Goal: Information Seeking & Learning: Find specific fact

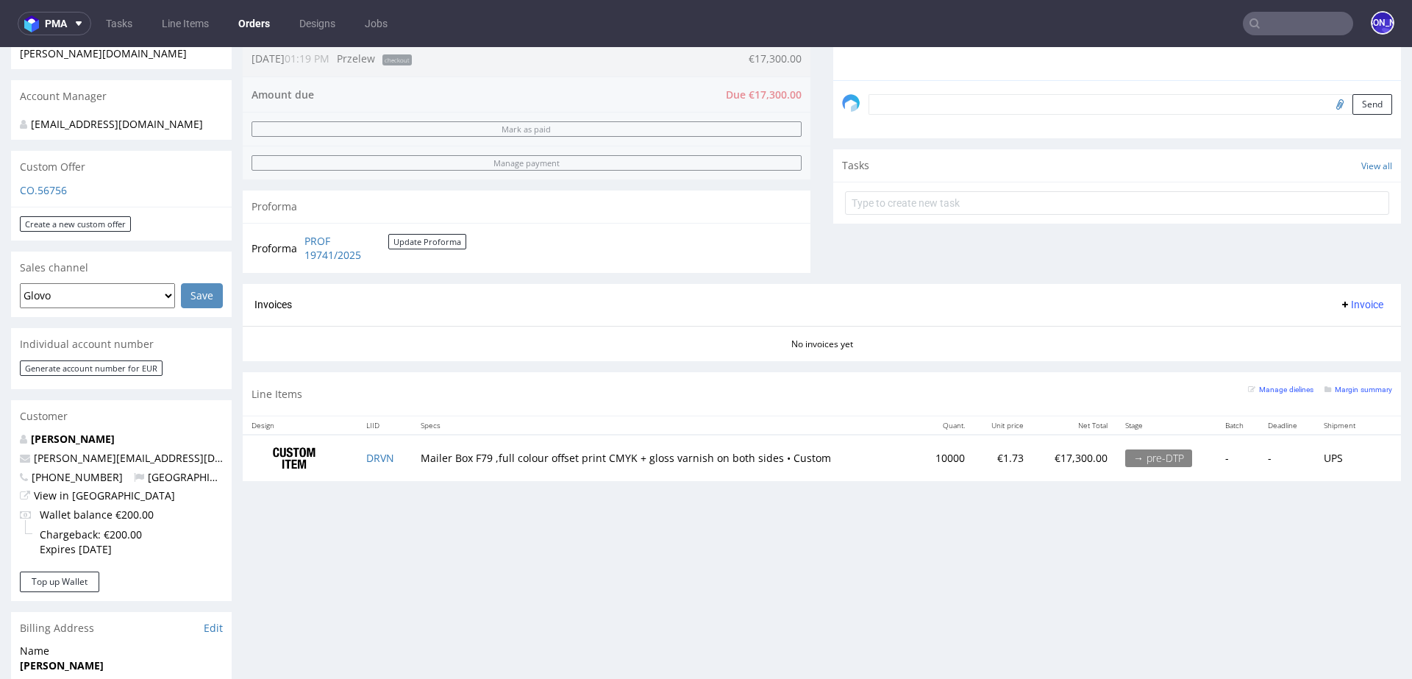
scroll to position [475, 0]
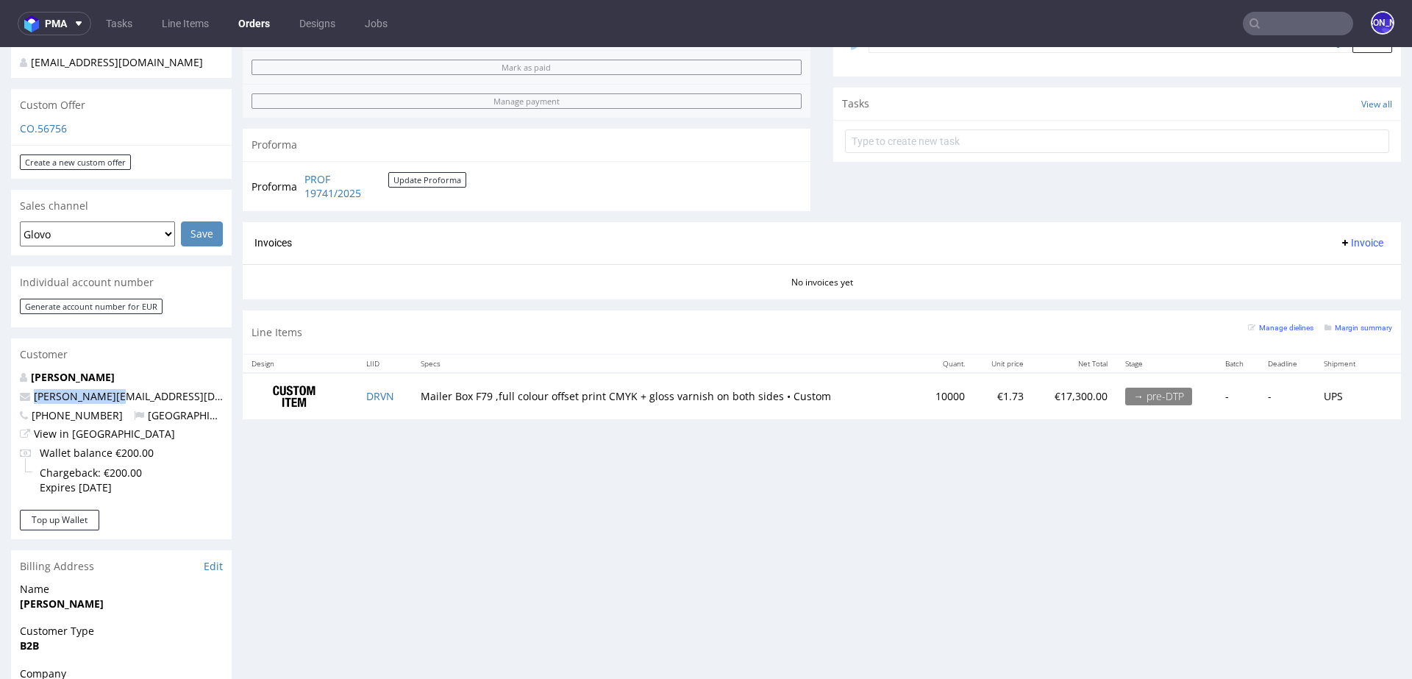
drag, startPoint x: 146, startPoint y: 384, endPoint x: 2, endPoint y: 384, distance: 143.4
click at [3, 384] on div "Order via Offer R056943177 16.09.2025 01:19 PM Mark this order as problematic I…" at bounding box center [706, 326] width 1412 height 1435
copy span "jules@elvou.com"
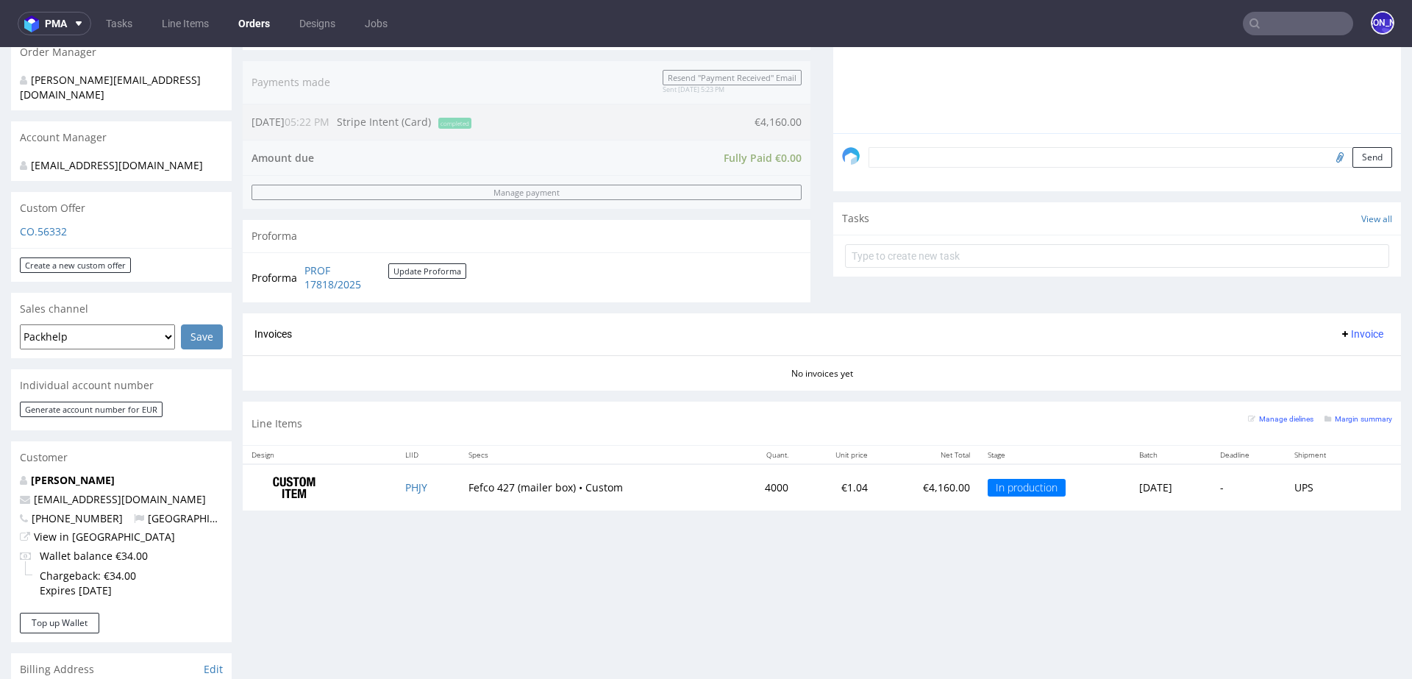
scroll to position [551, 0]
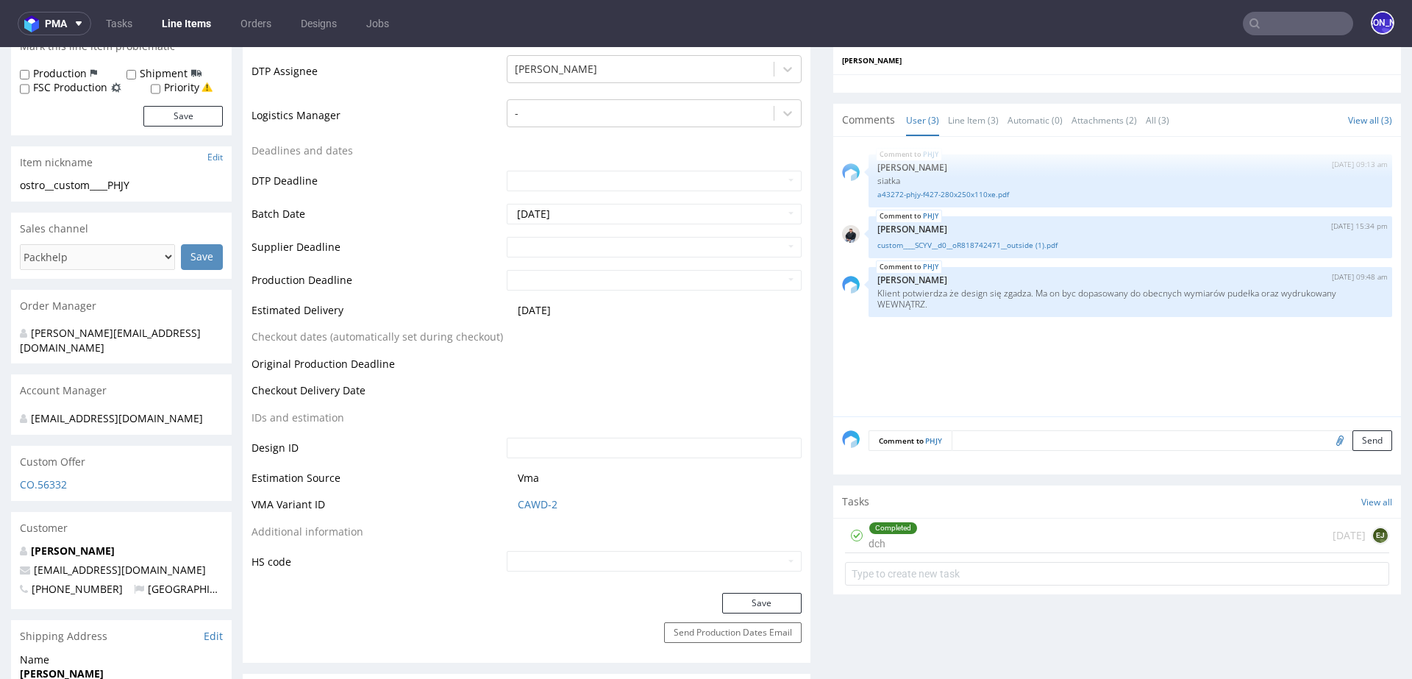
scroll to position [443, 0]
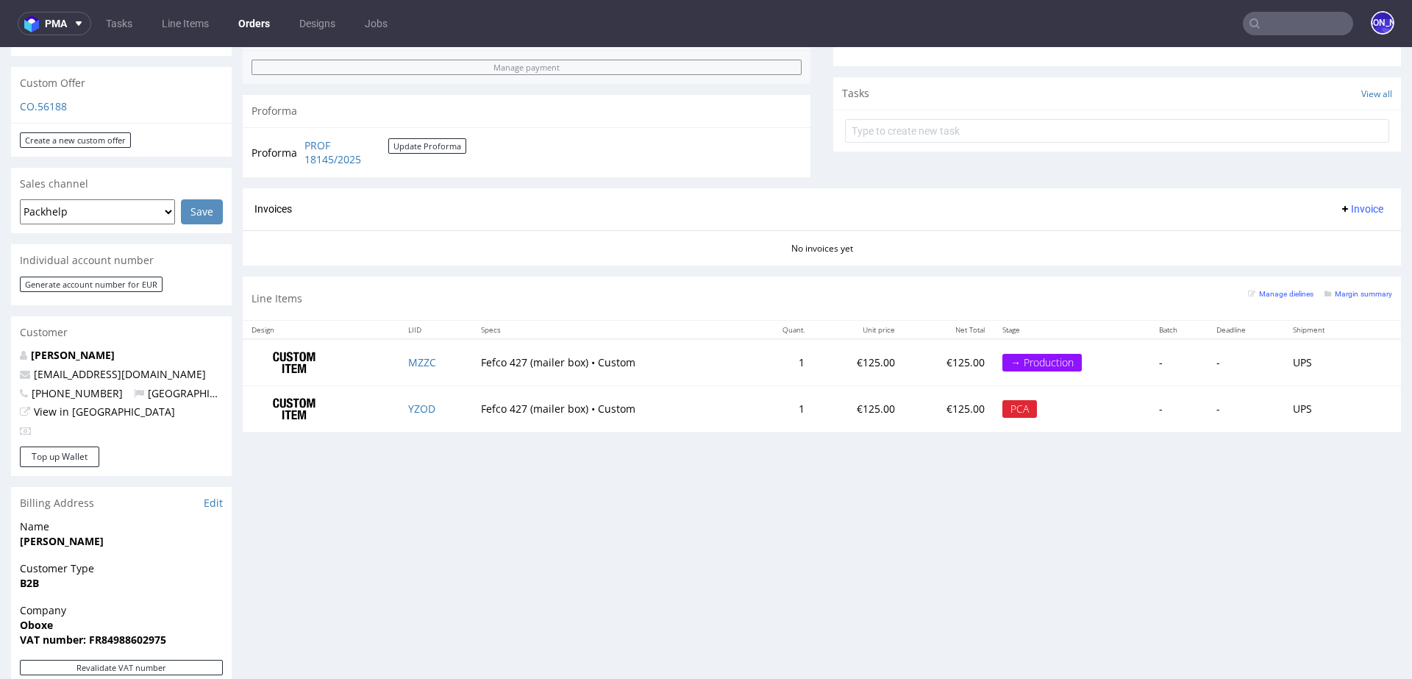
scroll to position [499, 0]
drag, startPoint x: 127, startPoint y: 357, endPoint x: 8, endPoint y: 356, distance: 119.1
click at [8, 356] on div "Order via Offer R798288234 27.08.2025 10:56 AM Mark this order as problematic I…" at bounding box center [706, 296] width 1412 height 1423
copy span "contact@oboxe.fr"
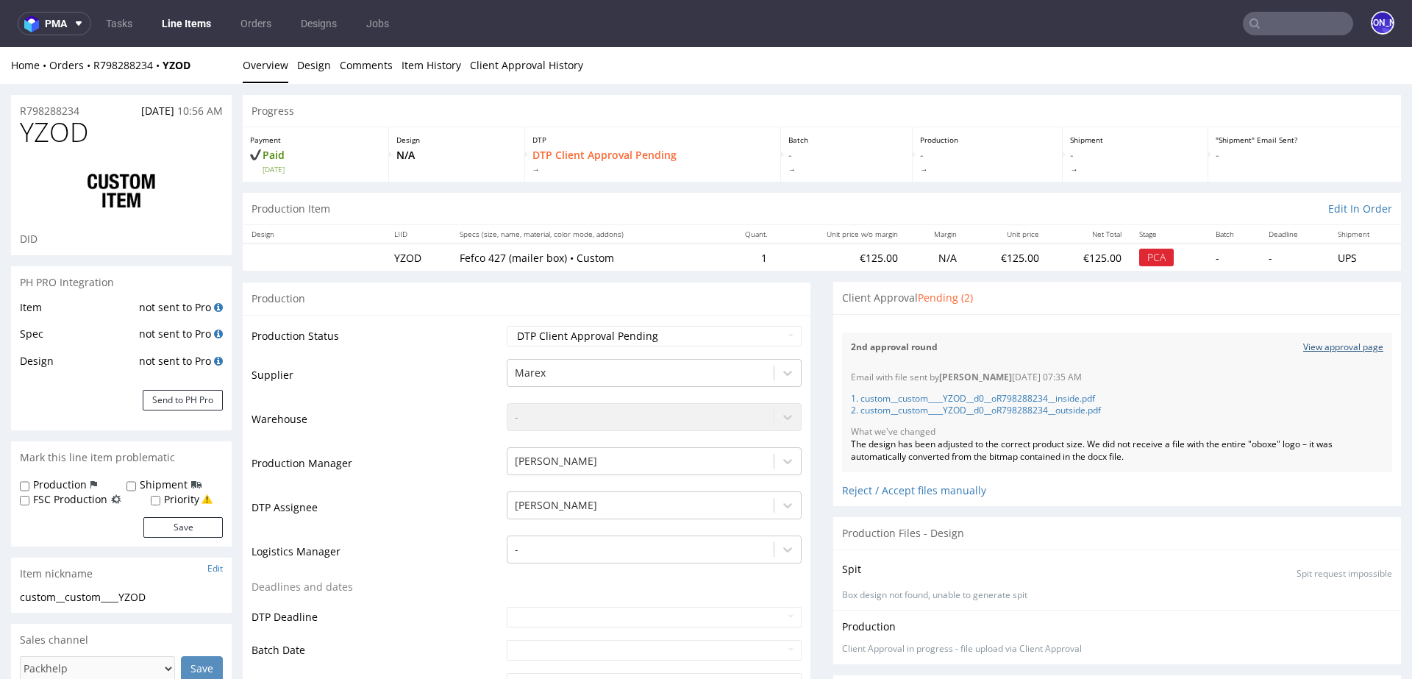
click at [1310, 346] on link "View approval page" at bounding box center [1343, 347] width 80 height 12
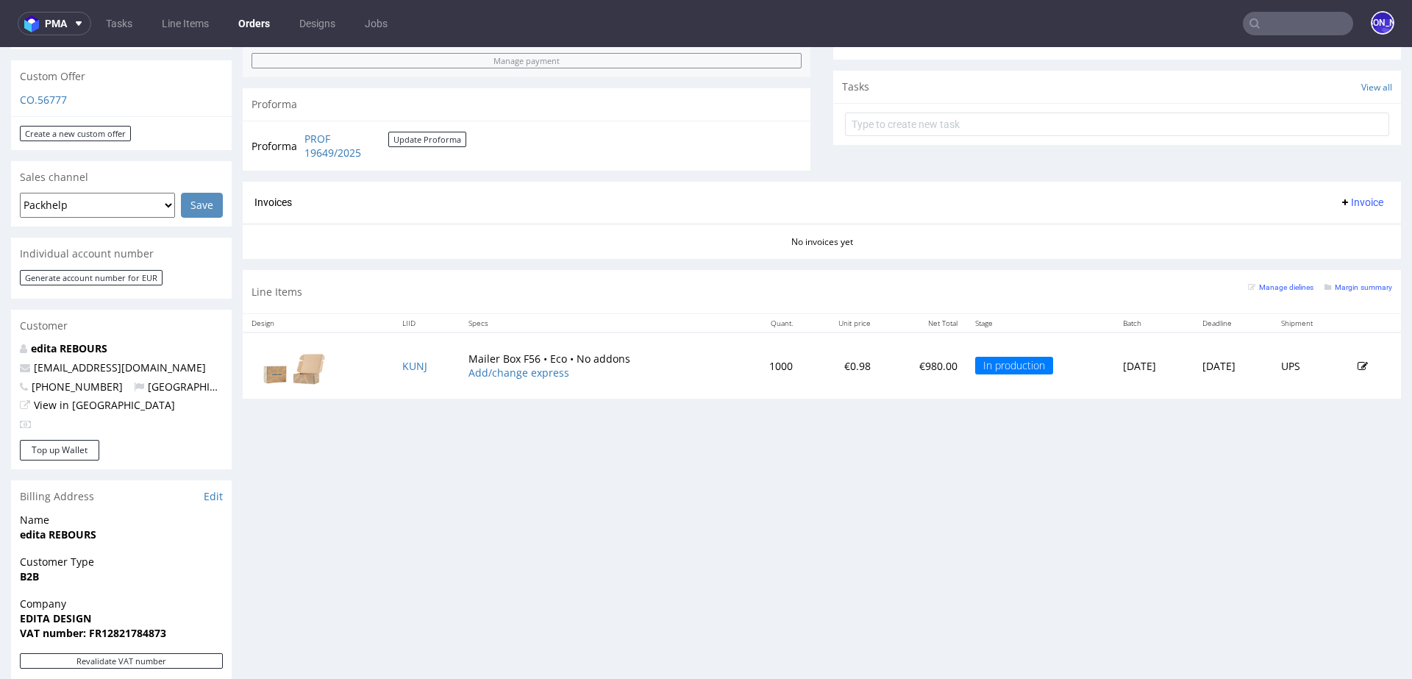
scroll to position [494, 0]
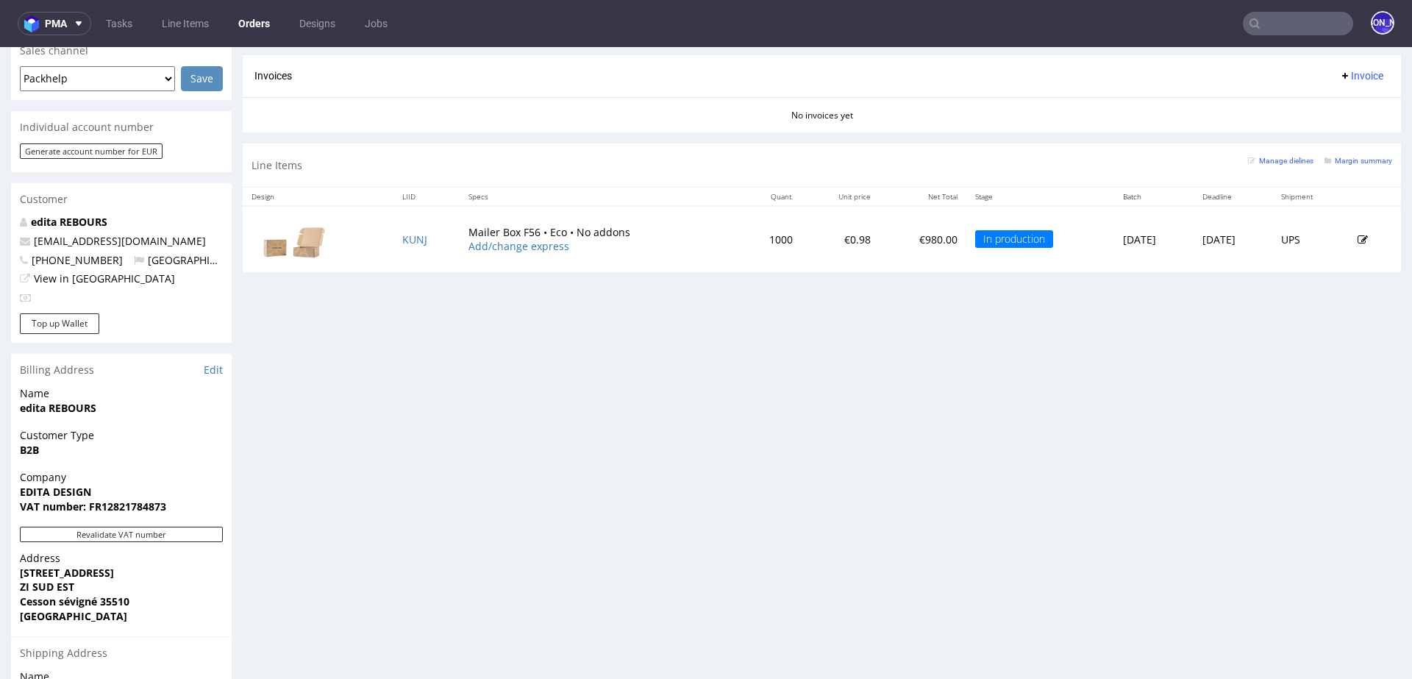
scroll to position [629, 0]
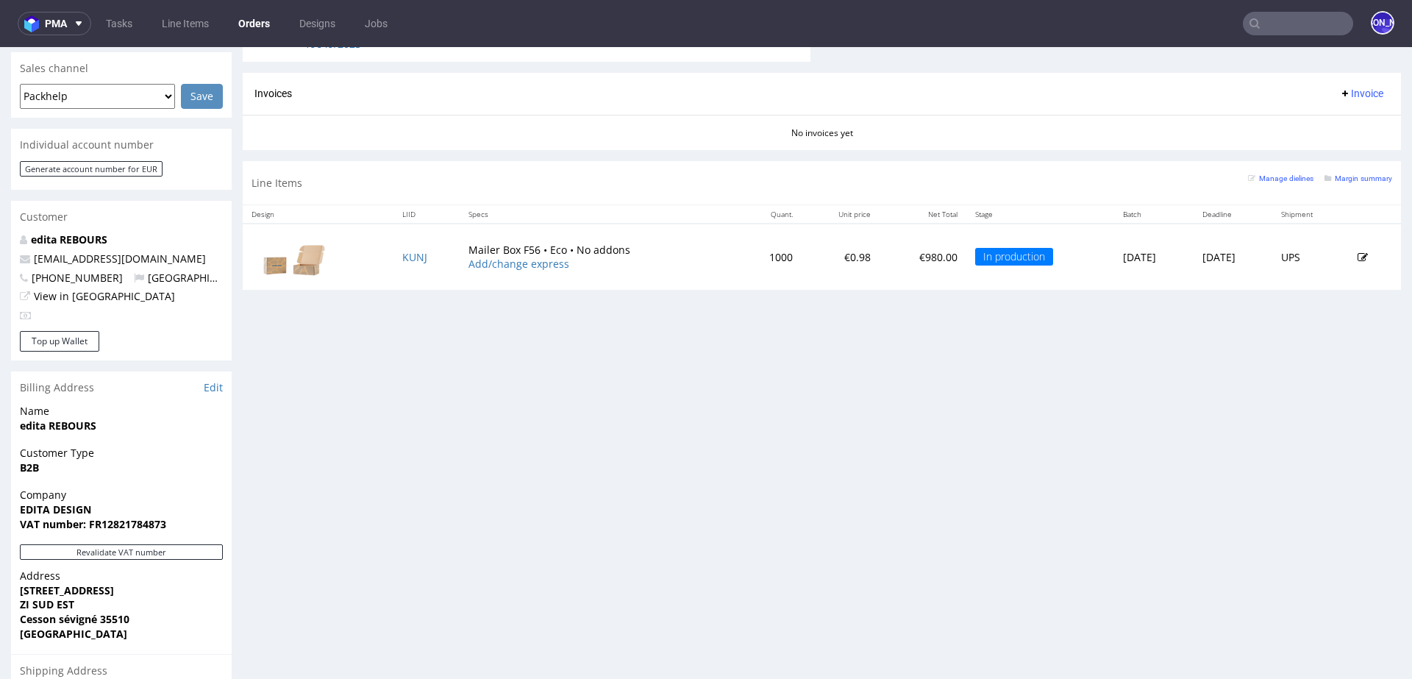
scroll to position [568, 0]
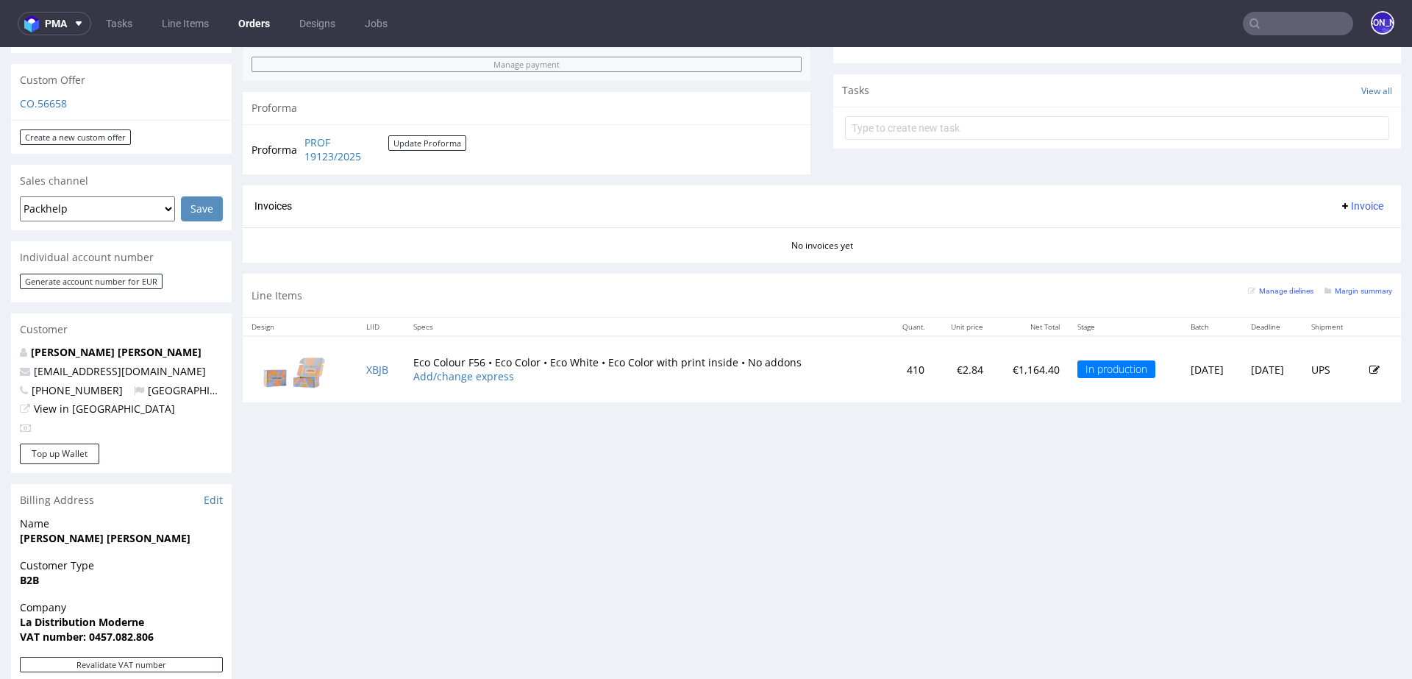
scroll to position [392, 0]
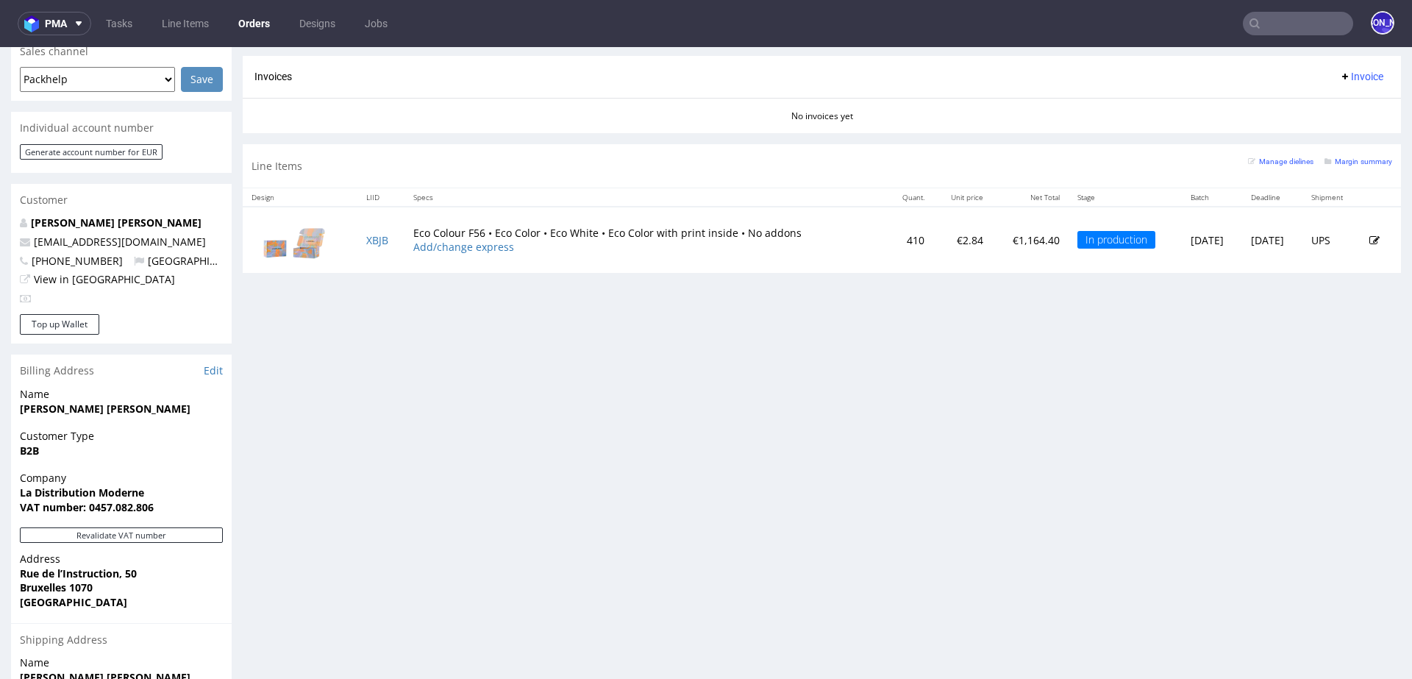
scroll to position [633, 0]
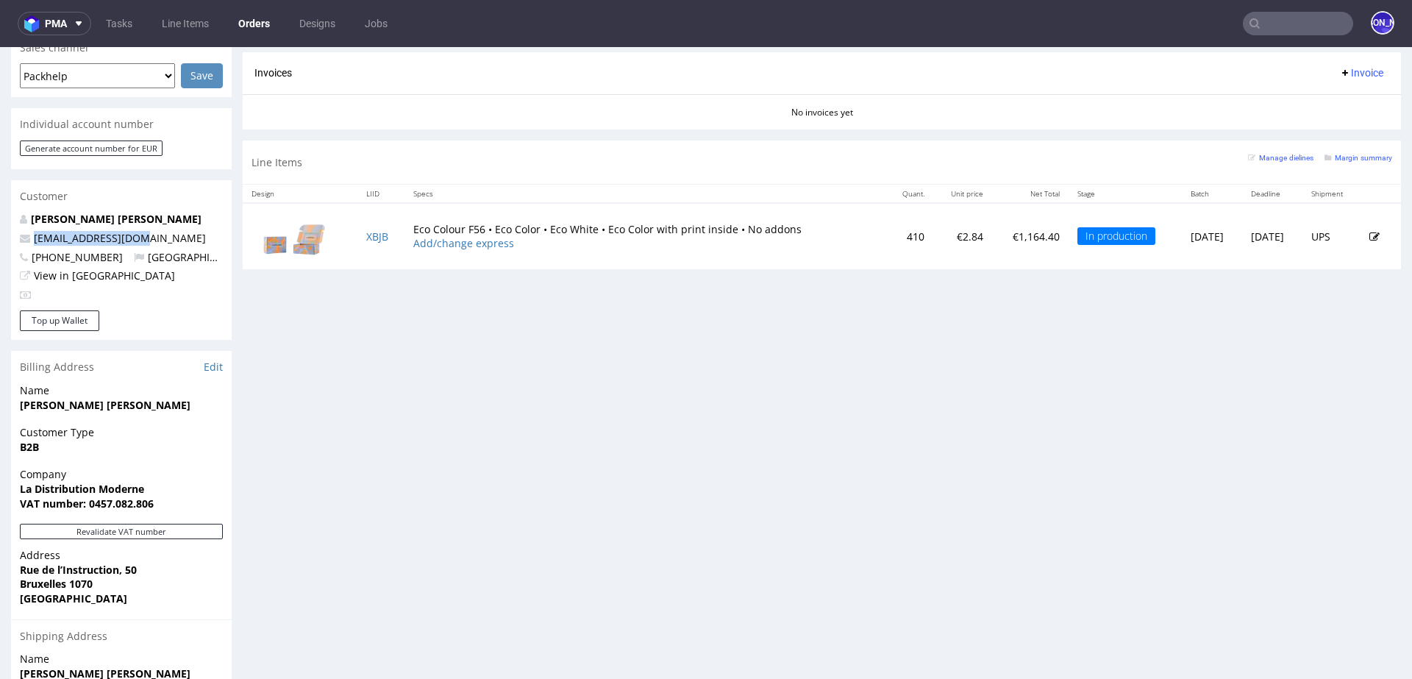
drag, startPoint x: 150, startPoint y: 224, endPoint x: 21, endPoint y: 224, distance: 129.4
click at [21, 231] on p "melvincd@outlook.be" at bounding box center [121, 238] width 203 height 15
copy span "melvincd@outlook.be"
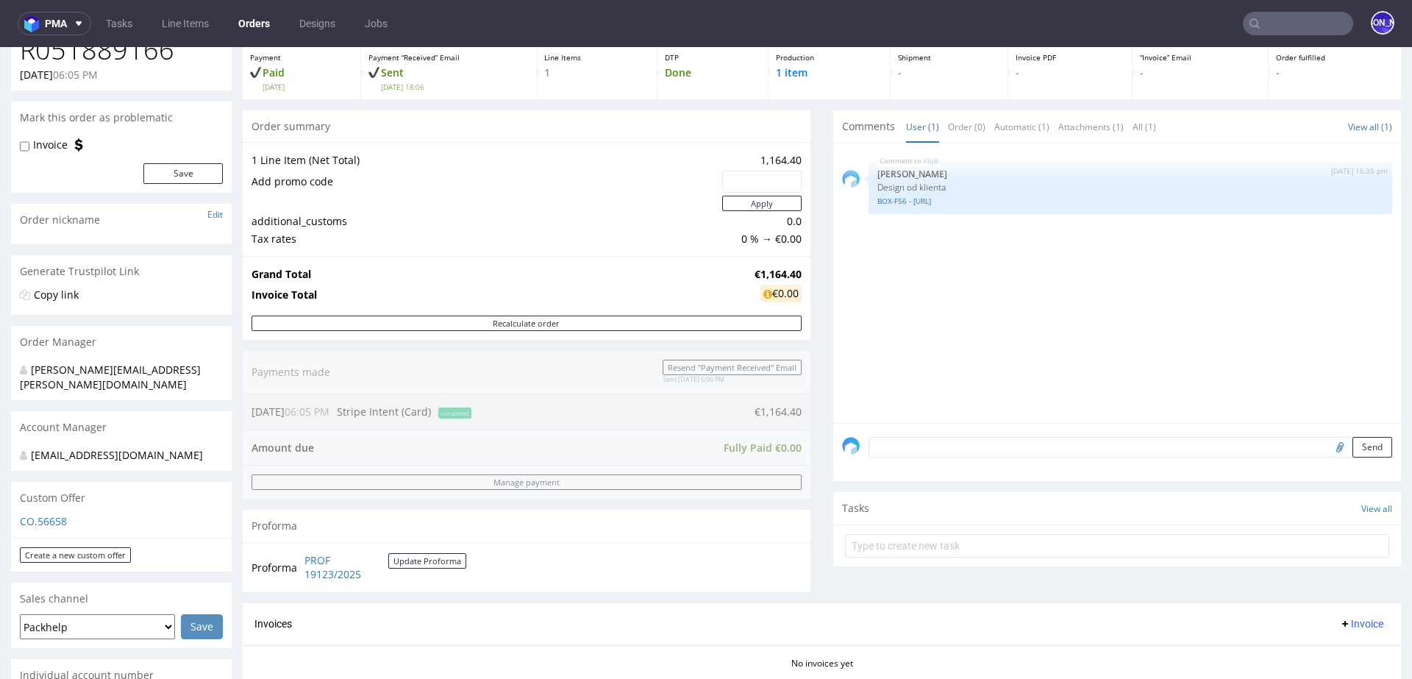
scroll to position [0, 0]
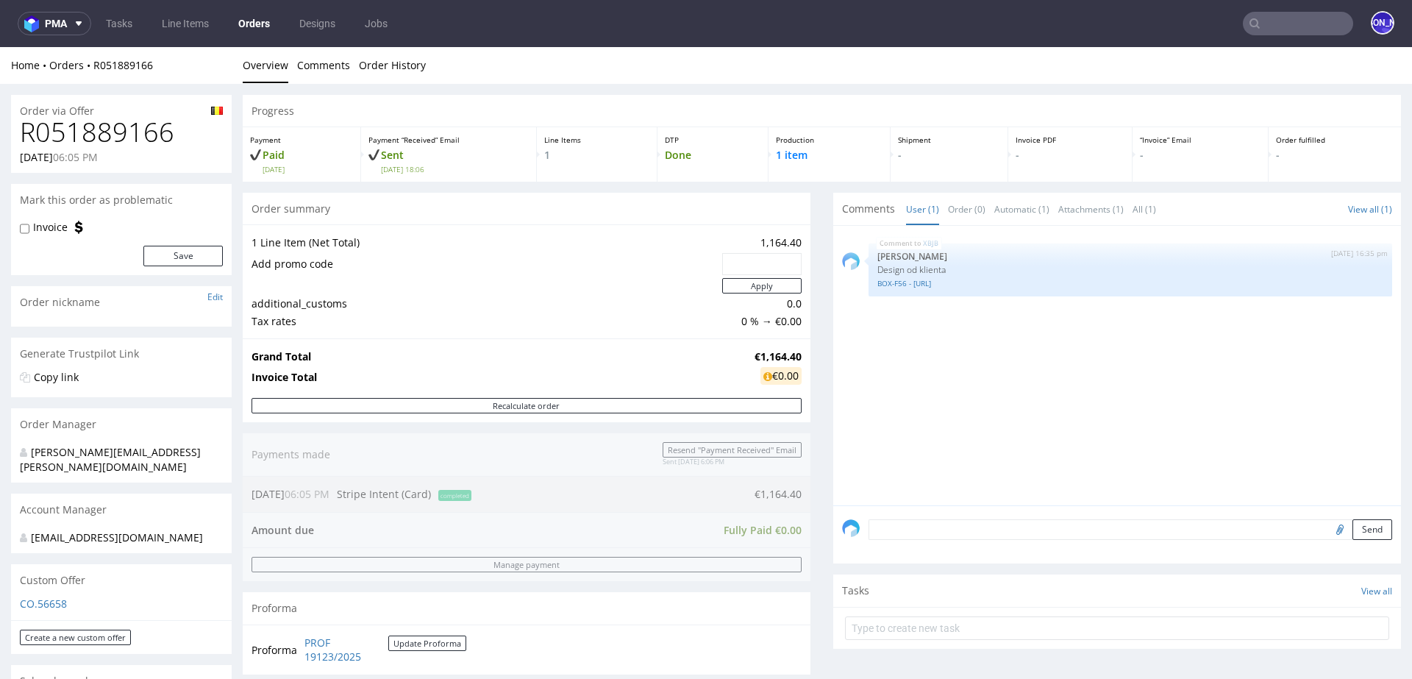
click at [124, 129] on h1 "R051889166" at bounding box center [121, 132] width 203 height 29
copy h1 "R051889166"
drag, startPoint x: 176, startPoint y: 60, endPoint x: 83, endPoint y: 60, distance: 92.6
click at [83, 60] on div "Home Orders R051889166" at bounding box center [121, 65] width 221 height 15
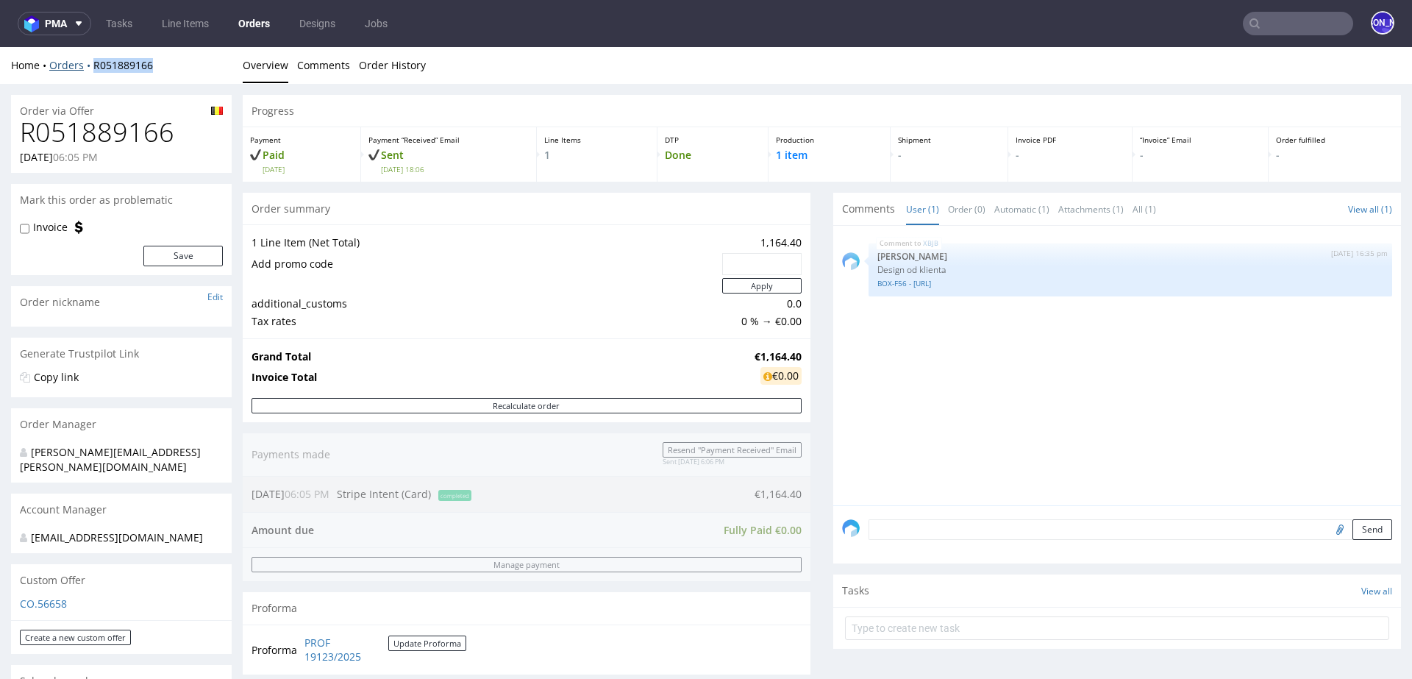
copy link "R051889166"
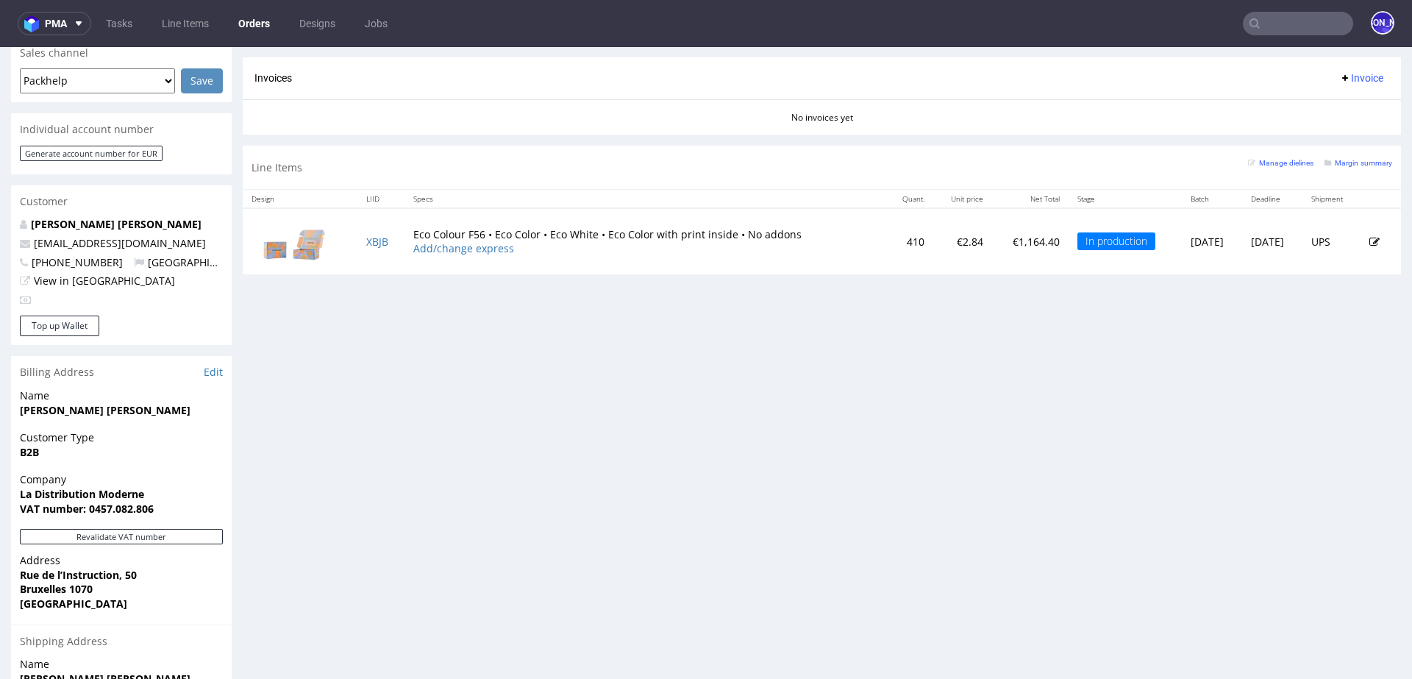
scroll to position [585, 0]
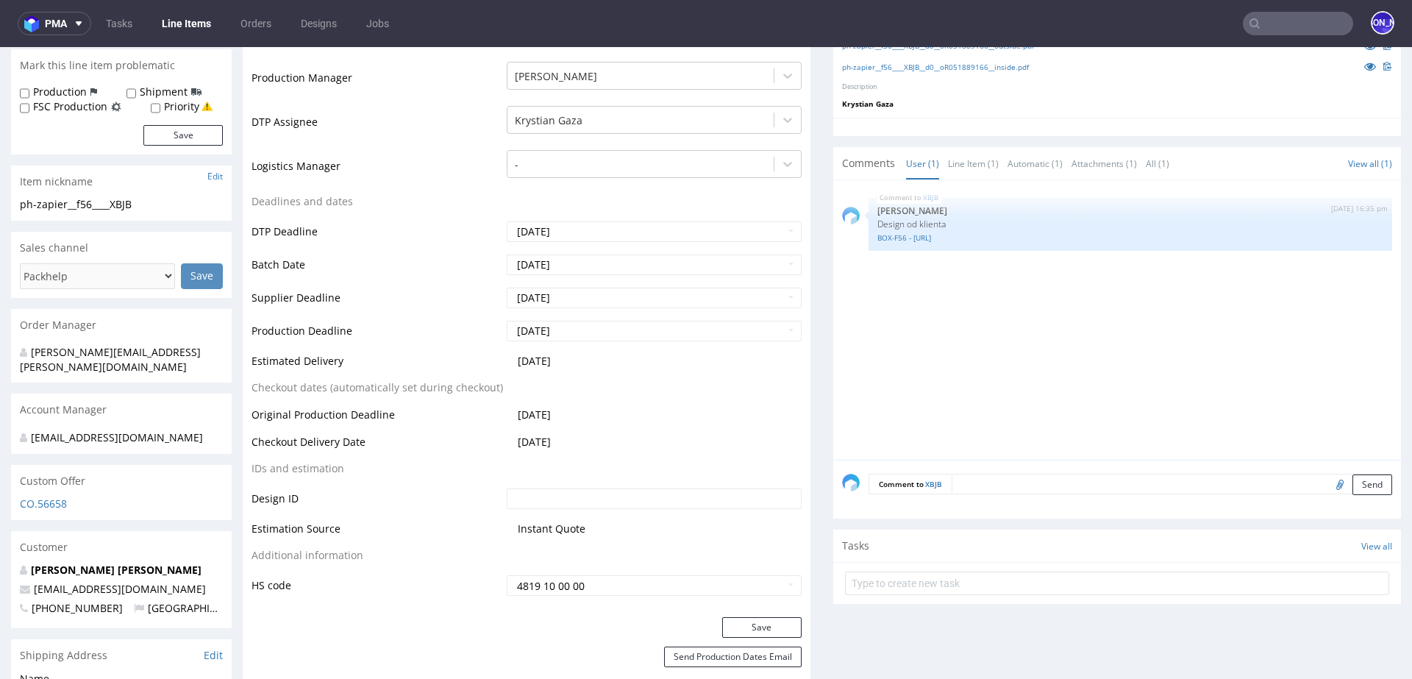
scroll to position [436, 0]
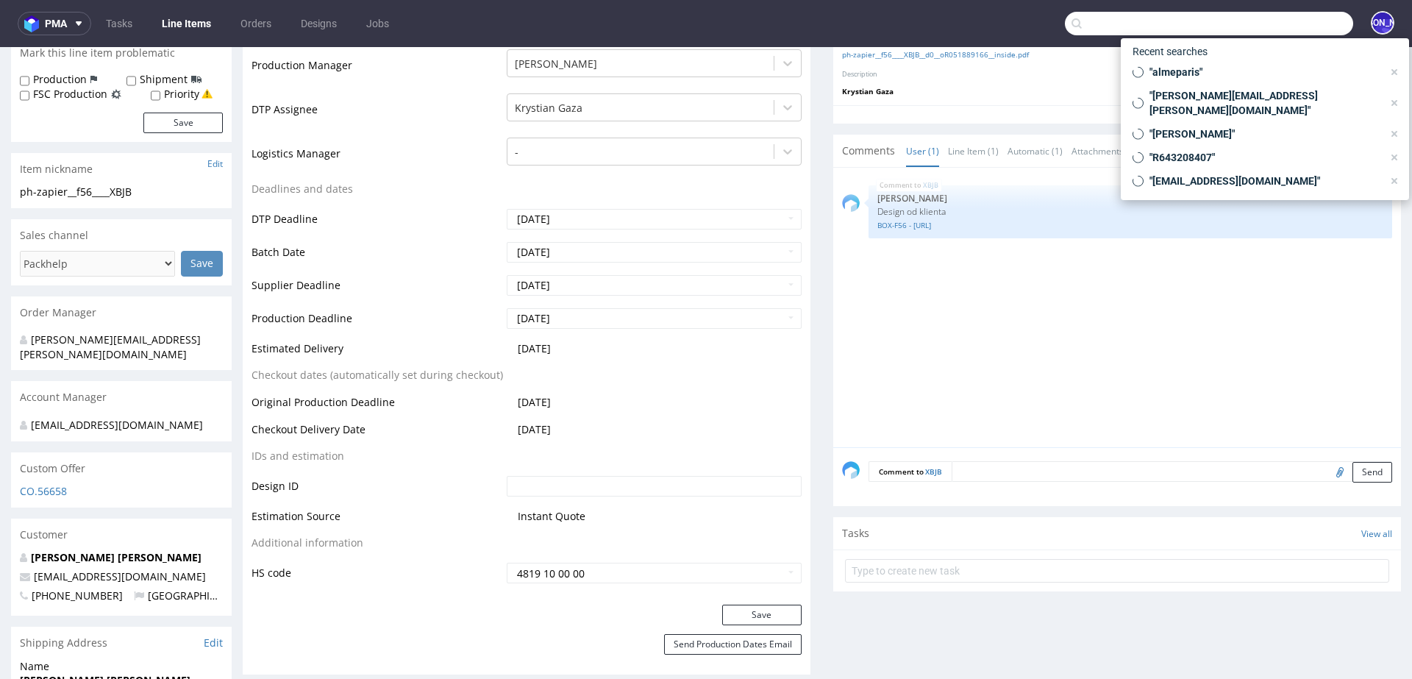
click at [1280, 20] on input "text" at bounding box center [1209, 24] width 288 height 24
paste input "[EMAIL_ADDRESS][DOMAIN_NAME]"
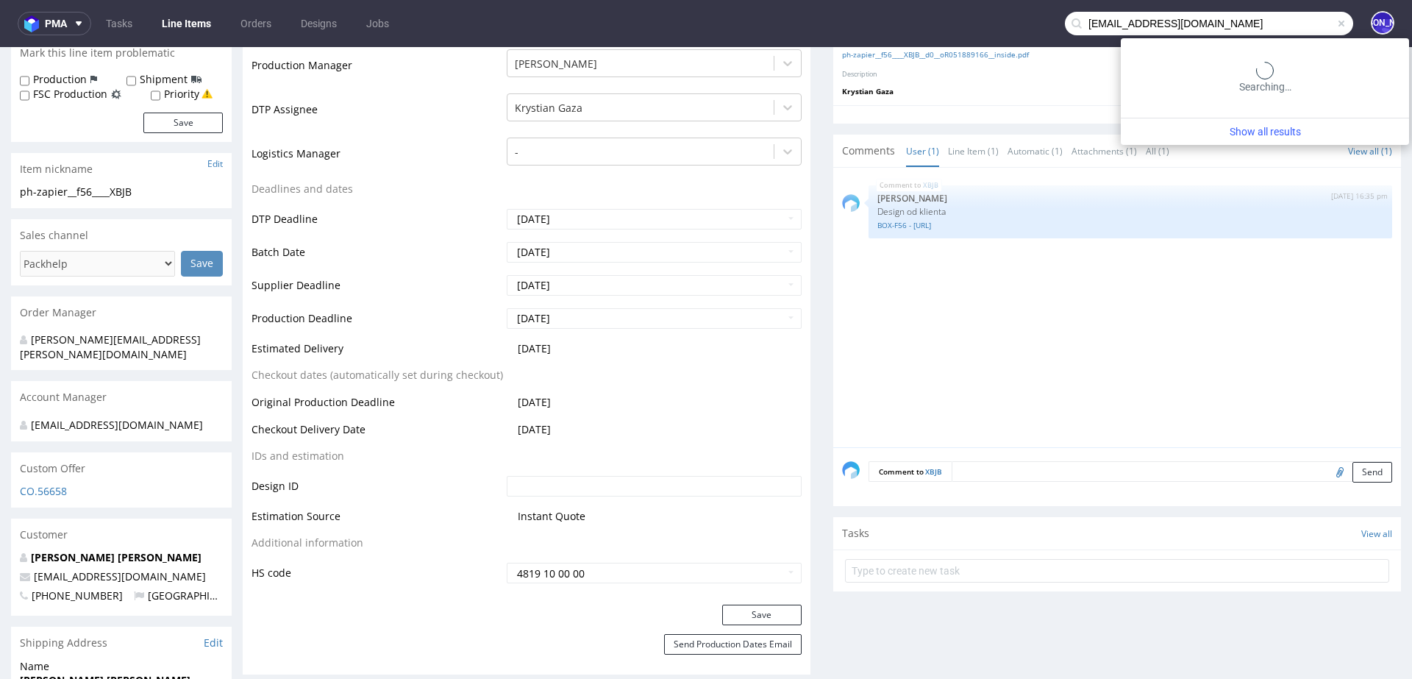
type input "[EMAIL_ADDRESS][DOMAIN_NAME]"
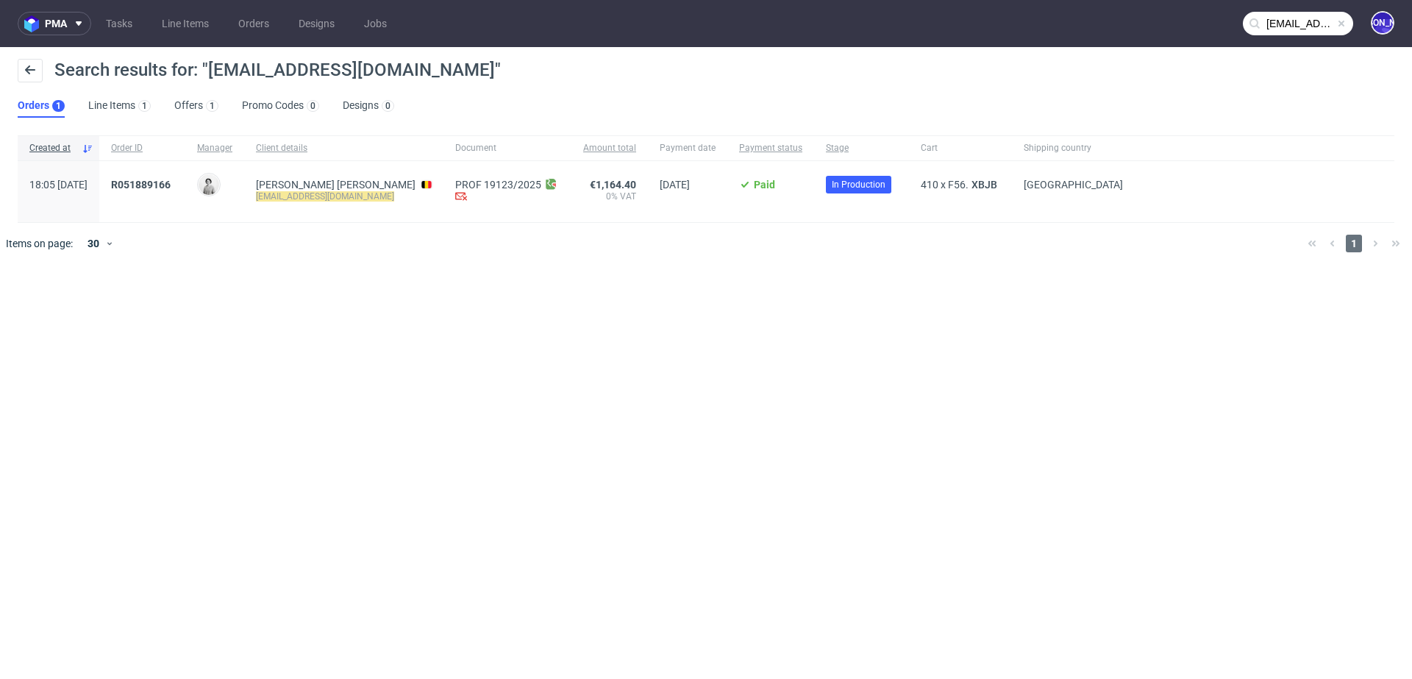
click at [1274, 20] on input "[EMAIL_ADDRESS][DOMAIN_NAME]" at bounding box center [1298, 24] width 110 height 24
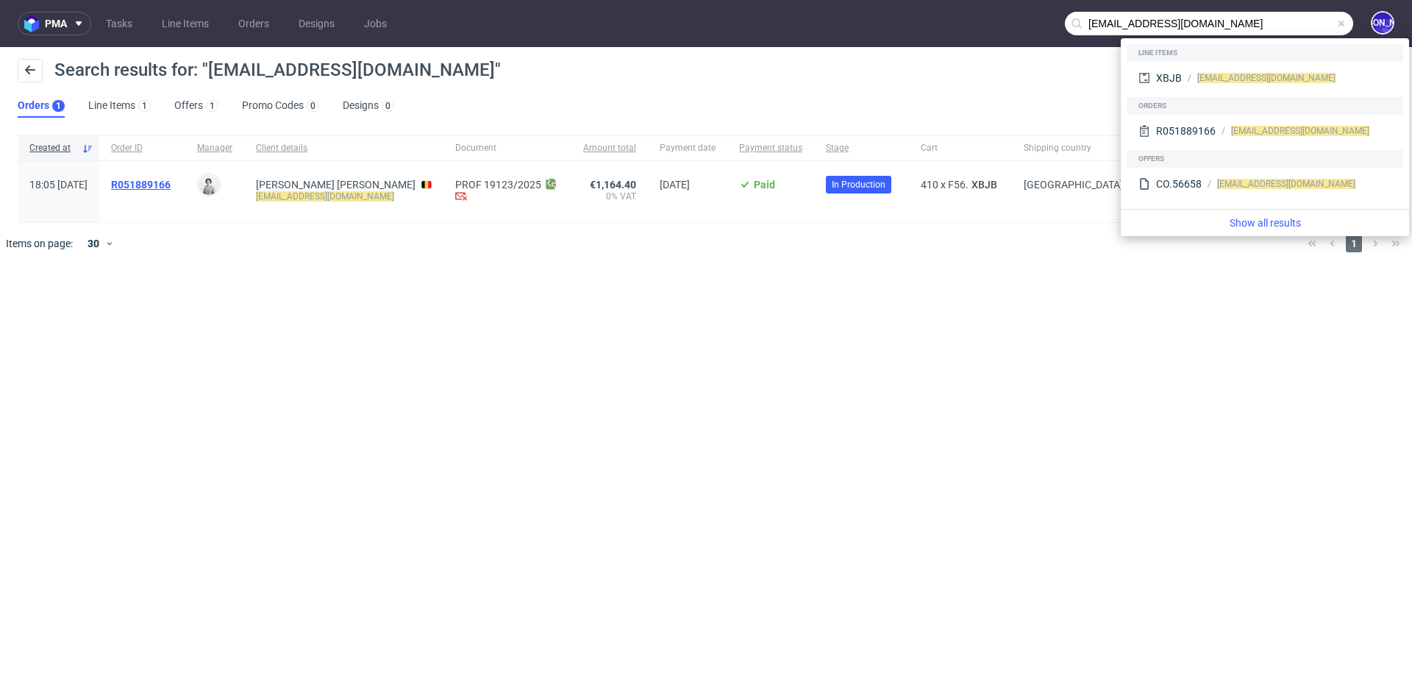
click at [168, 185] on span "R051889166" at bounding box center [141, 185] width 60 height 12
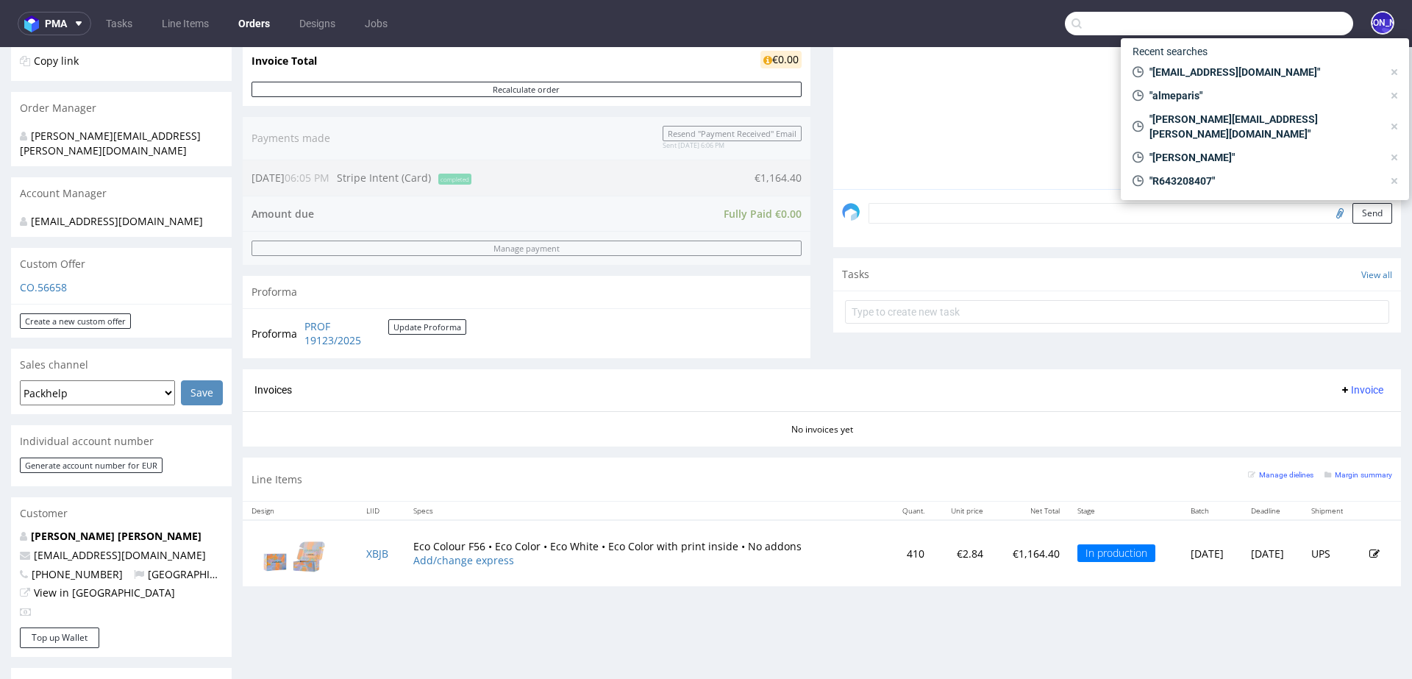
scroll to position [604, 0]
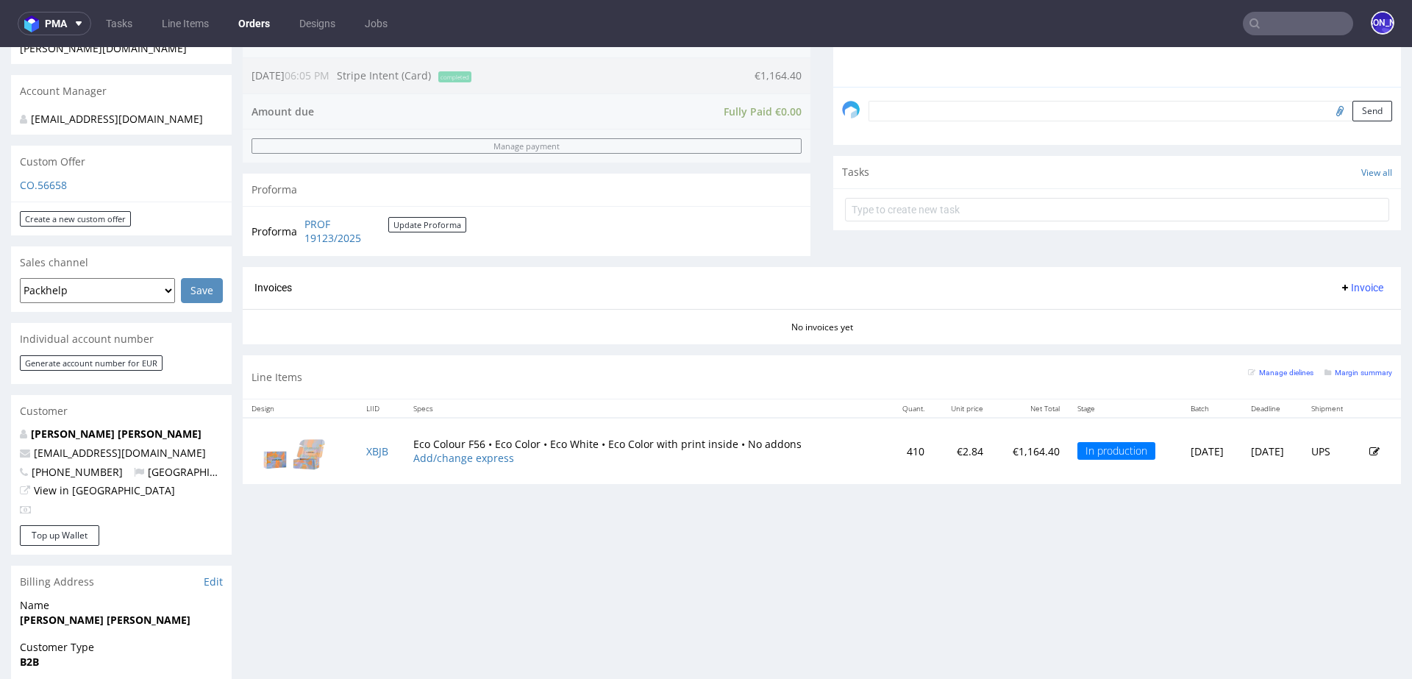
scroll to position [487, 0]
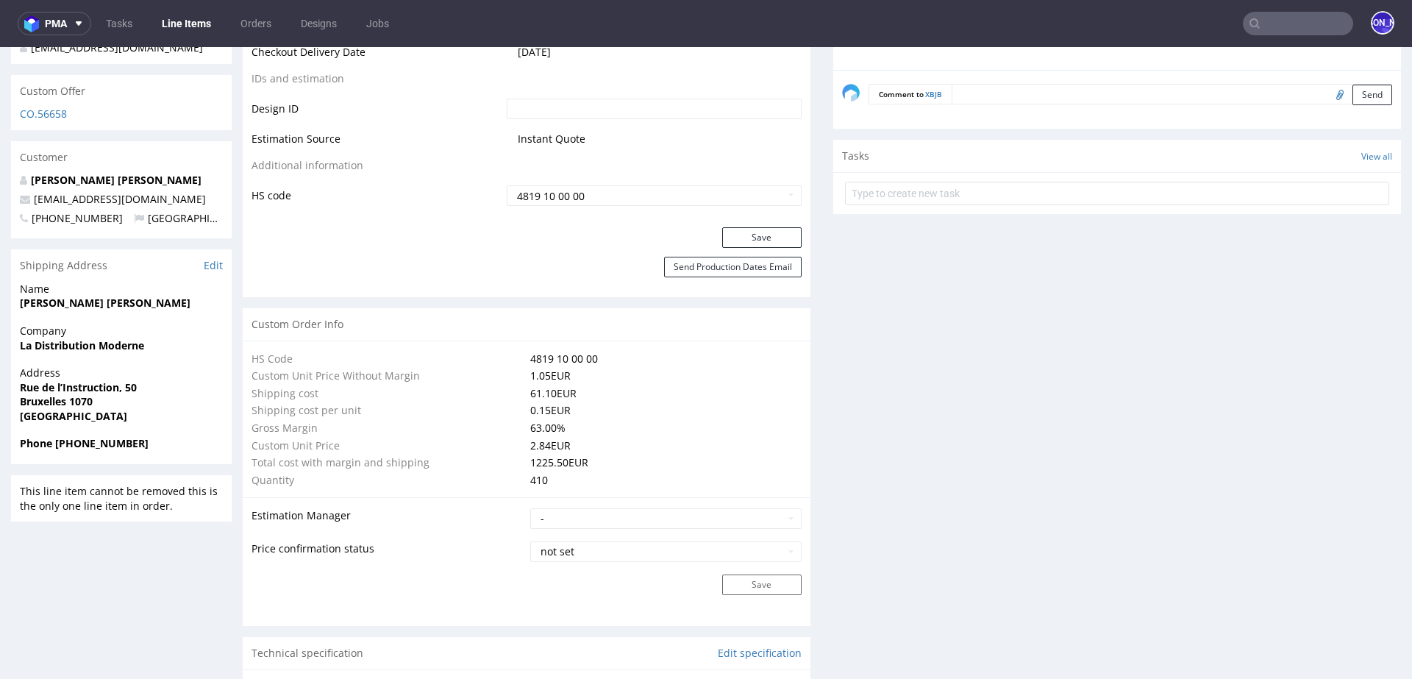
scroll to position [810, 0]
drag, startPoint x: 166, startPoint y: 187, endPoint x: 22, endPoint y: 187, distance: 144.1
click at [22, 196] on p "melvincd@outlook.be" at bounding box center [121, 203] width 203 height 15
copy span "melvincd@outlook.be"
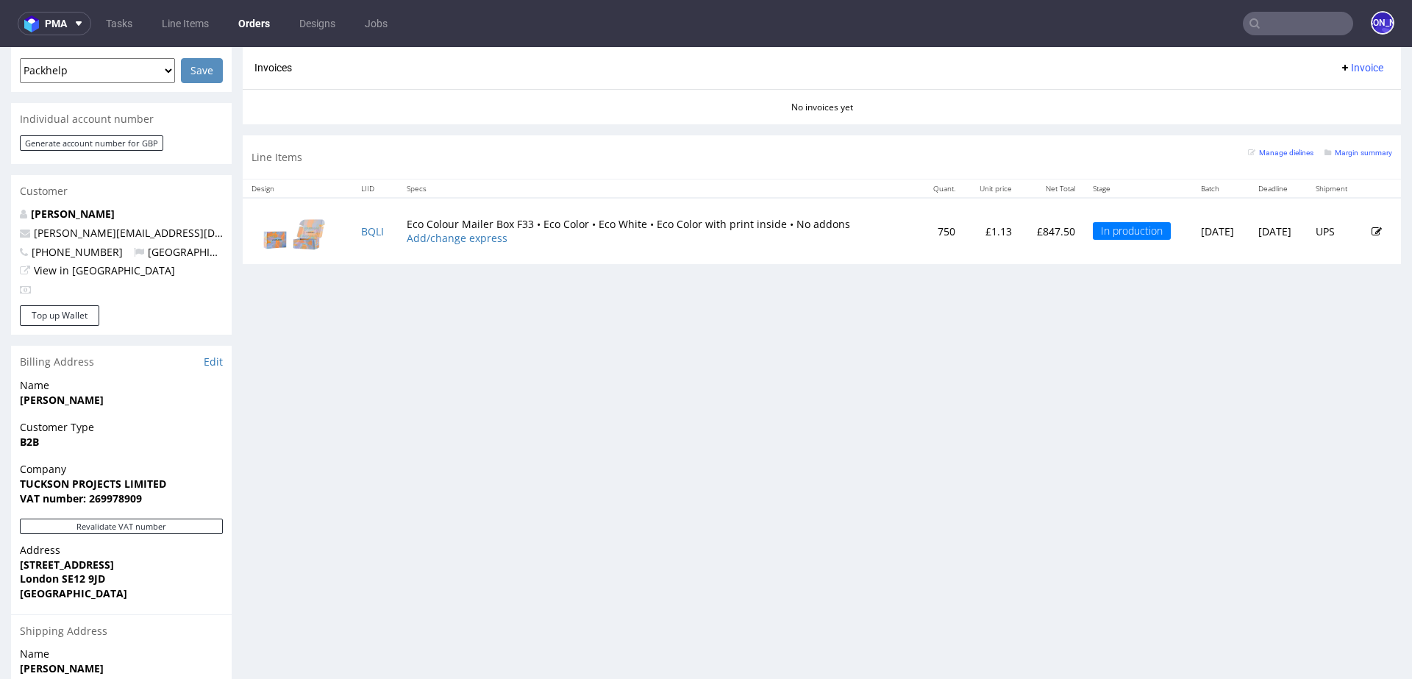
scroll to position [635, 0]
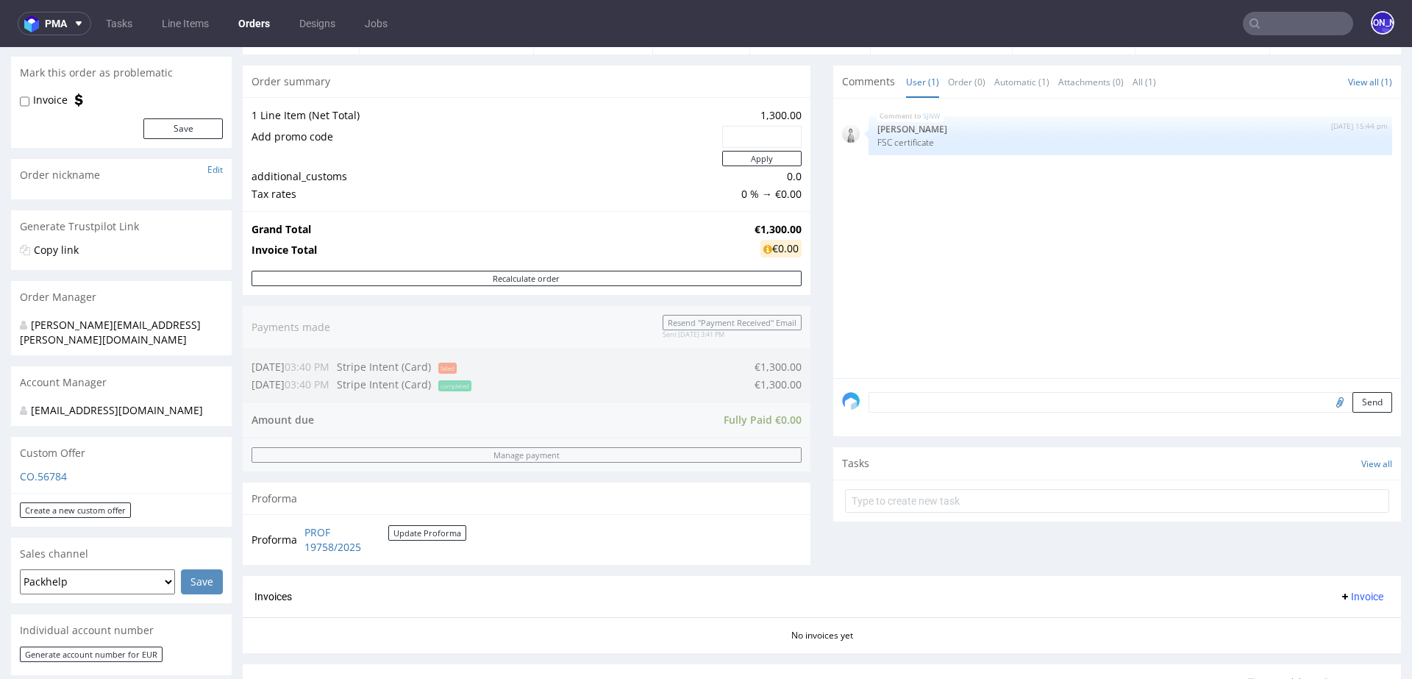
scroll to position [150, 0]
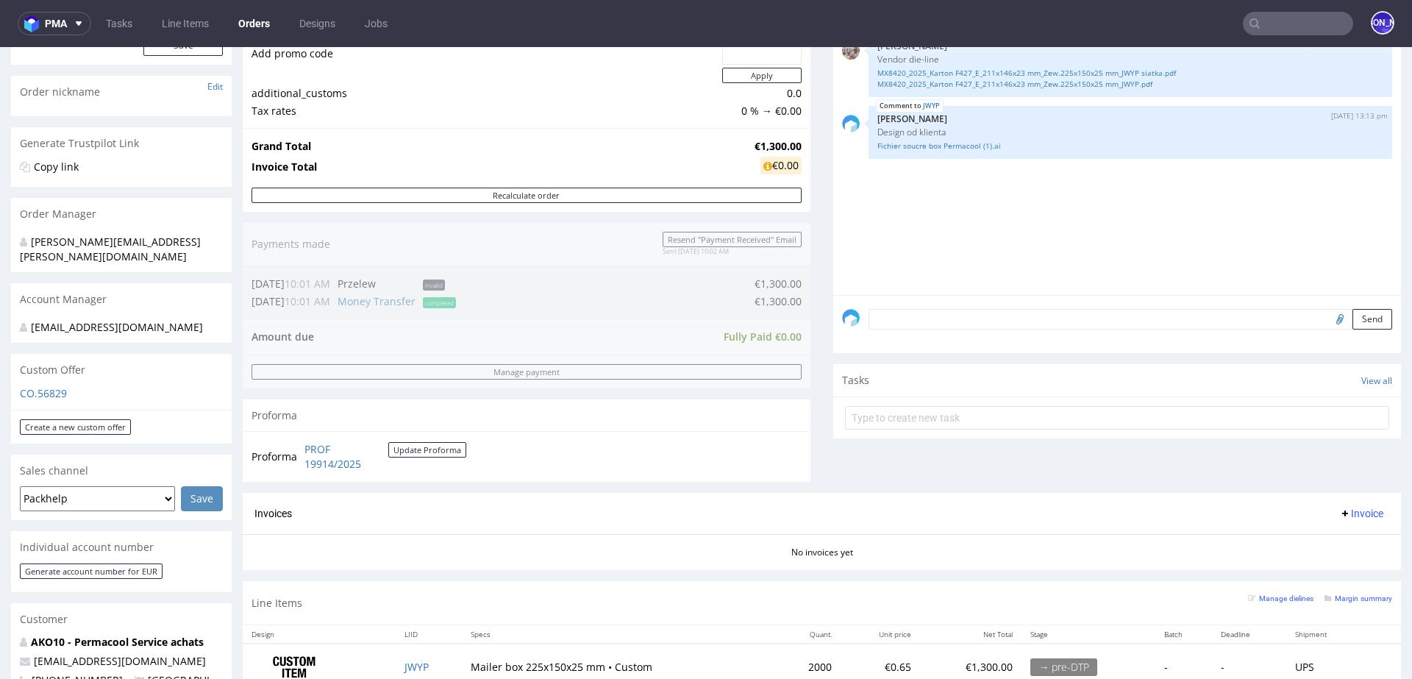
scroll to position [295, 0]
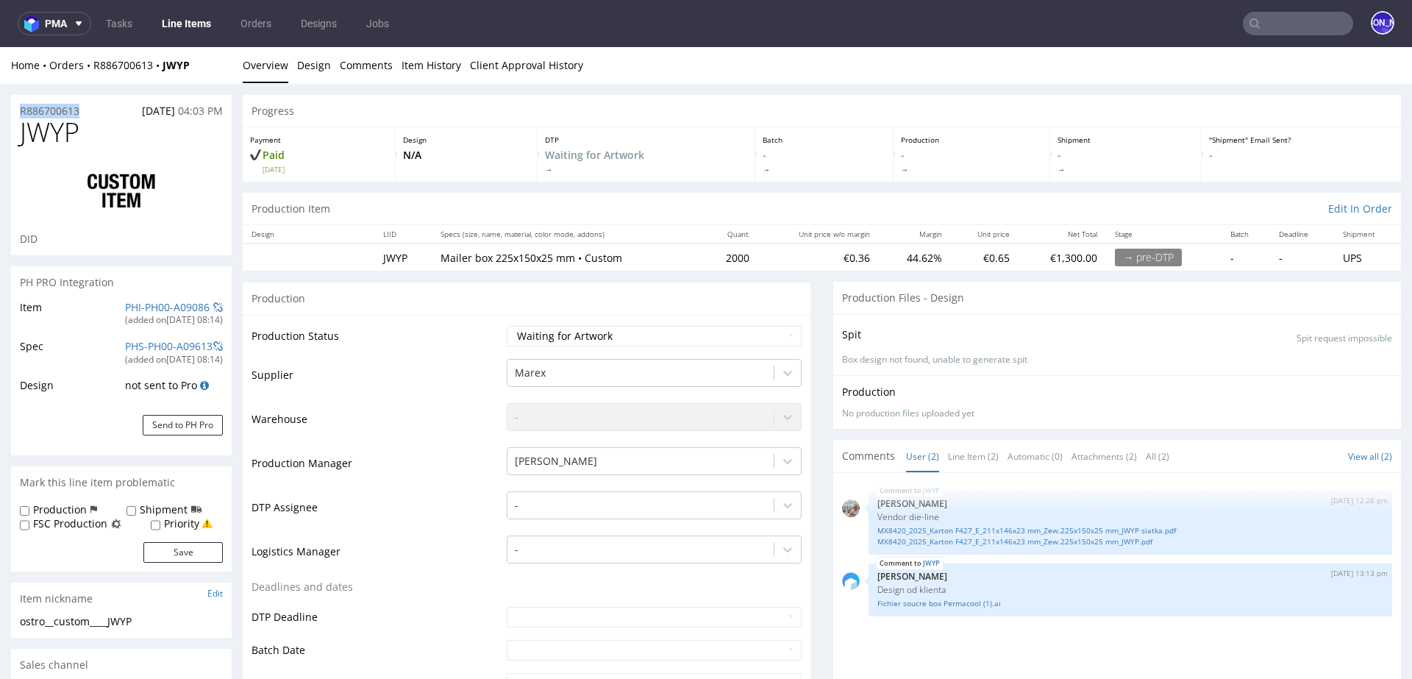
drag, startPoint x: 99, startPoint y: 115, endPoint x: 0, endPoint y: 115, distance: 99.3
copy p "R886700613"
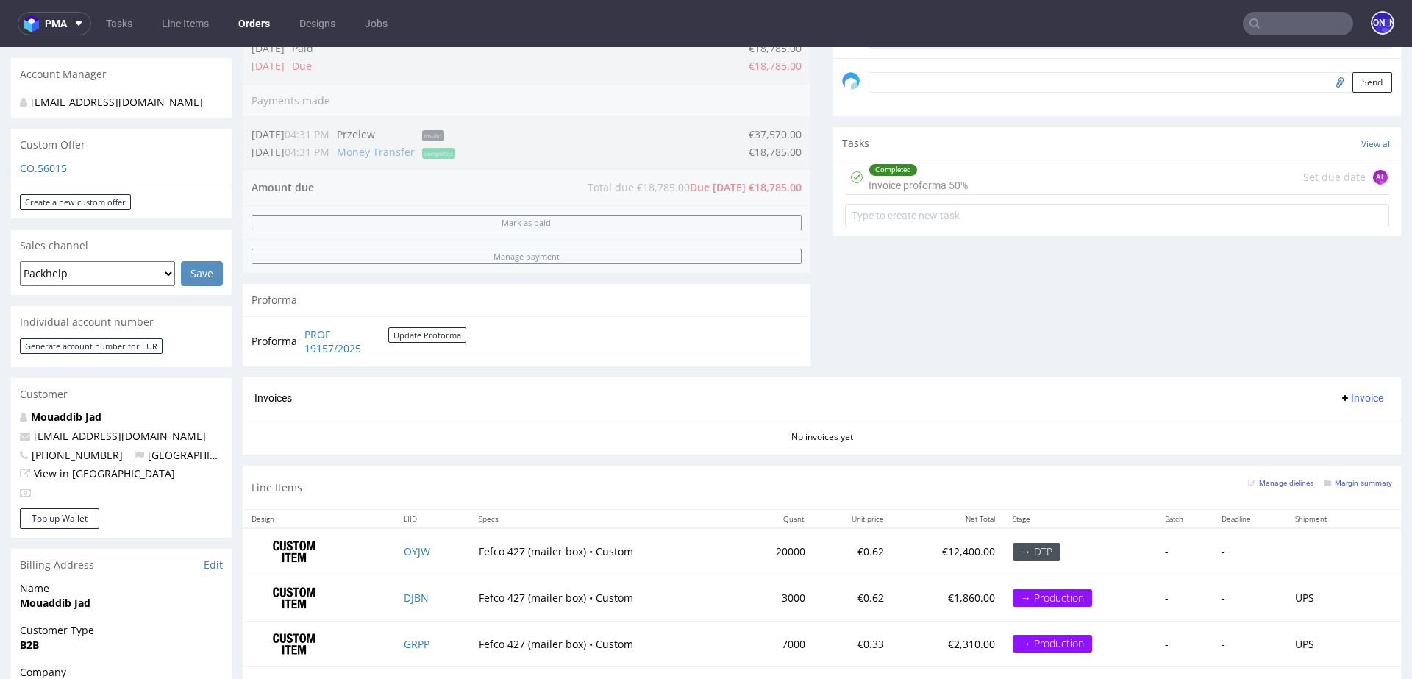
scroll to position [440, 0]
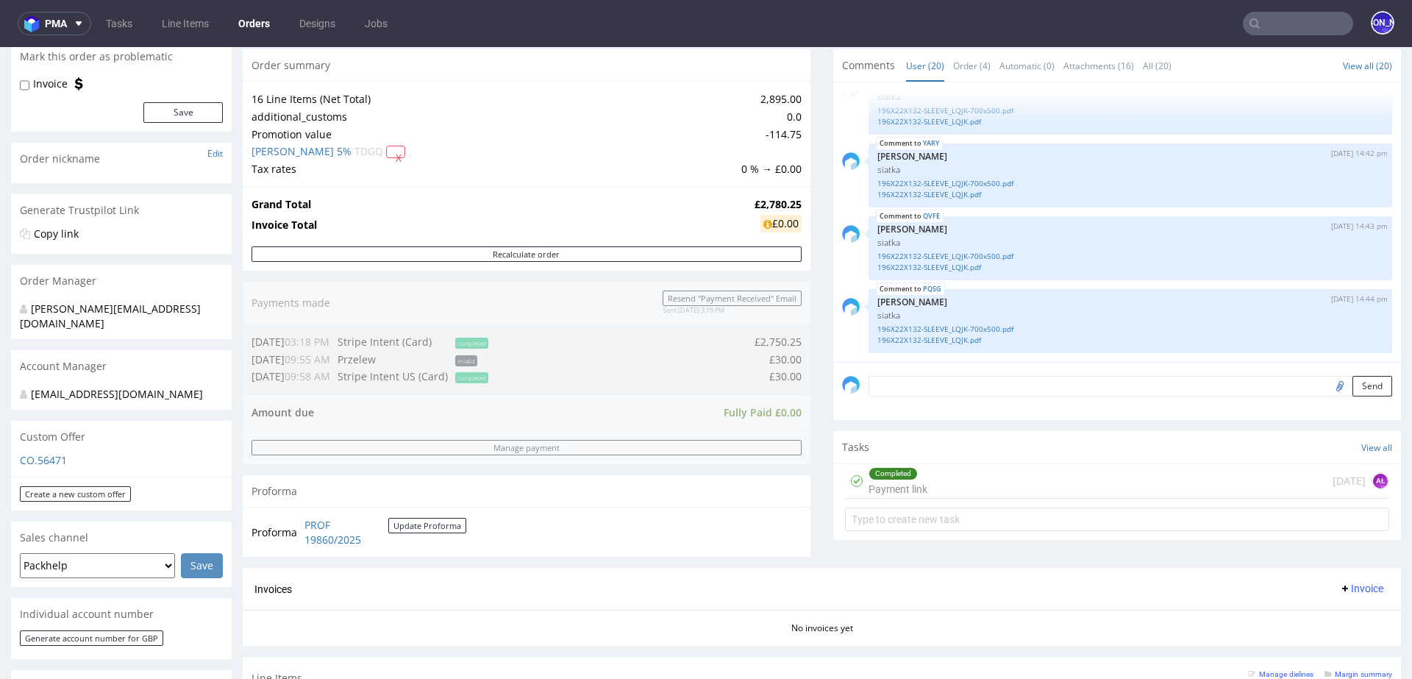
scroll to position [108, 0]
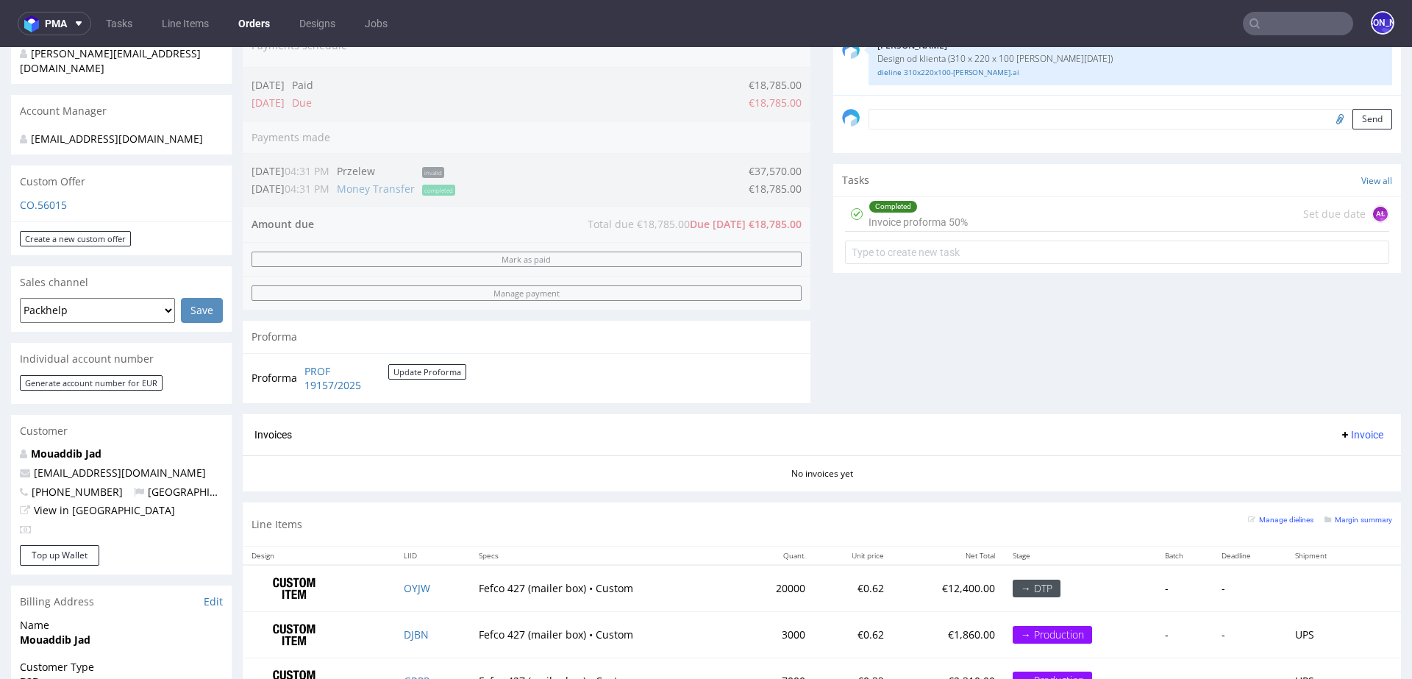
scroll to position [793, 0]
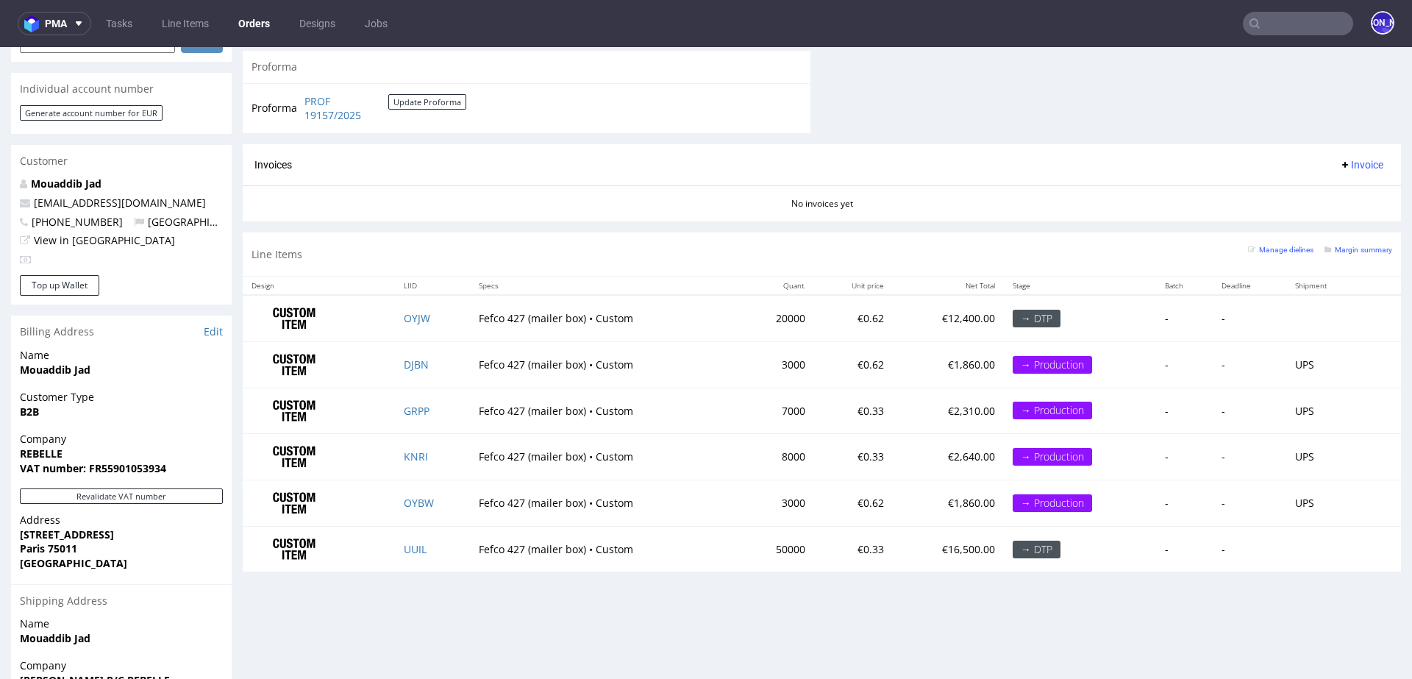
scroll to position [793, 0]
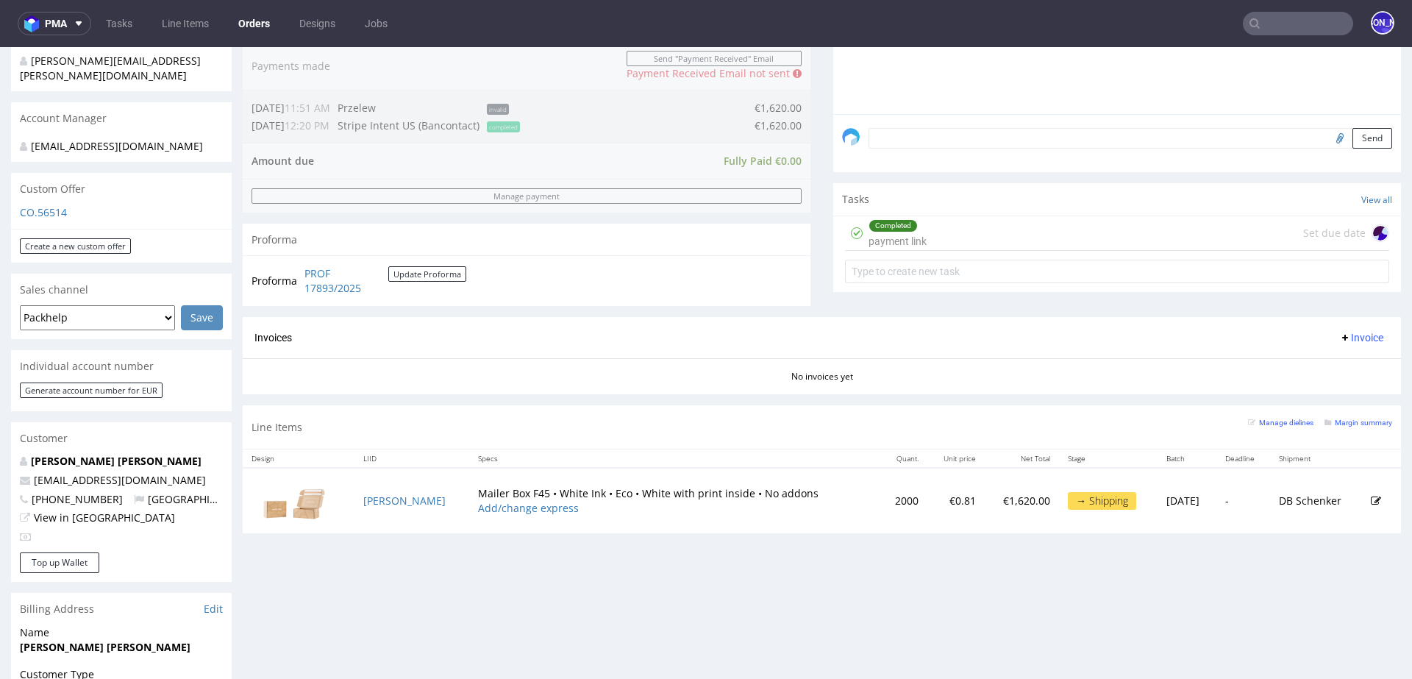
scroll to position [401, 0]
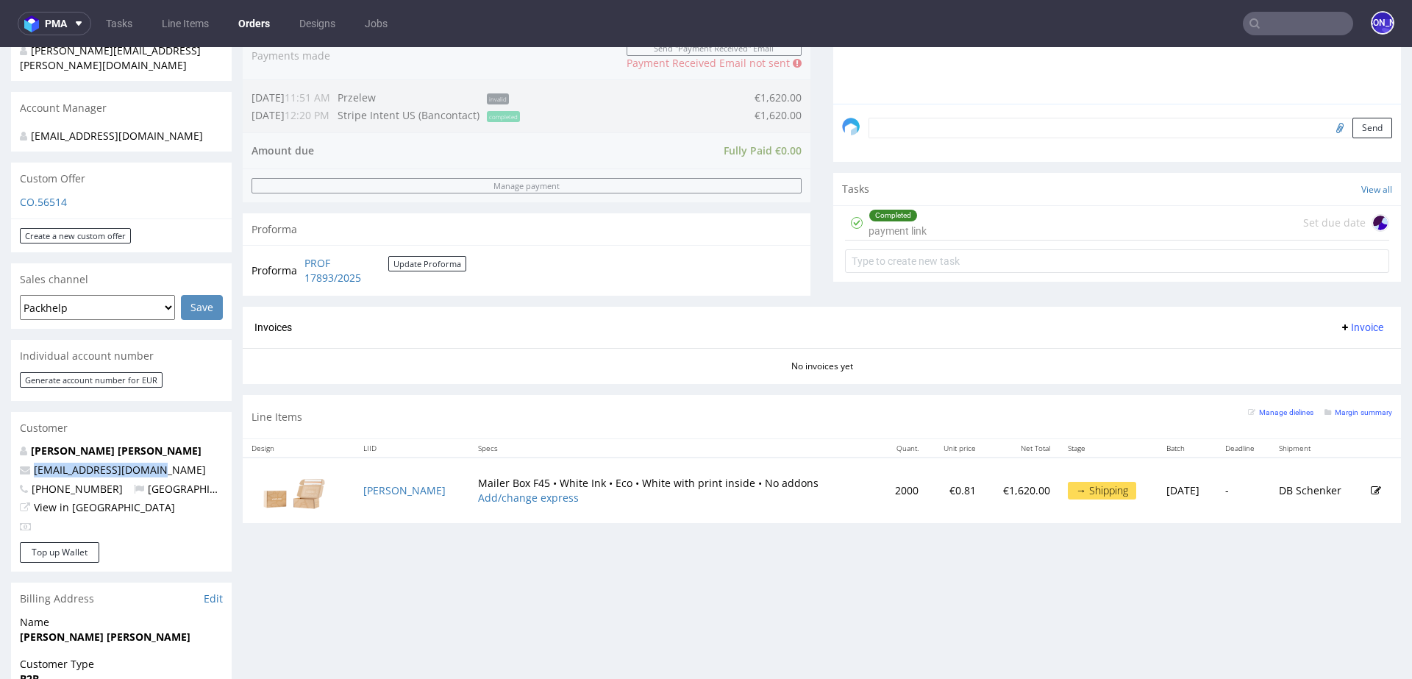
drag, startPoint x: 179, startPoint y: 458, endPoint x: 24, endPoint y: 453, distance: 156.0
click at [24, 462] on p "[EMAIL_ADDRESS][DOMAIN_NAME]" at bounding box center [121, 469] width 203 height 15
copy span "hello@komunacoffee.com"
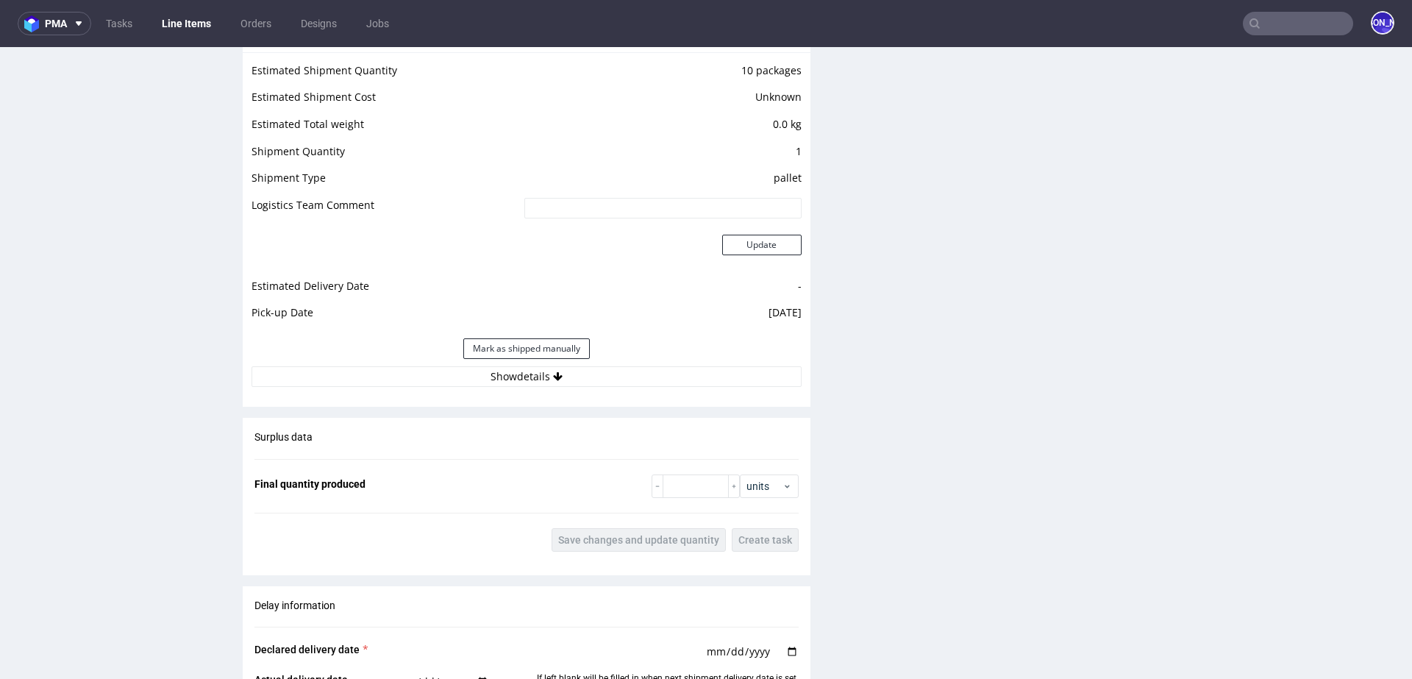
scroll to position [1920, 0]
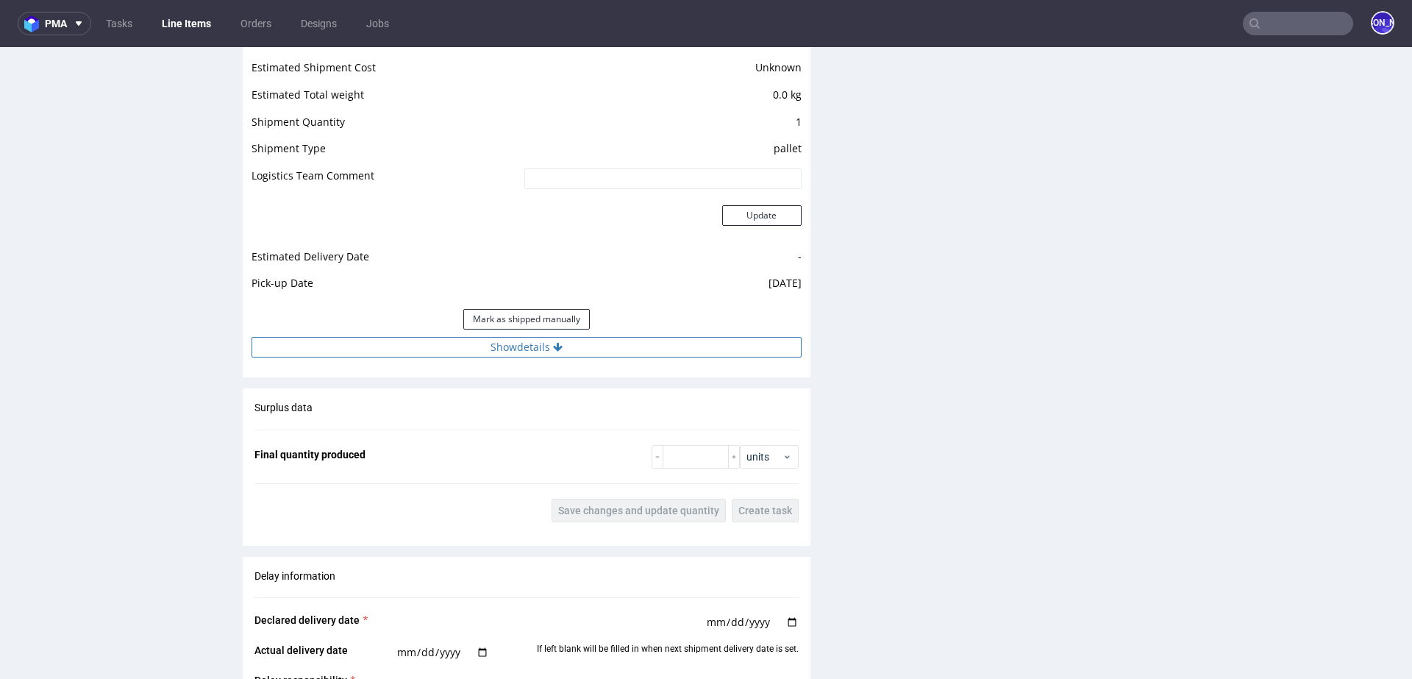
click at [544, 338] on button "Show details" at bounding box center [526, 347] width 550 height 21
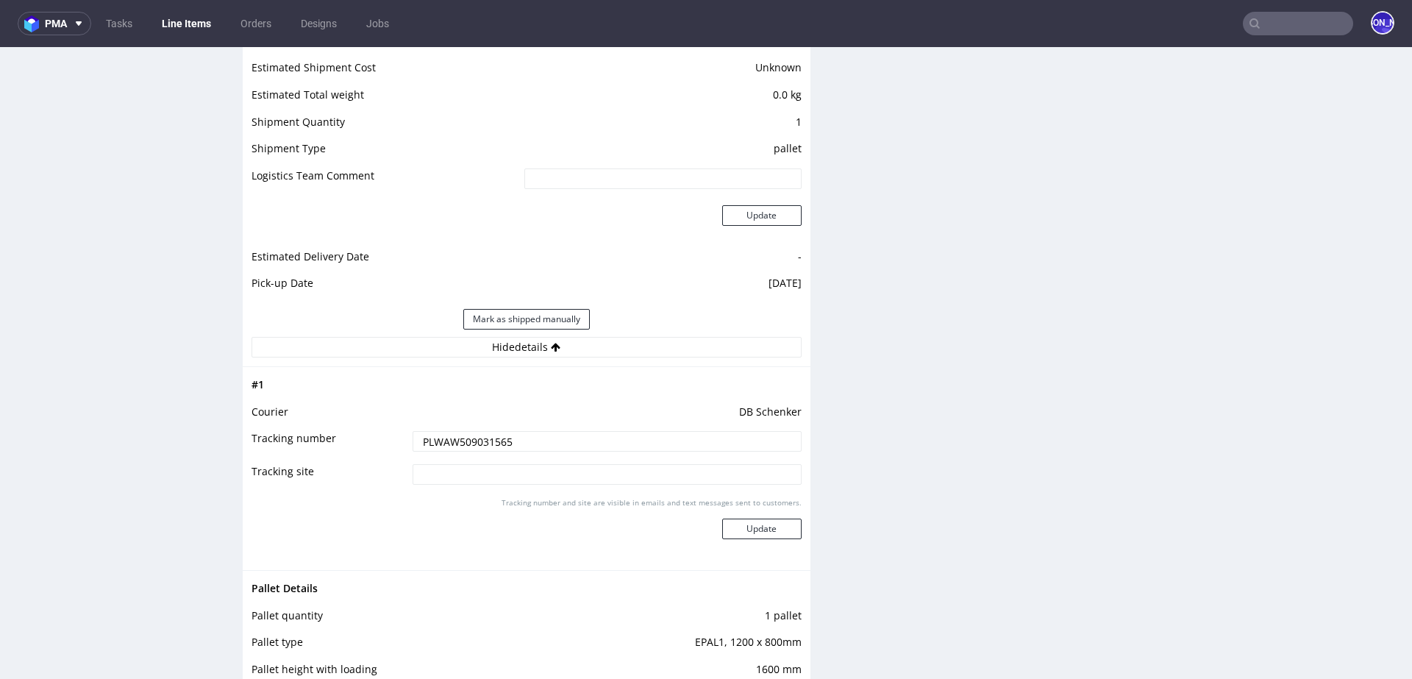
click at [476, 431] on input "PLWAW509031565" at bounding box center [606, 441] width 389 height 21
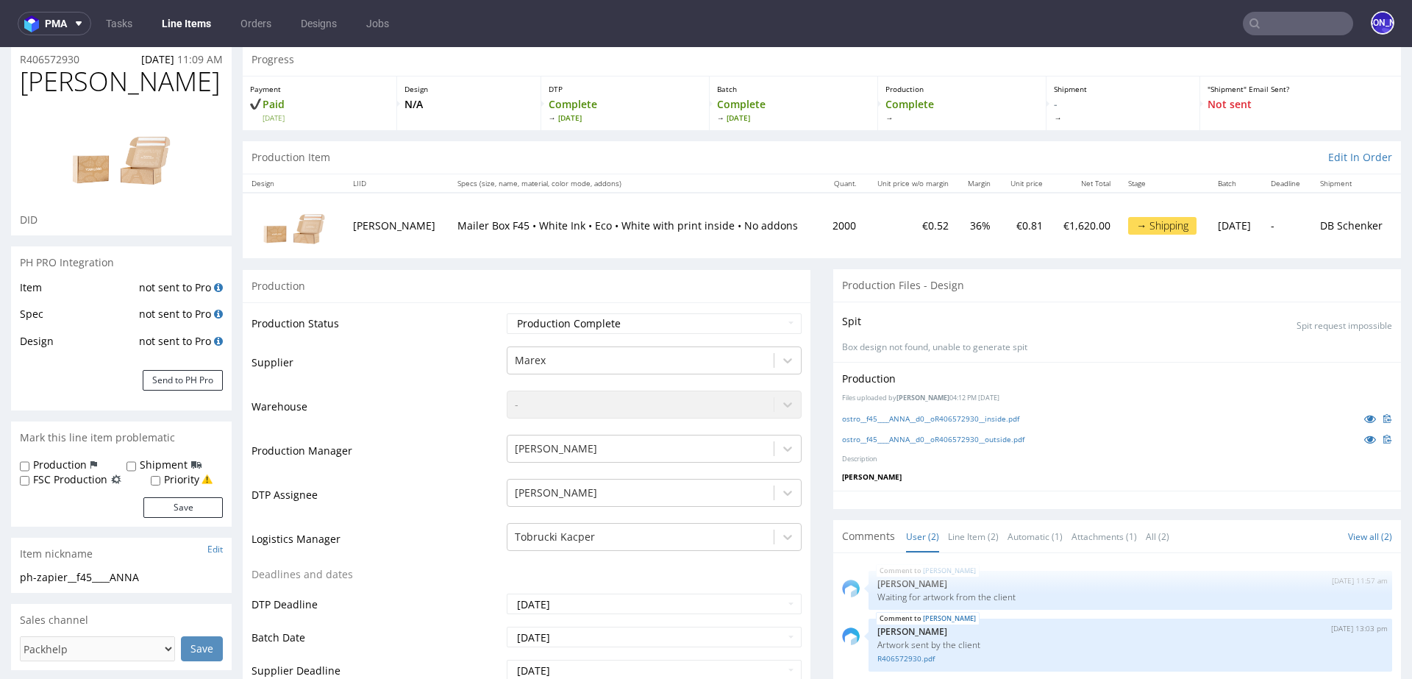
scroll to position [0, 0]
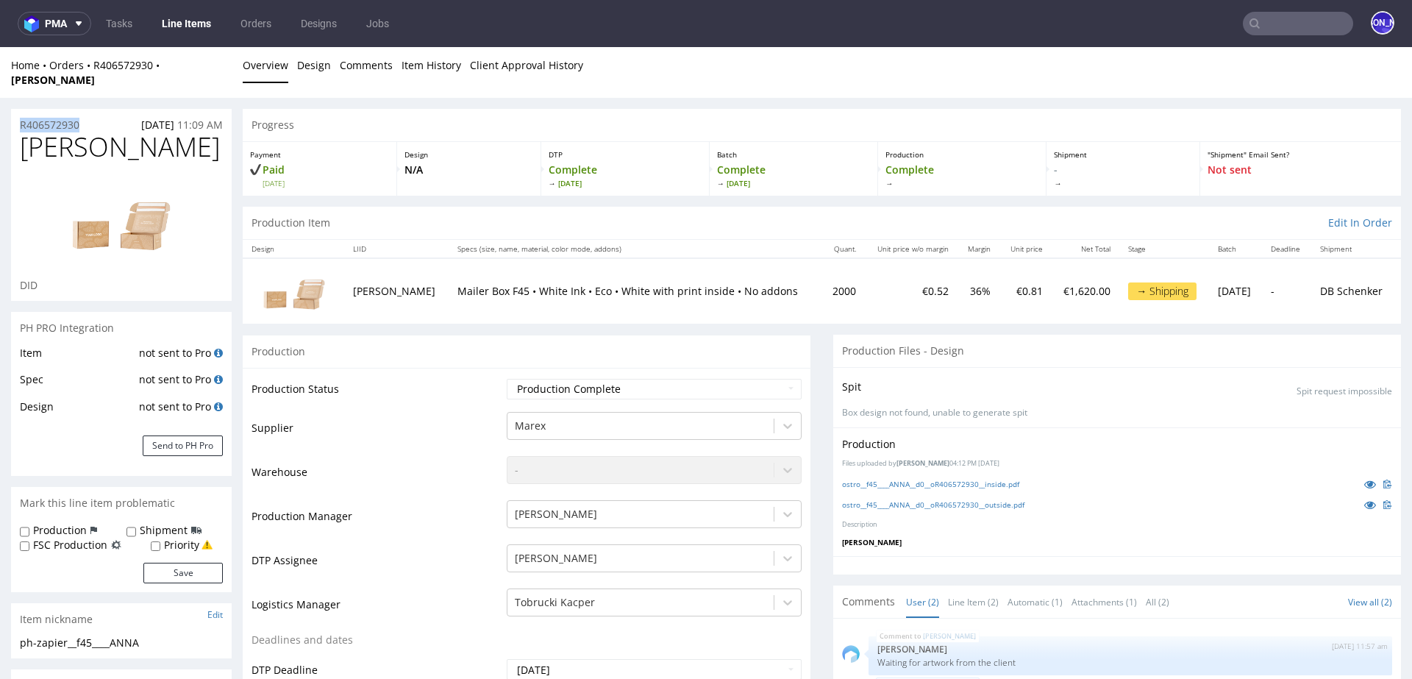
drag, startPoint x: 93, startPoint y: 107, endPoint x: 0, endPoint y: 107, distance: 92.6
copy p "R406572930"
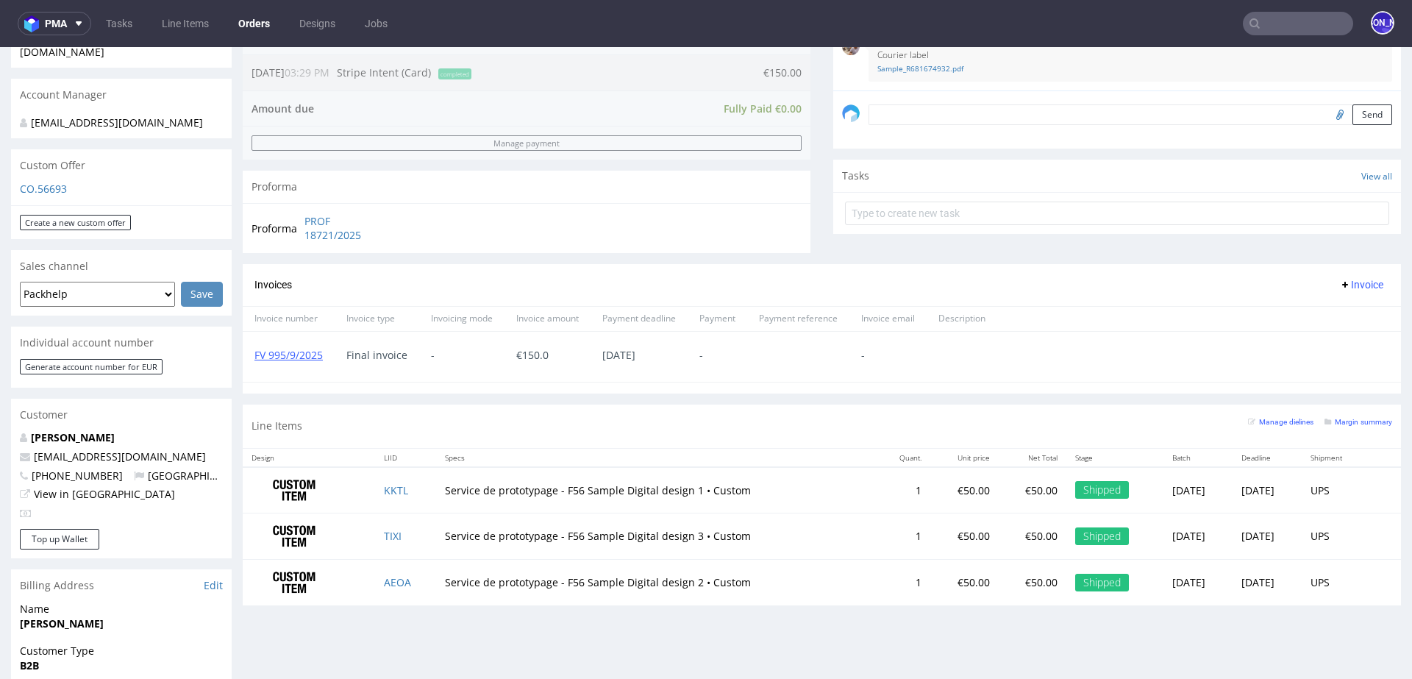
scroll to position [413, 0]
drag, startPoint x: 185, startPoint y: 442, endPoint x: 0, endPoint y: 442, distance: 184.5
click at [0, 442] on div "Order via Offer R681674932 03.09.2025 03:29 PM Mark this order as problematic I…" at bounding box center [706, 368] width 1412 height 1395
copy span "balth@clublegacyz.com"
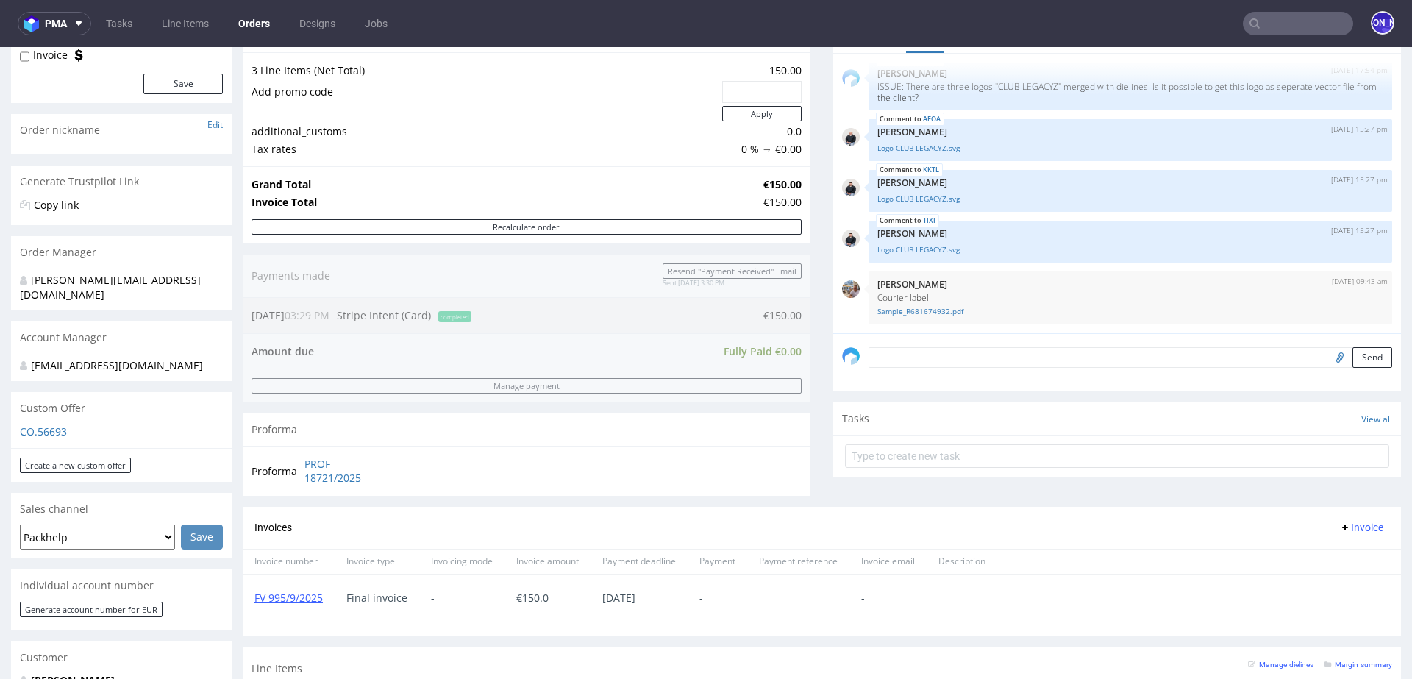
scroll to position [0, 0]
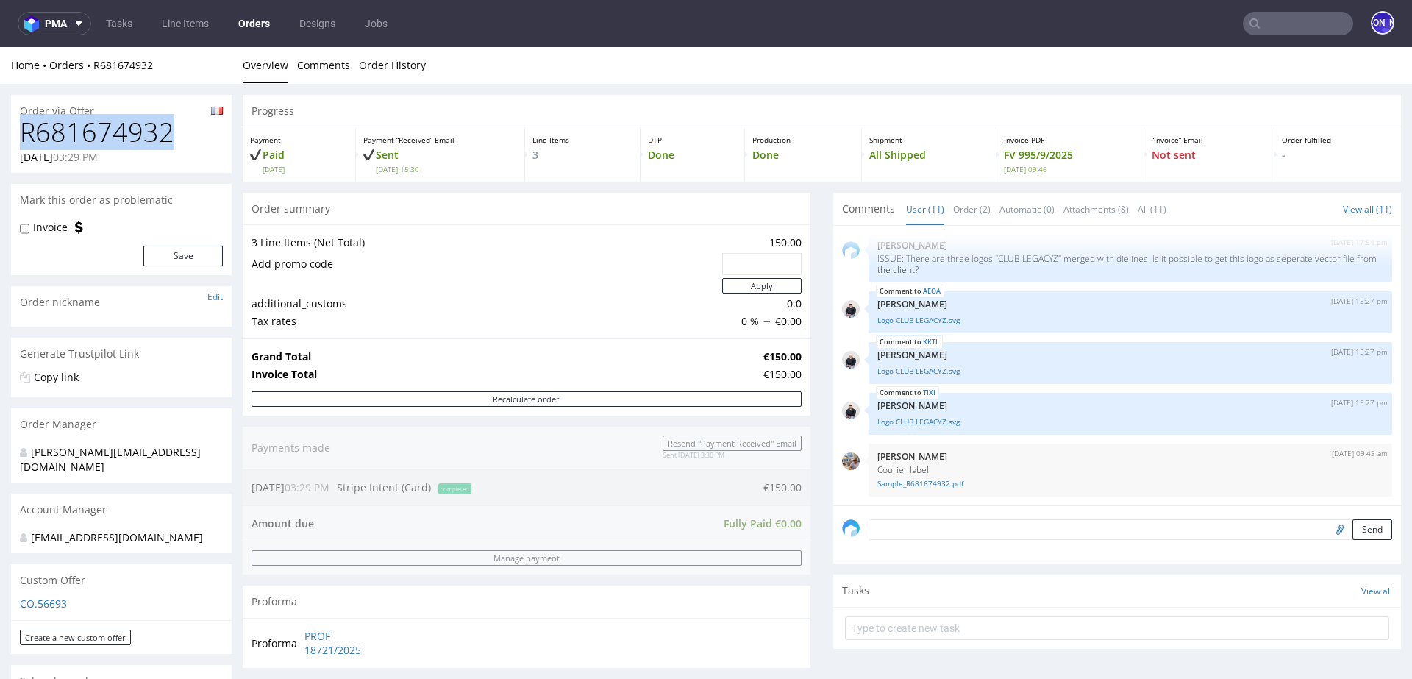
drag, startPoint x: 178, startPoint y: 137, endPoint x: 0, endPoint y: 136, distance: 177.9
copy h1 "R681674932"
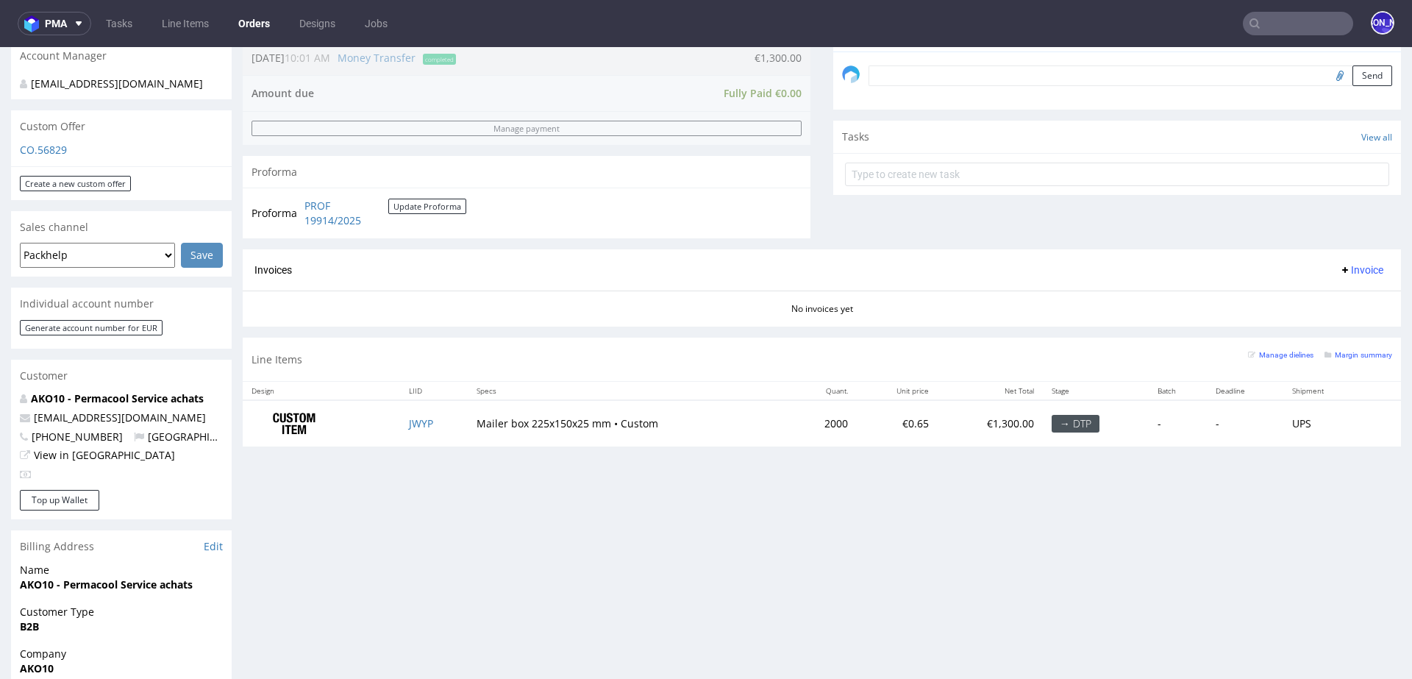
scroll to position [462, 0]
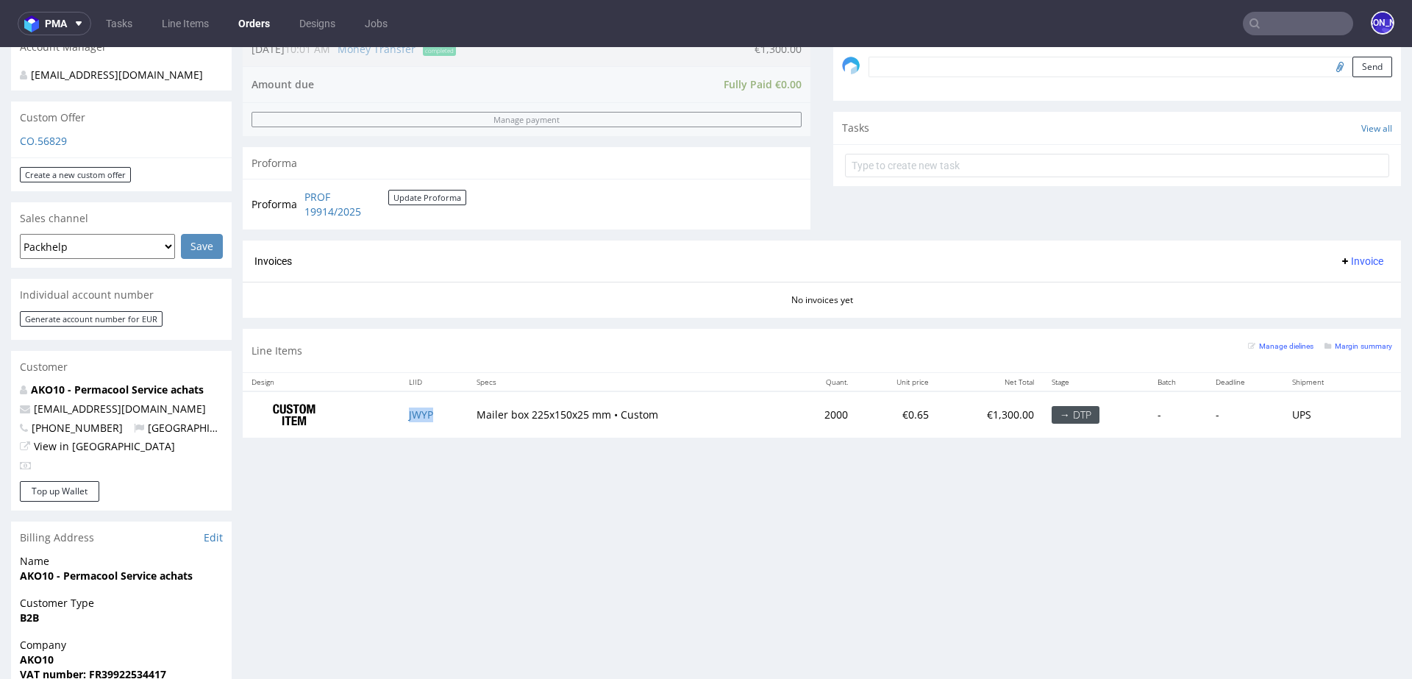
click at [418, 404] on td "JWYP" at bounding box center [434, 414] width 68 height 46
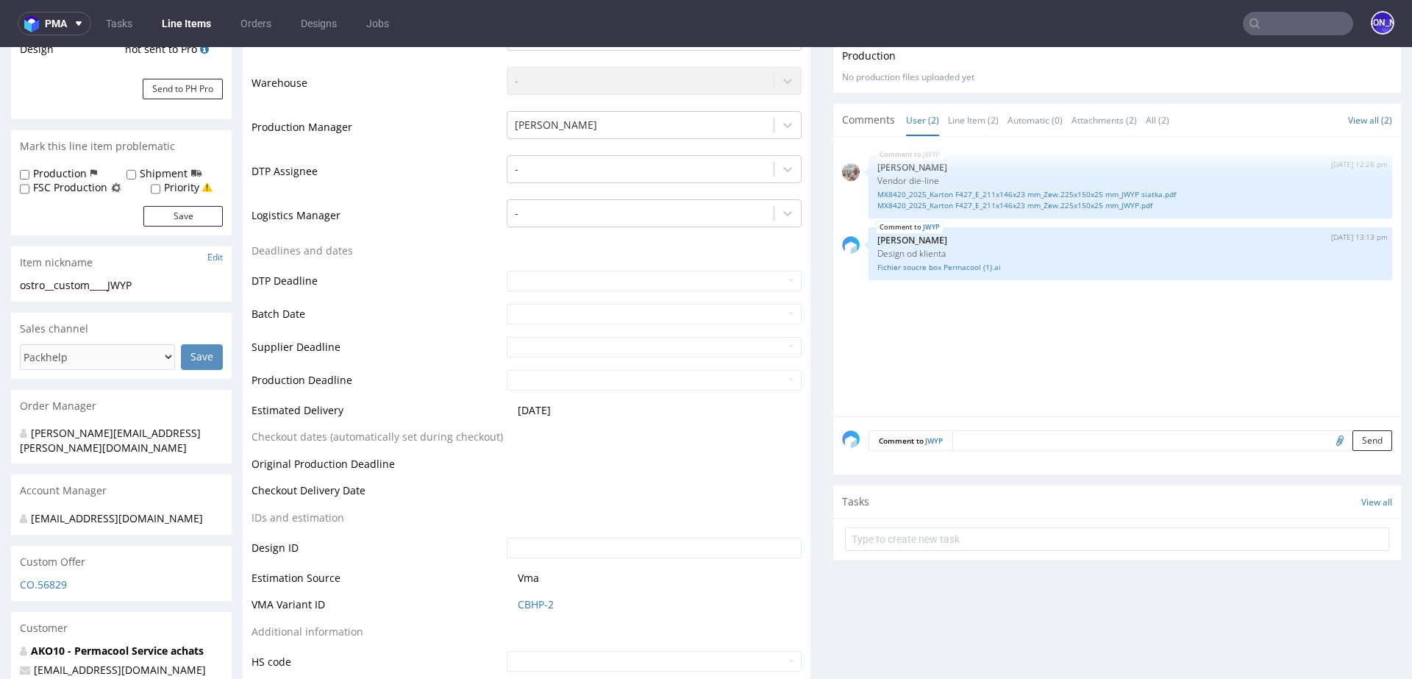
scroll to position [346, 0]
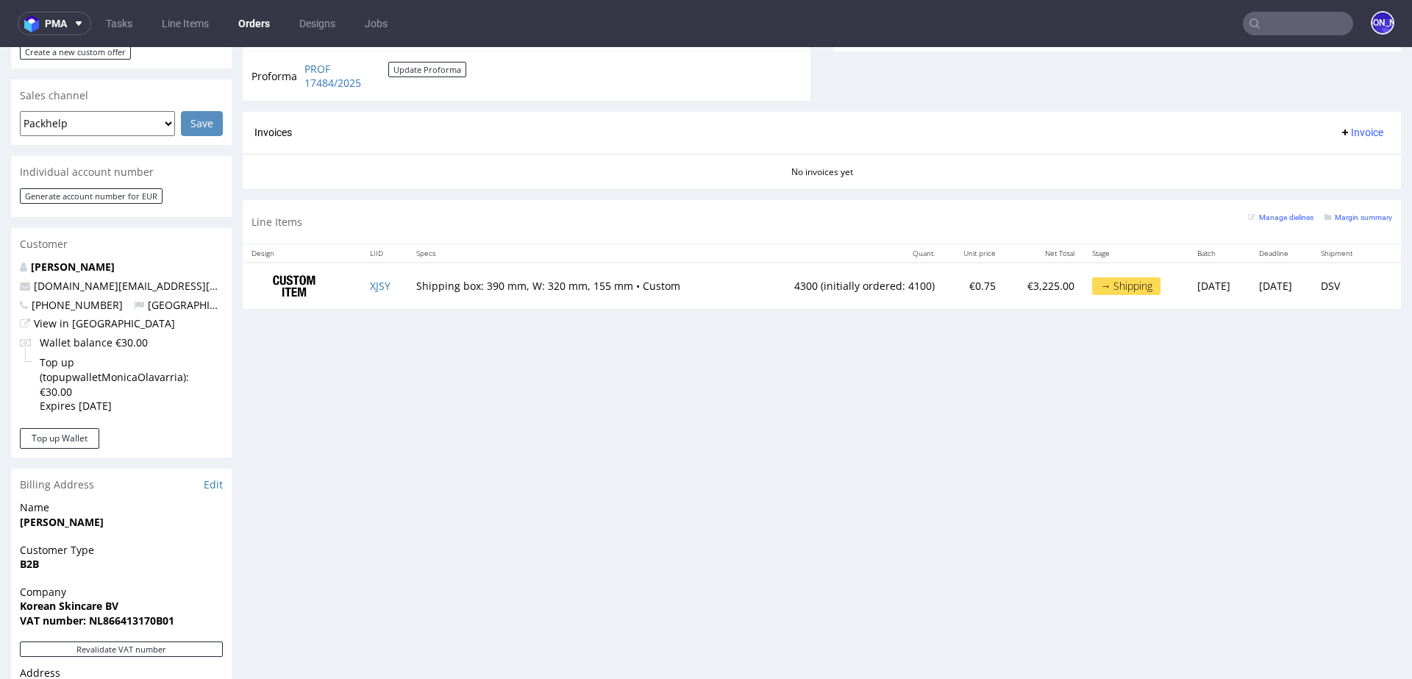
scroll to position [586, 0]
drag, startPoint x: 175, startPoint y: 269, endPoint x: 23, endPoint y: 266, distance: 152.2
click at [23, 278] on p "[DOMAIN_NAME][EMAIL_ADDRESS][DOMAIN_NAME]" at bounding box center [121, 285] width 203 height 15
copy span "moar.business@gmail.com"
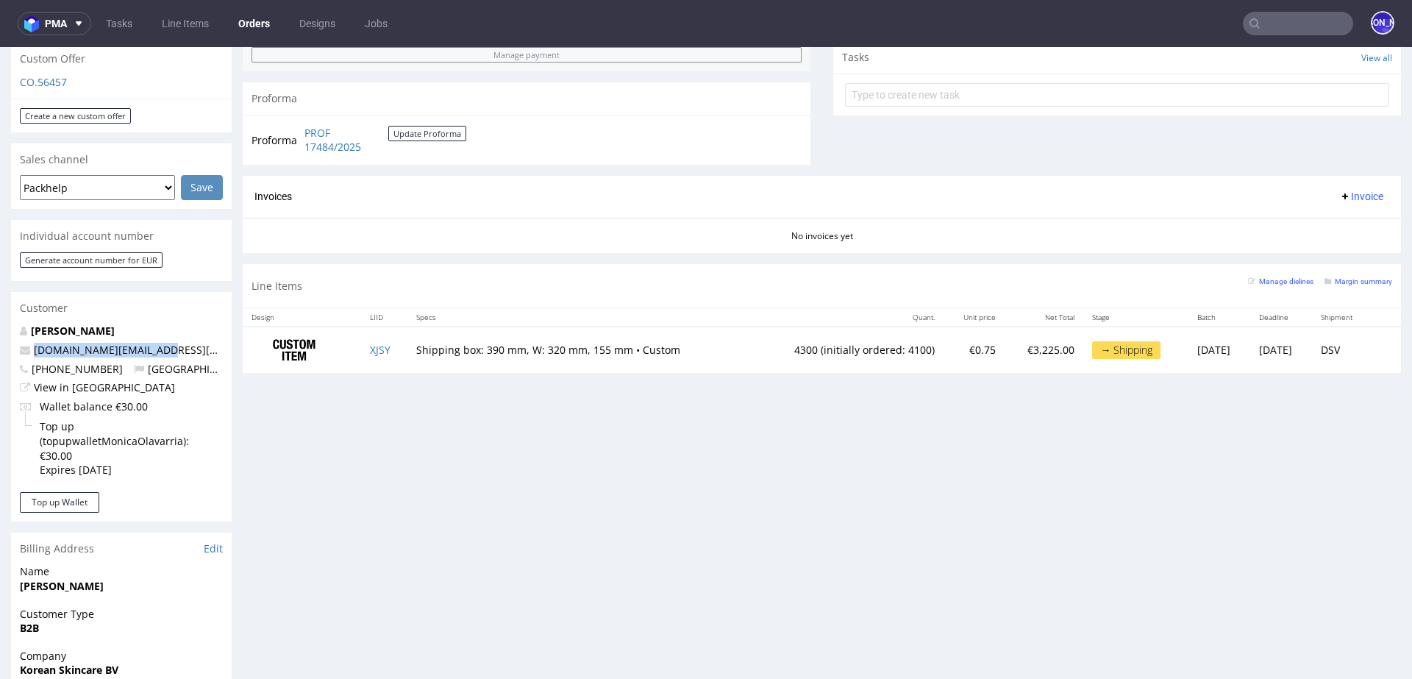
scroll to position [630, 0]
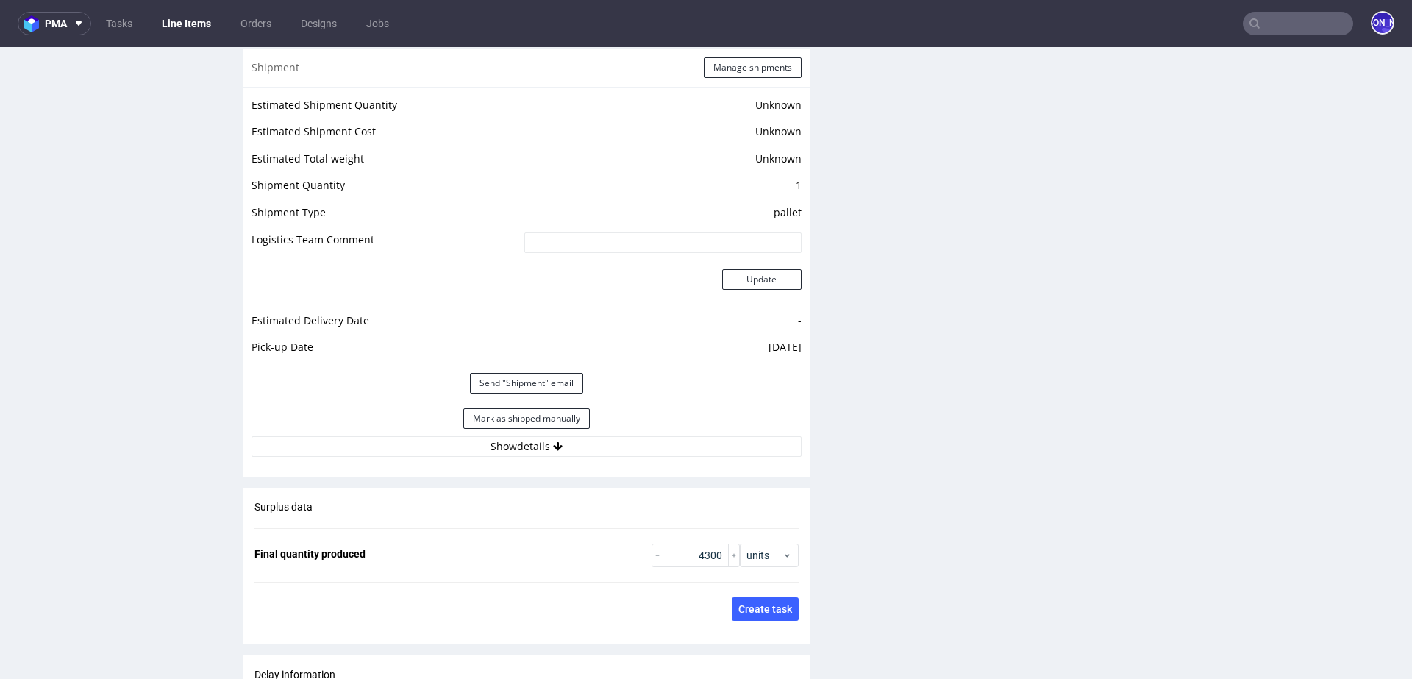
scroll to position [1874, 0]
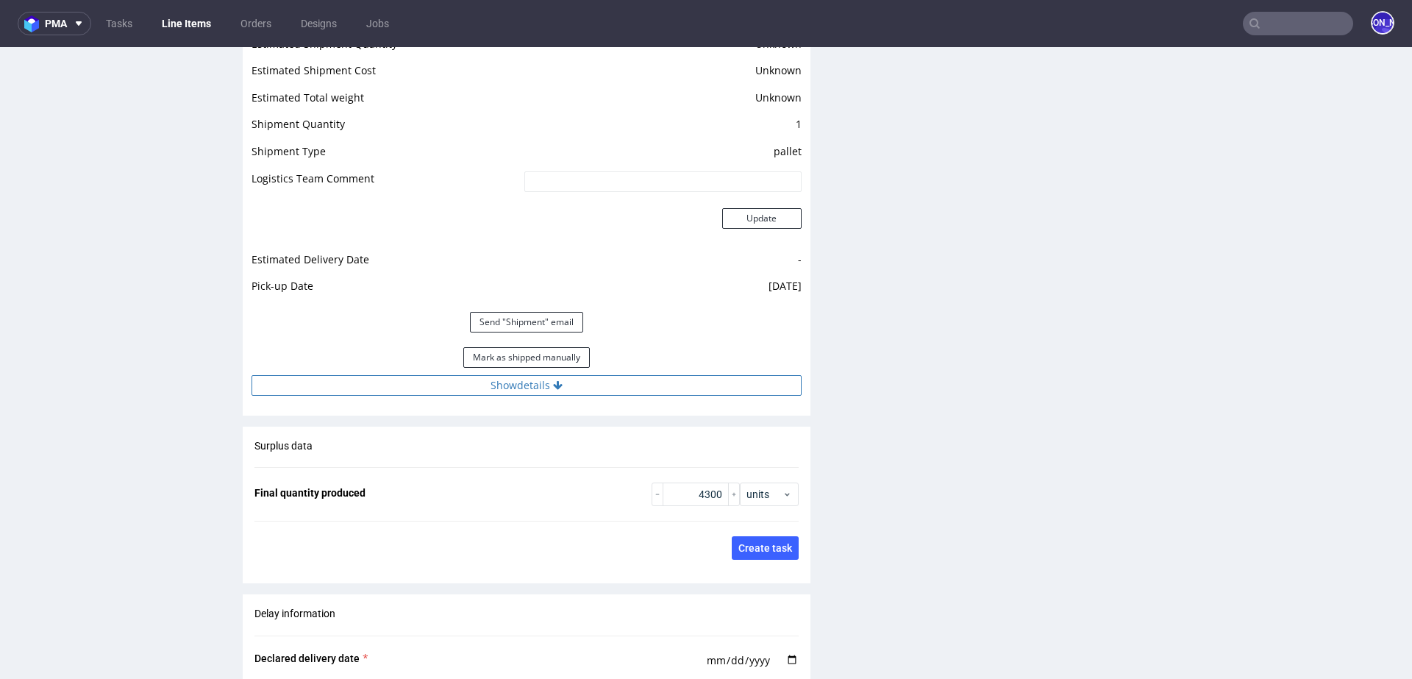
click at [495, 381] on button "Show details" at bounding box center [526, 385] width 550 height 21
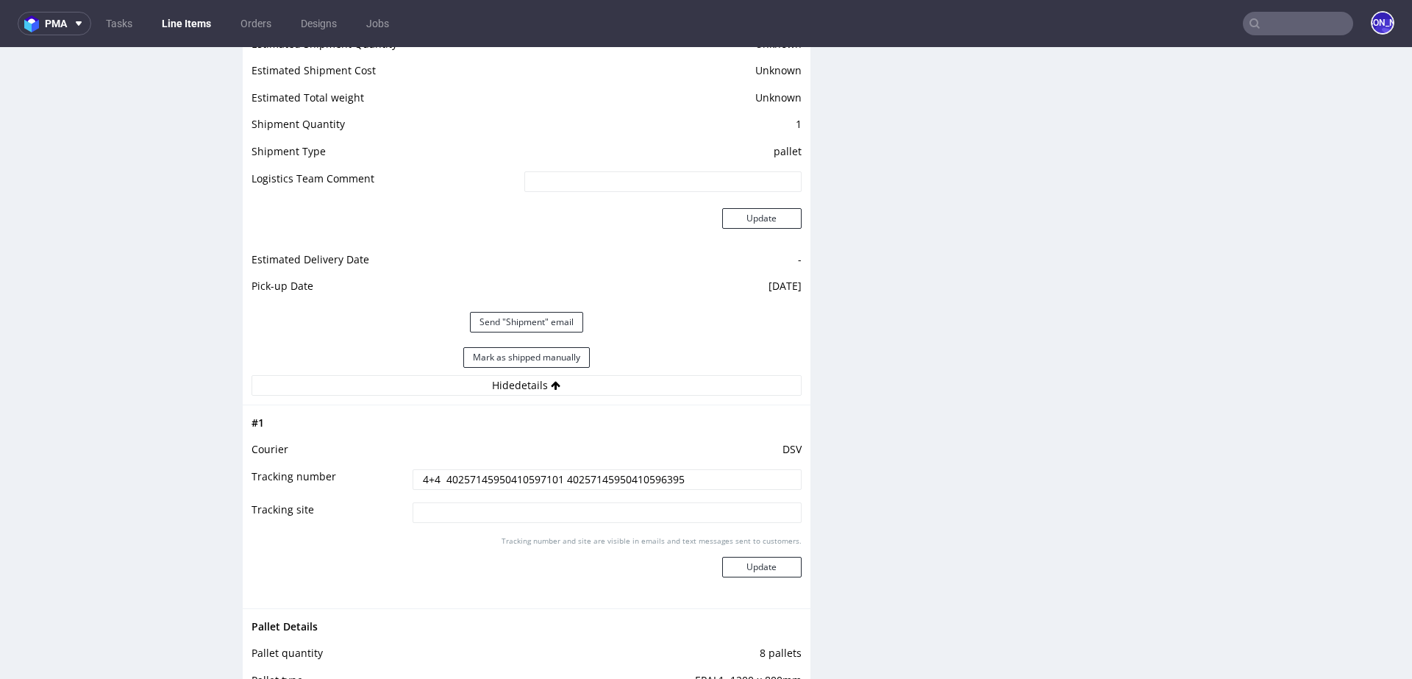
click at [472, 486] on input "4+4 40257145950410597101 40257145950410596395" at bounding box center [606, 479] width 389 height 21
click at [472, 474] on input "4+4 40257145950410597101 40257145950410596395" at bounding box center [606, 479] width 389 height 21
click at [628, 484] on input "4+4 40257145950410597101 40257145950410596395" at bounding box center [606, 479] width 389 height 21
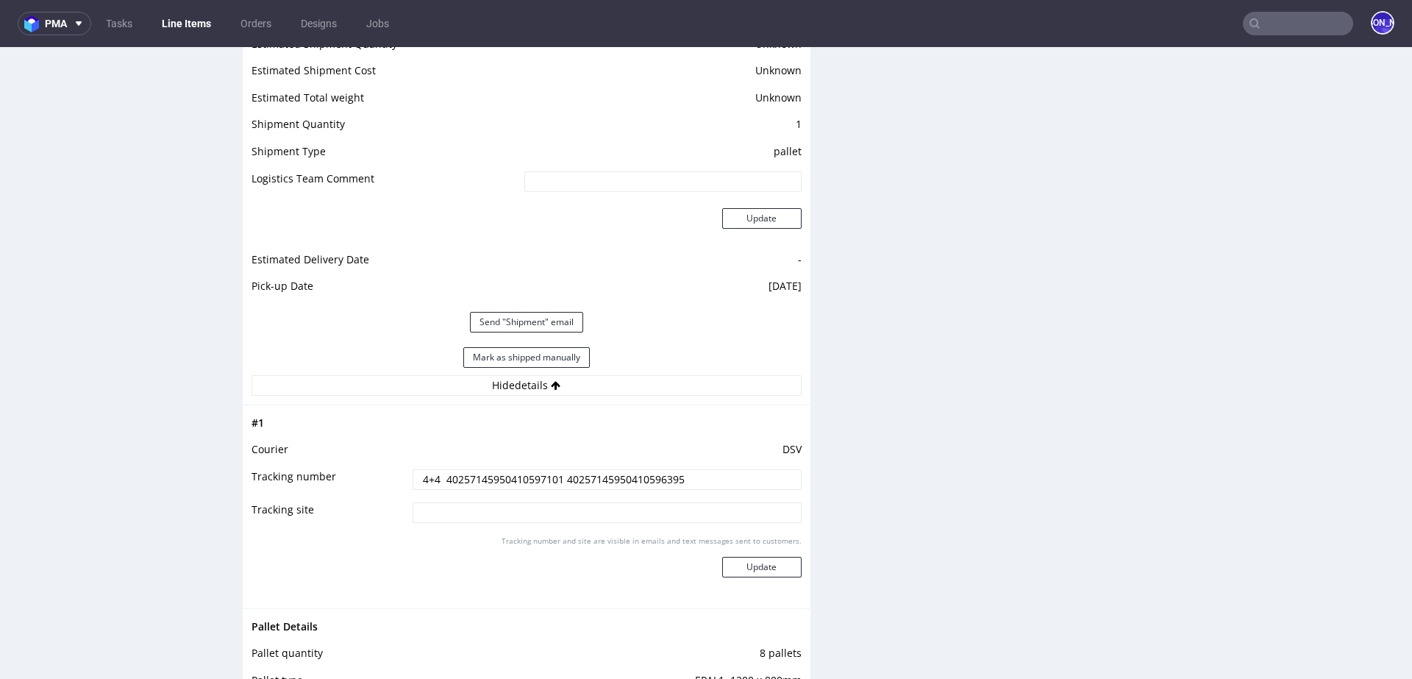
click at [628, 484] on input "4+4 40257145950410597101 40257145950410596395" at bounding box center [606, 479] width 389 height 21
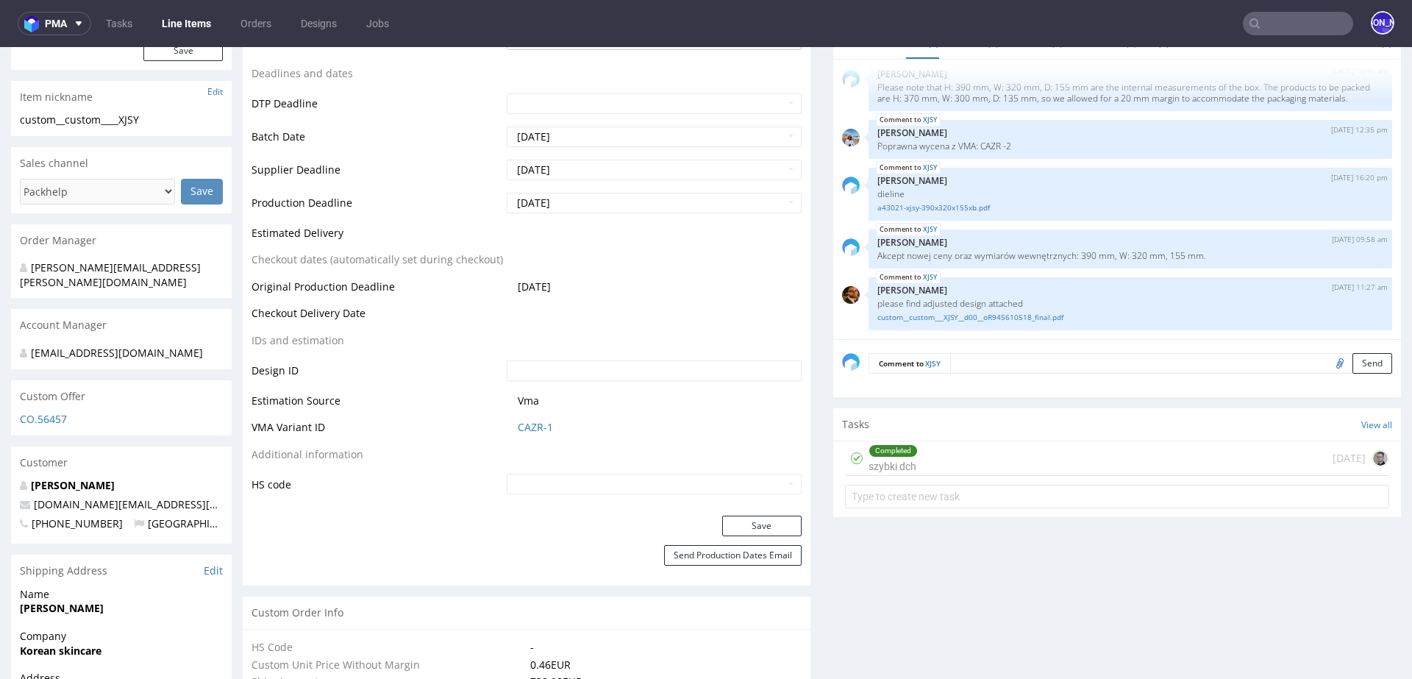
scroll to position [0, 0]
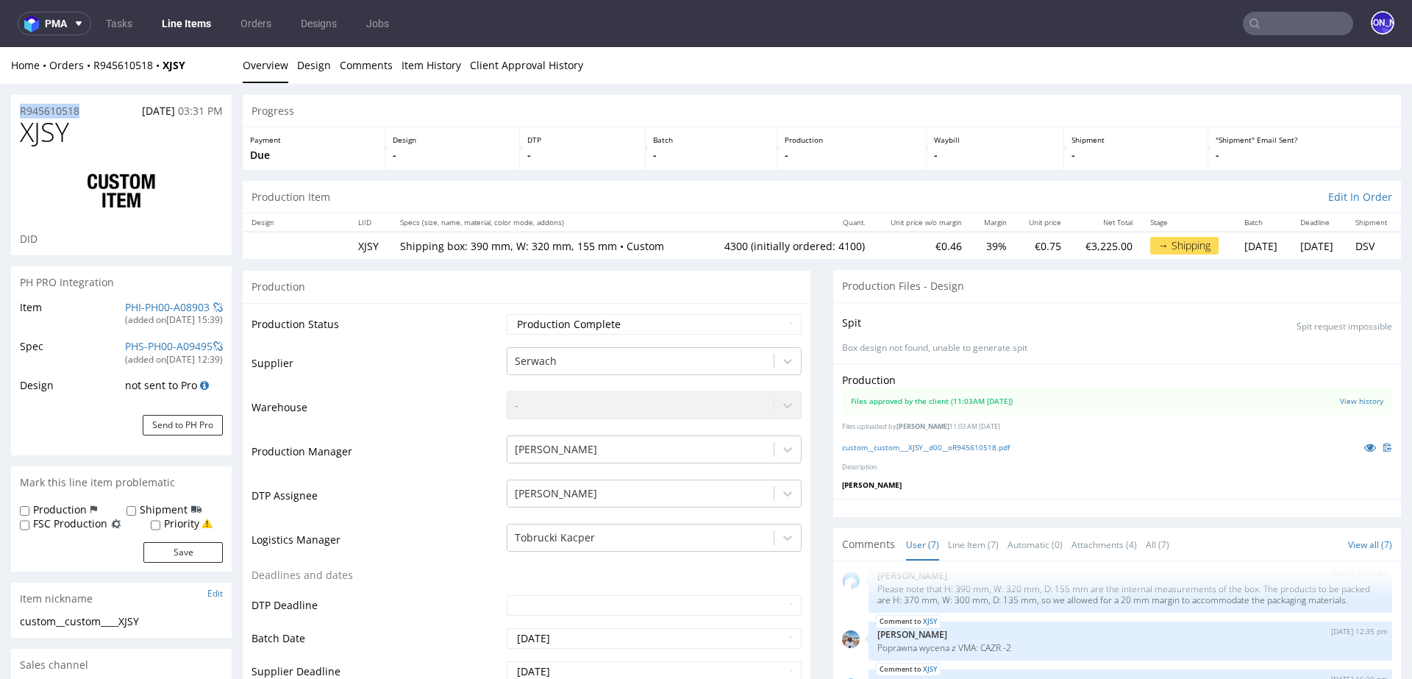
drag, startPoint x: 99, startPoint y: 108, endPoint x: 0, endPoint y: 108, distance: 98.5
copy p "R945610518"
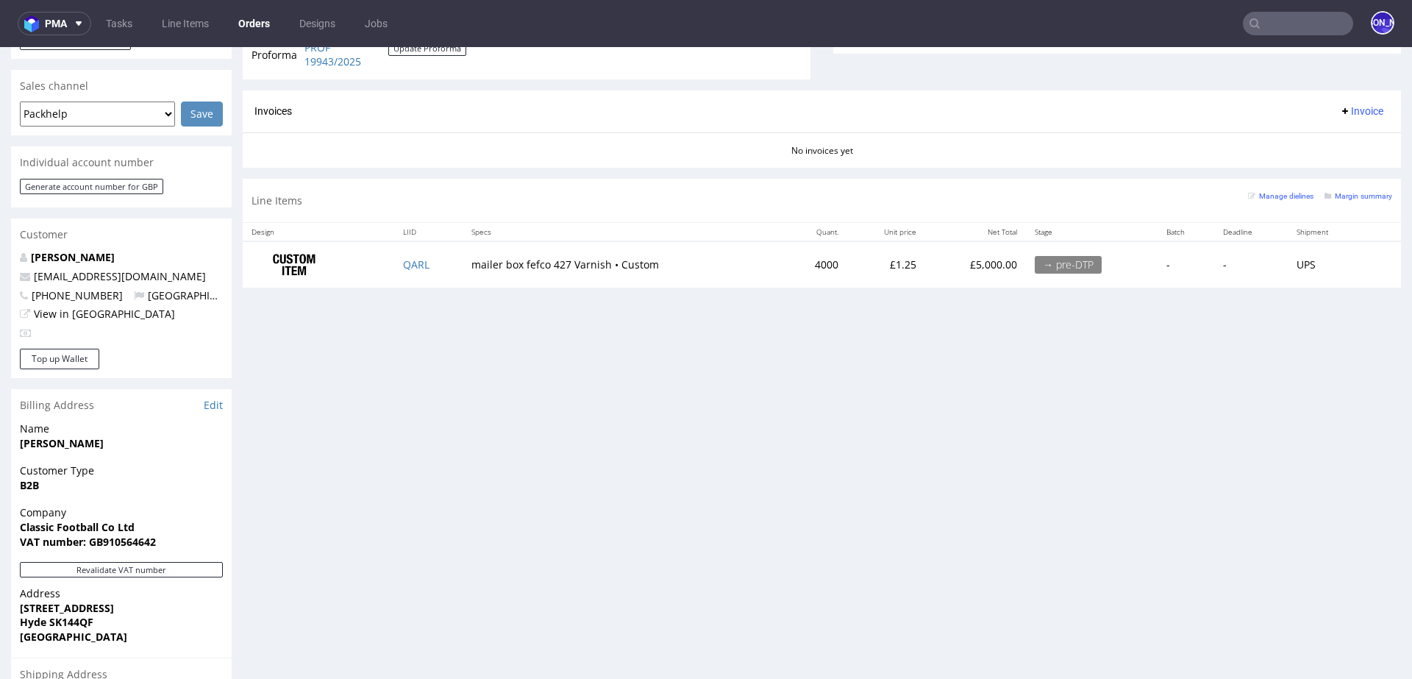
scroll to position [598, 0]
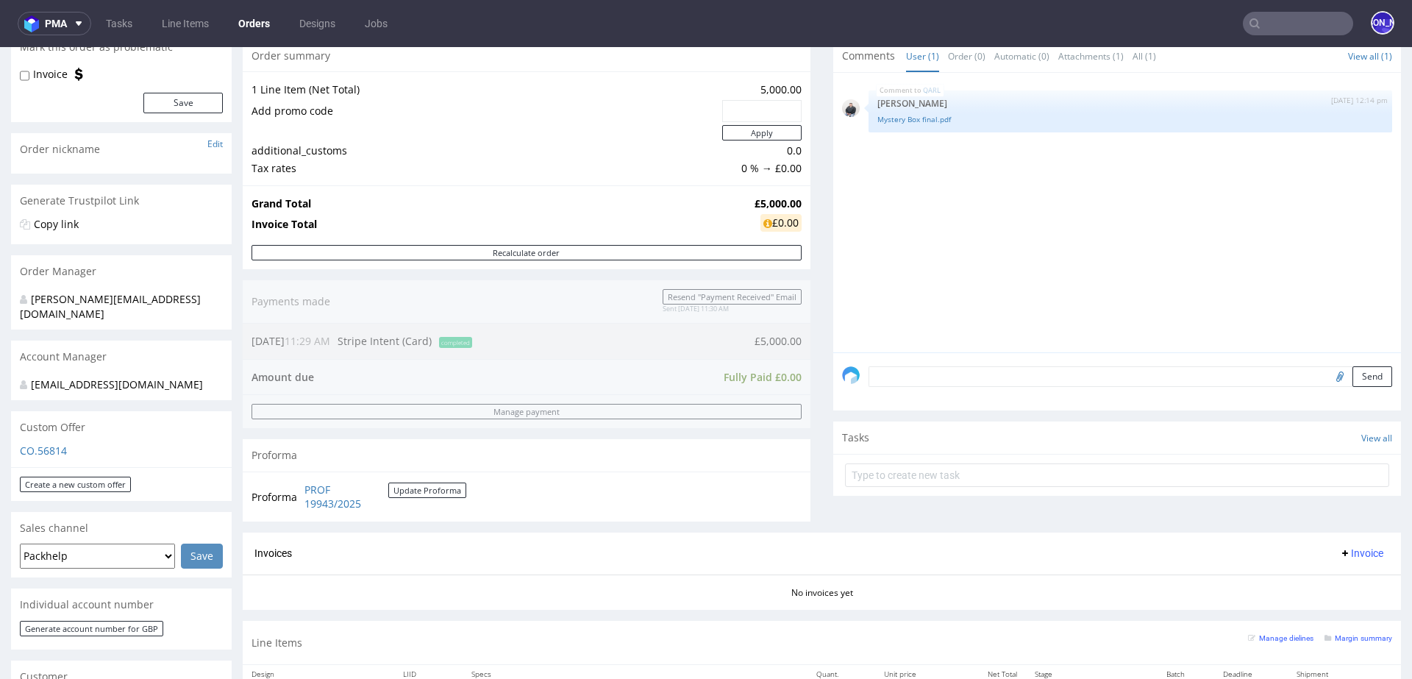
scroll to position [301, 0]
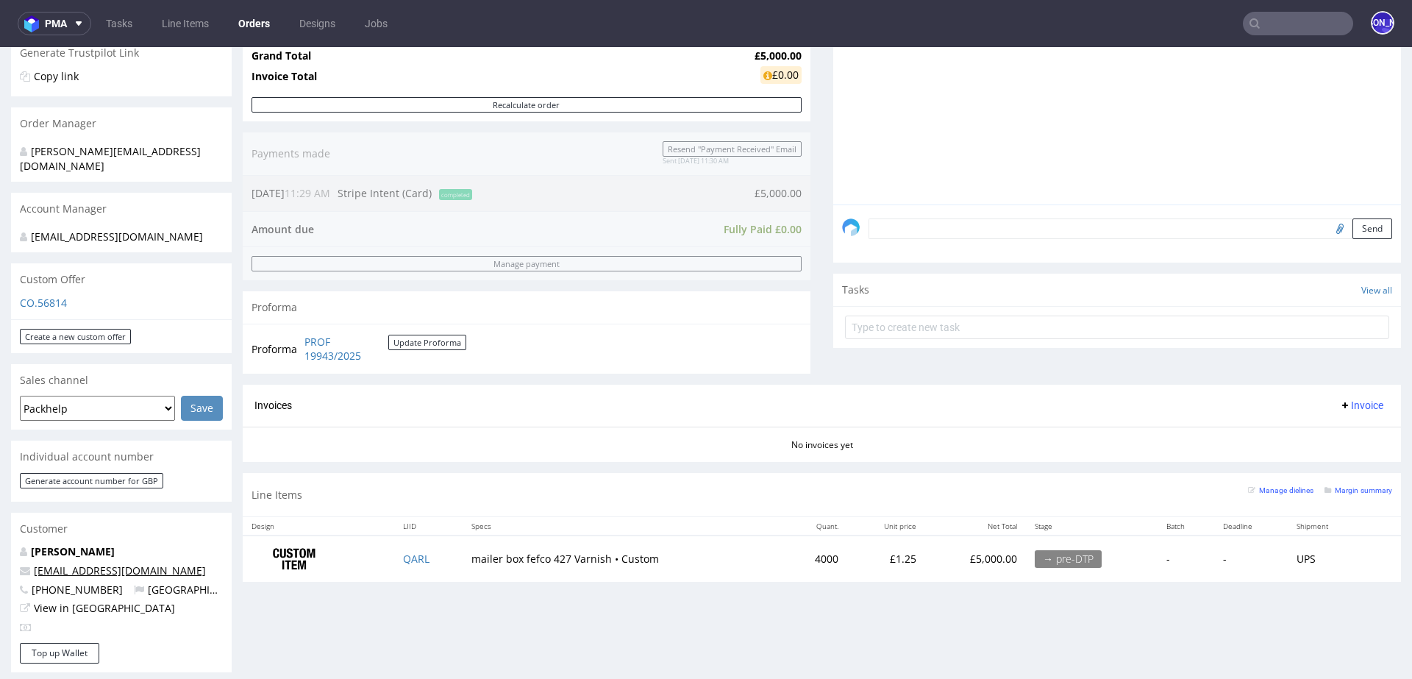
drag, startPoint x: 220, startPoint y: 554, endPoint x: 85, endPoint y: 554, distance: 135.3
click at [85, 563] on p "[EMAIL_ADDRESS][DOMAIN_NAME]" at bounding box center [121, 570] width 203 height 15
copy link "@classicfootballshirts.co.uk"
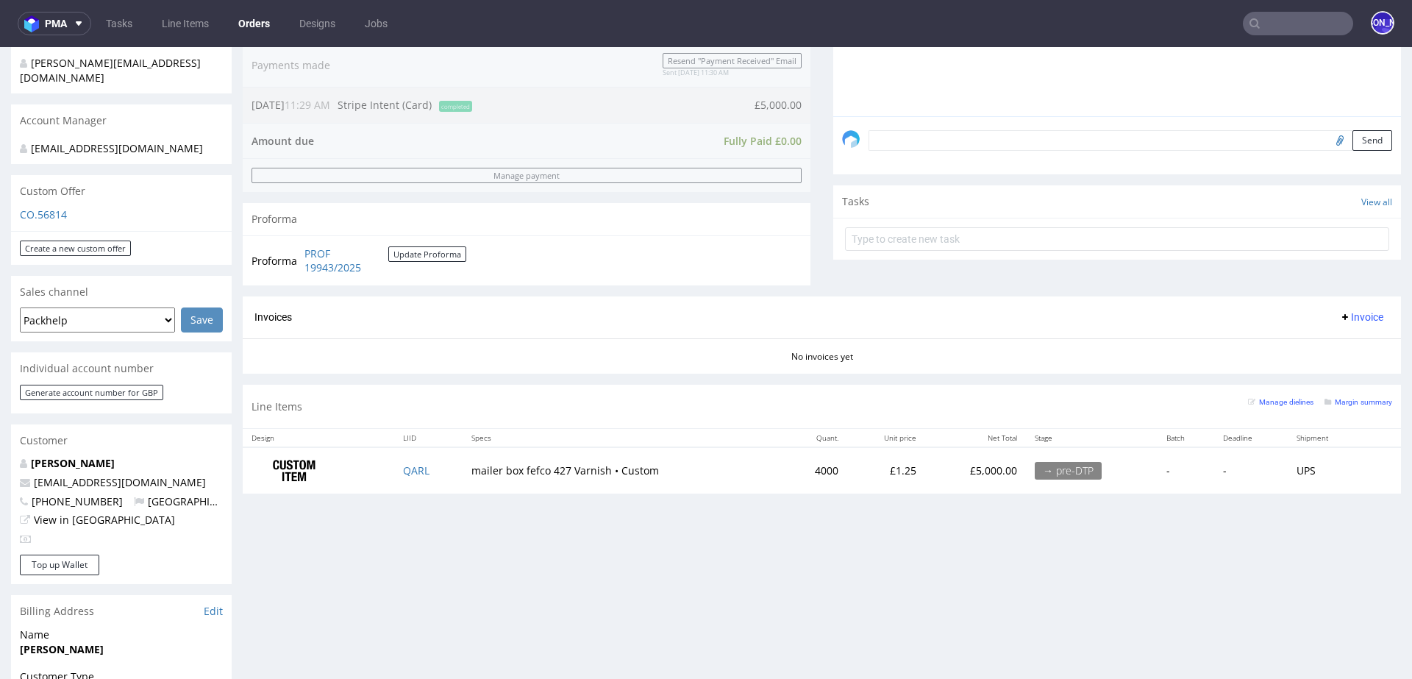
scroll to position [377, 0]
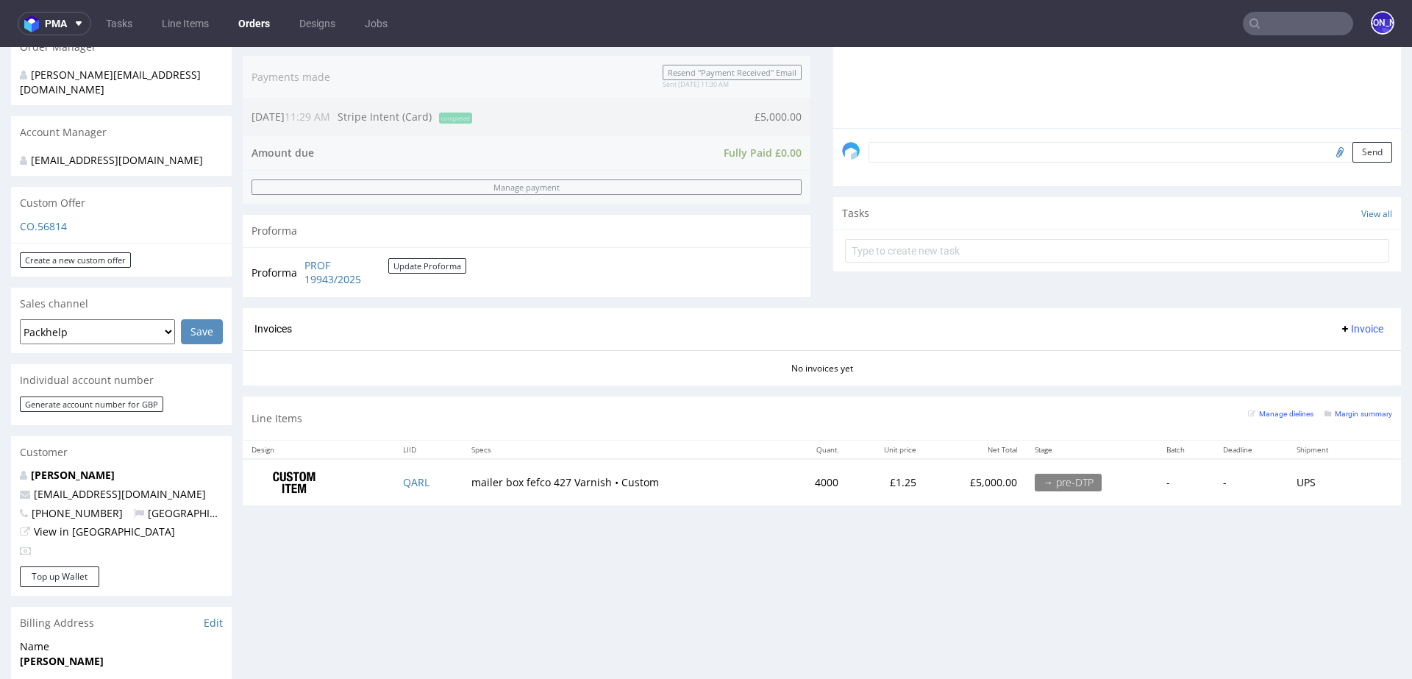
click at [177, 543] on div at bounding box center [121, 550] width 203 height 15
drag, startPoint x: 220, startPoint y: 480, endPoint x: 84, endPoint y: 479, distance: 136.0
click at [84, 487] on p "[EMAIL_ADDRESS][DOMAIN_NAME]" at bounding box center [121, 494] width 203 height 15
copy link "@classicfootballshirts.co.uk"
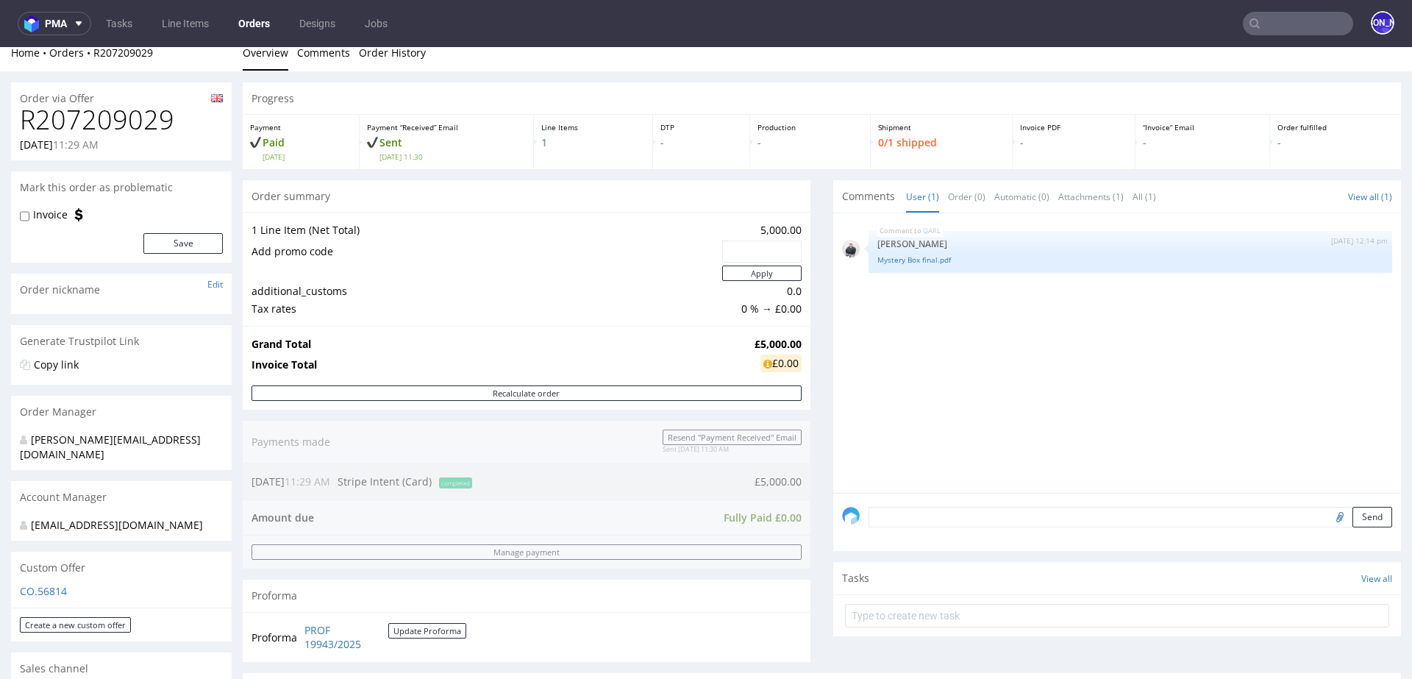
scroll to position [0, 0]
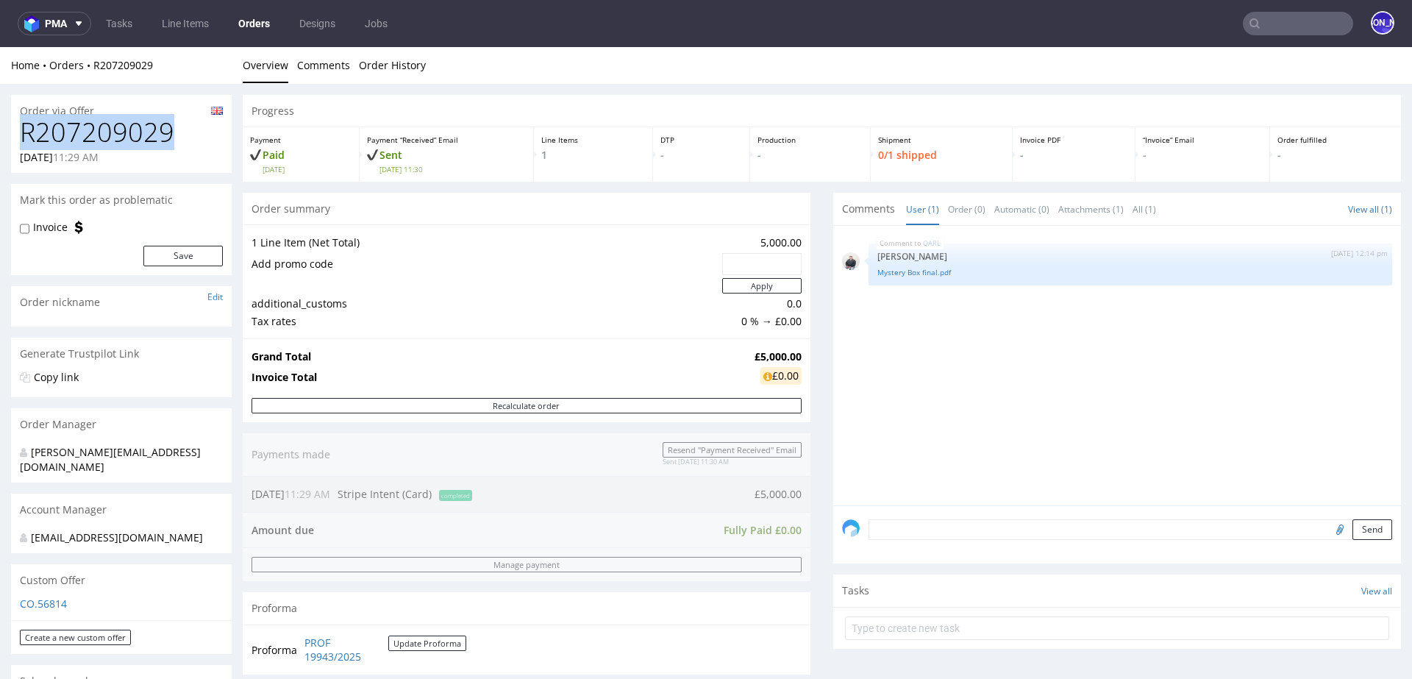
drag, startPoint x: 150, startPoint y: 134, endPoint x: 0, endPoint y: 134, distance: 150.0
copy h1 "R207209029"
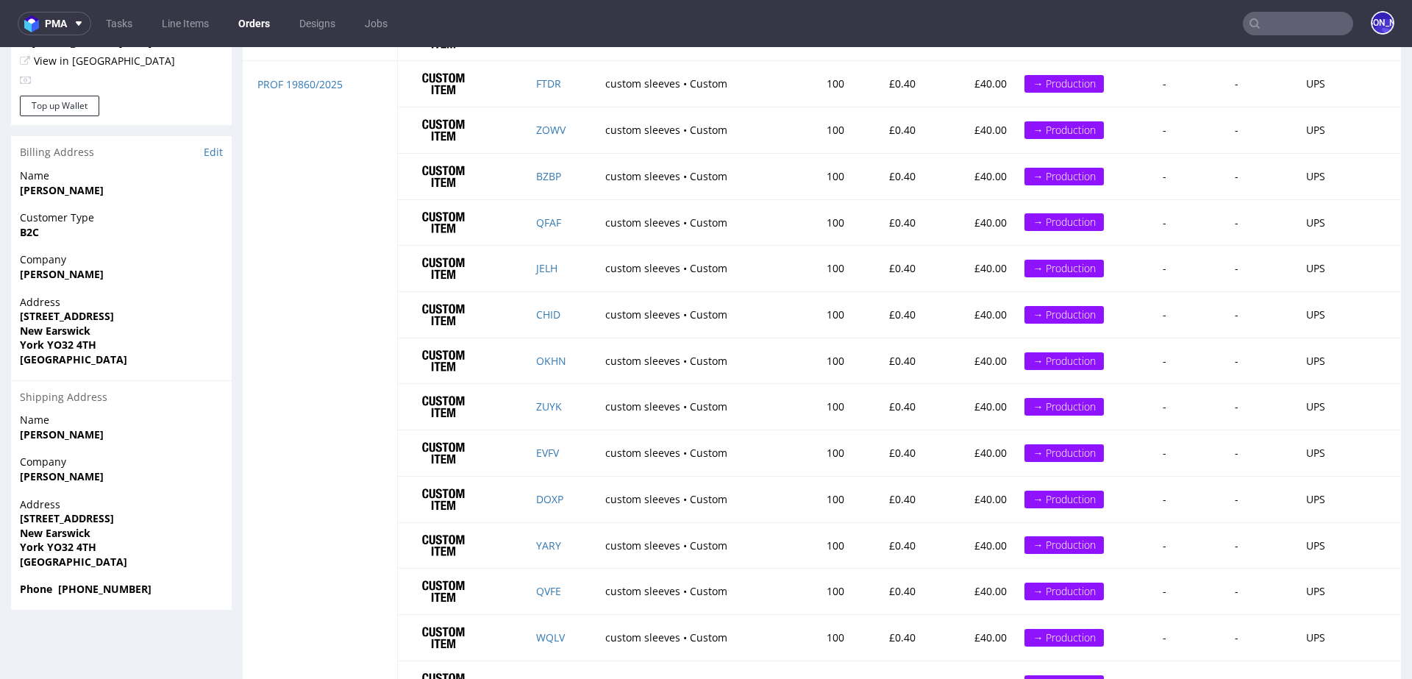
scroll to position [946, 0]
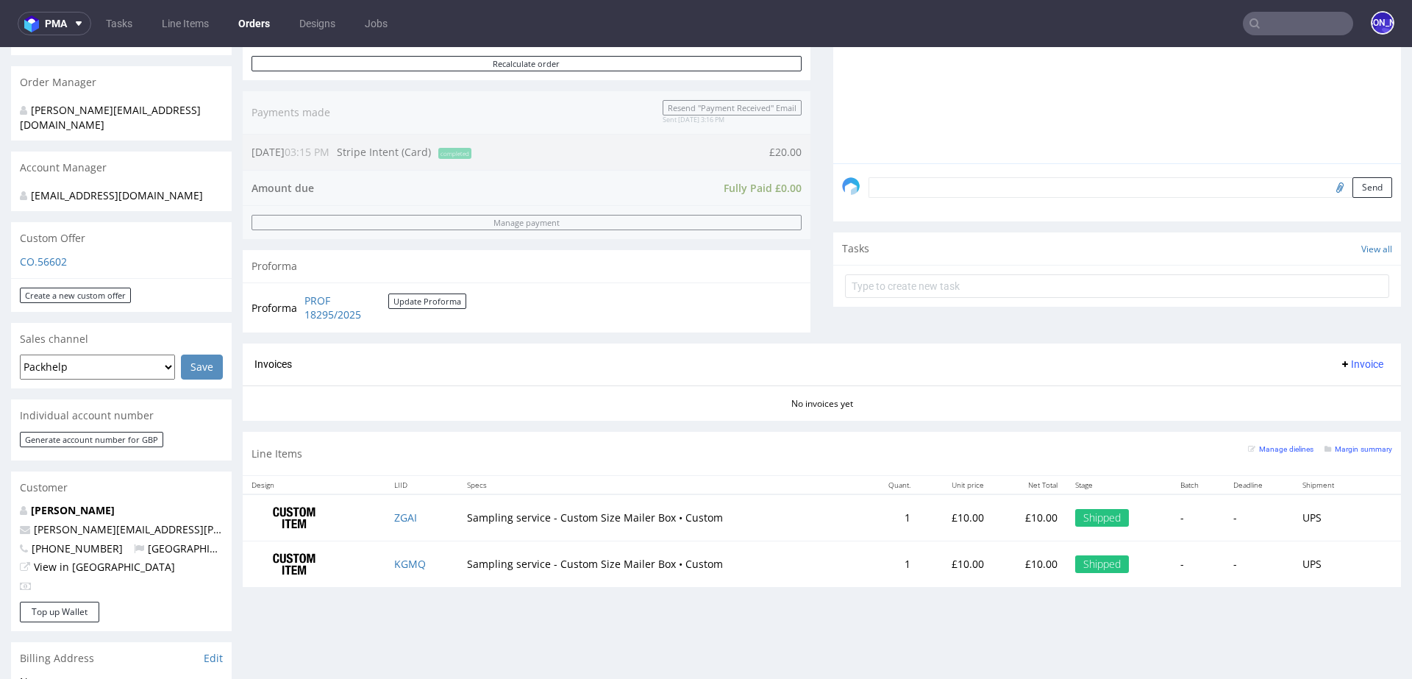
scroll to position [616, 0]
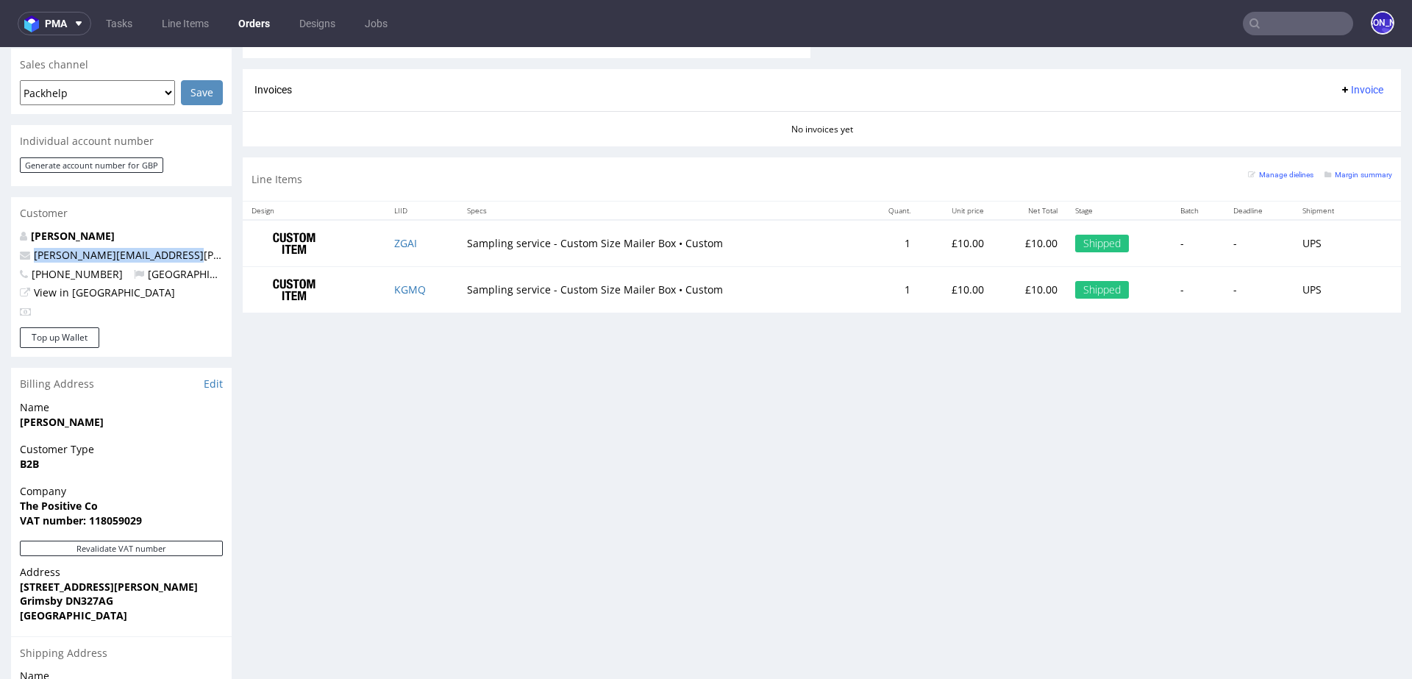
drag, startPoint x: 165, startPoint y: 243, endPoint x: 24, endPoint y: 243, distance: 140.4
click at [24, 248] on p "paul.walker@thepositiveco.uk" at bounding box center [121, 255] width 203 height 15
copy span "paul.walker@thepositiveco.uk"
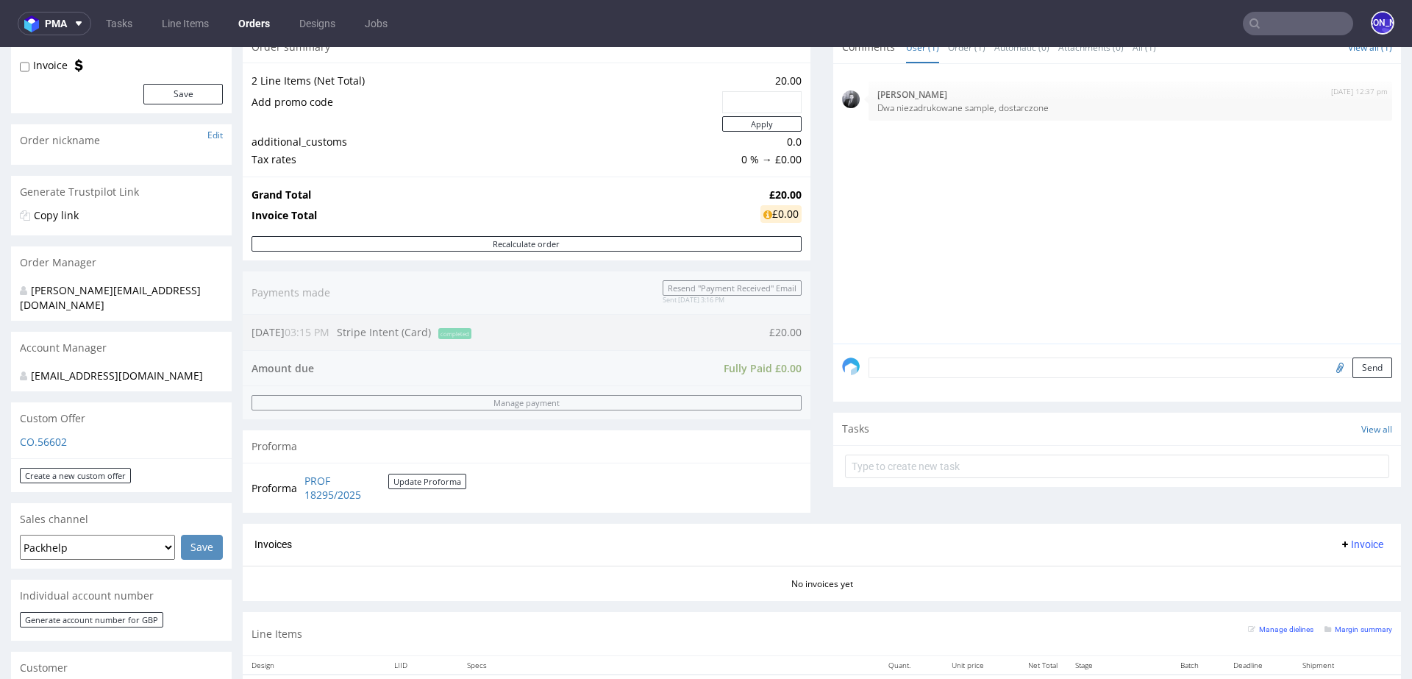
scroll to position [0, 0]
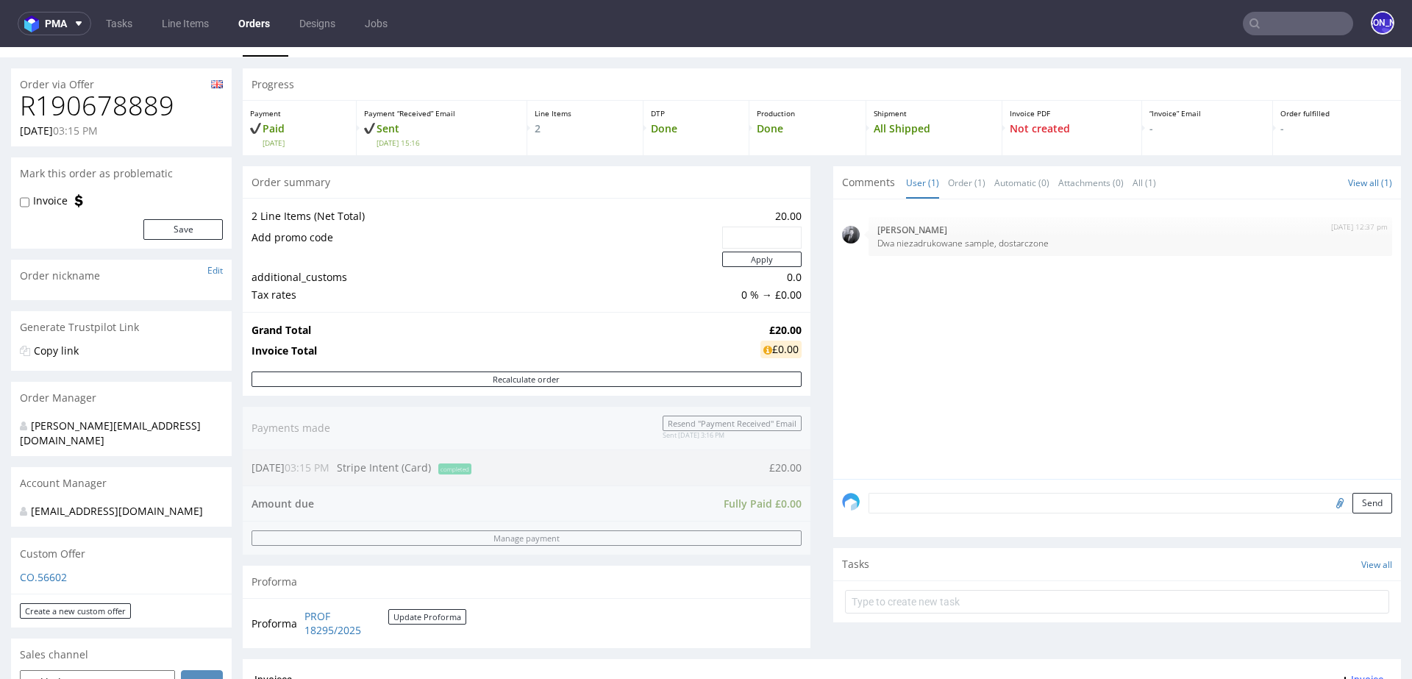
scroll to position [28, 0]
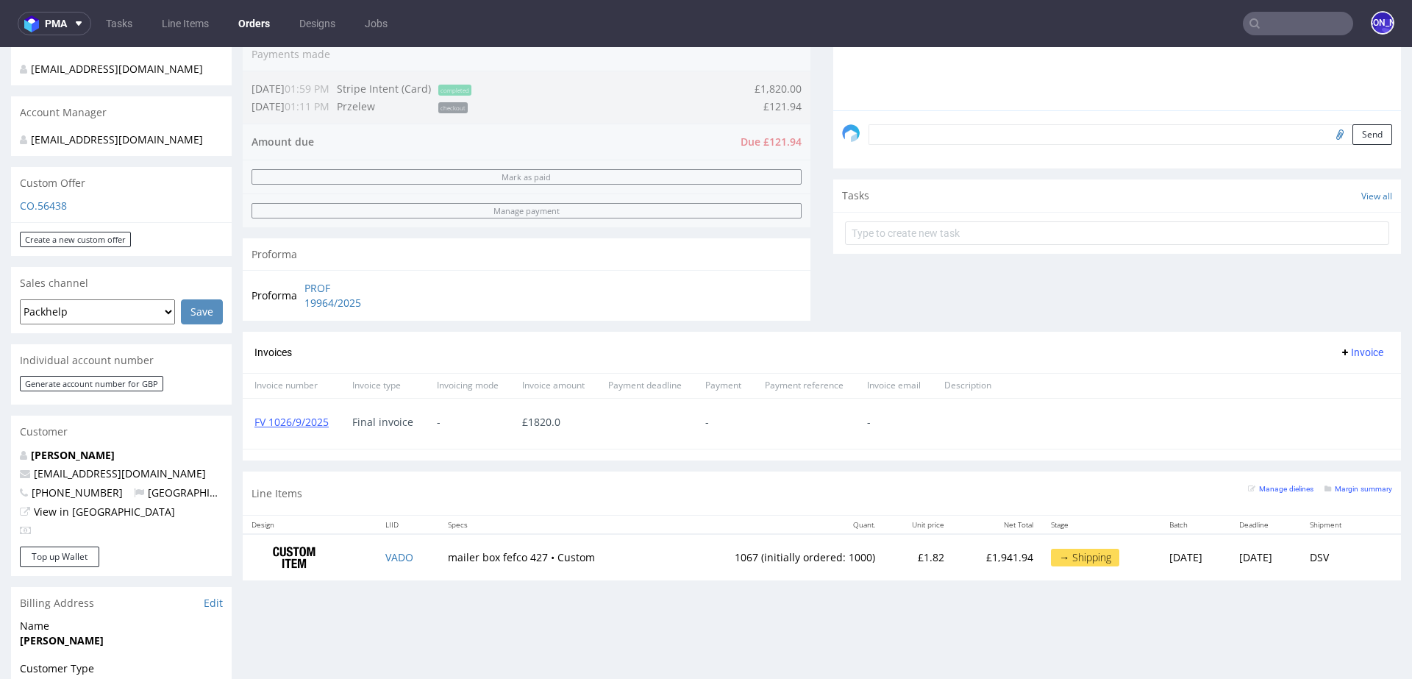
scroll to position [386, 0]
drag, startPoint x: 173, startPoint y: 470, endPoint x: 31, endPoint y: 470, distance: 141.9
click at [31, 470] on p "admin@onlytheblind.com" at bounding box center [121, 470] width 203 height 15
copy link "admin@onlytheblind.com"
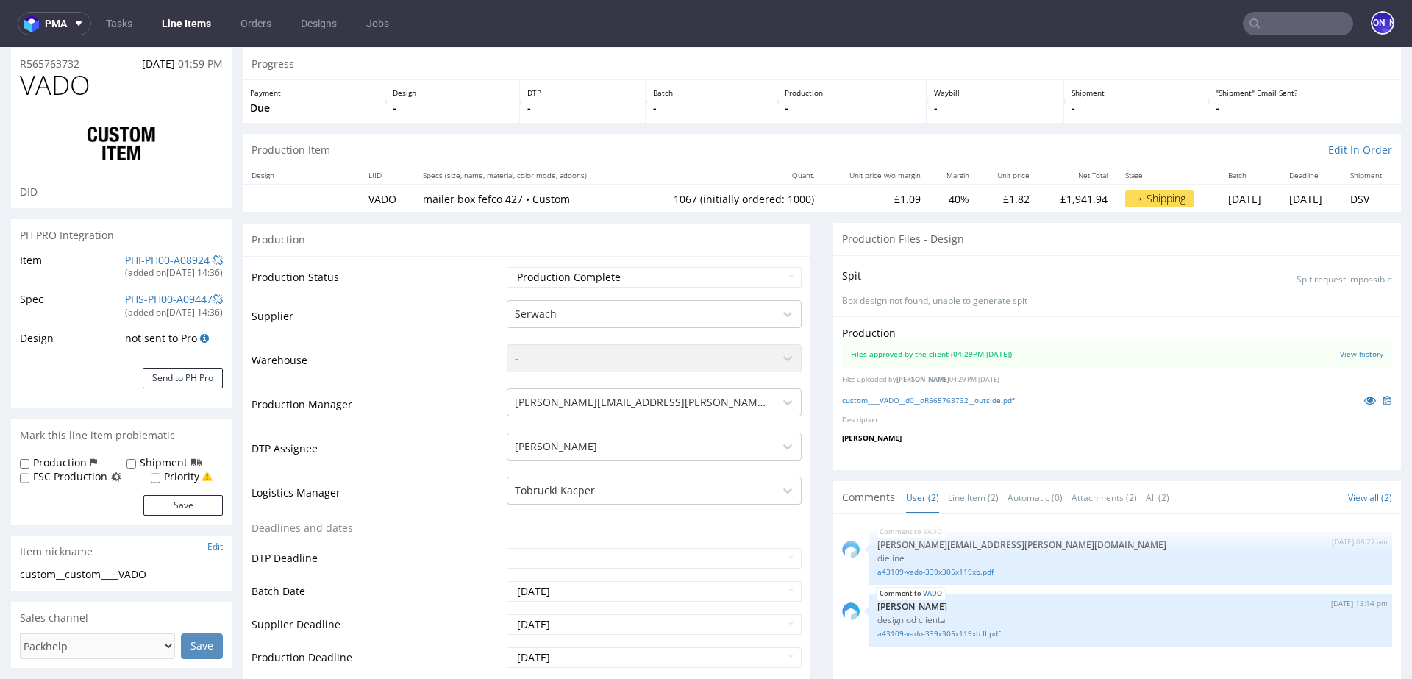
select select "in_progress"
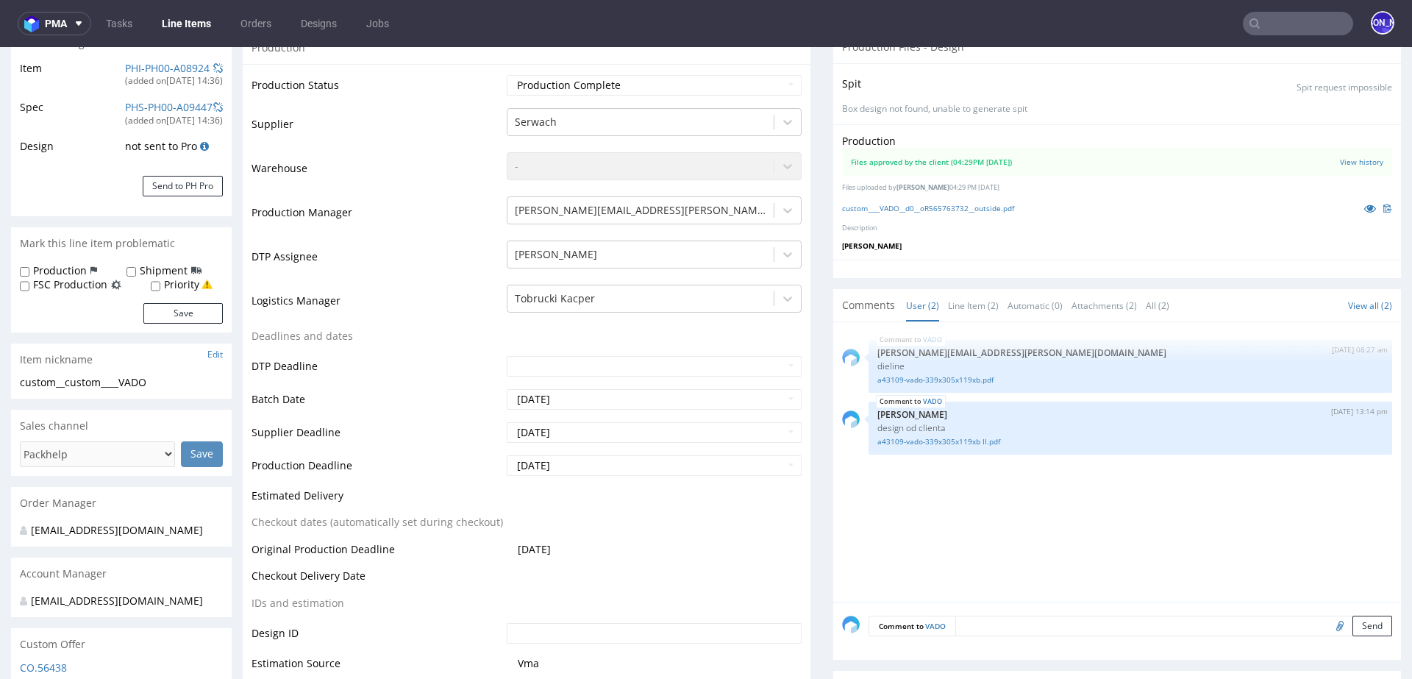
scroll to position [251, 0]
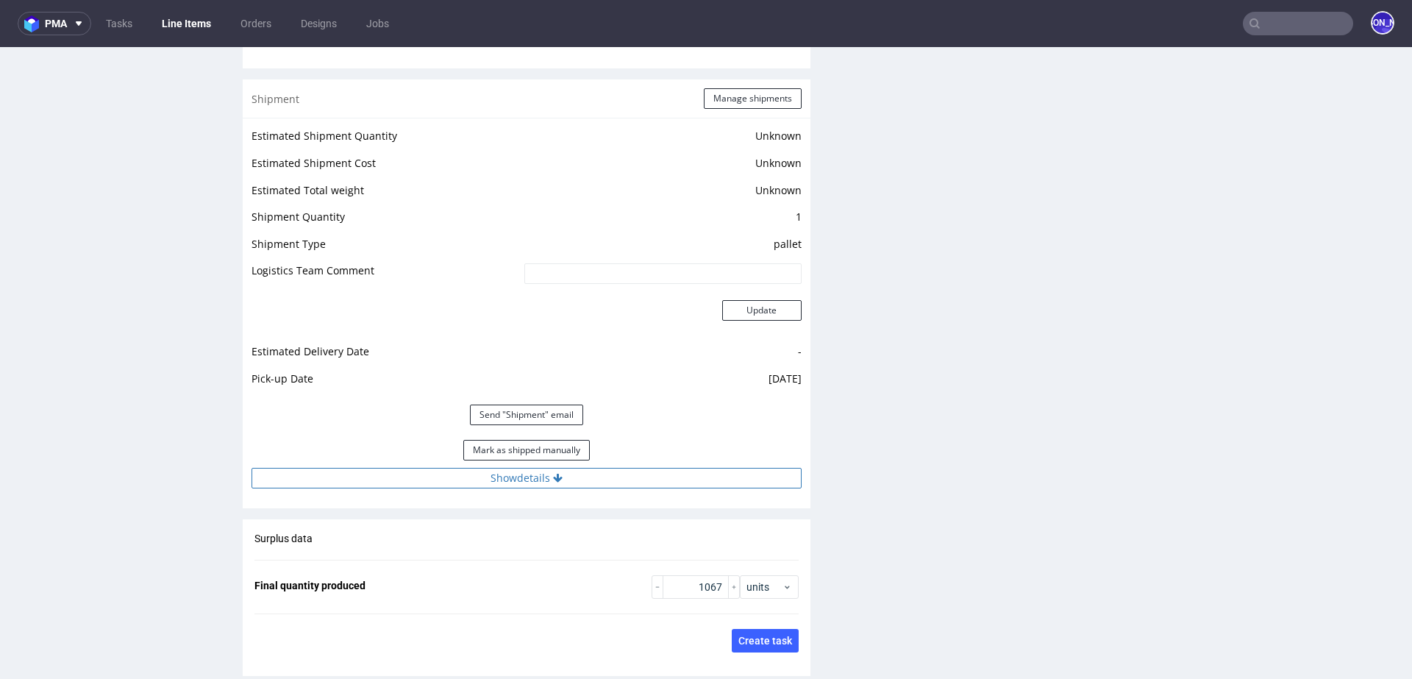
click at [553, 476] on icon at bounding box center [558, 478] width 10 height 10
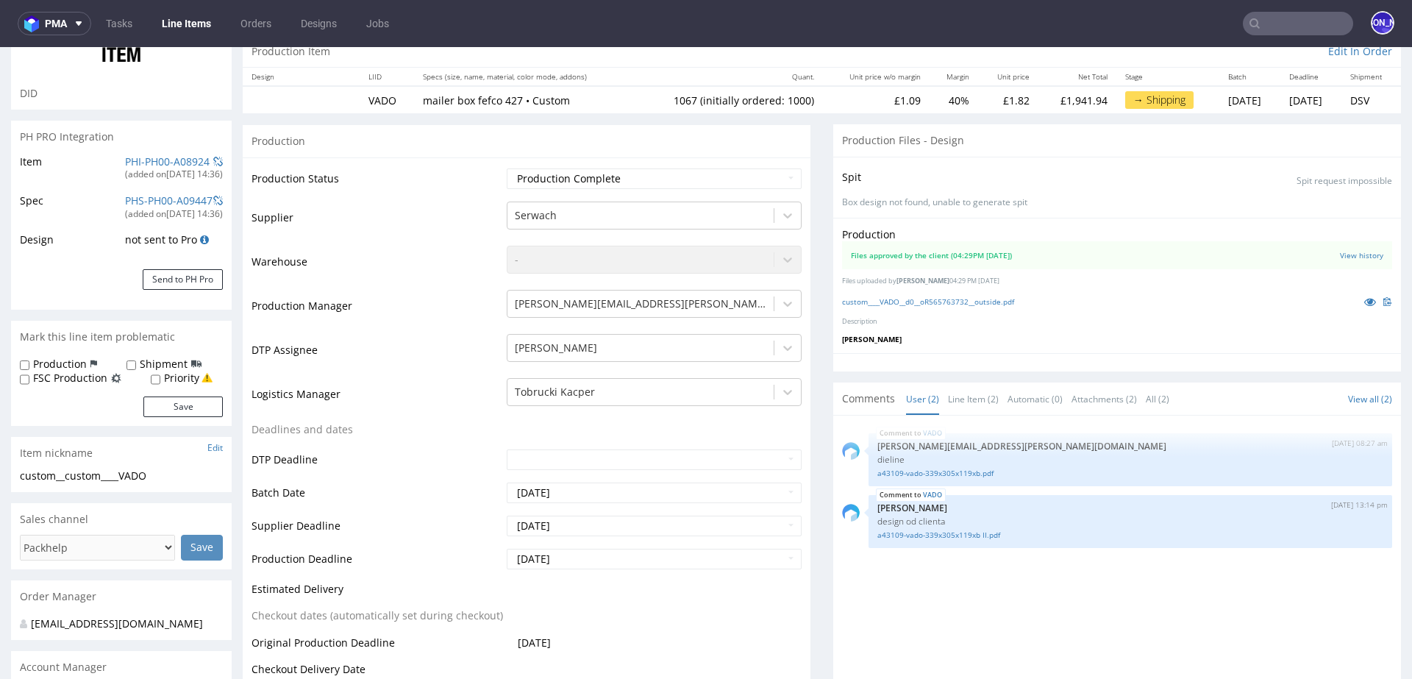
scroll to position [0, 0]
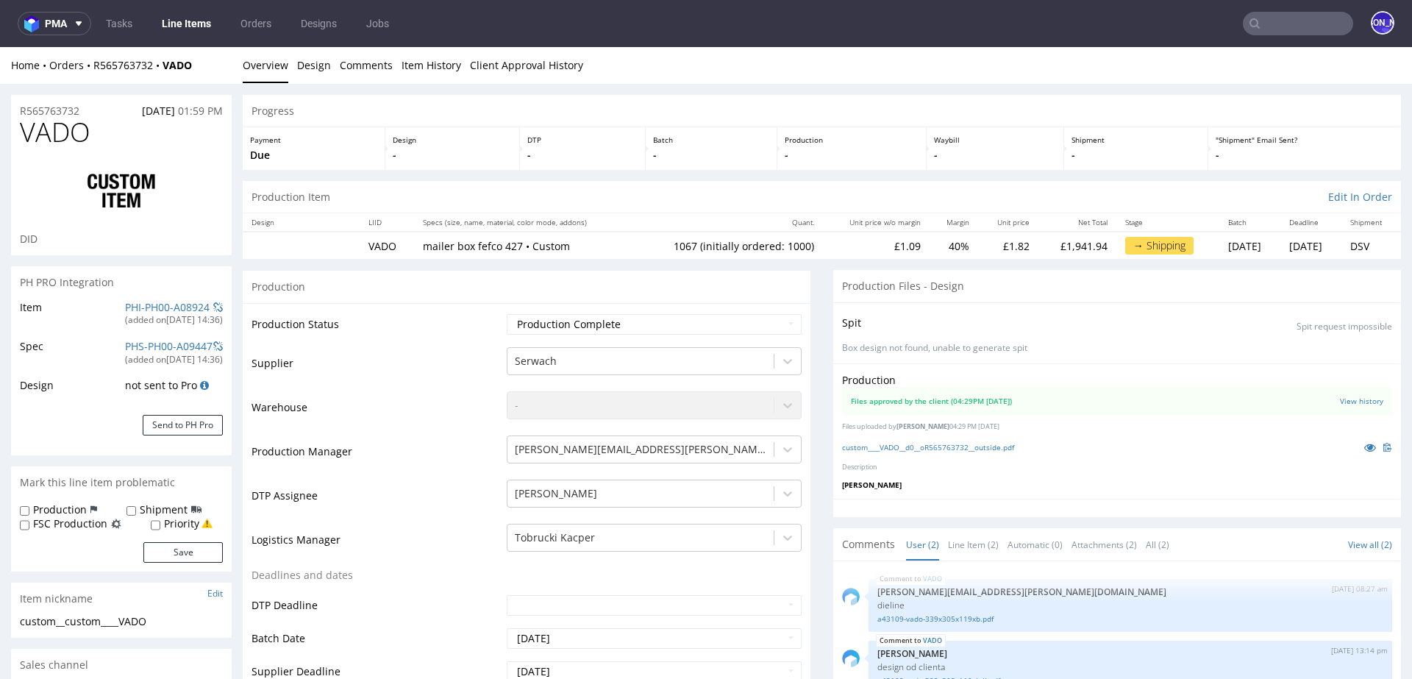
click at [659, 247] on td "1067 (initially ordered: 1000)" at bounding box center [727, 245] width 190 height 27
copy td "1067"
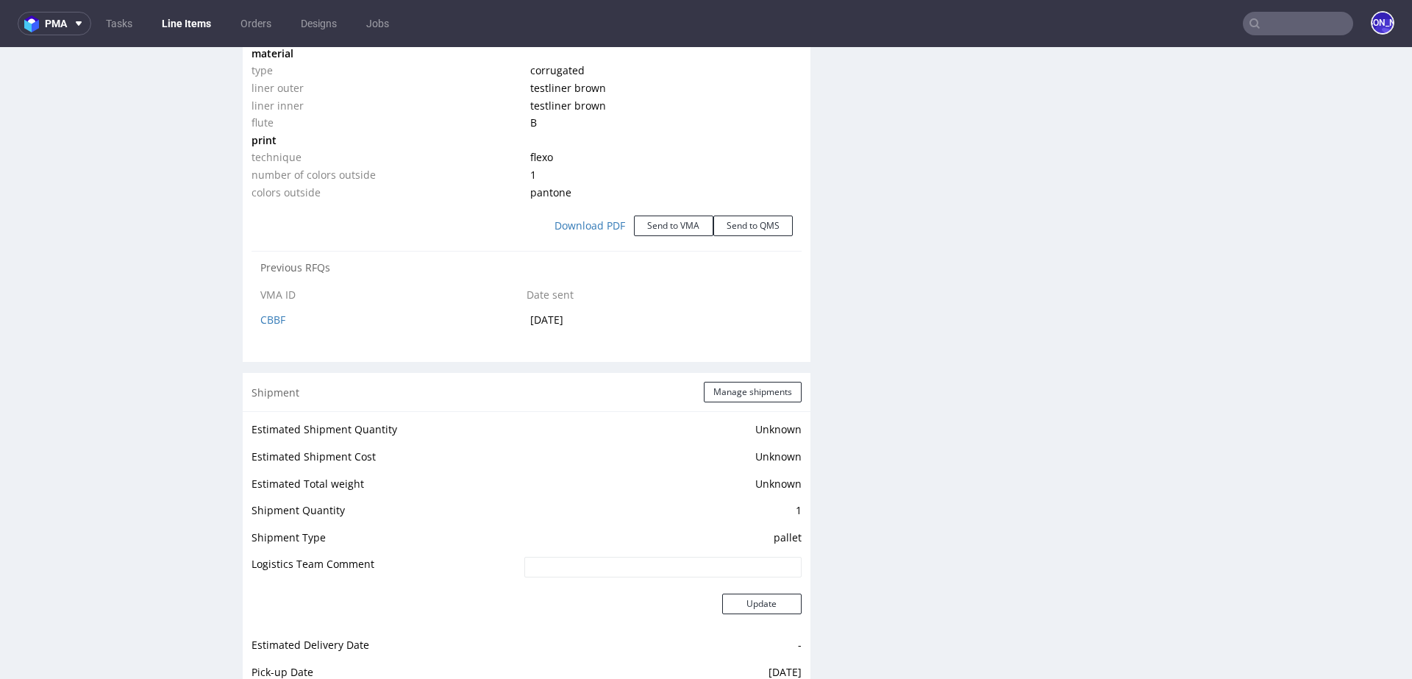
scroll to position [1926, 0]
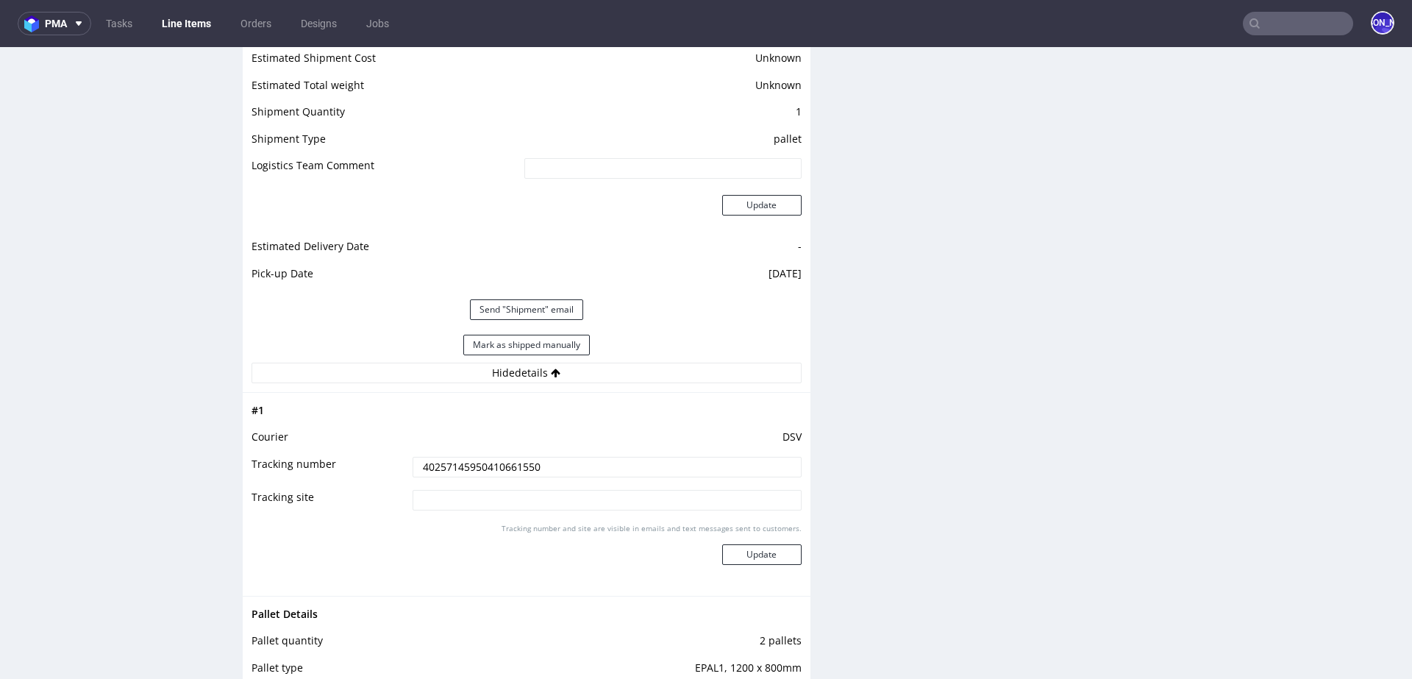
click at [475, 461] on input "40257145950410661550" at bounding box center [606, 467] width 389 height 21
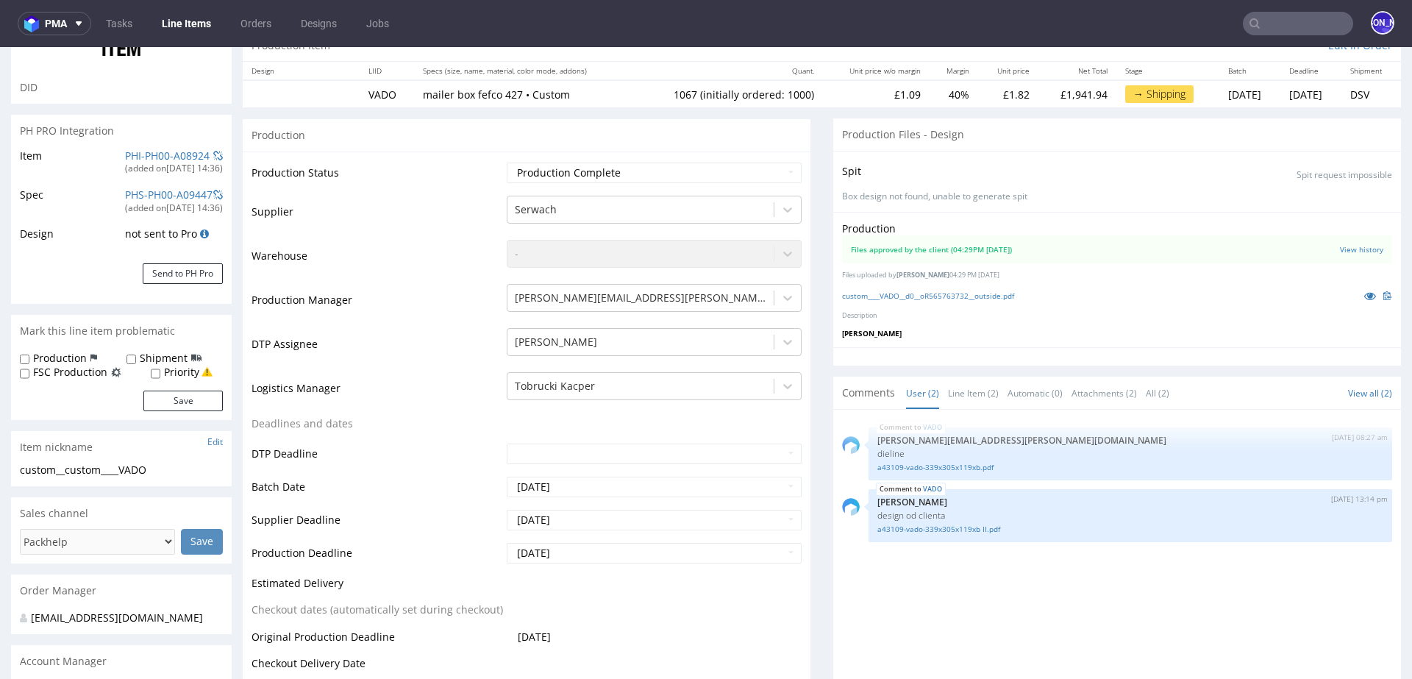
scroll to position [0, 0]
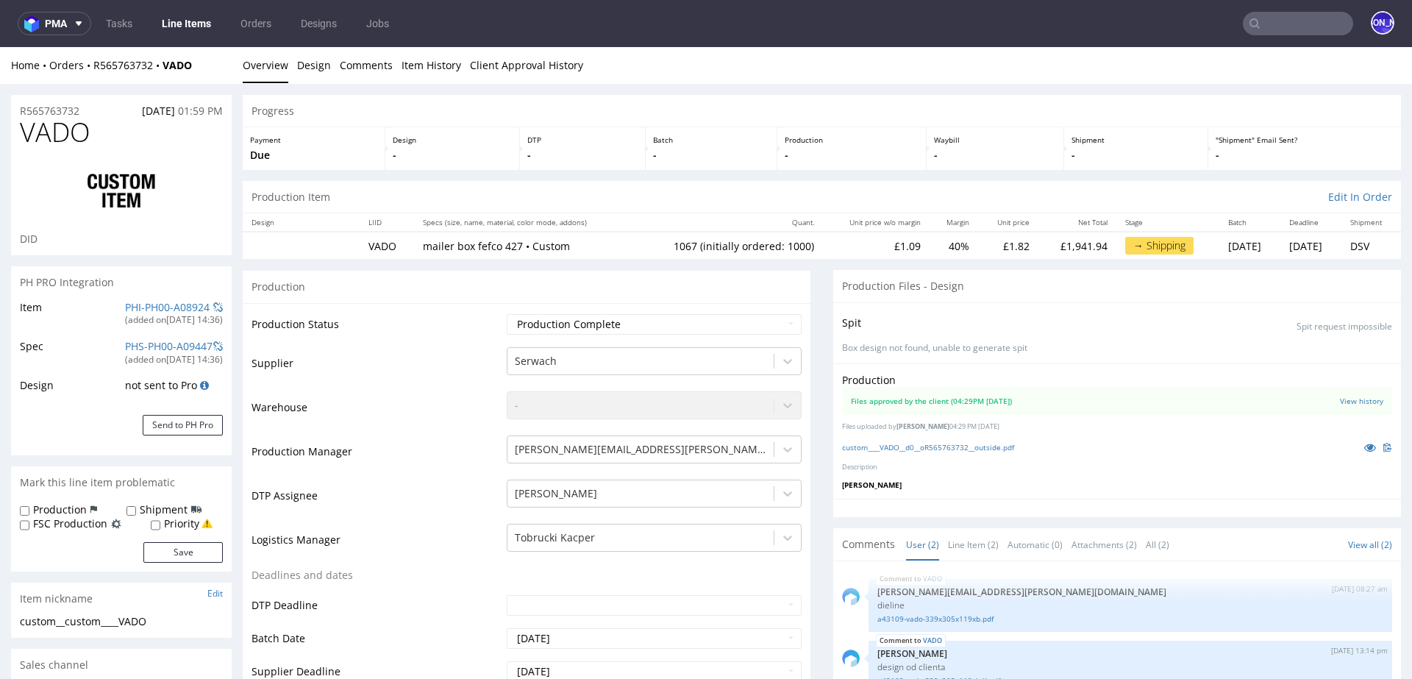
click at [1246, 19] on input "text" at bounding box center [1298, 24] width 110 height 24
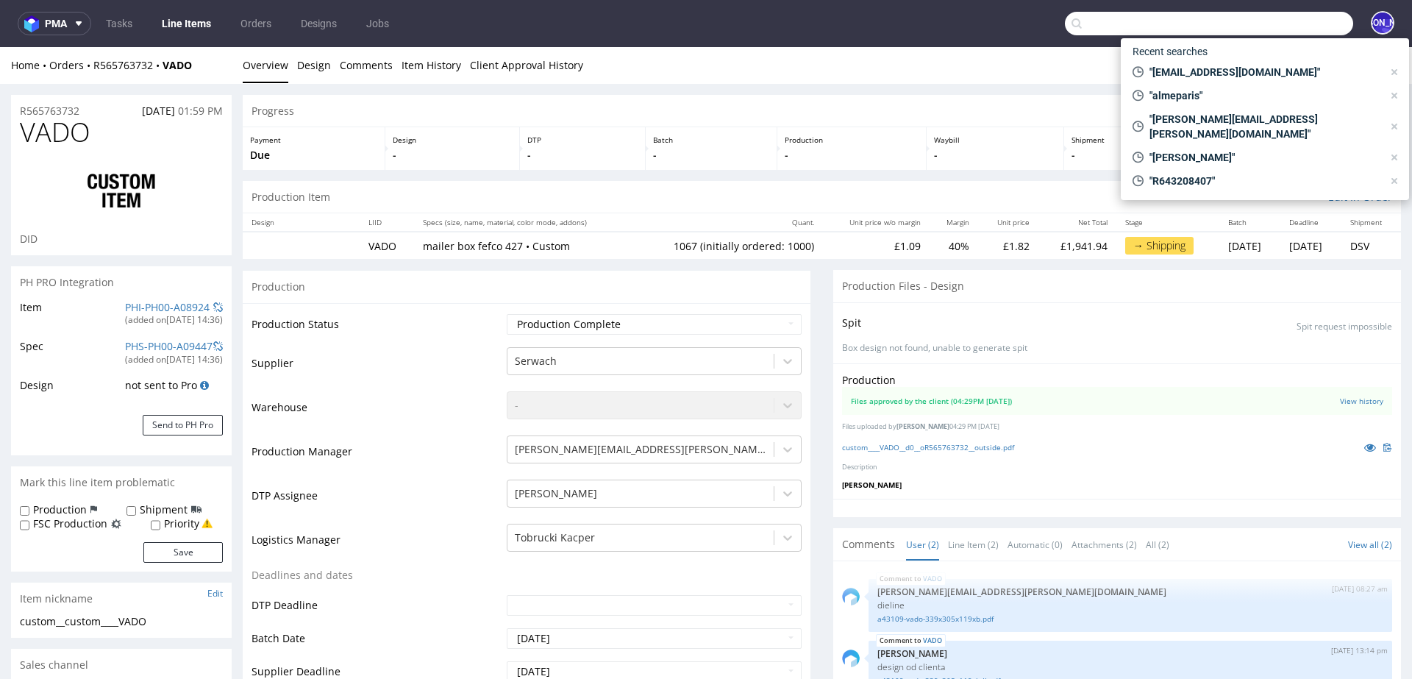
paste input "R530716481"
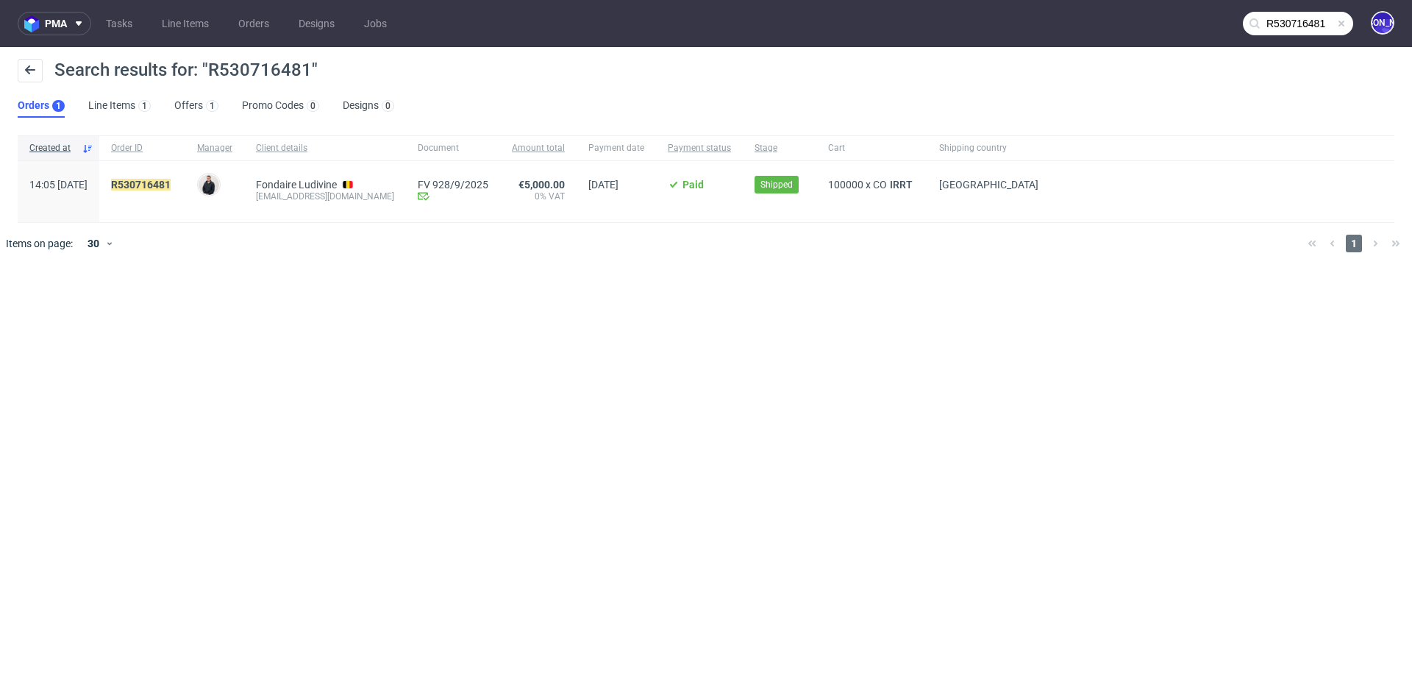
drag, startPoint x: 437, startPoint y: 196, endPoint x: 293, endPoint y: 199, distance: 144.1
click at [293, 199] on div "Fondaire Ludivine ludivine@martinecosmetics.com" at bounding box center [325, 191] width 162 height 61
copy div "ludivine@martinecosmetics.com"
click at [1276, 17] on input "R530716481" at bounding box center [1298, 24] width 110 height 24
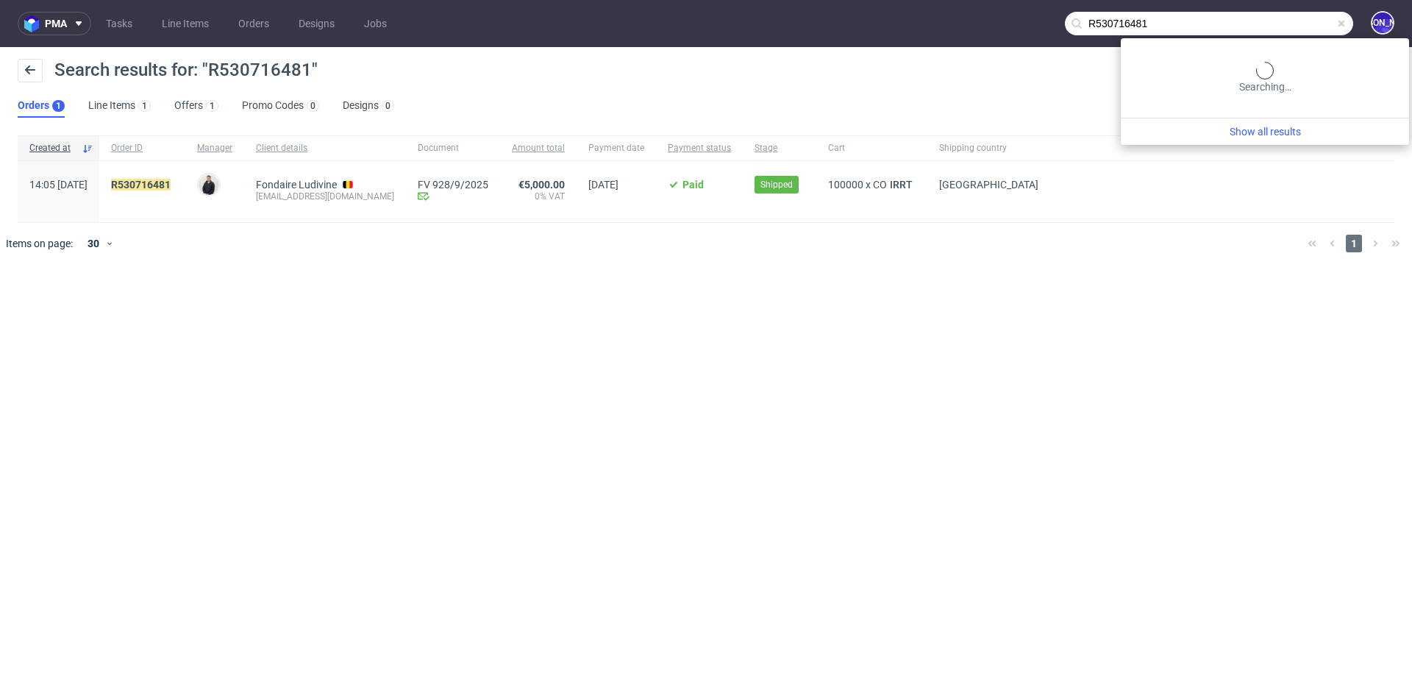
click at [1276, 17] on input "R530716481" at bounding box center [1209, 24] width 288 height 24
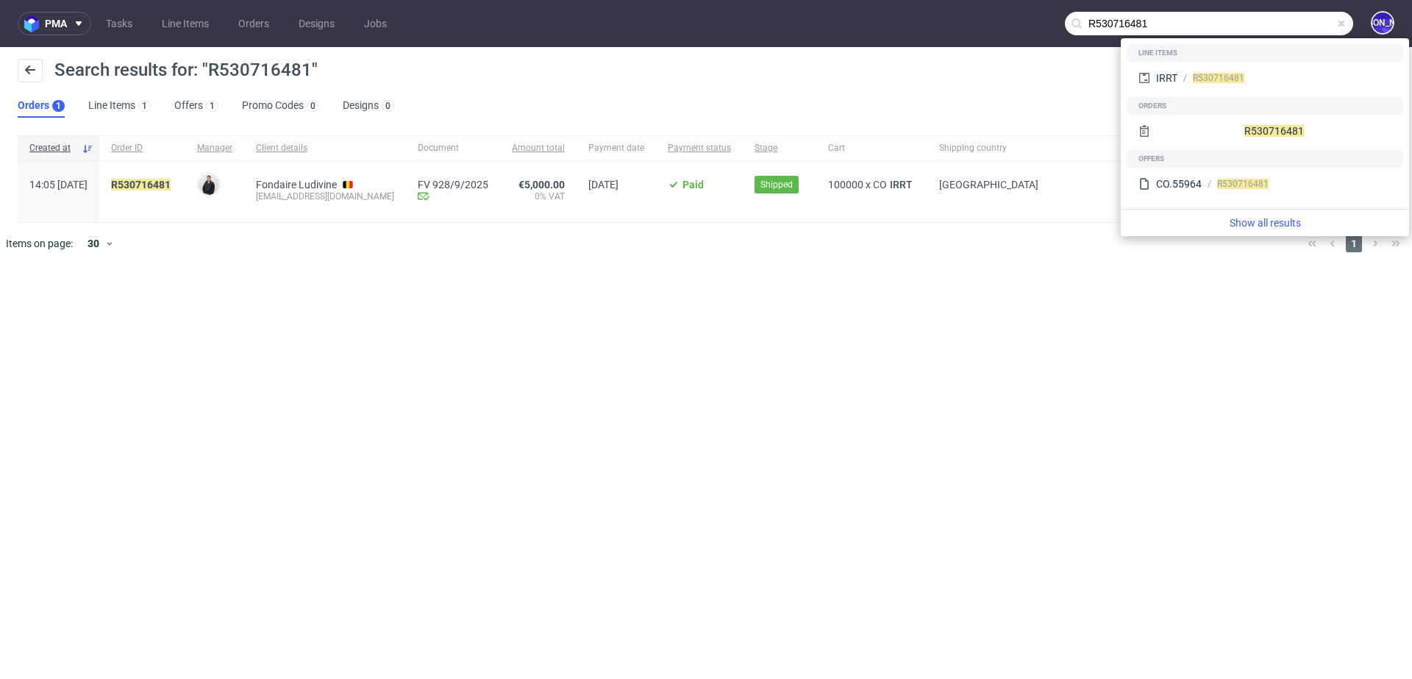
paste input "ludivine@martinecosmetics.com"
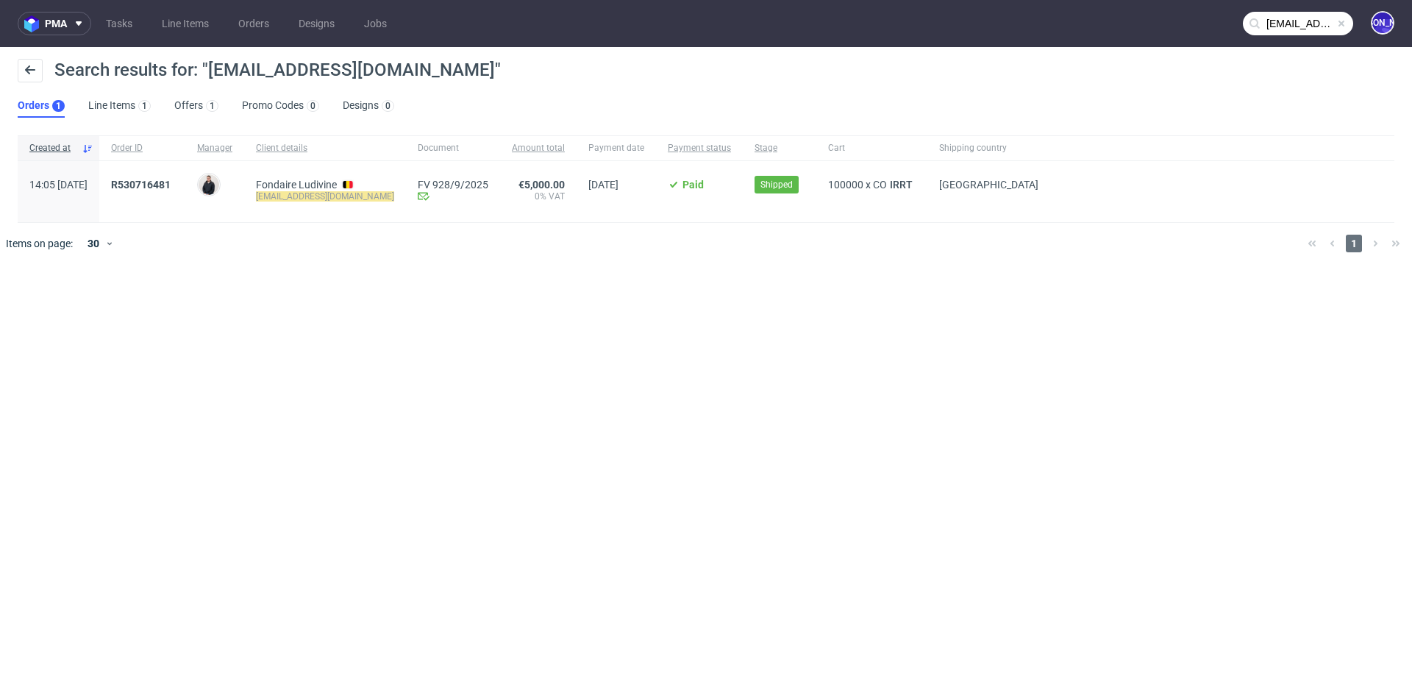
click at [1281, 25] on input "ludivine@martinecosmetics.com" at bounding box center [1298, 24] width 110 height 24
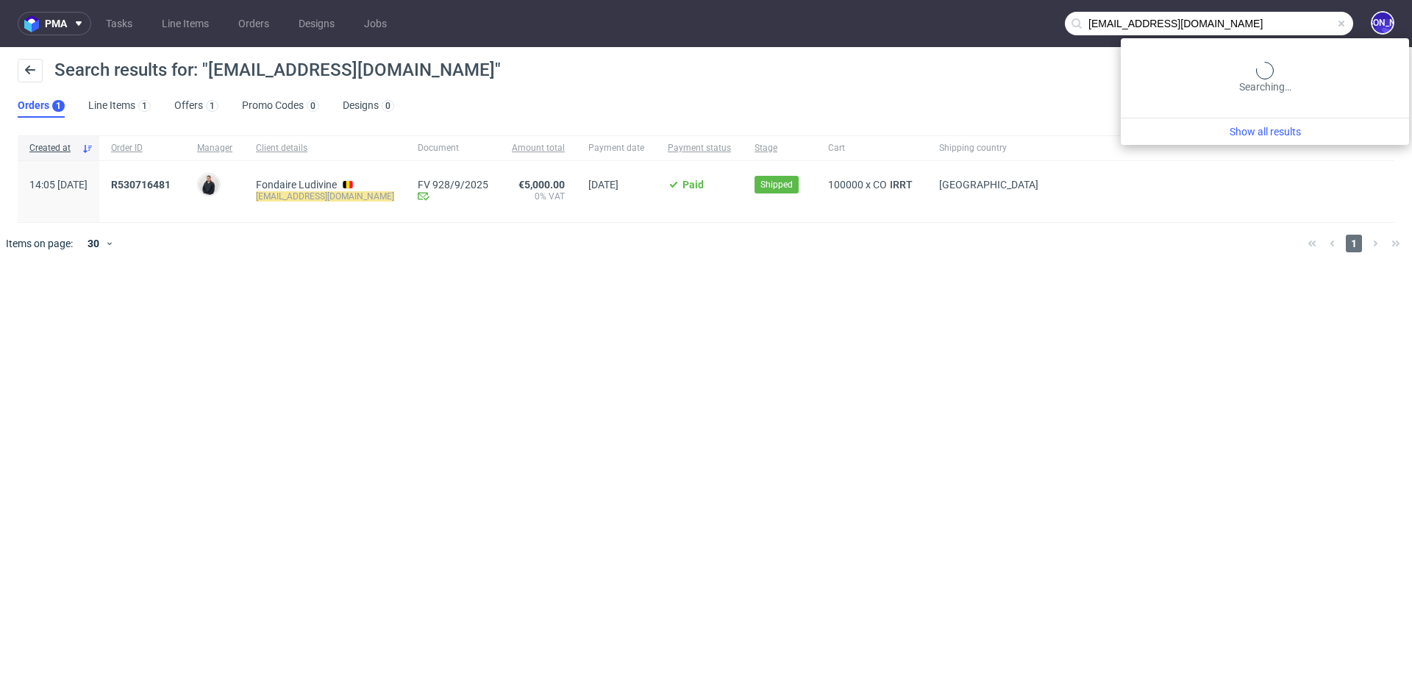
click at [1281, 25] on input "ludivine@martinecosmetics.com" at bounding box center [1209, 24] width 288 height 24
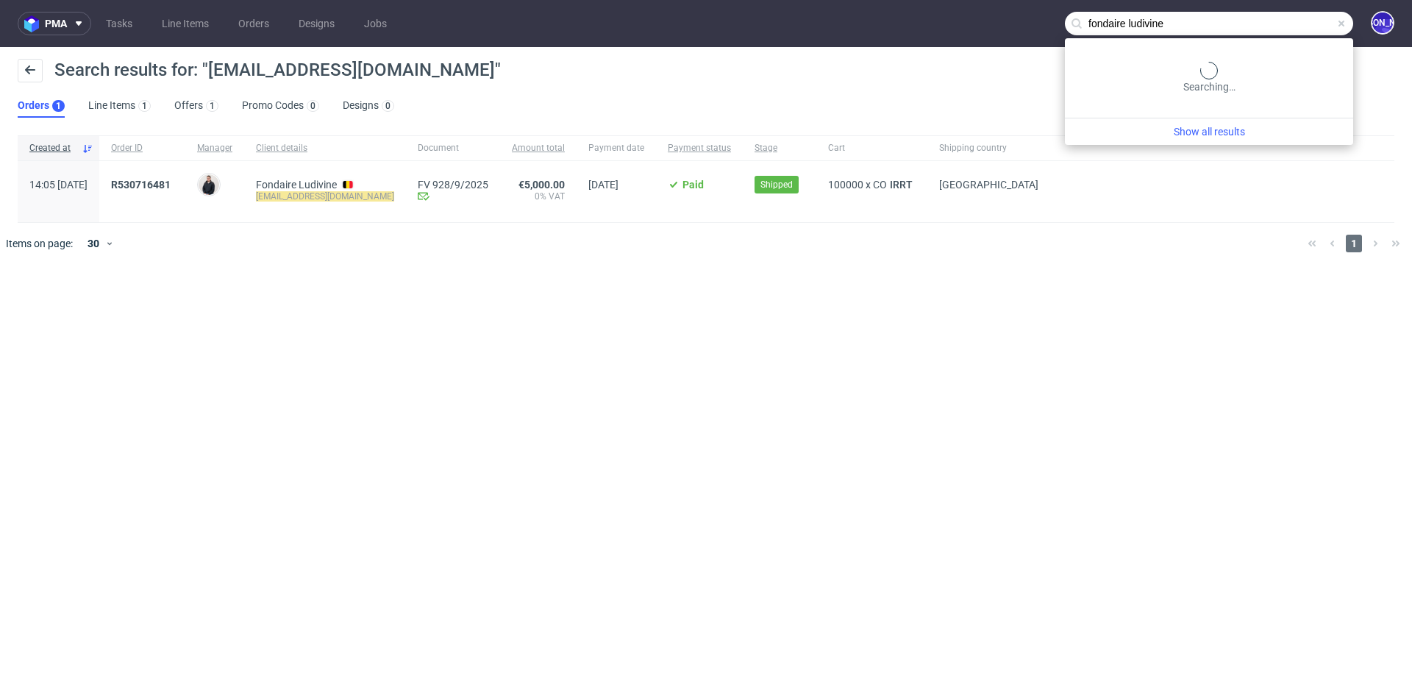
type input "fondaire ludivine"
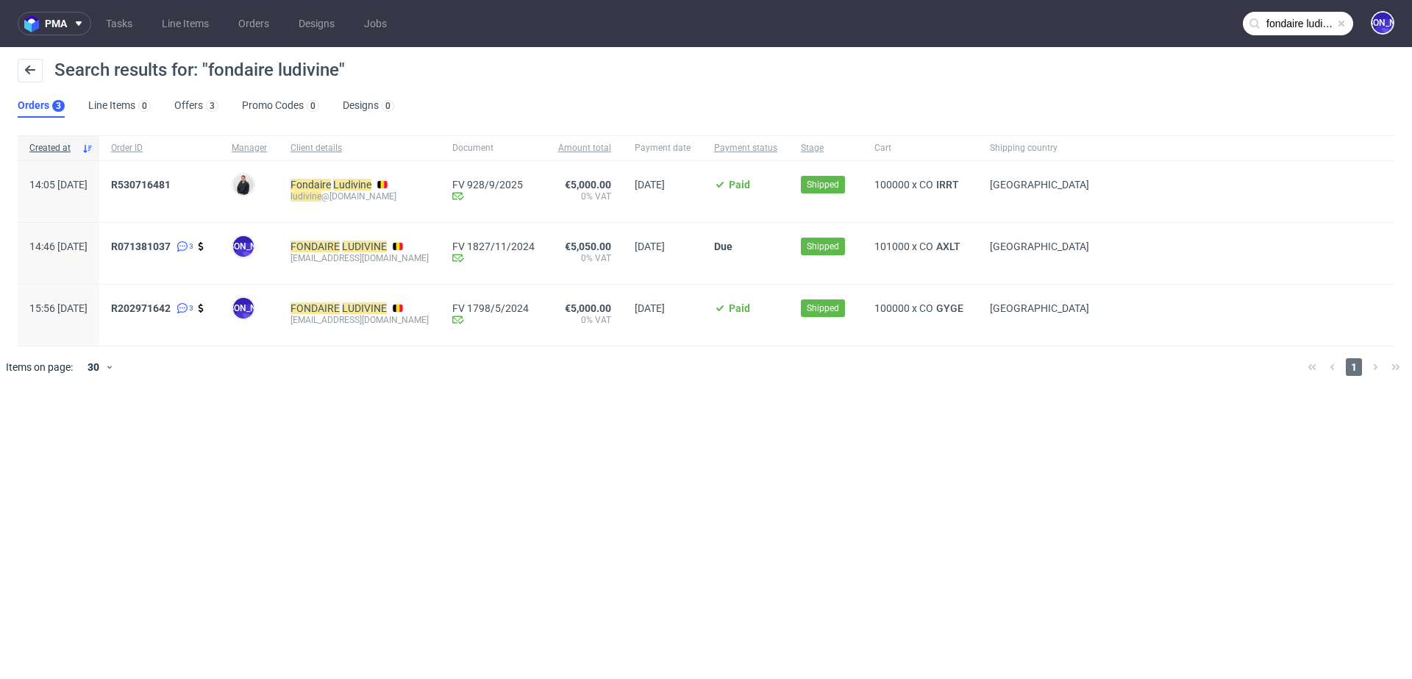
click at [429, 188] on div "Fondaire Ludivine" at bounding box center [359, 185] width 138 height 12
click at [171, 180] on span "R530716481" at bounding box center [141, 185] width 60 height 12
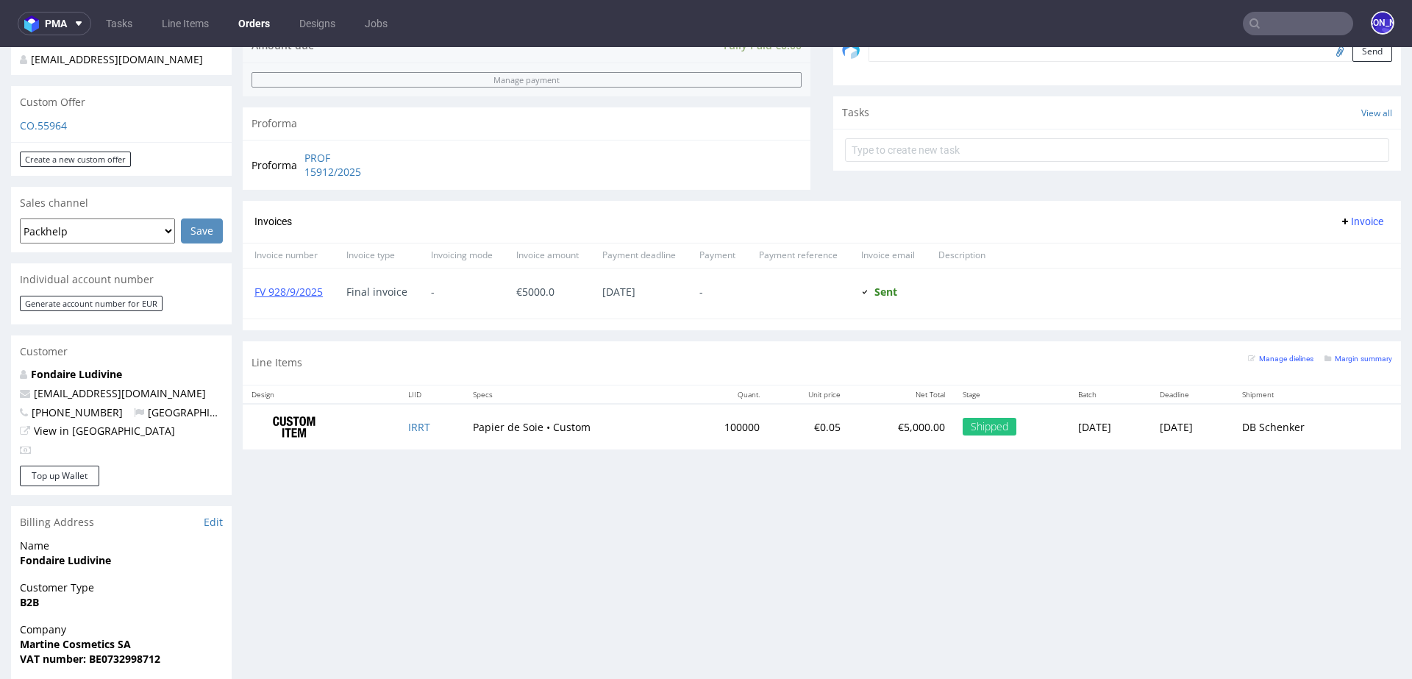
scroll to position [725, 0]
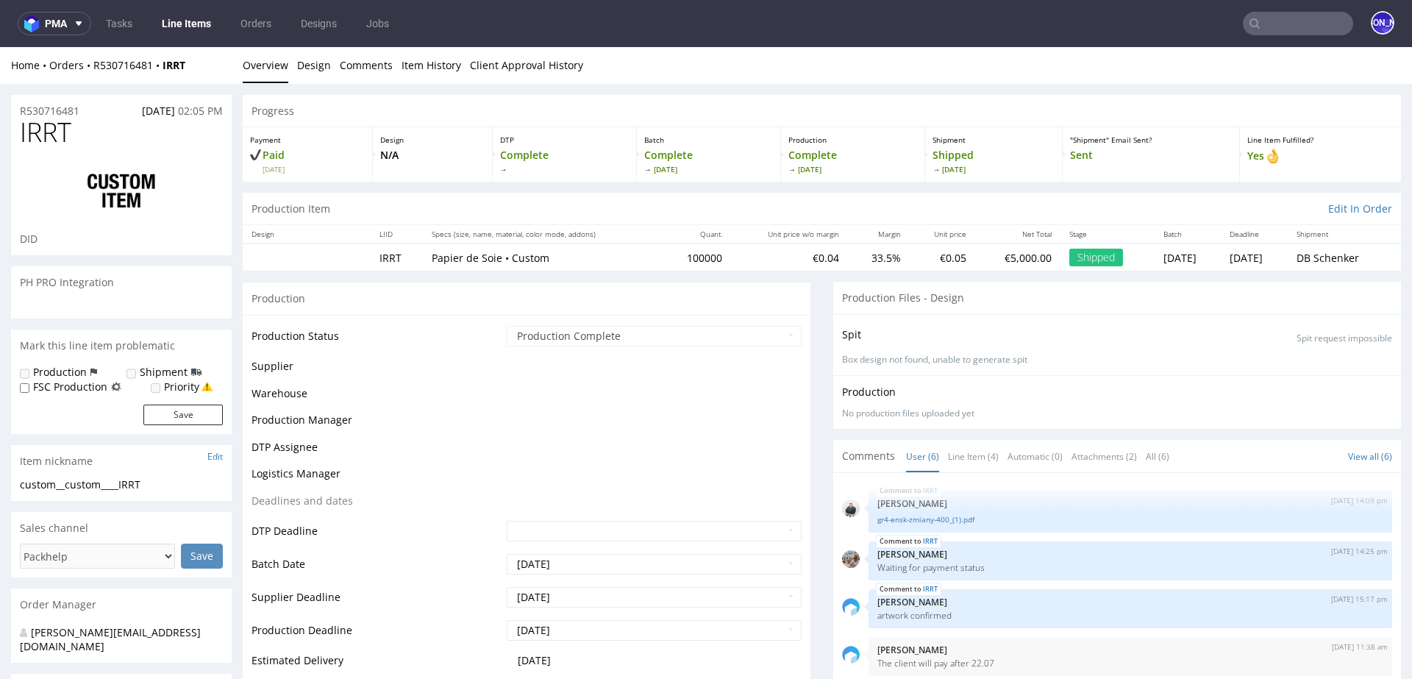
scroll to position [42, 0]
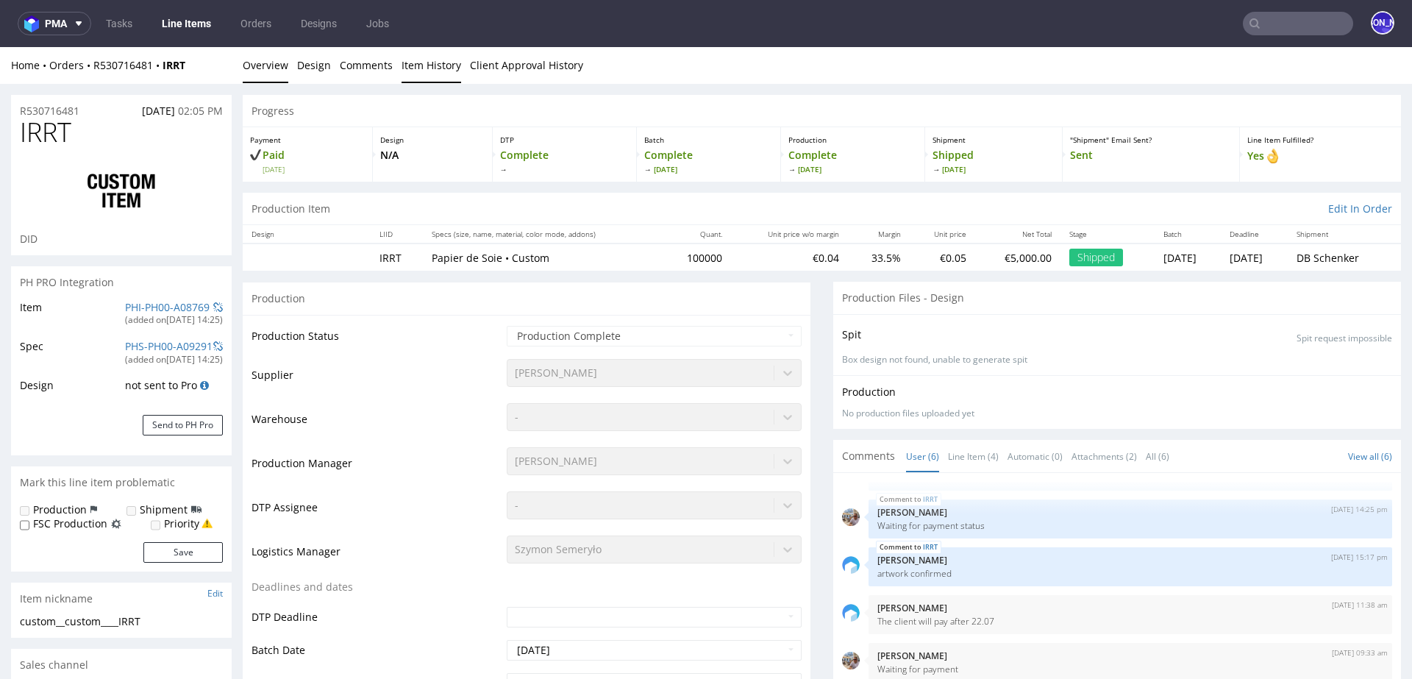
click at [416, 69] on link "Item History" at bounding box center [431, 65] width 60 height 36
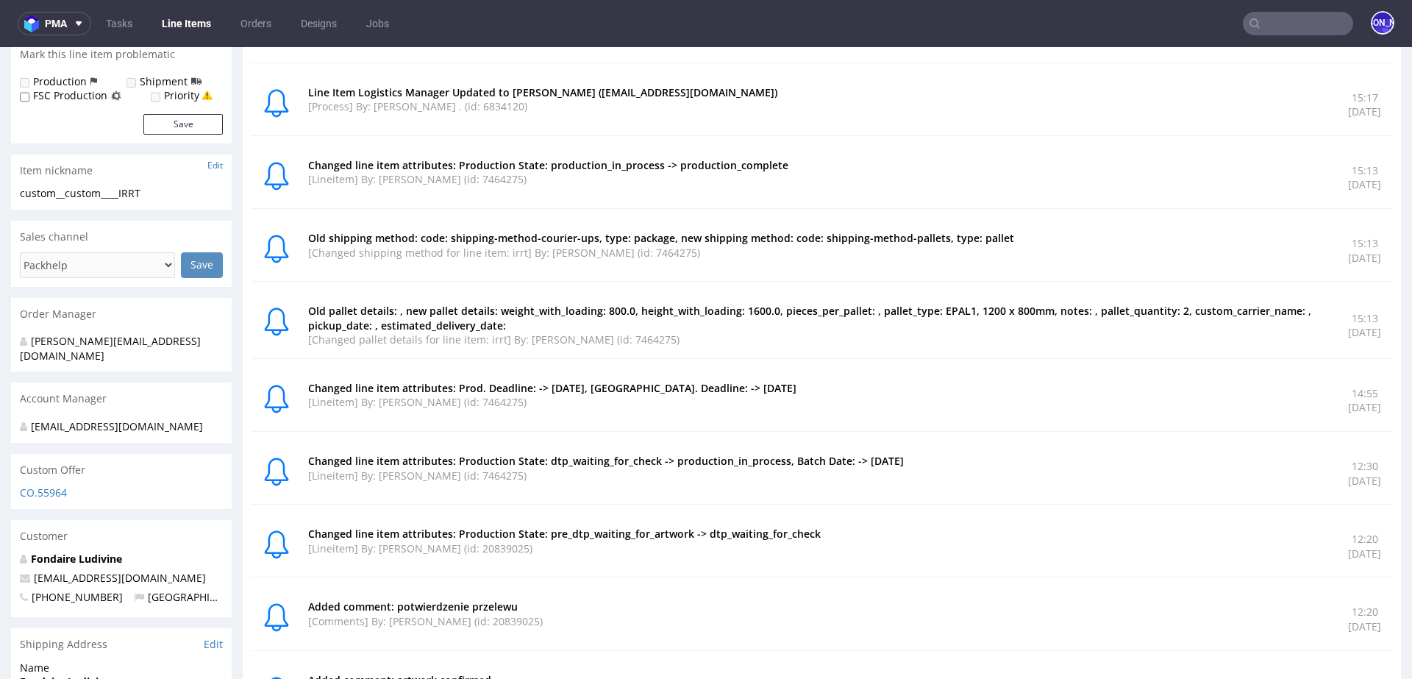
scroll to position [0, 0]
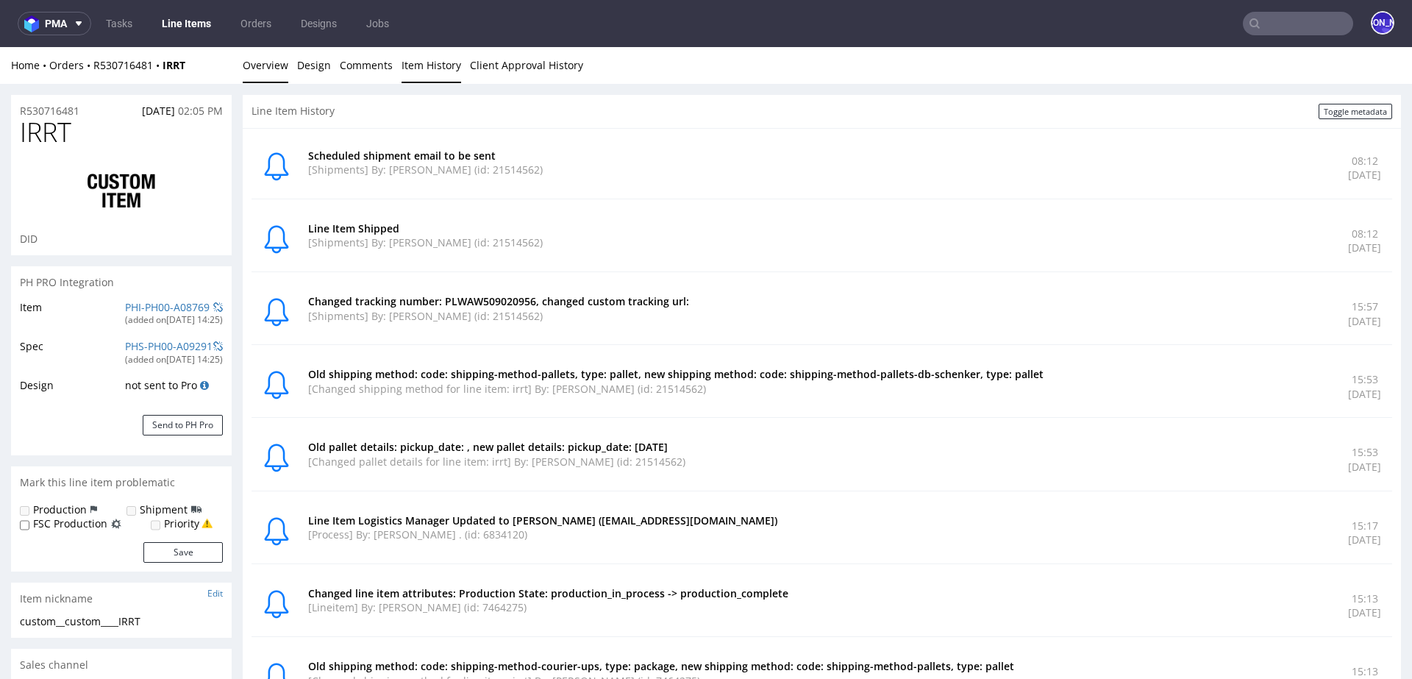
click at [255, 64] on link "Overview" at bounding box center [266, 65] width 46 height 36
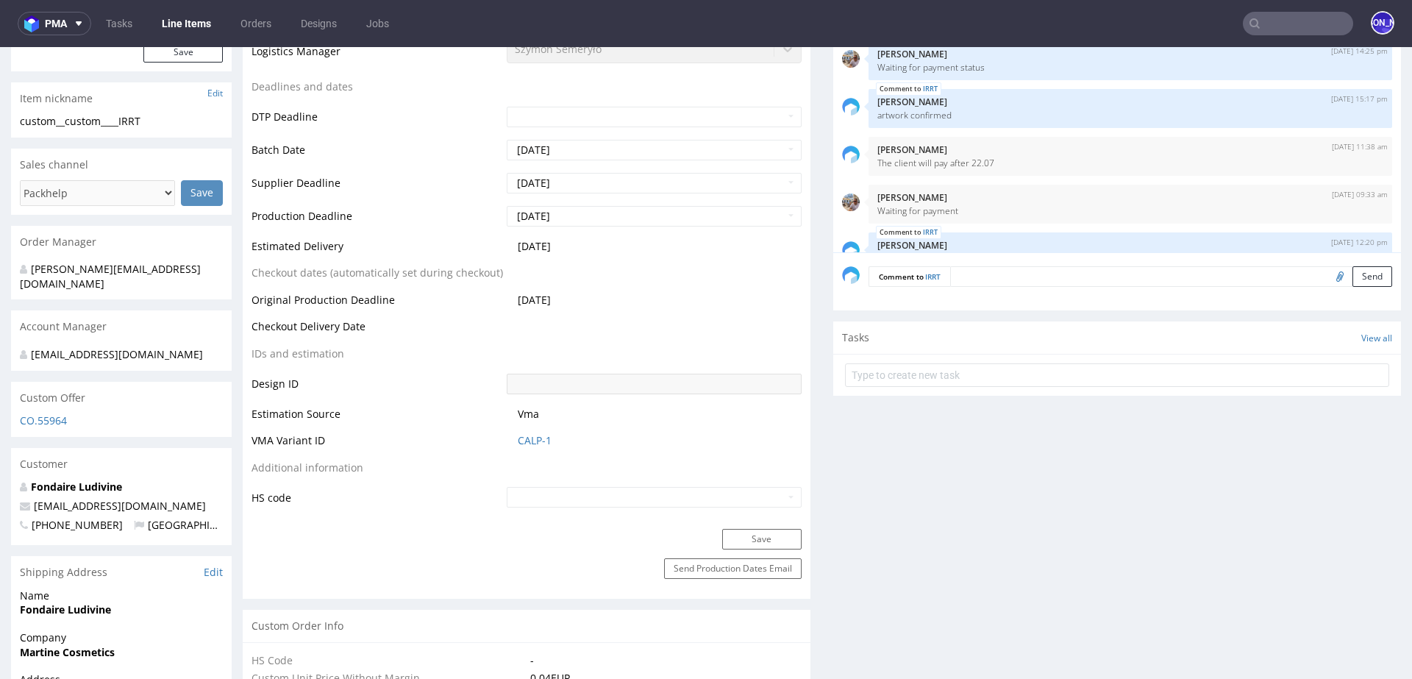
scroll to position [499, 0]
drag, startPoint x: 197, startPoint y: 497, endPoint x: 29, endPoint y: 493, distance: 167.7
click at [29, 500] on p "[EMAIL_ADDRESS][DOMAIN_NAME]" at bounding box center [121, 507] width 203 height 15
copy span "[EMAIL_ADDRESS][DOMAIN_NAME]"
click at [1271, 25] on input "text" at bounding box center [1298, 24] width 110 height 24
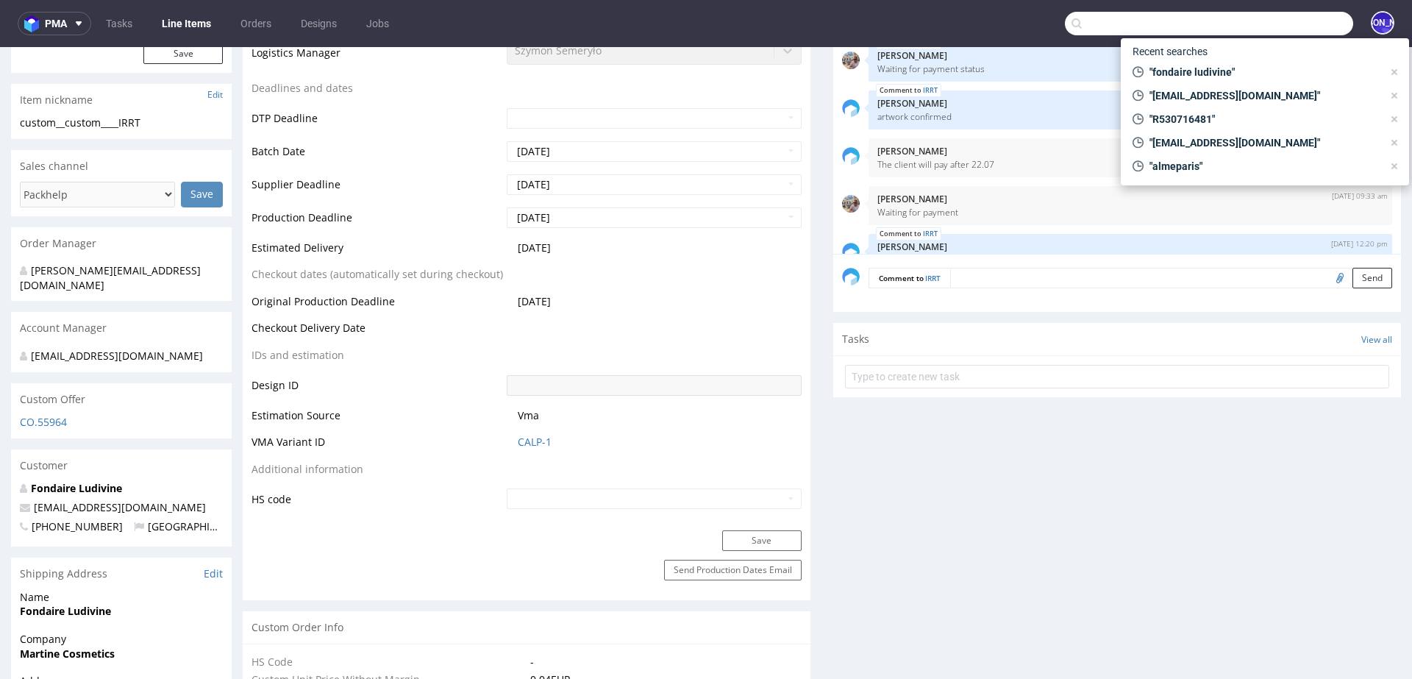
paste input "[EMAIL_ADDRESS][DOMAIN_NAME]"
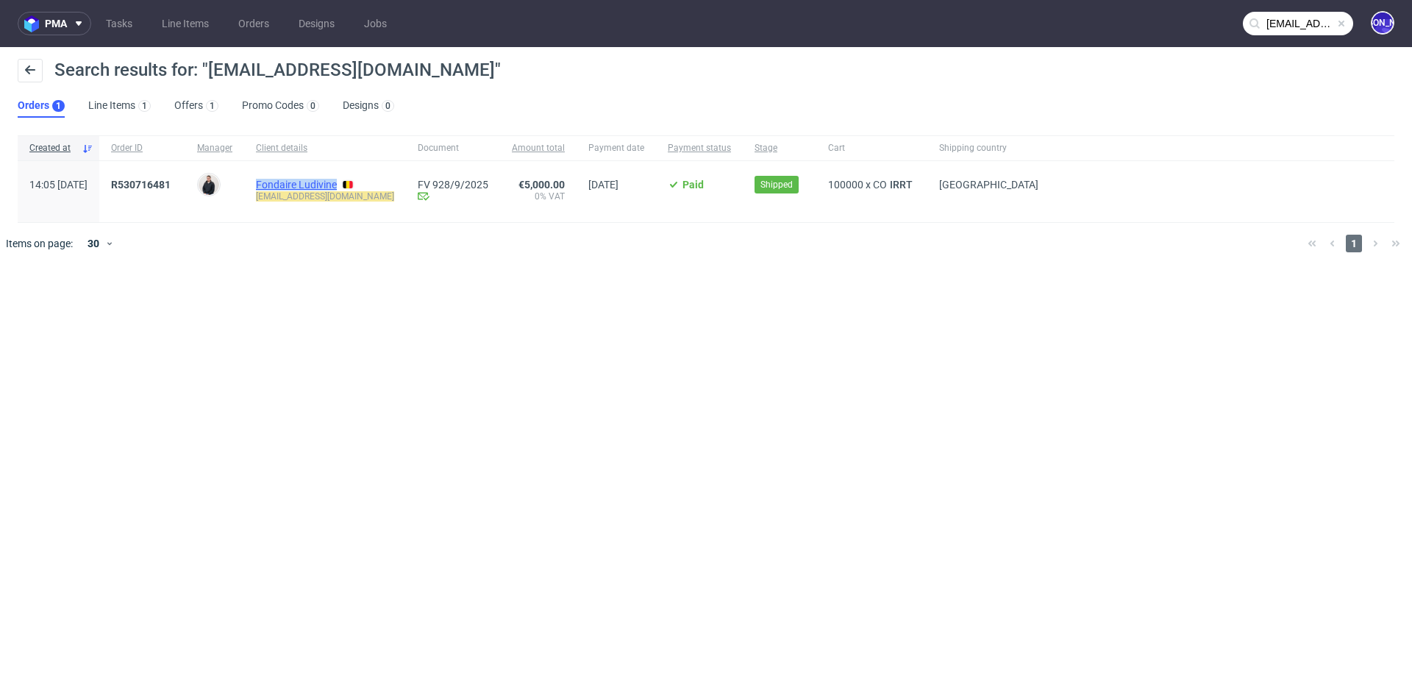
drag, startPoint x: 293, startPoint y: 179, endPoint x: 379, endPoint y: 179, distance: 86.8
click at [379, 179] on div "Fondaire Ludivine ludivine@martinecosmetics.com" at bounding box center [325, 191] width 162 height 61
copy link "Fondaire Ludivine"
click at [1288, 14] on input "[EMAIL_ADDRESS][DOMAIN_NAME]" at bounding box center [1298, 24] width 110 height 24
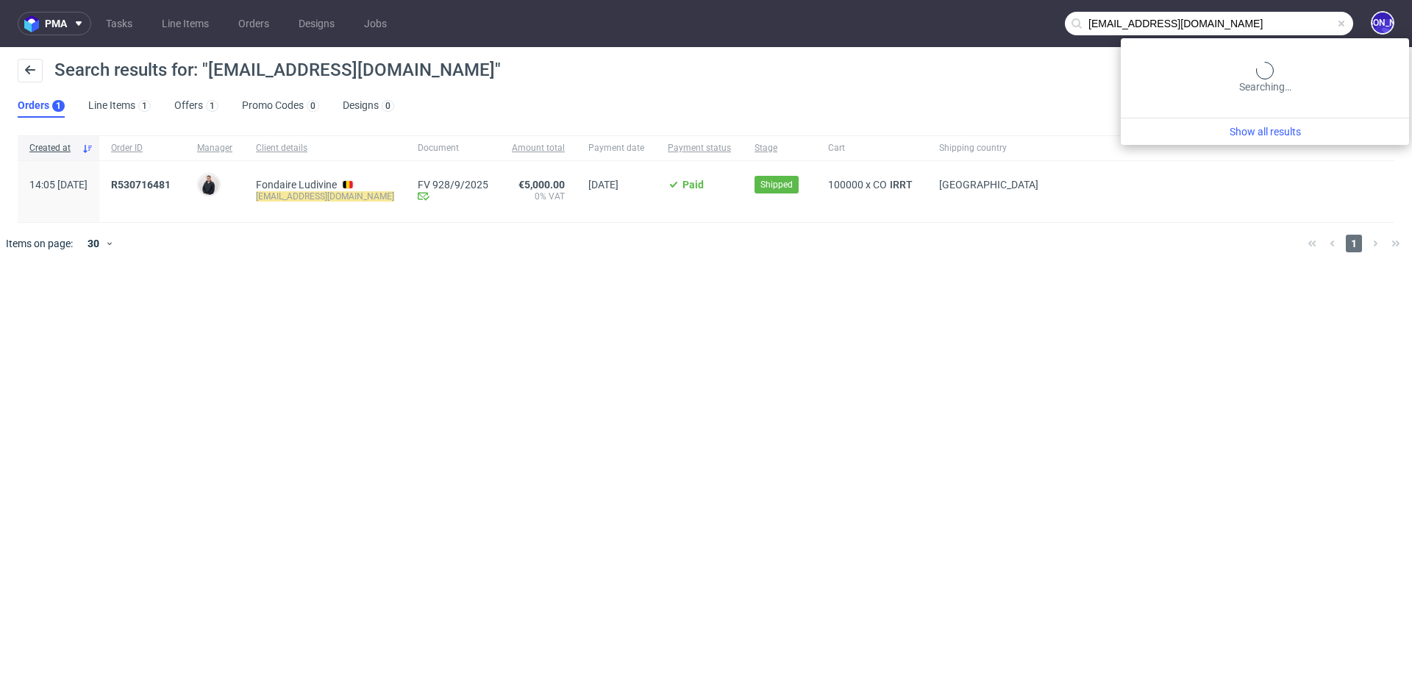
click at [1288, 14] on input "[EMAIL_ADDRESS][DOMAIN_NAME]" at bounding box center [1209, 24] width 288 height 24
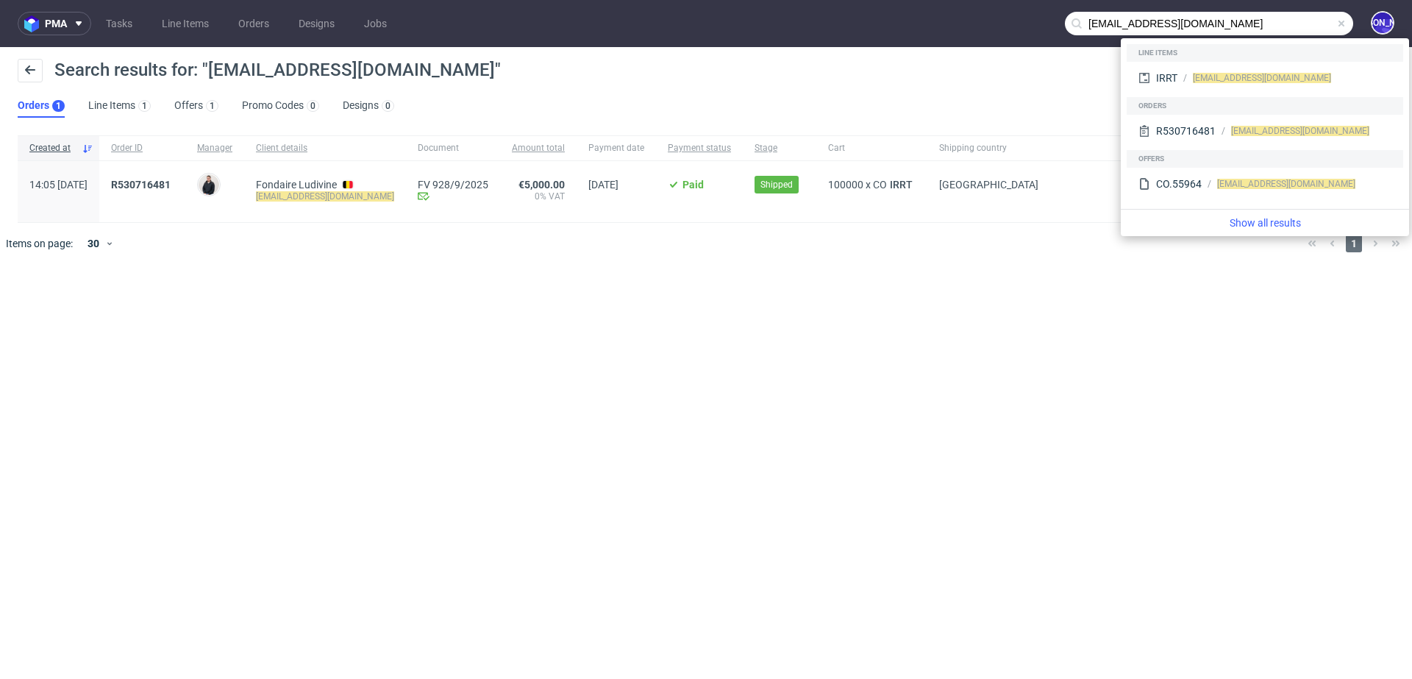
paste input "Fondaire Ludivine"
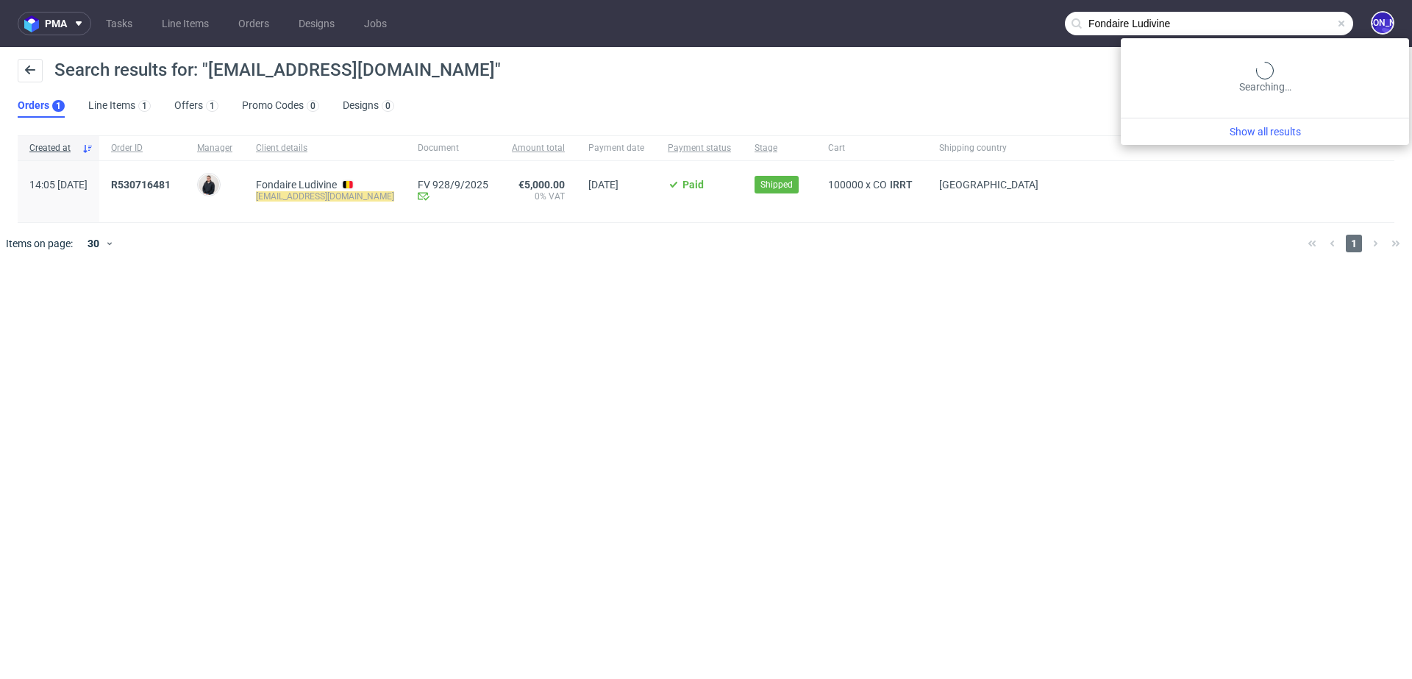
type input "Fondaire Ludivine"
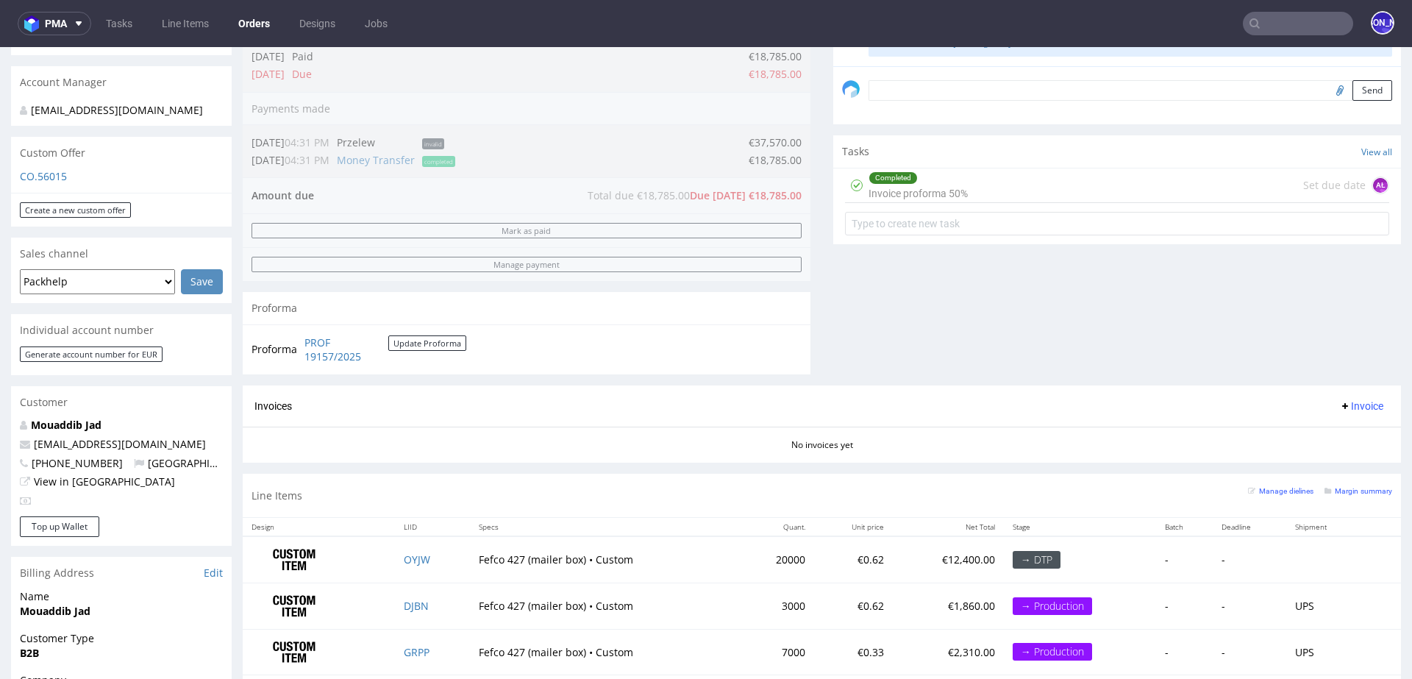
scroll to position [630, 0]
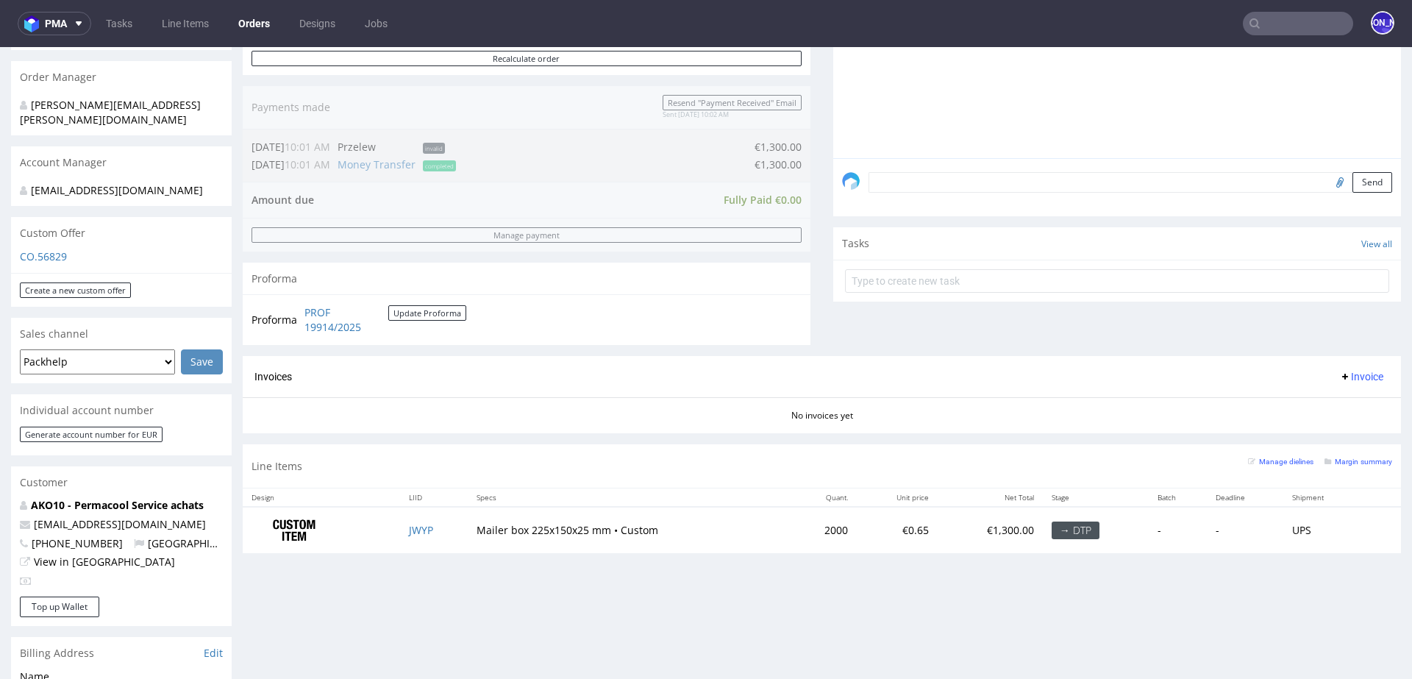
scroll to position [350, 0]
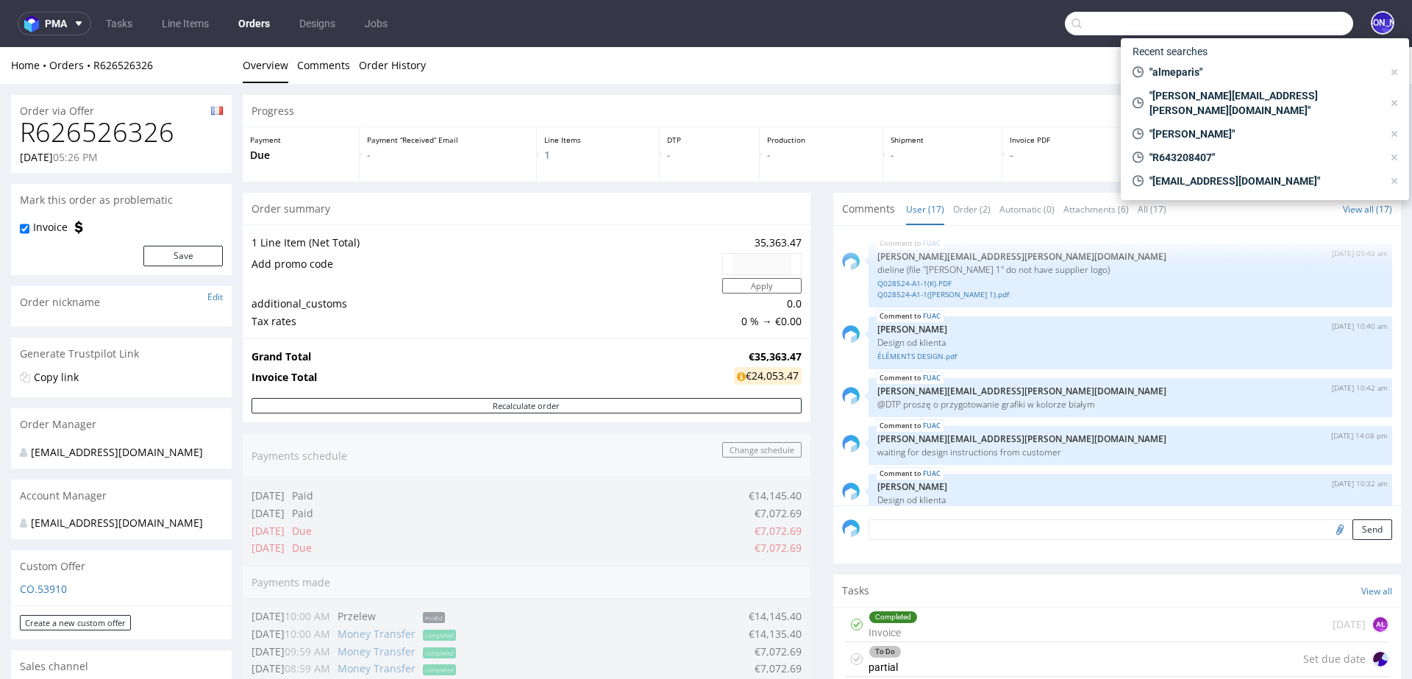
click at [1271, 29] on input "text" at bounding box center [1209, 24] width 288 height 24
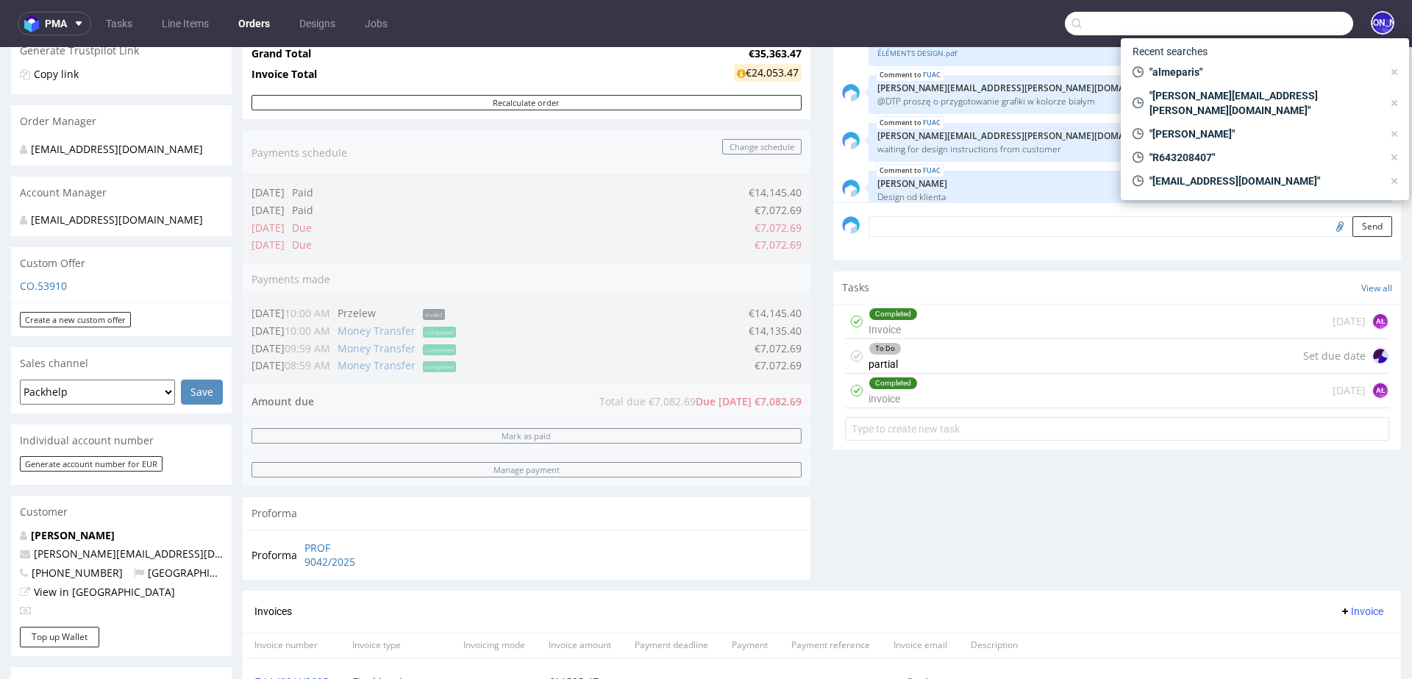
scroll to position [784, 0]
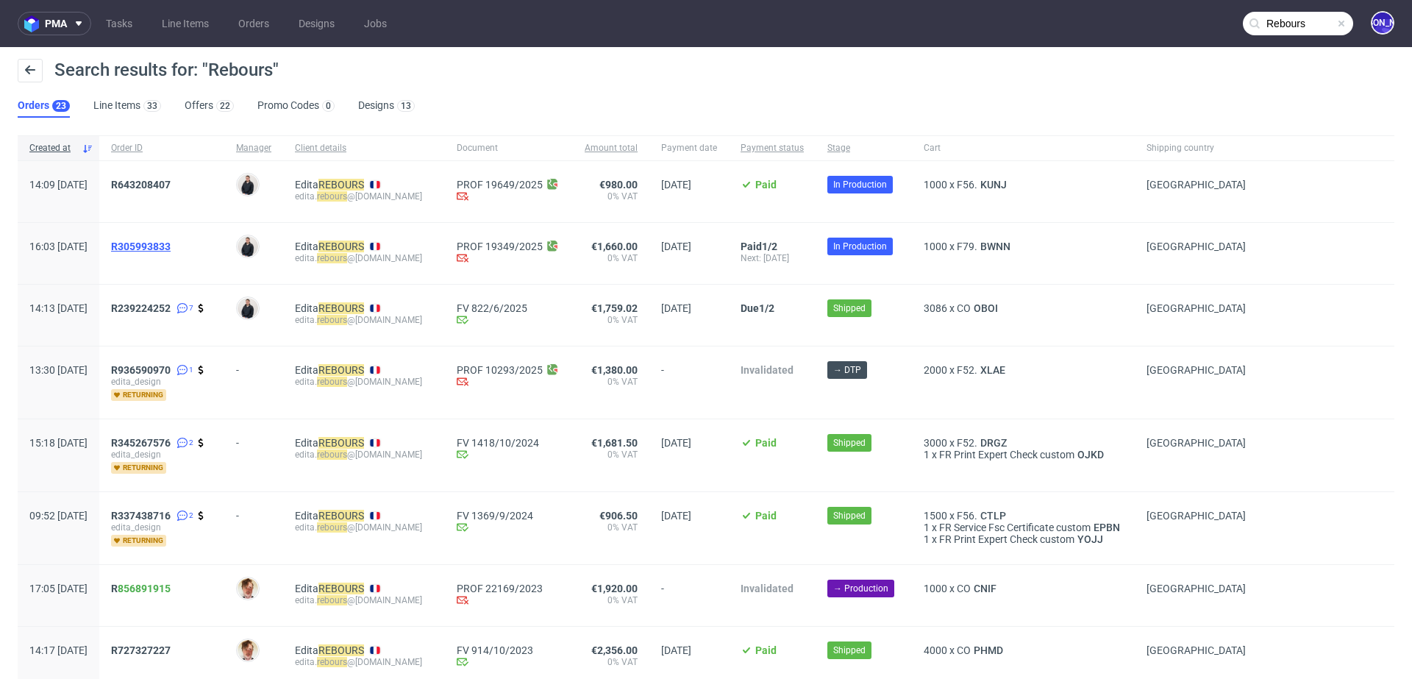
click at [171, 246] on span "R305993833" at bounding box center [141, 246] width 60 height 12
click at [171, 185] on span "R643208407" at bounding box center [141, 185] width 60 height 12
click at [1267, 18] on input "Rebours" at bounding box center [1298, 24] width 110 height 24
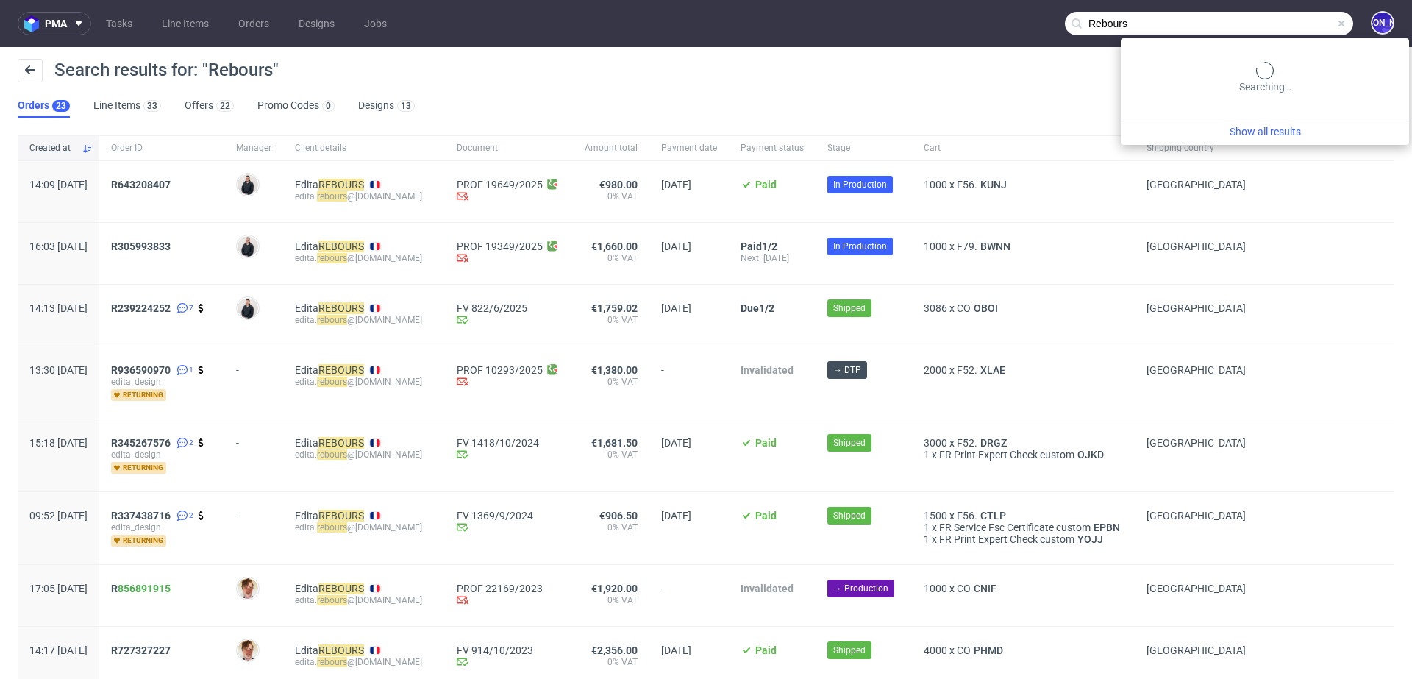
click at [1267, 18] on input "Rebours" at bounding box center [1209, 24] width 288 height 24
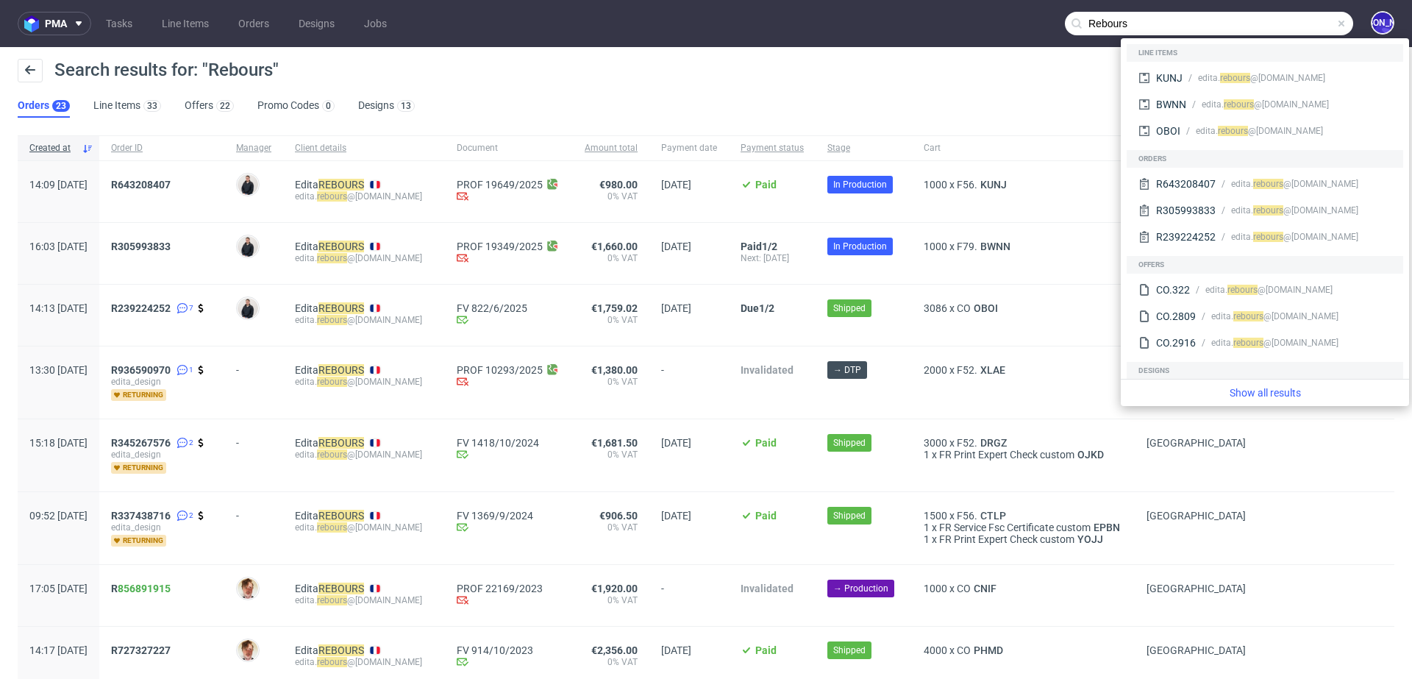
paste input "max@bluemarketmedia.co.uk"
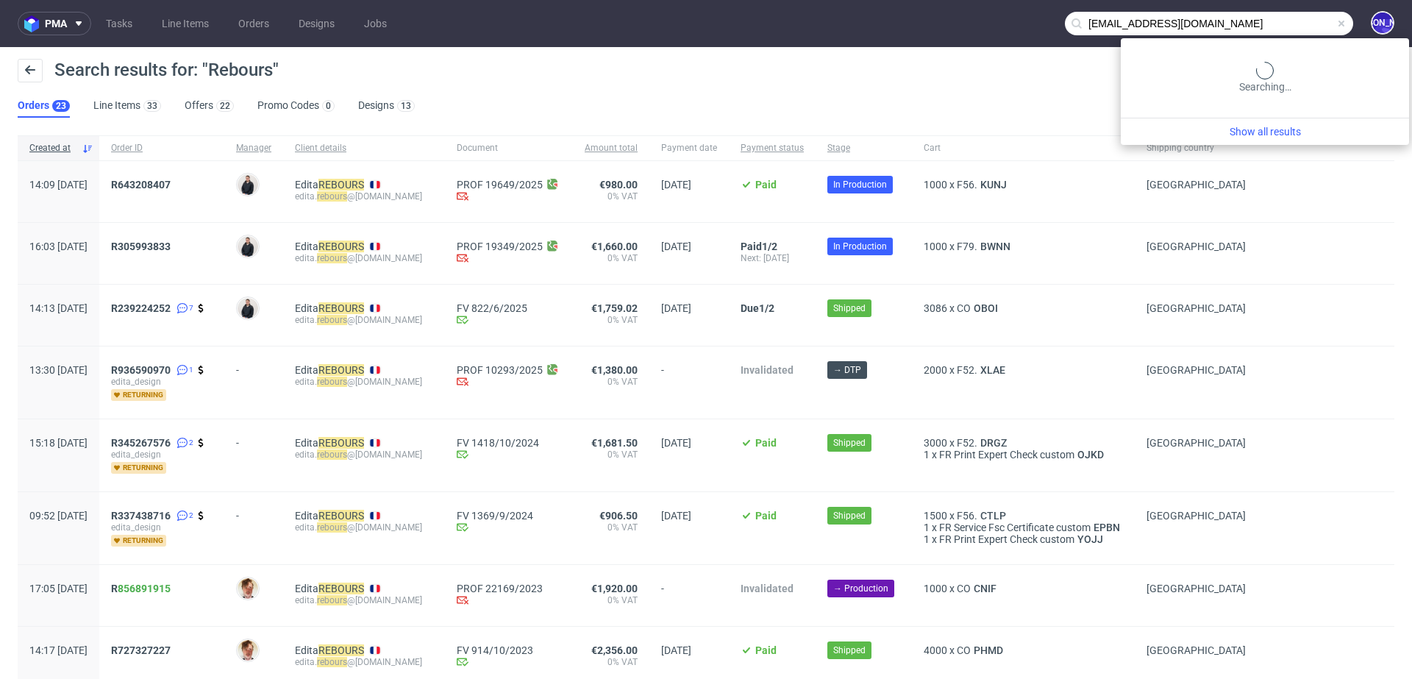
type input "max@bluemarketmedia.co.uk"
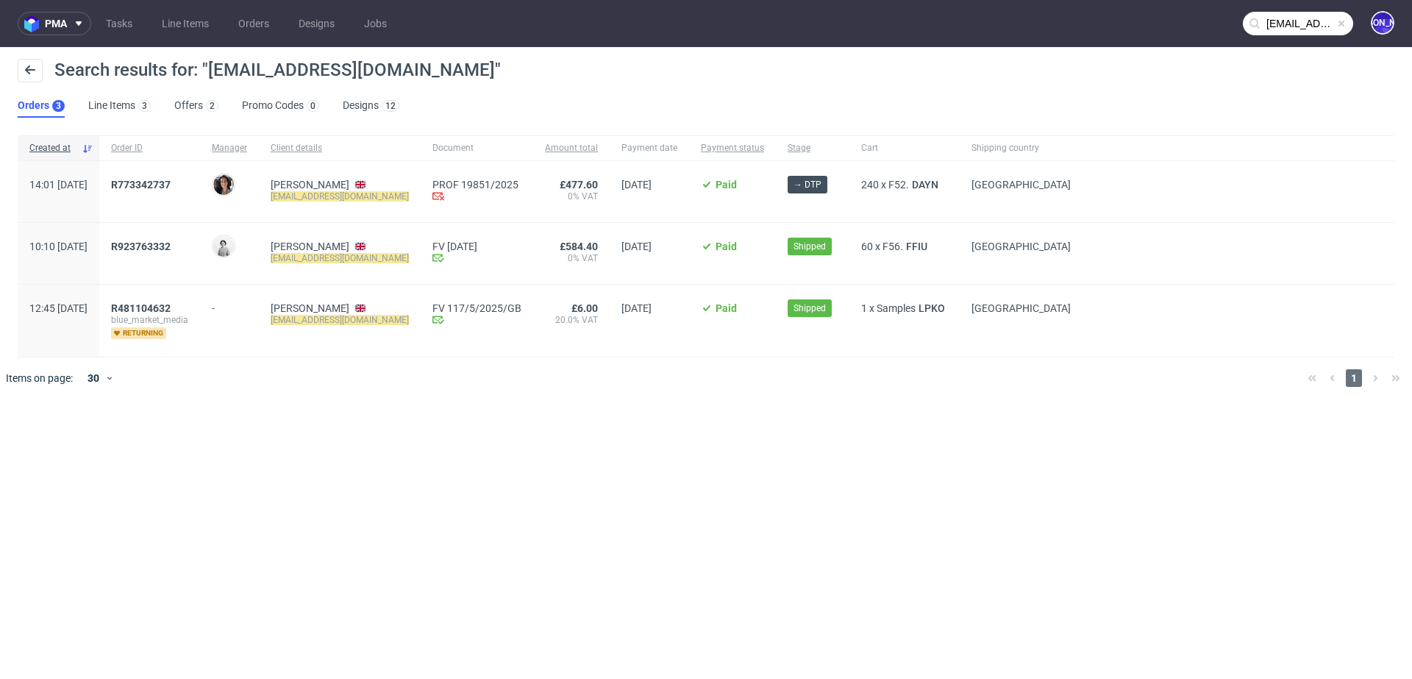
click at [171, 174] on div "R773342737" at bounding box center [149, 191] width 101 height 61
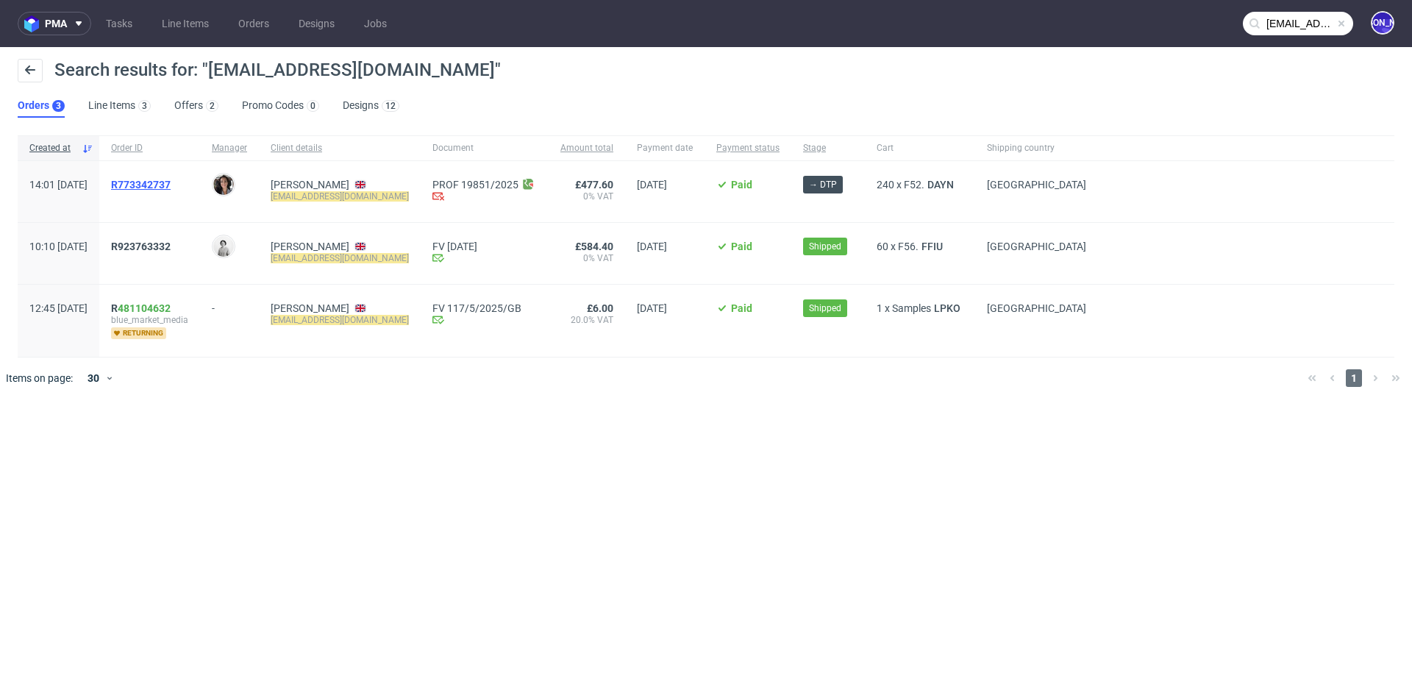
click at [171, 185] on span "R773342737" at bounding box center [141, 185] width 60 height 12
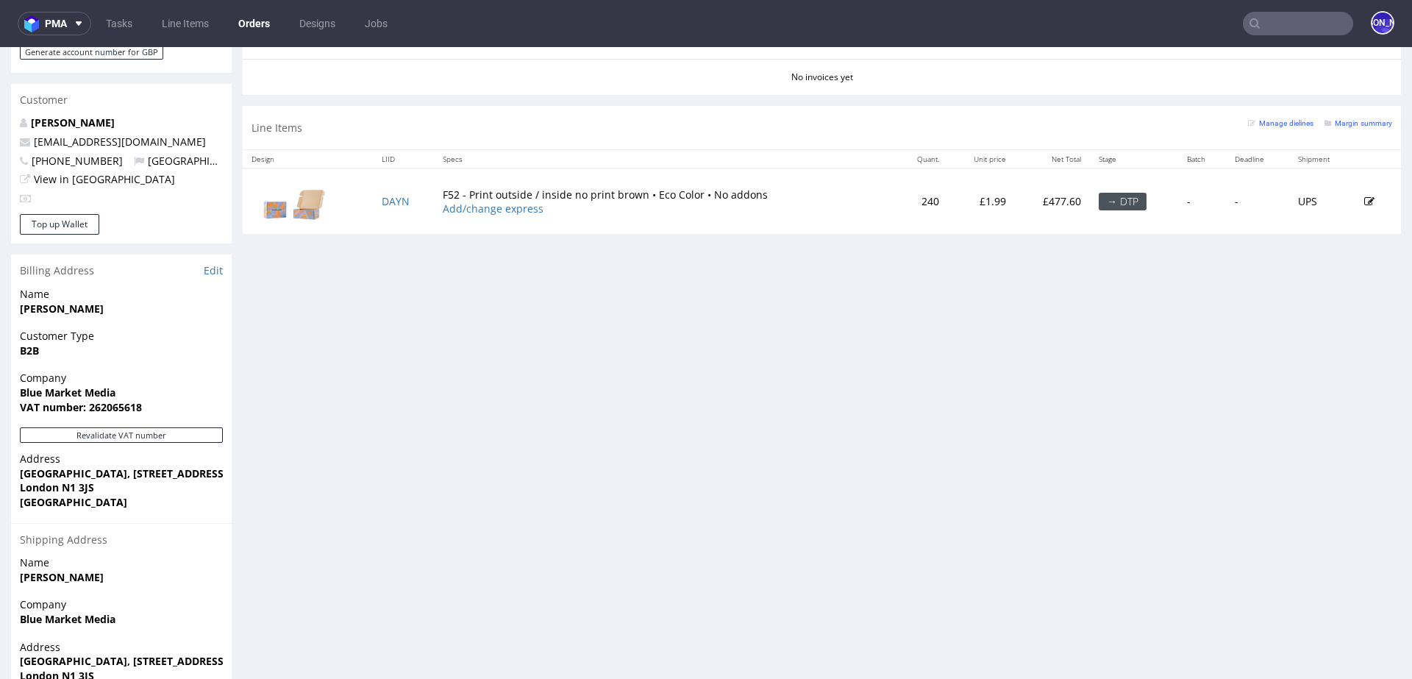
scroll to position [698, 0]
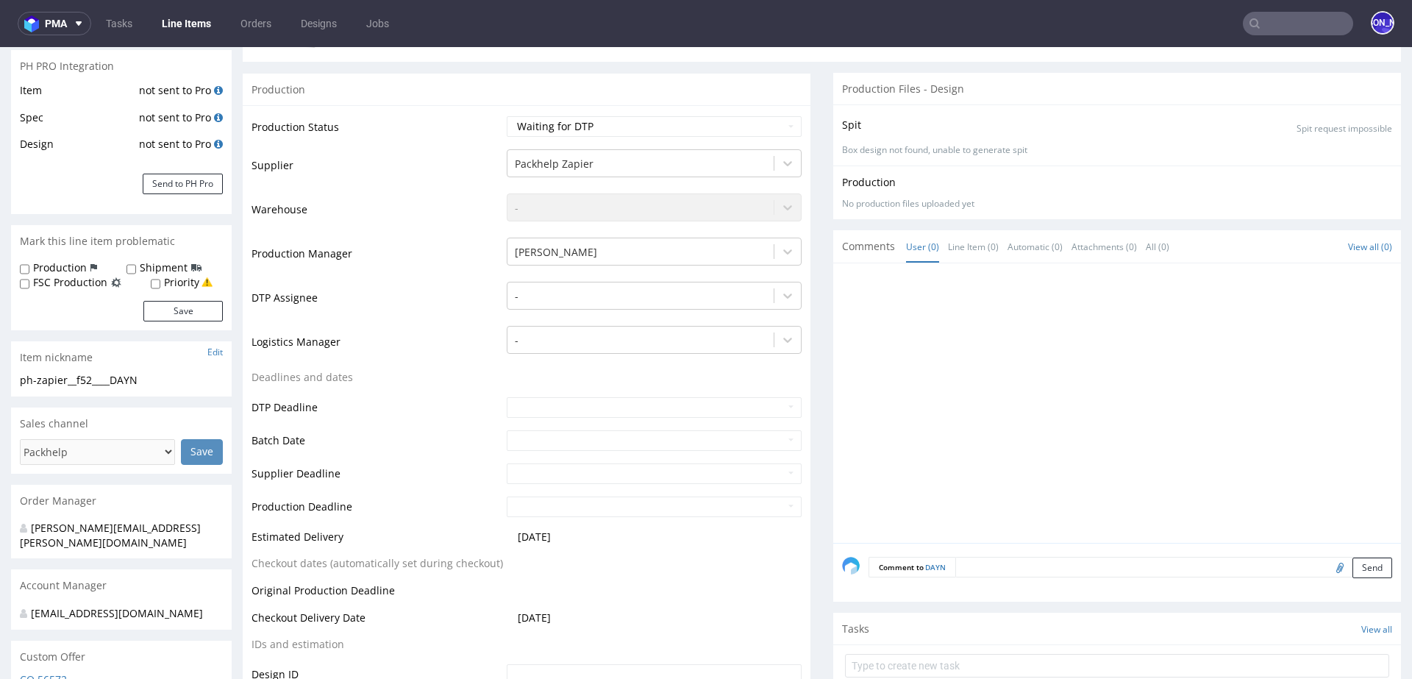
scroll to position [315, 0]
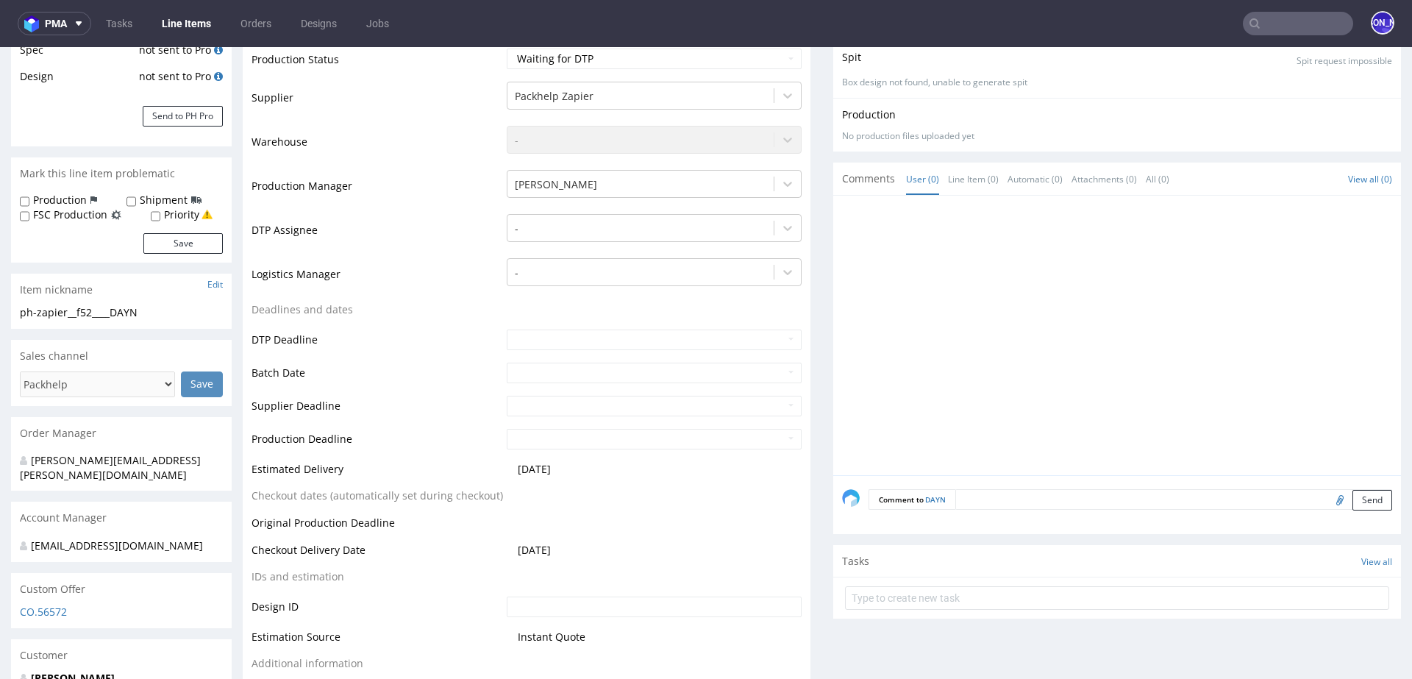
click at [1048, 500] on textarea at bounding box center [1173, 499] width 437 height 21
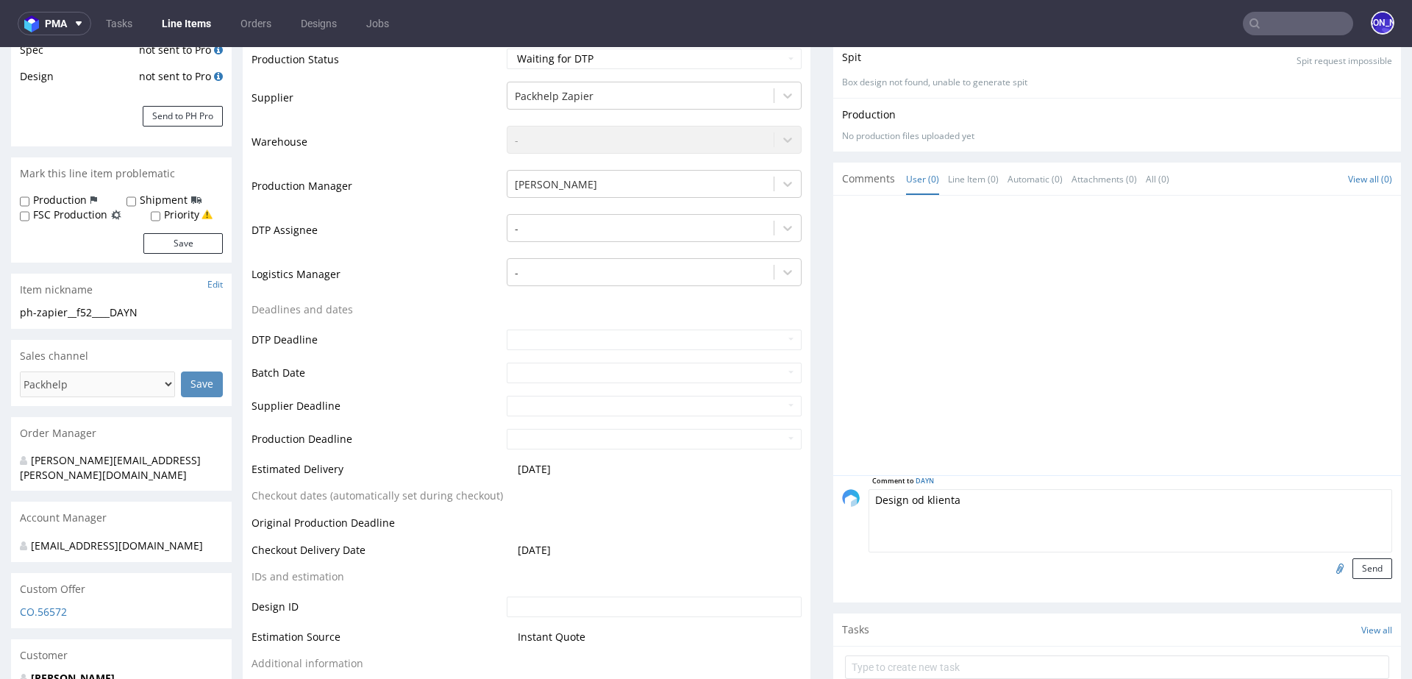
type textarea "Design od klienta"
click at [1327, 567] on input "file" at bounding box center [1337, 567] width 21 height 19
type input "C:\fakepath\UKI-Original-Box (2).pdf"
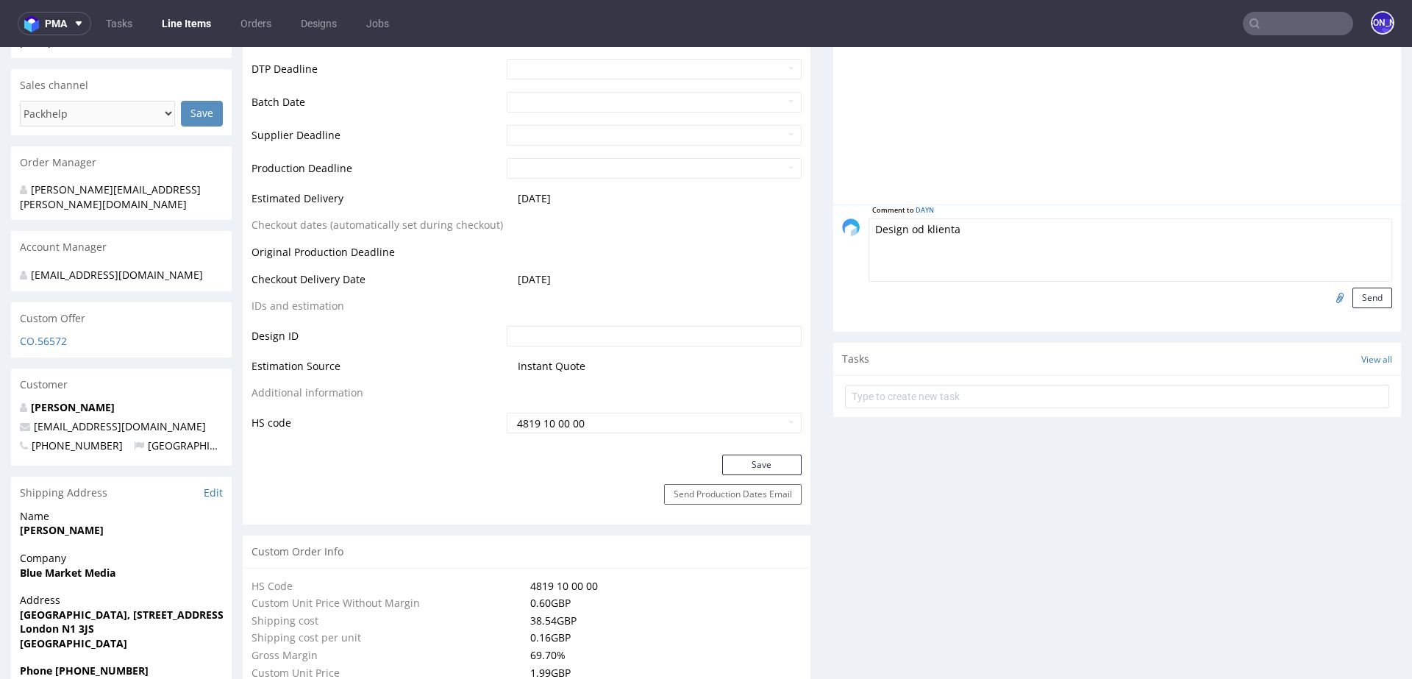
scroll to position [610, 0]
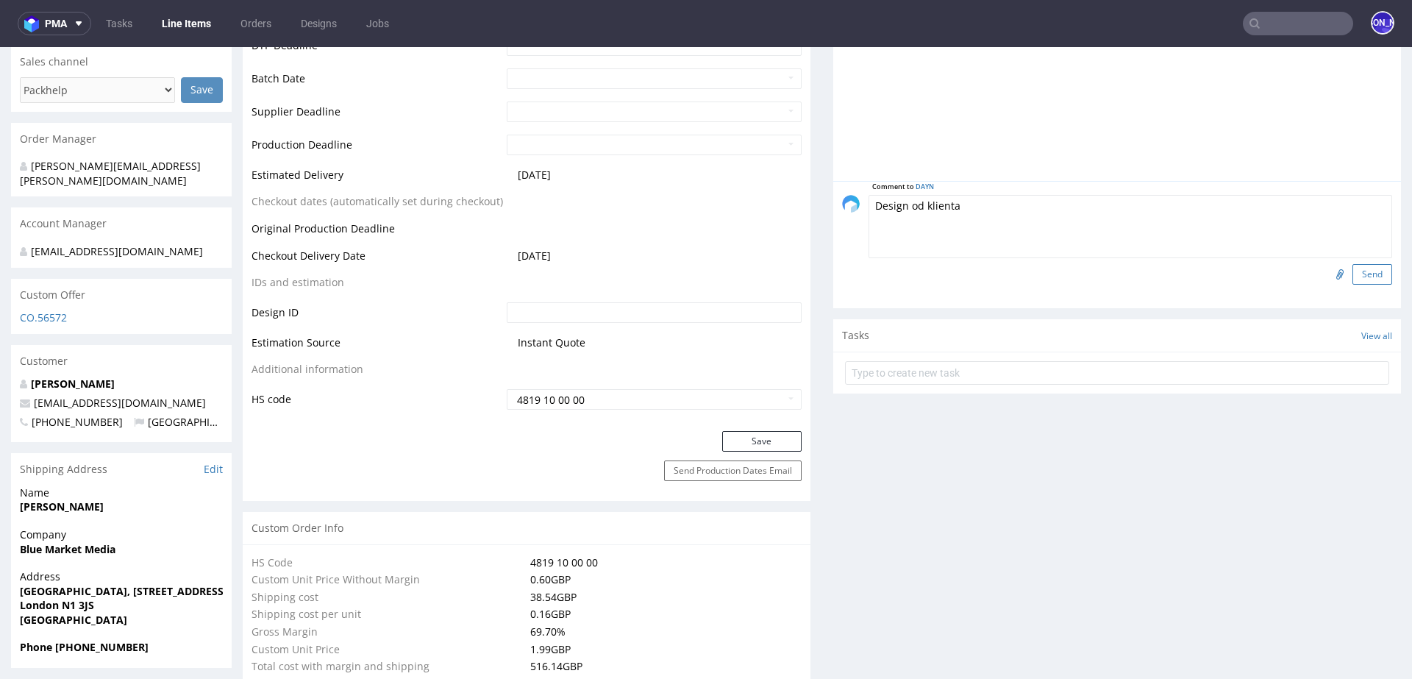
click at [1354, 267] on button "Send" at bounding box center [1372, 274] width 40 height 21
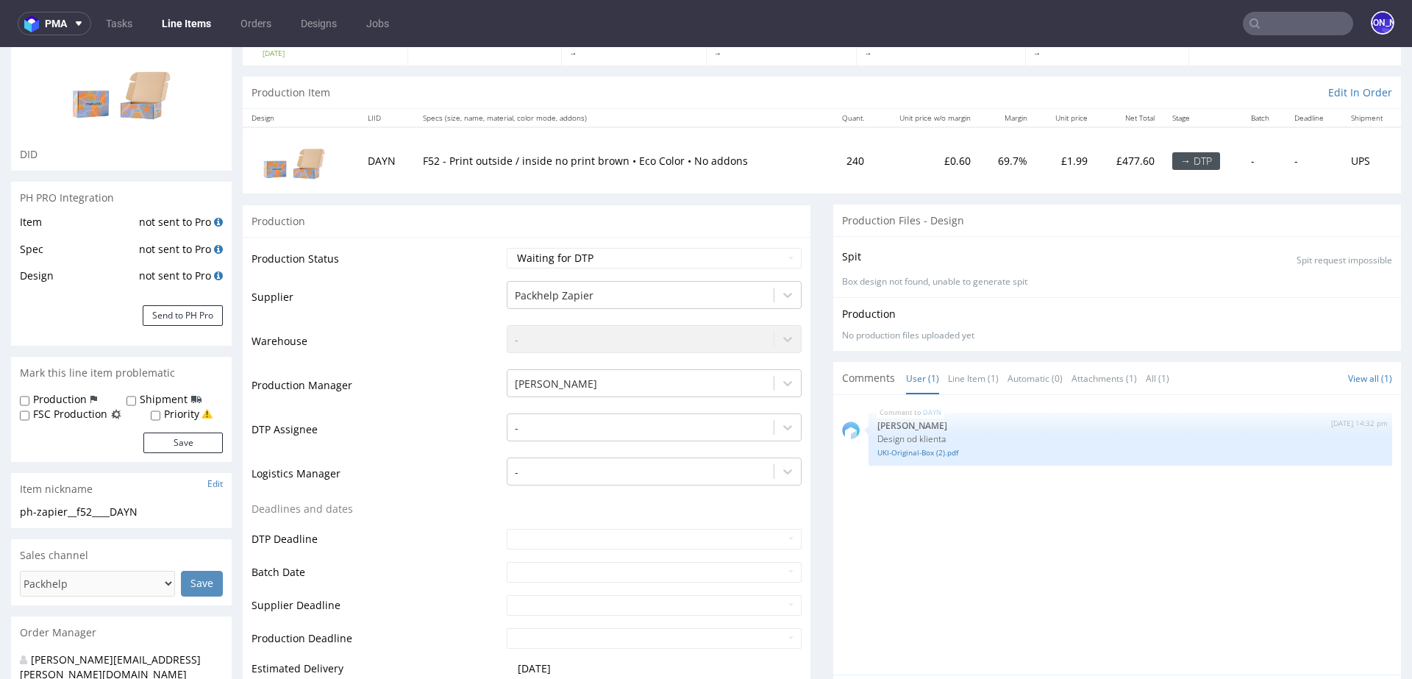
scroll to position [132, 0]
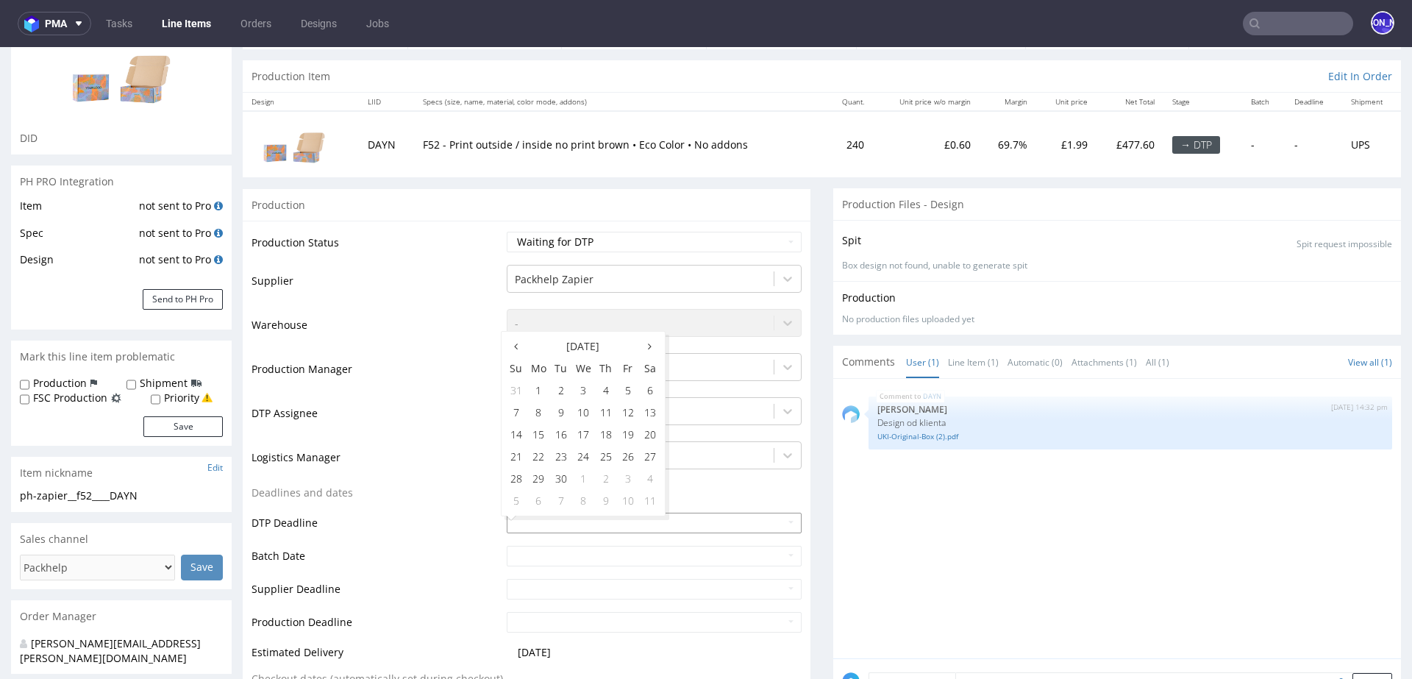
click at [521, 518] on input "text" at bounding box center [654, 522] width 295 height 21
click at [584, 432] on td "17" at bounding box center [583, 435] width 23 height 22
click at [568, 511] on td "2025-09-17" at bounding box center [652, 527] width 299 height 33
click at [571, 522] on input "2025-09-17" at bounding box center [654, 522] width 295 height 21
click at [601, 438] on td "18" at bounding box center [606, 435] width 22 height 22
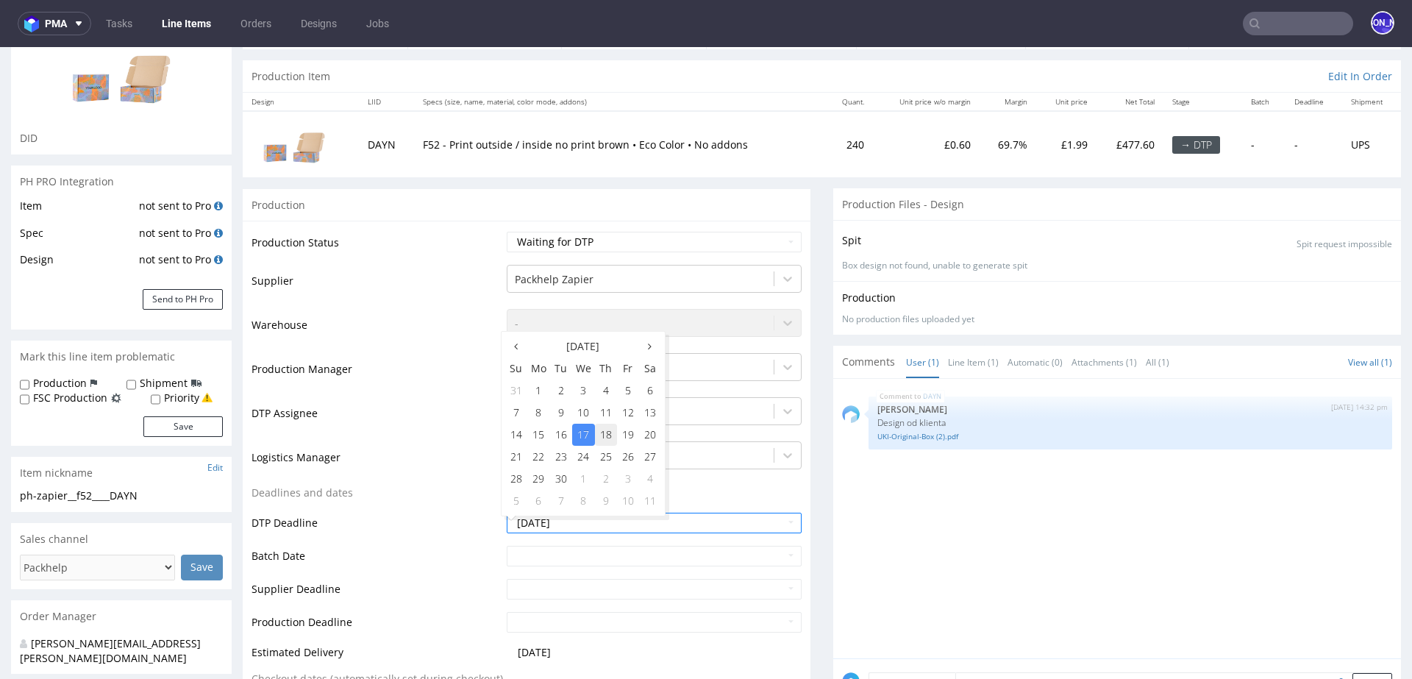
type input "2025-09-18"
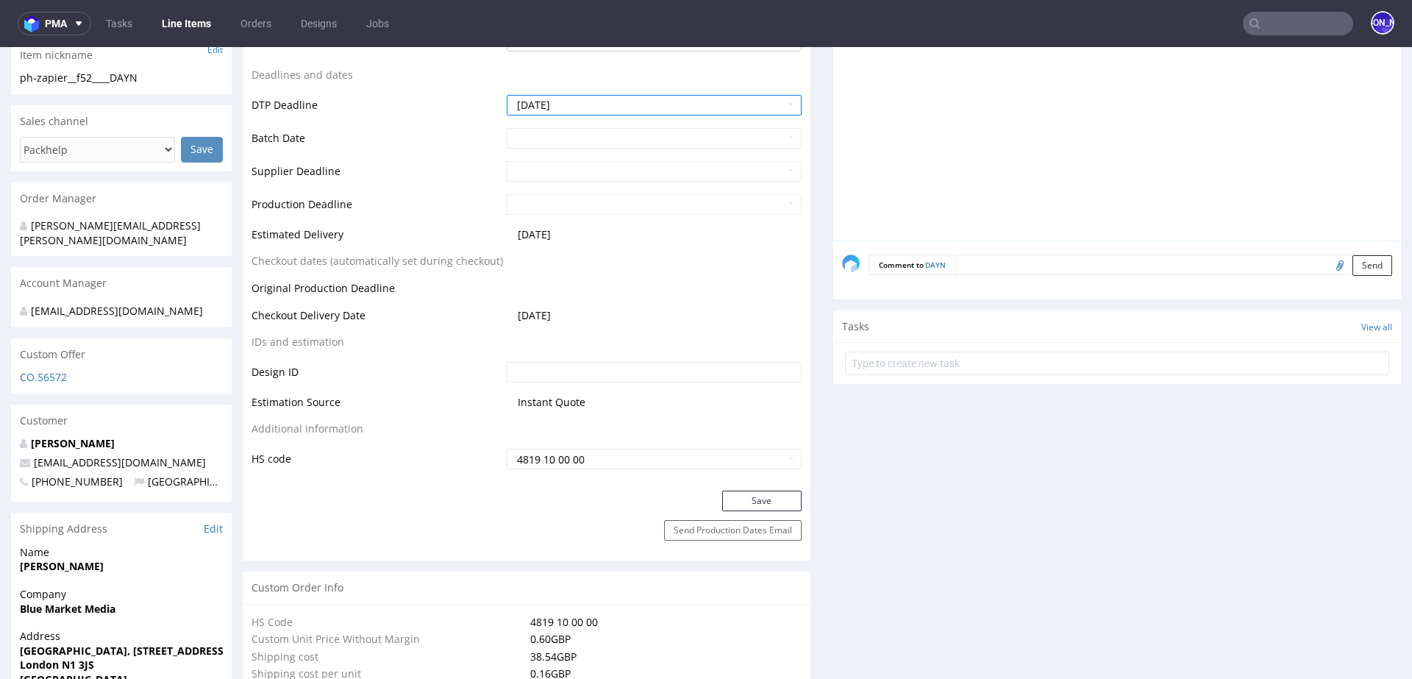
scroll to position [568, 0]
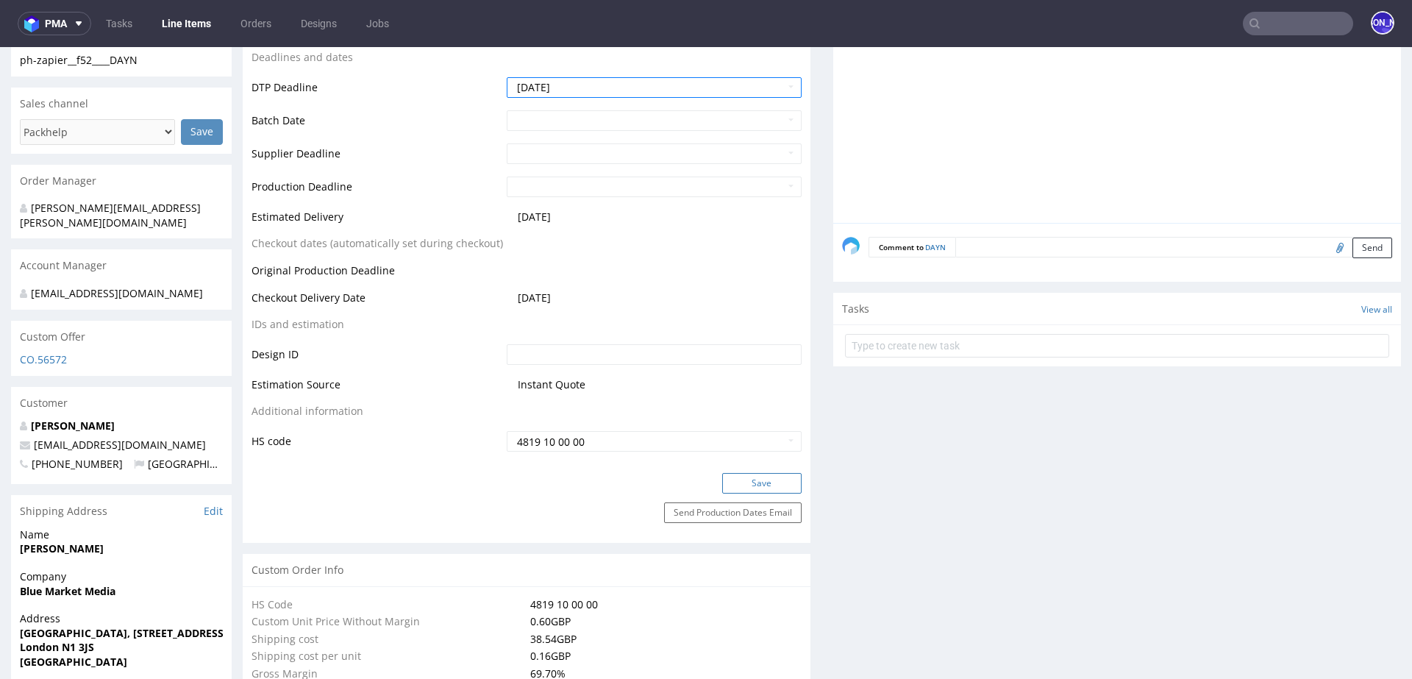
click at [738, 477] on button "Save" at bounding box center [761, 483] width 79 height 21
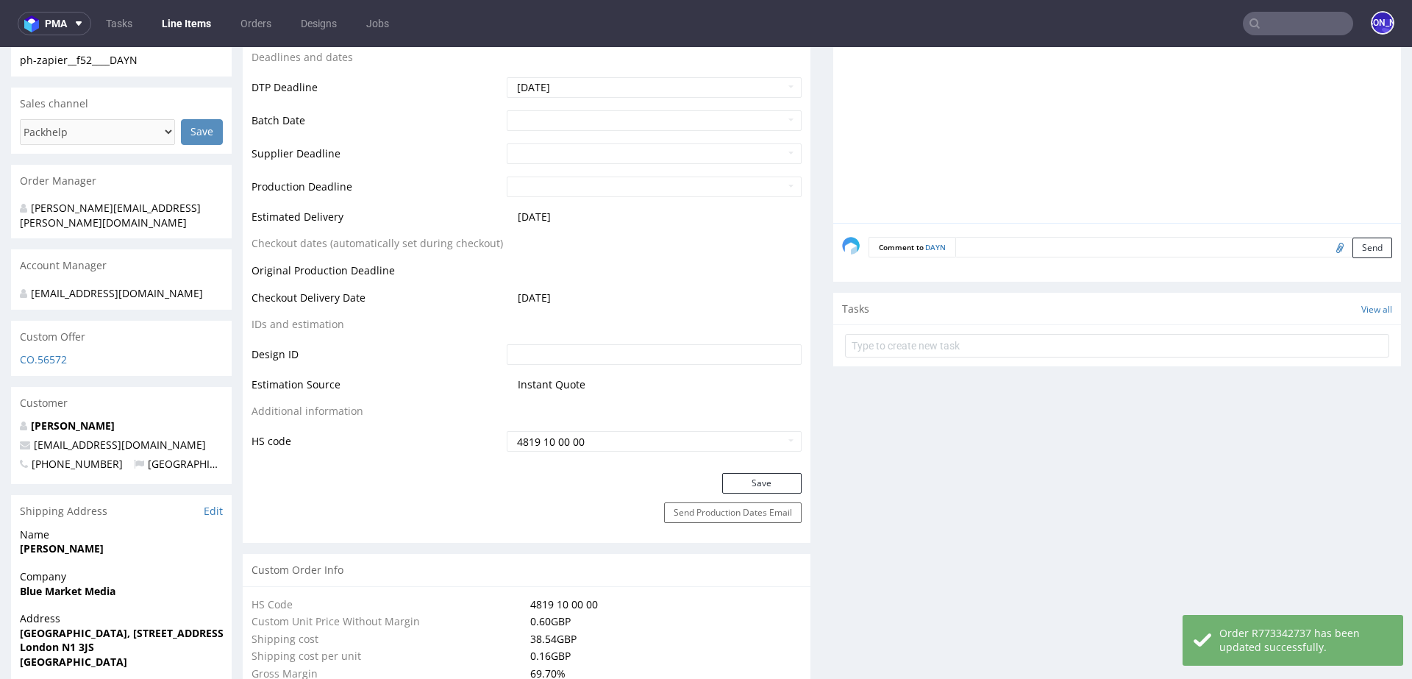
scroll to position [0, 0]
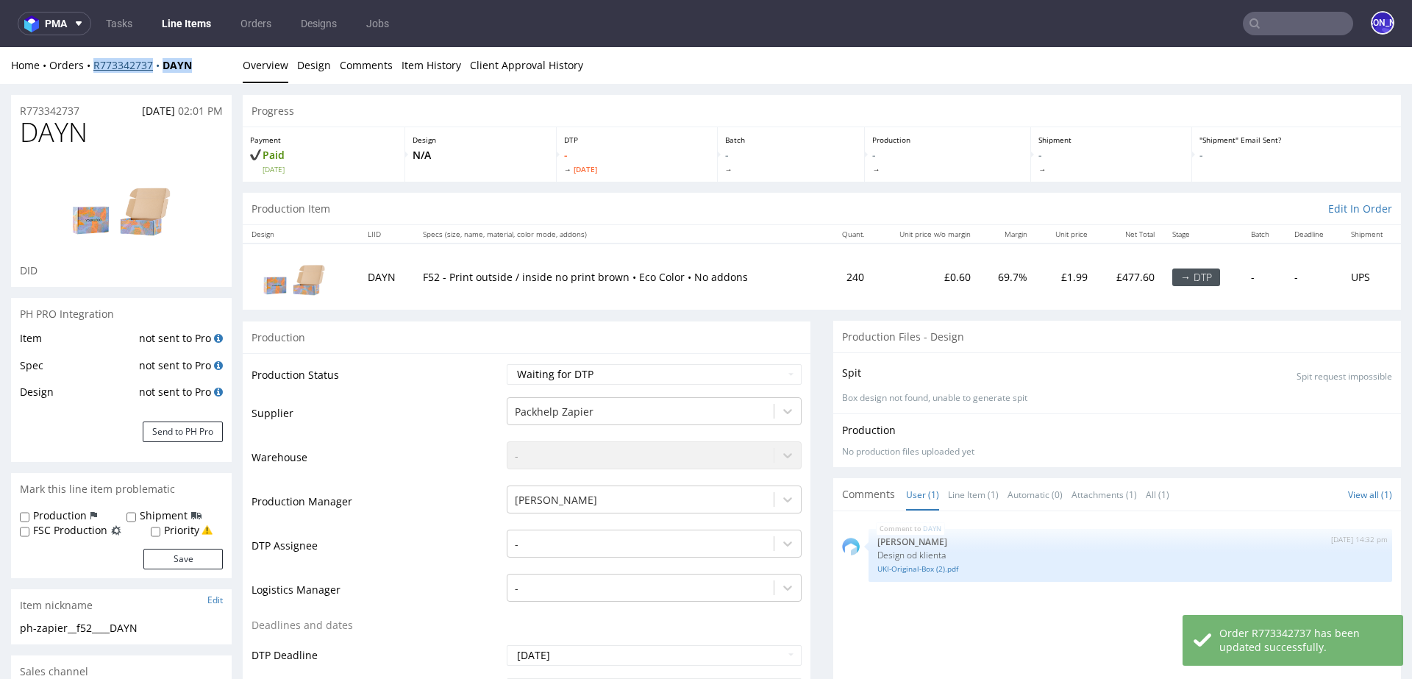
drag, startPoint x: 215, startPoint y: 61, endPoint x: 96, endPoint y: 60, distance: 119.9
click at [96, 60] on div "Home Orders R773342737 DAYN" at bounding box center [121, 65] width 221 height 15
copy div "R773342737 DAYN"
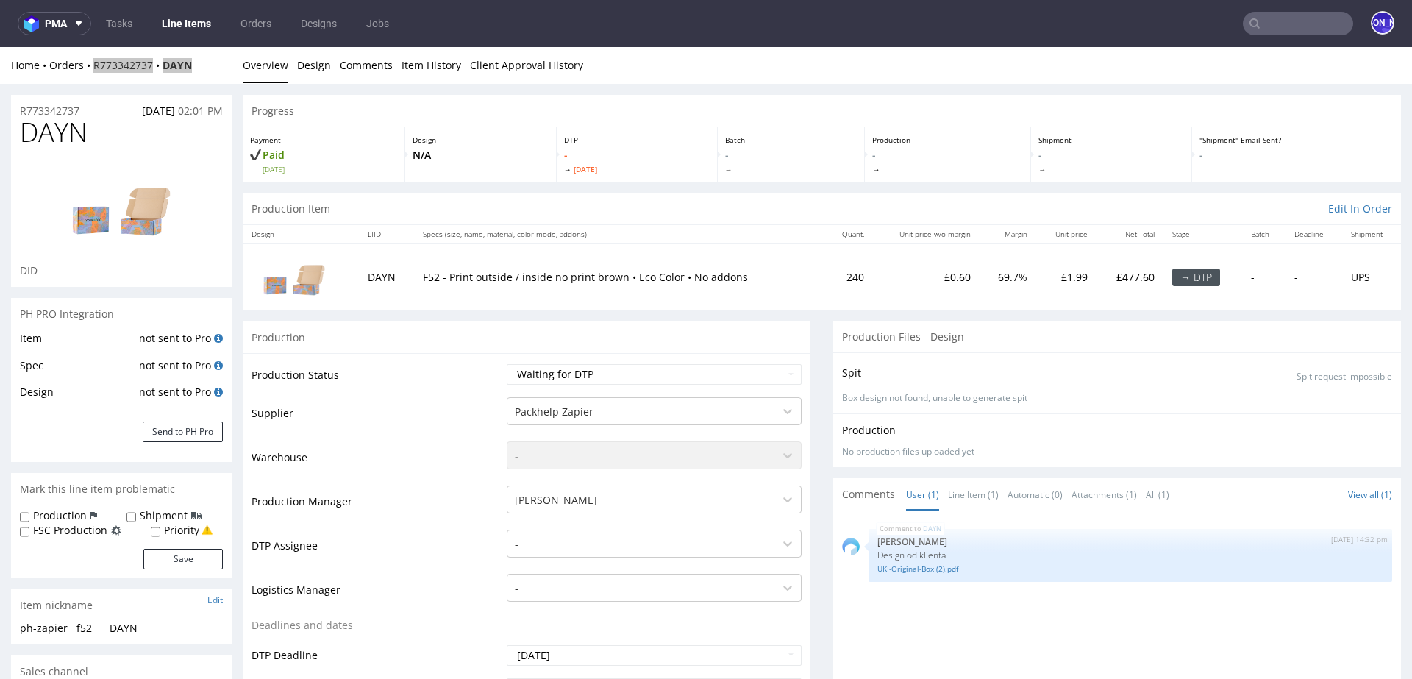
click at [1268, 26] on input "text" at bounding box center [1298, 24] width 110 height 24
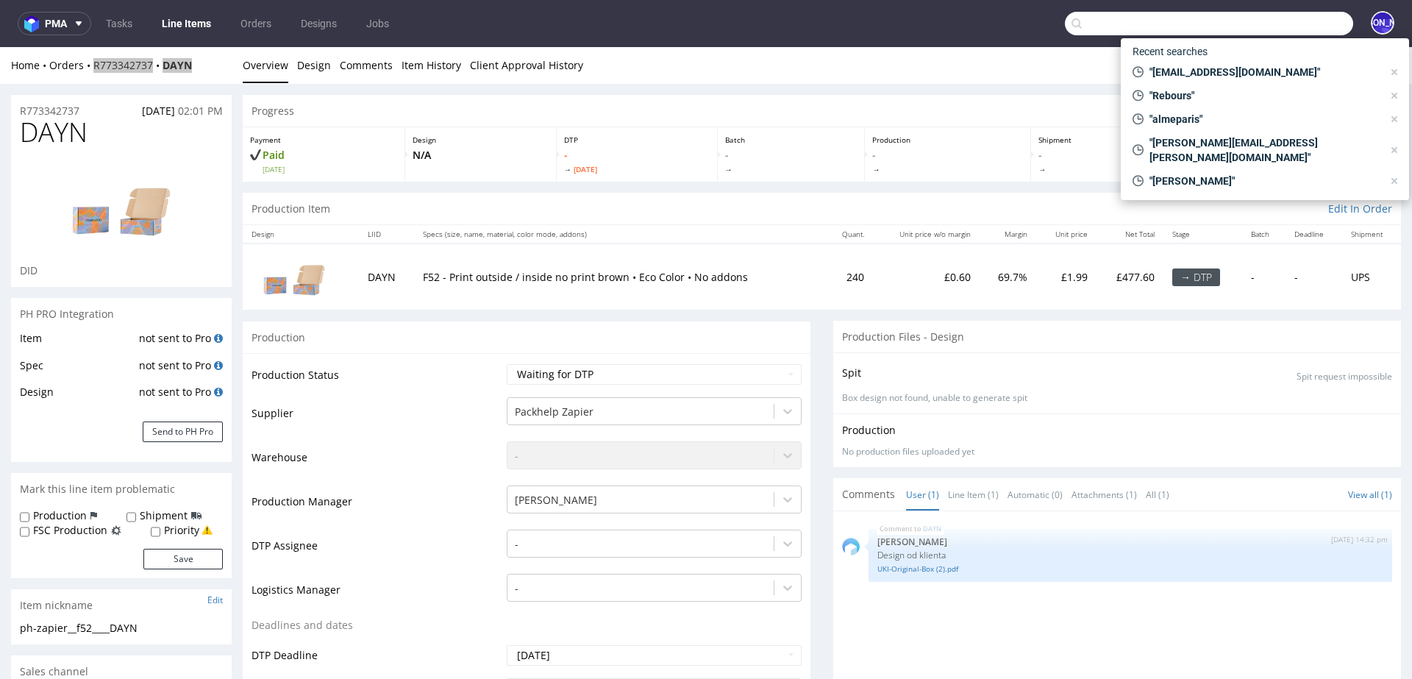
paste input "R530716481"
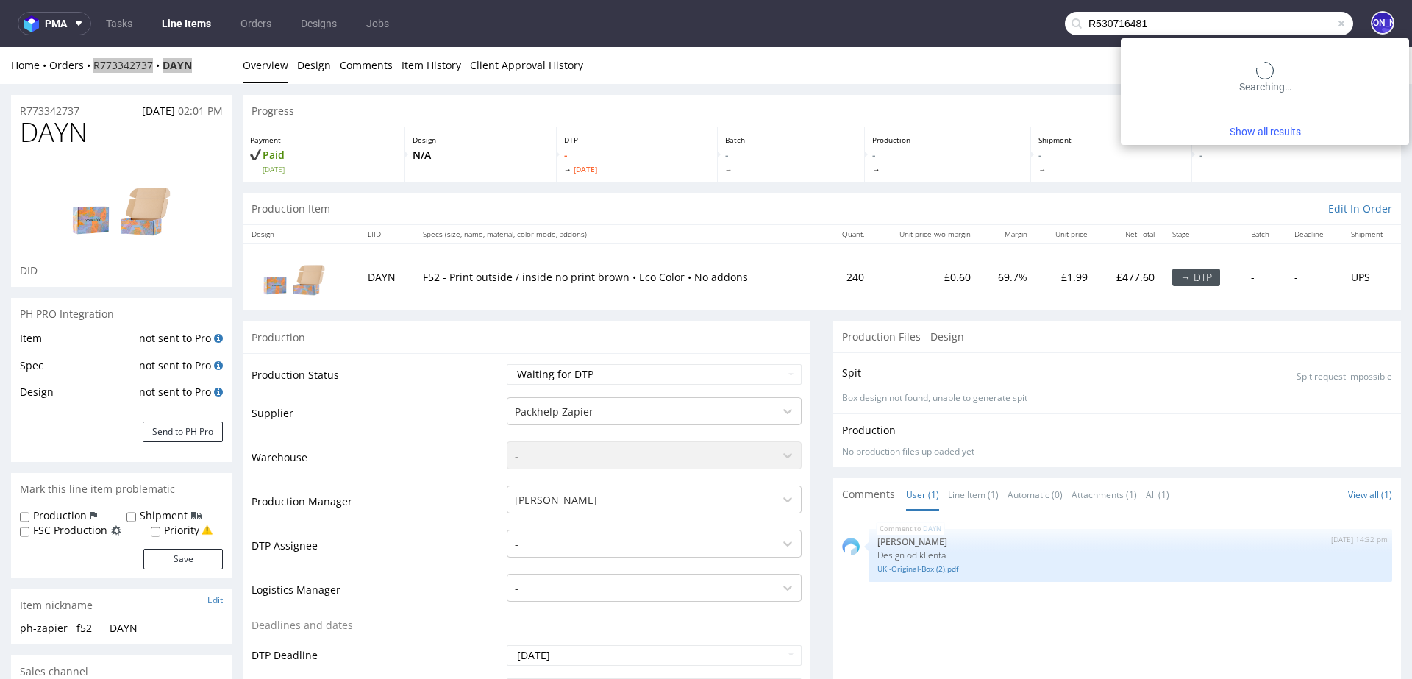
type input "R530716481"
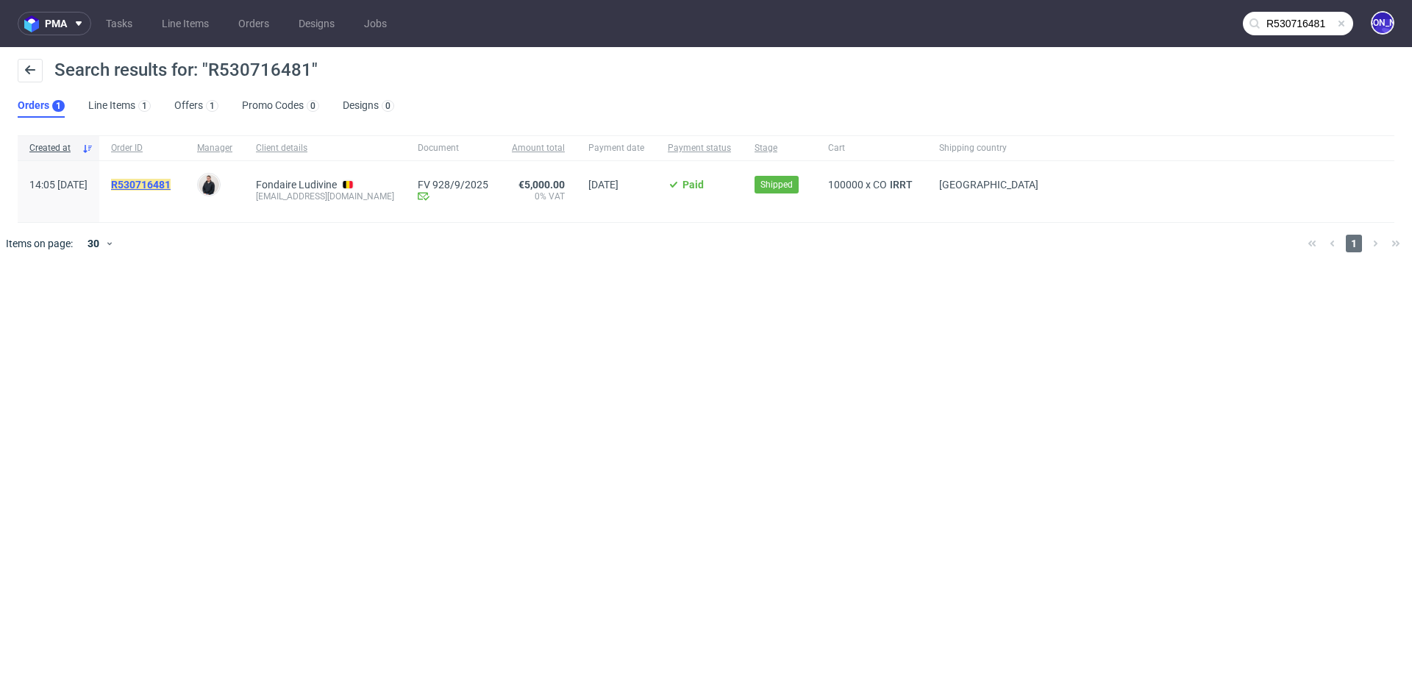
click at [171, 182] on mark "R530716481" at bounding box center [141, 185] width 60 height 12
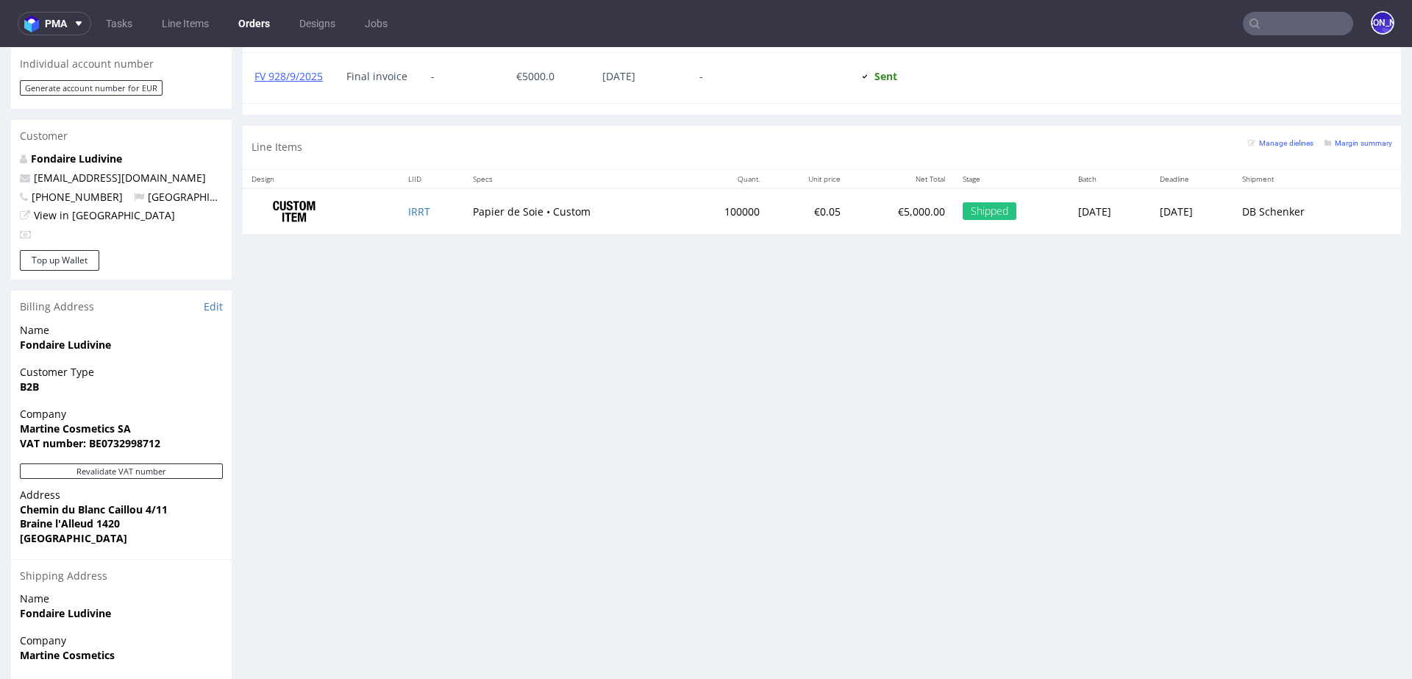
scroll to position [673, 0]
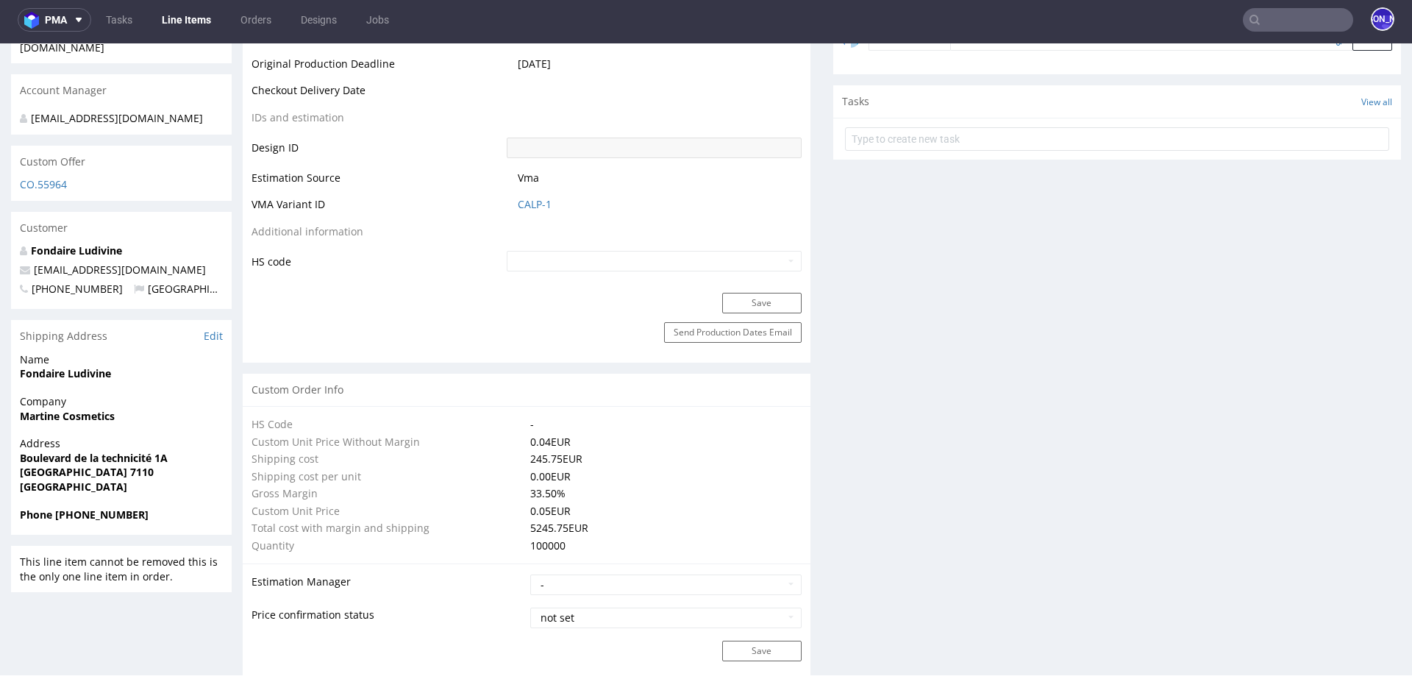
scroll to position [713, 0]
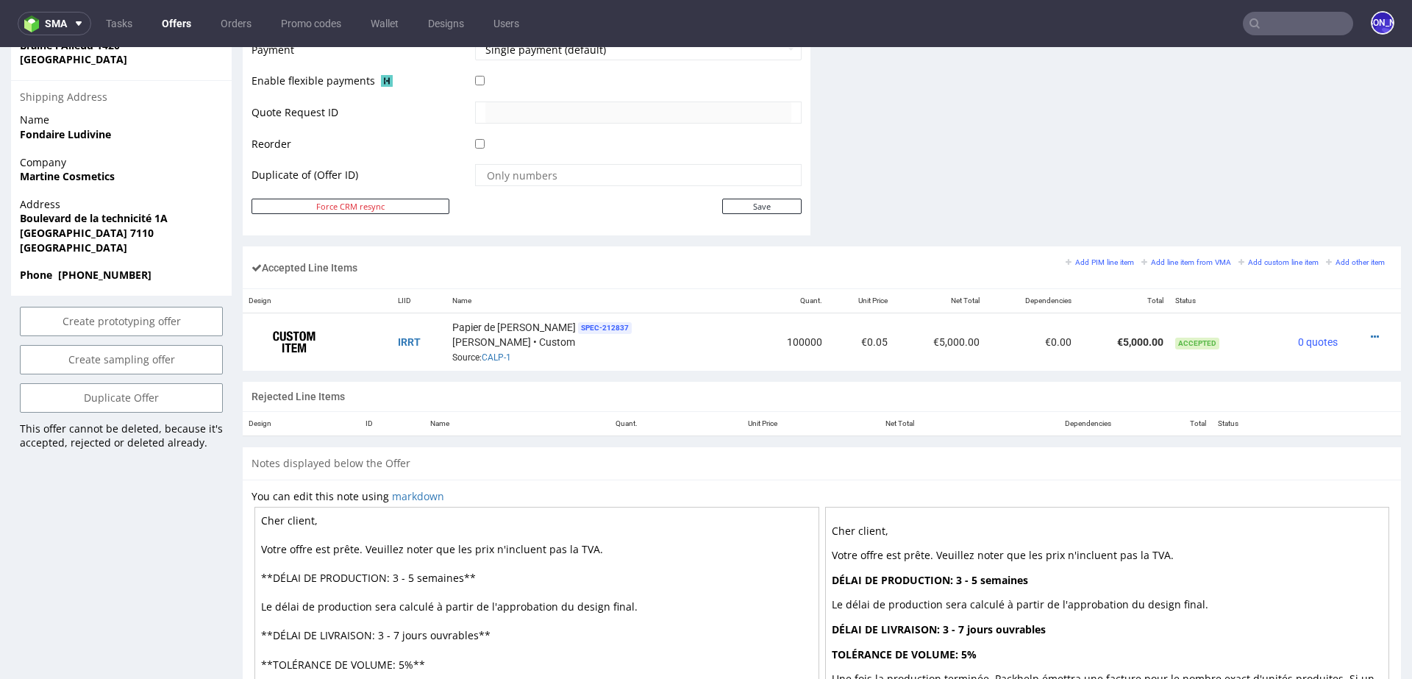
scroll to position [718, 0]
click at [511, 351] on link "CALP-1" at bounding box center [496, 356] width 29 height 10
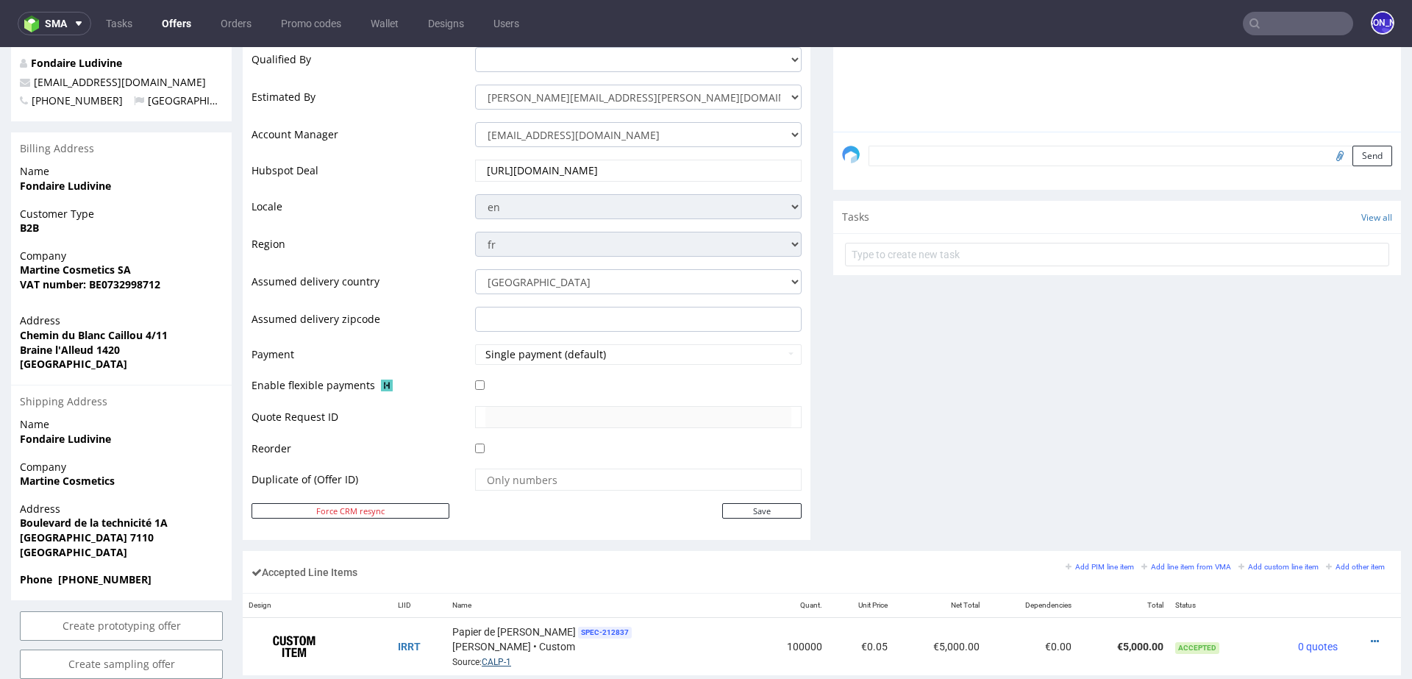
scroll to position [0, 0]
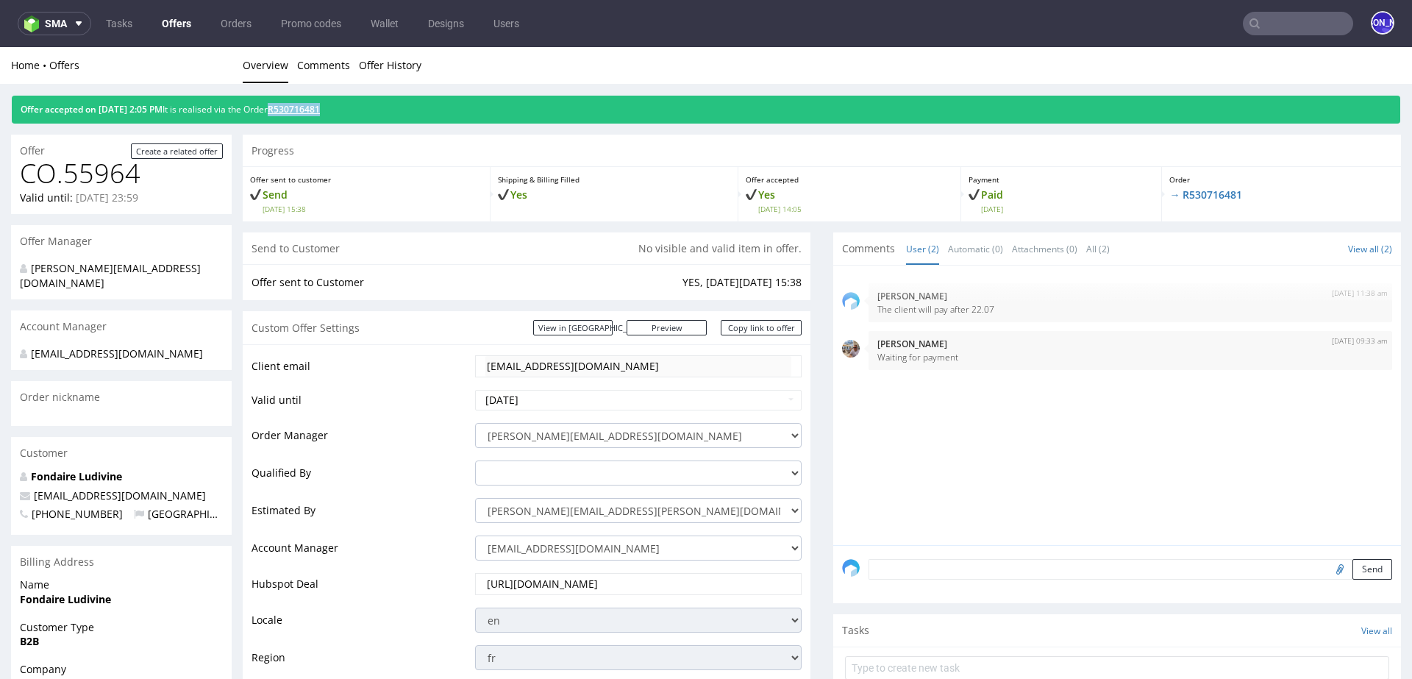
drag, startPoint x: 377, startPoint y: 107, endPoint x: 301, endPoint y: 106, distance: 75.7
click at [301, 106] on div "Offer accepted on 02.07.2025 2:05 PM It is realised via the Order R530716481" at bounding box center [706, 110] width 1388 height 28
copy link "R530716481"
click at [338, 101] on div "Offer accepted on 02.07.2025 2:05 PM It is realised via the Order R530716481" at bounding box center [706, 110] width 1388 height 28
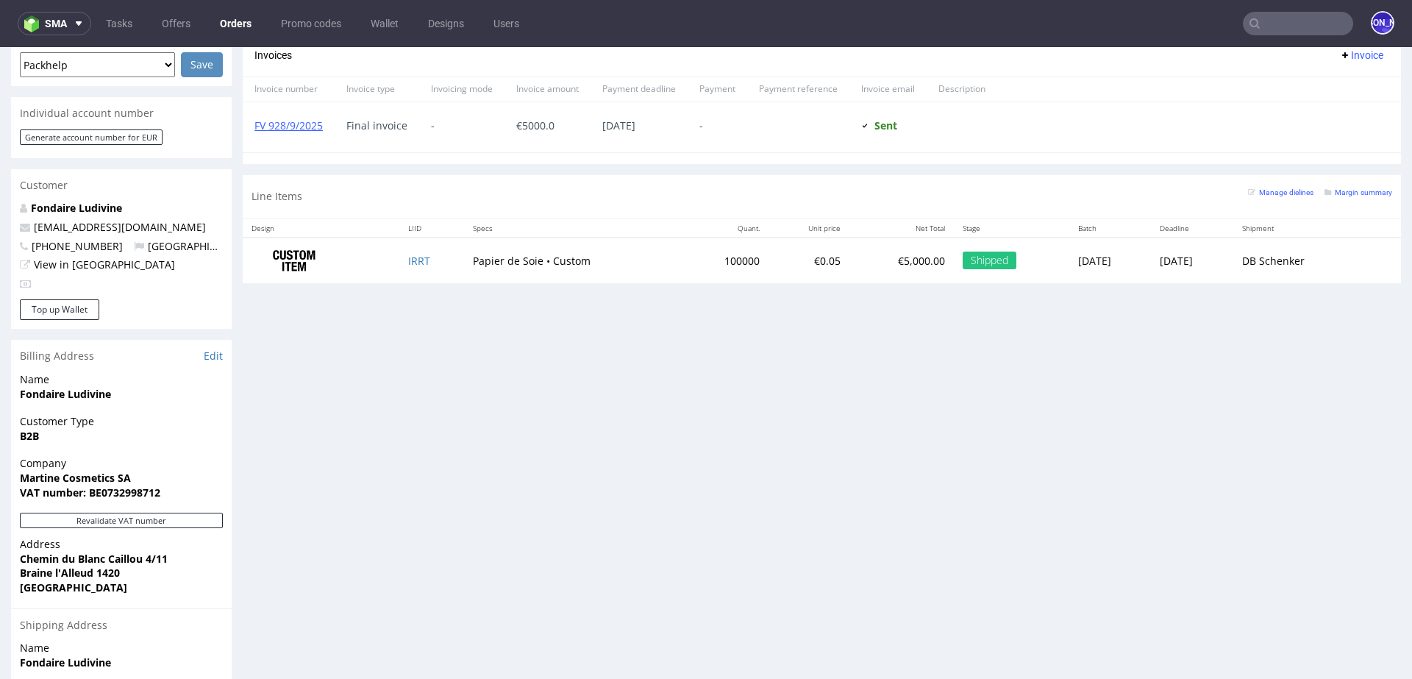
scroll to position [693, 0]
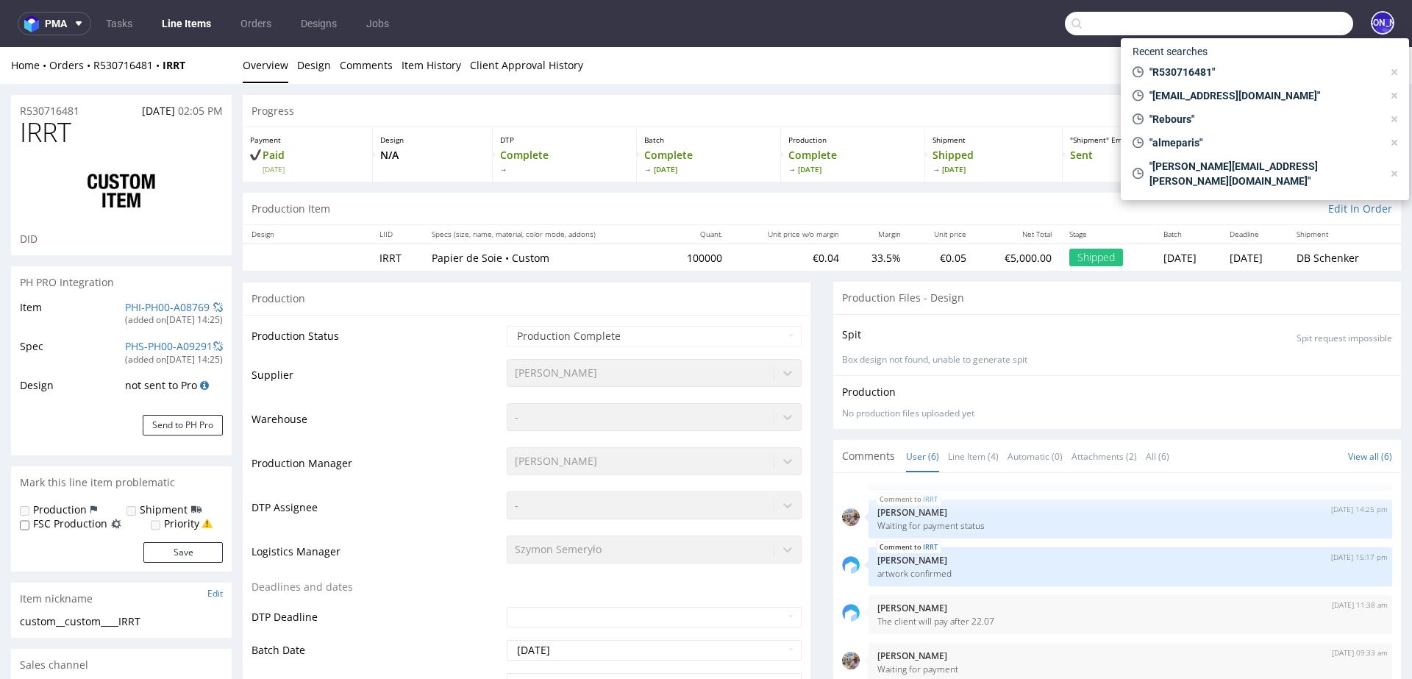
click at [1292, 17] on input "text" at bounding box center [1209, 24] width 288 height 24
paste input "R530716481"
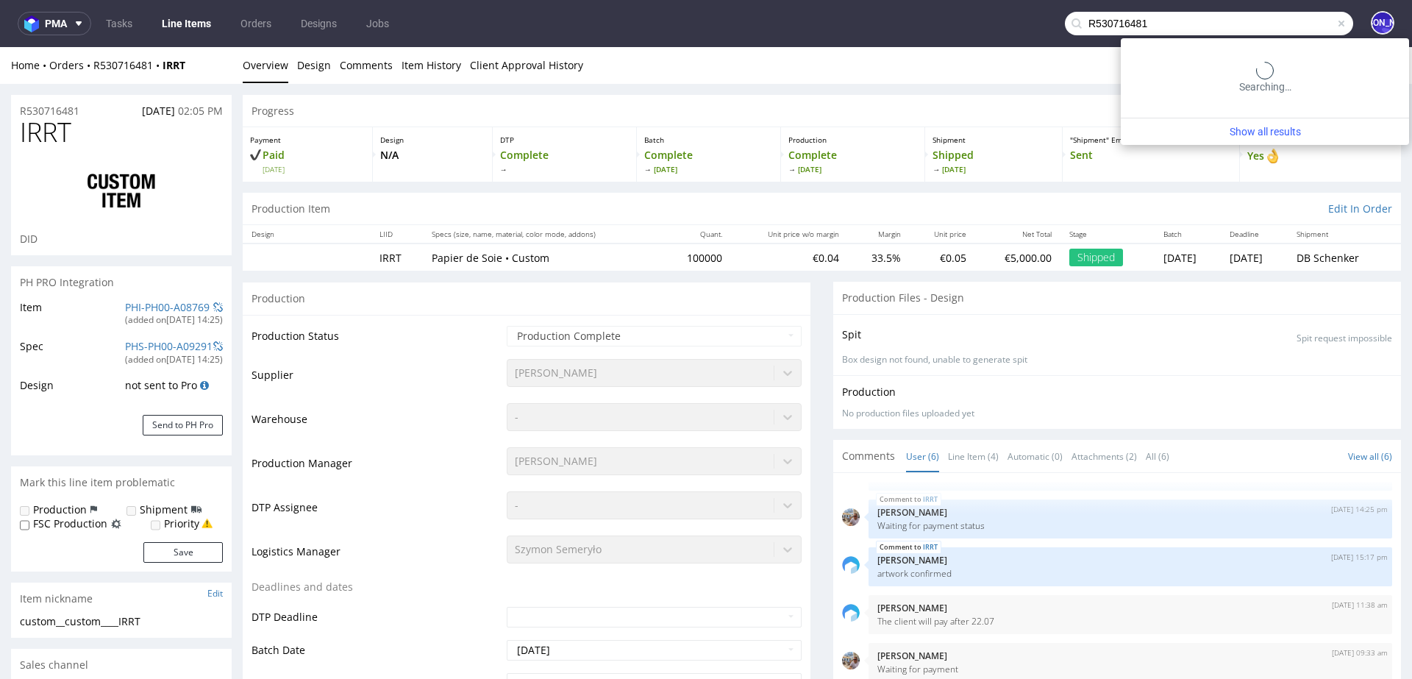
type input "R530716481"
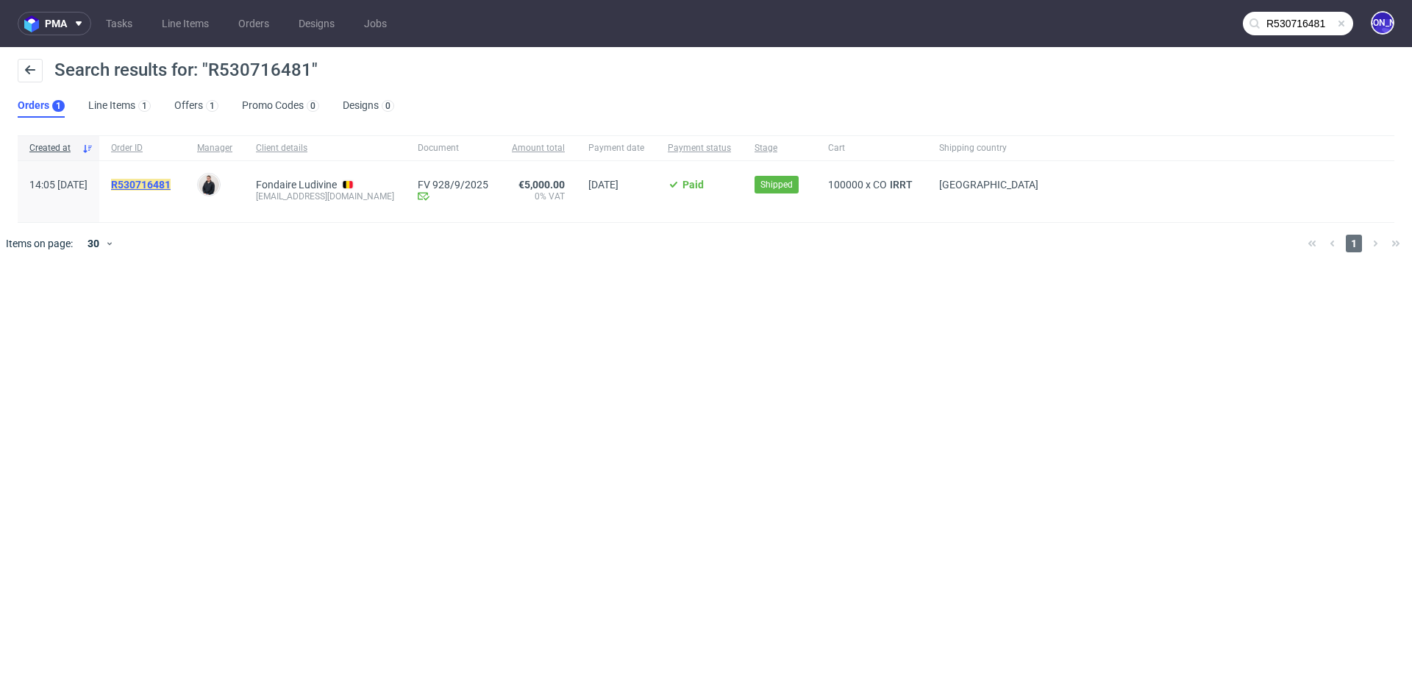
click at [171, 181] on mark "R530716481" at bounding box center [141, 185] width 60 height 12
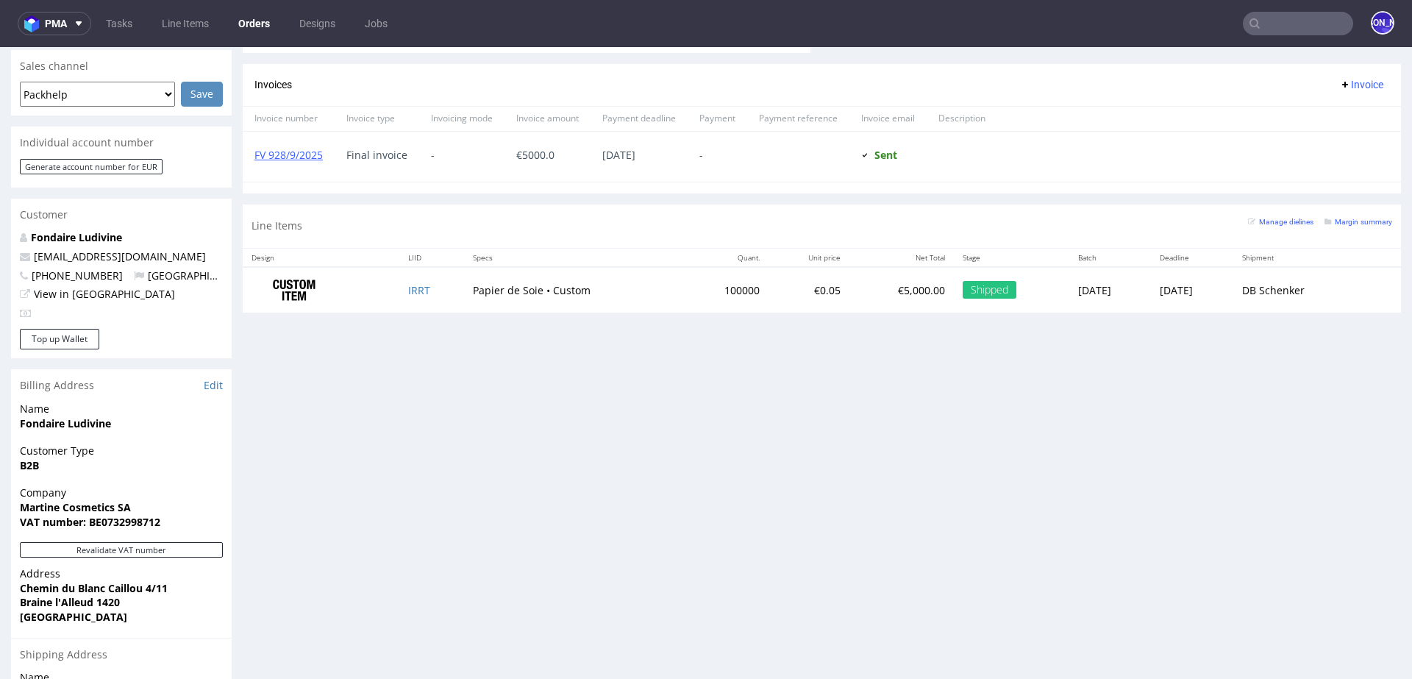
scroll to position [684, 0]
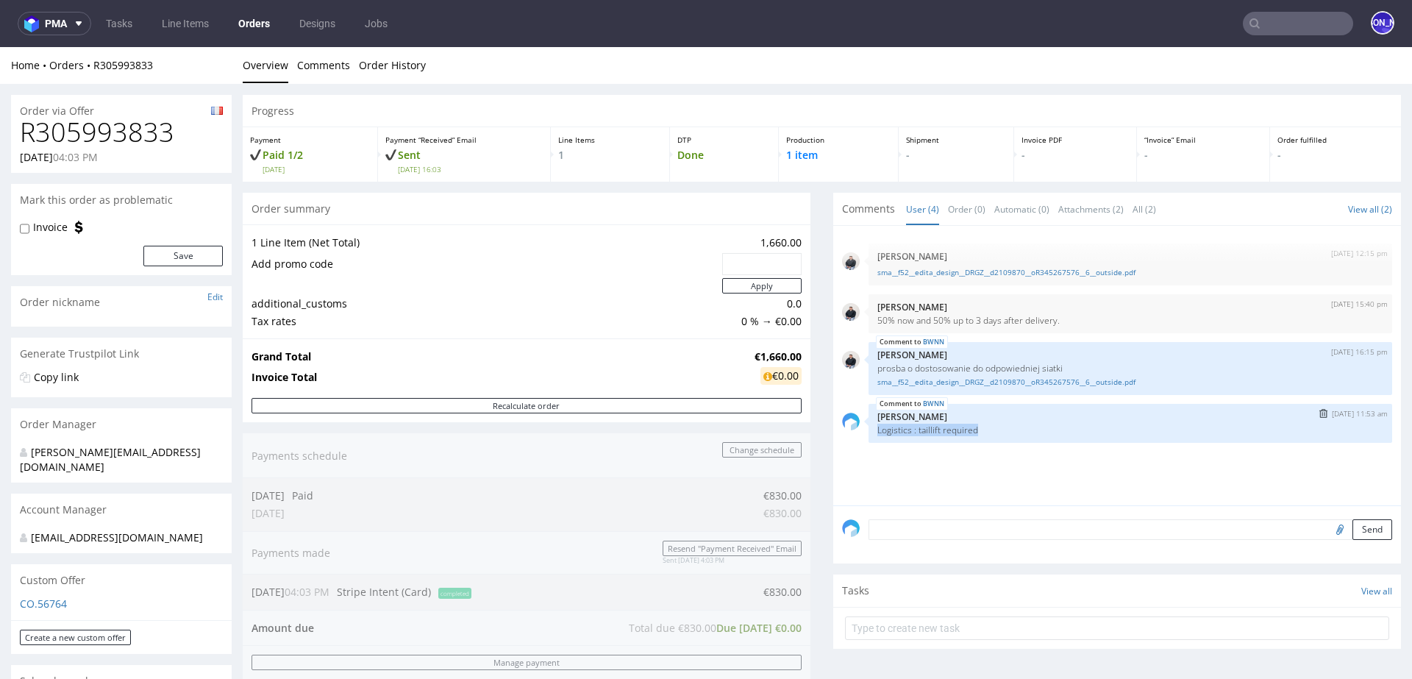
drag, startPoint x: 979, startPoint y: 430, endPoint x: 864, endPoint y: 432, distance: 114.7
click at [868, 432] on div "BWNN [DATE] 11:53 am [PERSON_NAME] Logistics : taillift required" at bounding box center [1130, 423] width 524 height 39
copy p "Logistics : taillift required"
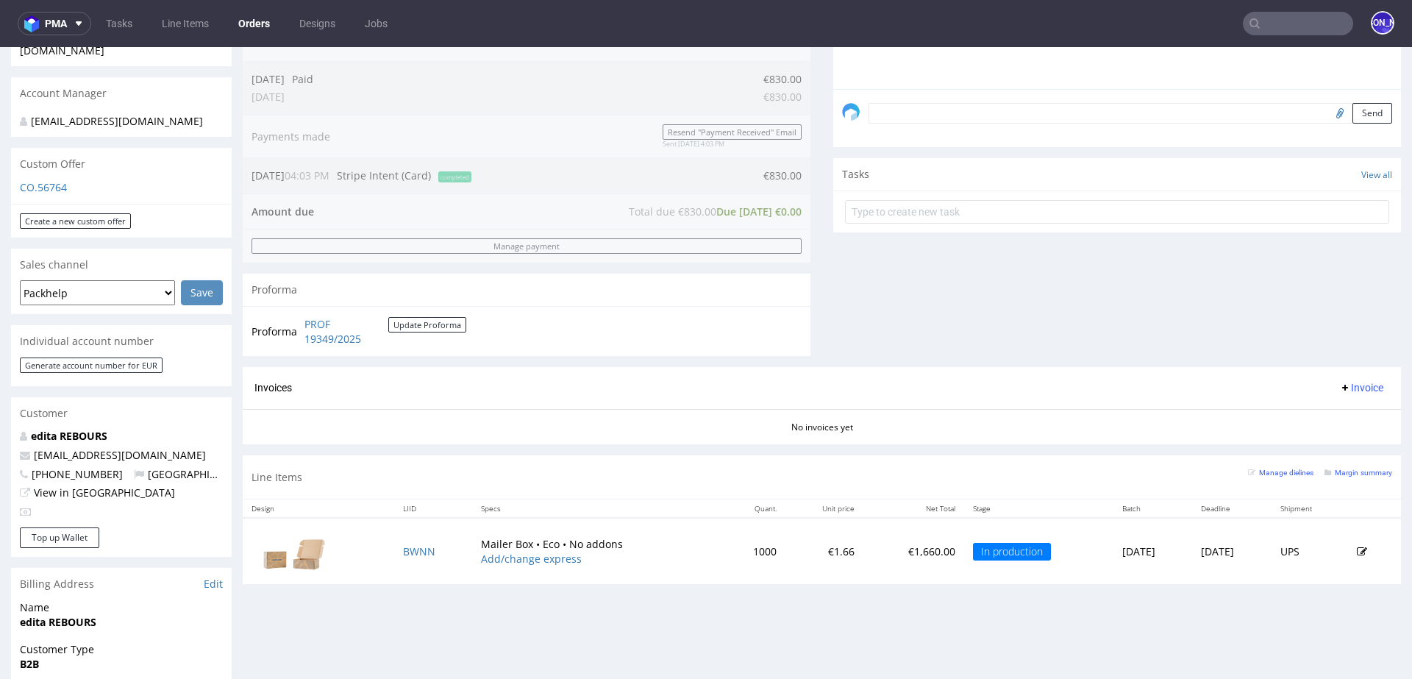
scroll to position [486, 0]
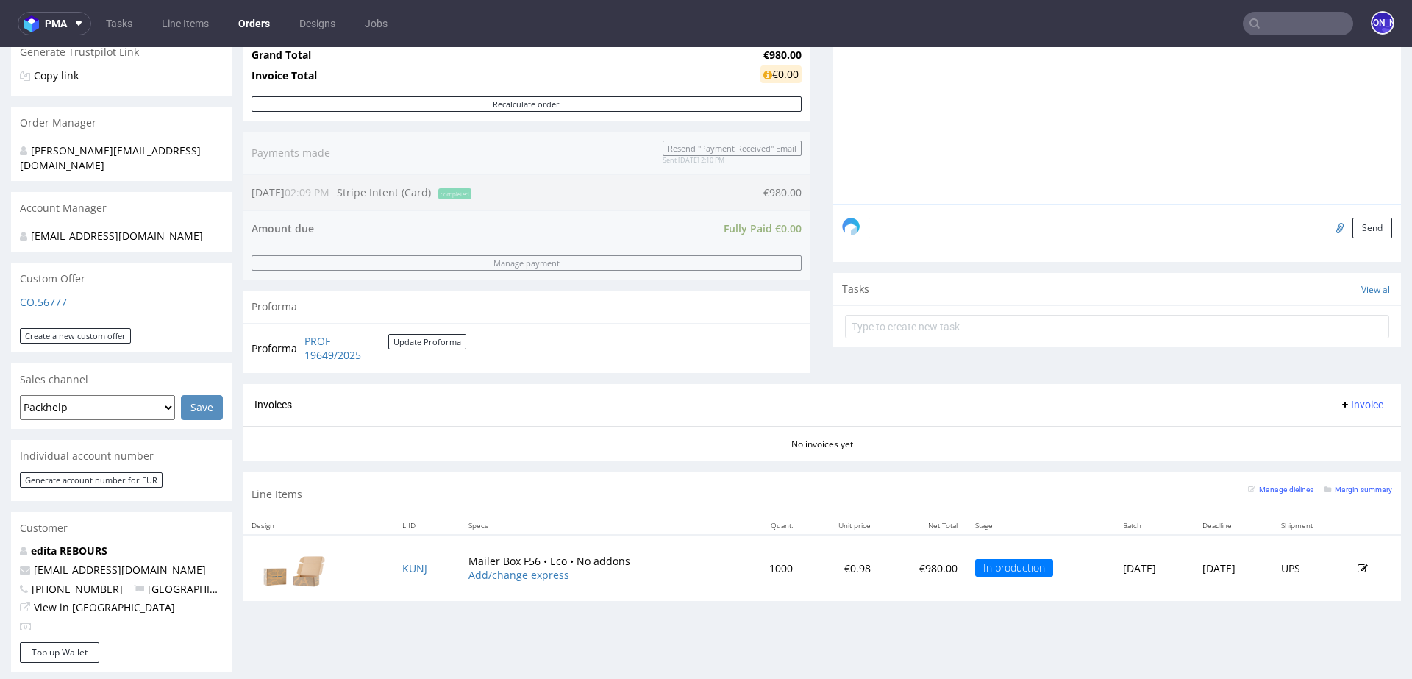
scroll to position [307, 0]
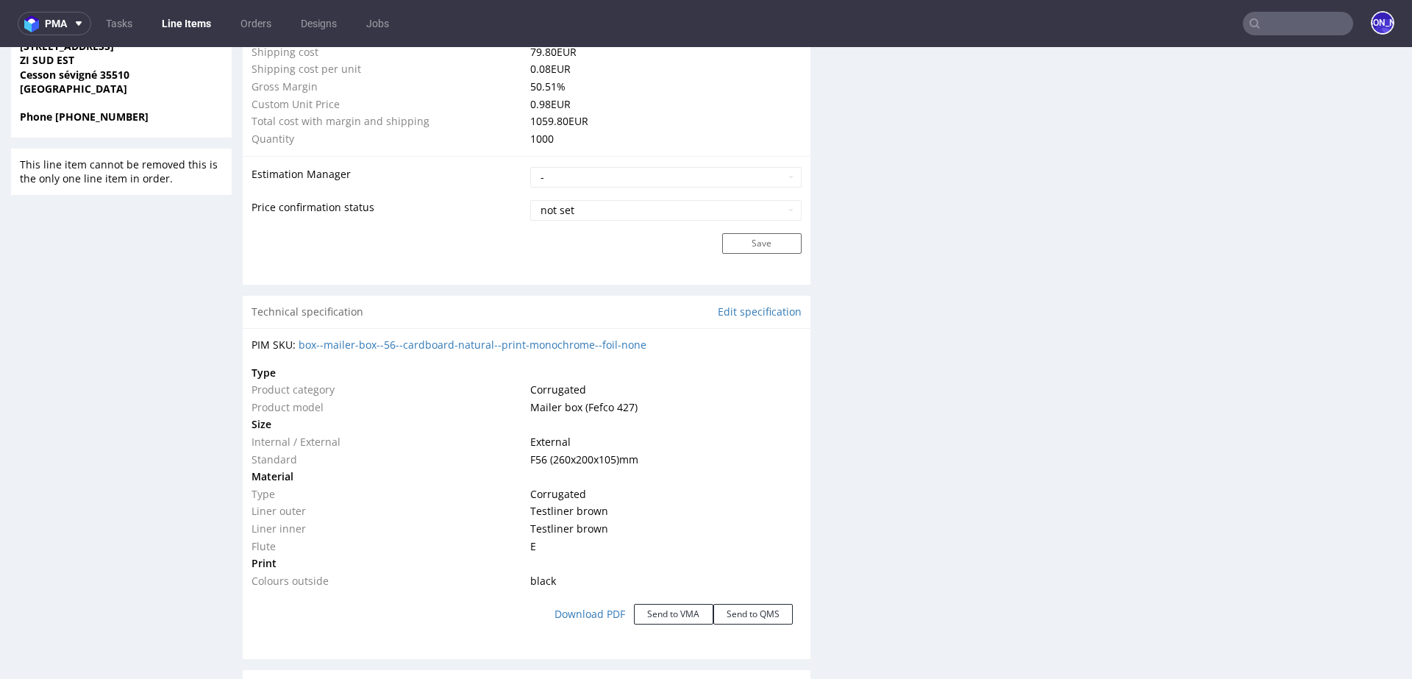
scroll to position [1135, 0]
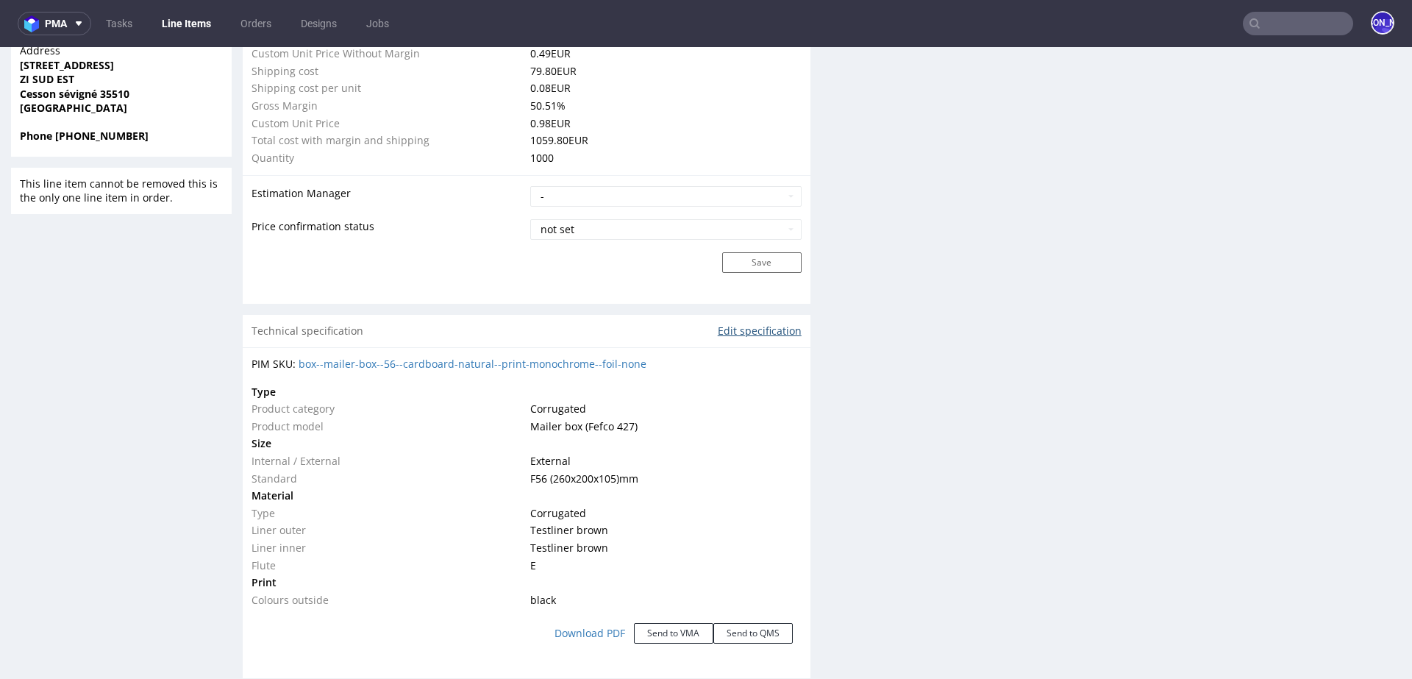
click at [730, 326] on link "Edit specification" at bounding box center [760, 331] width 84 height 15
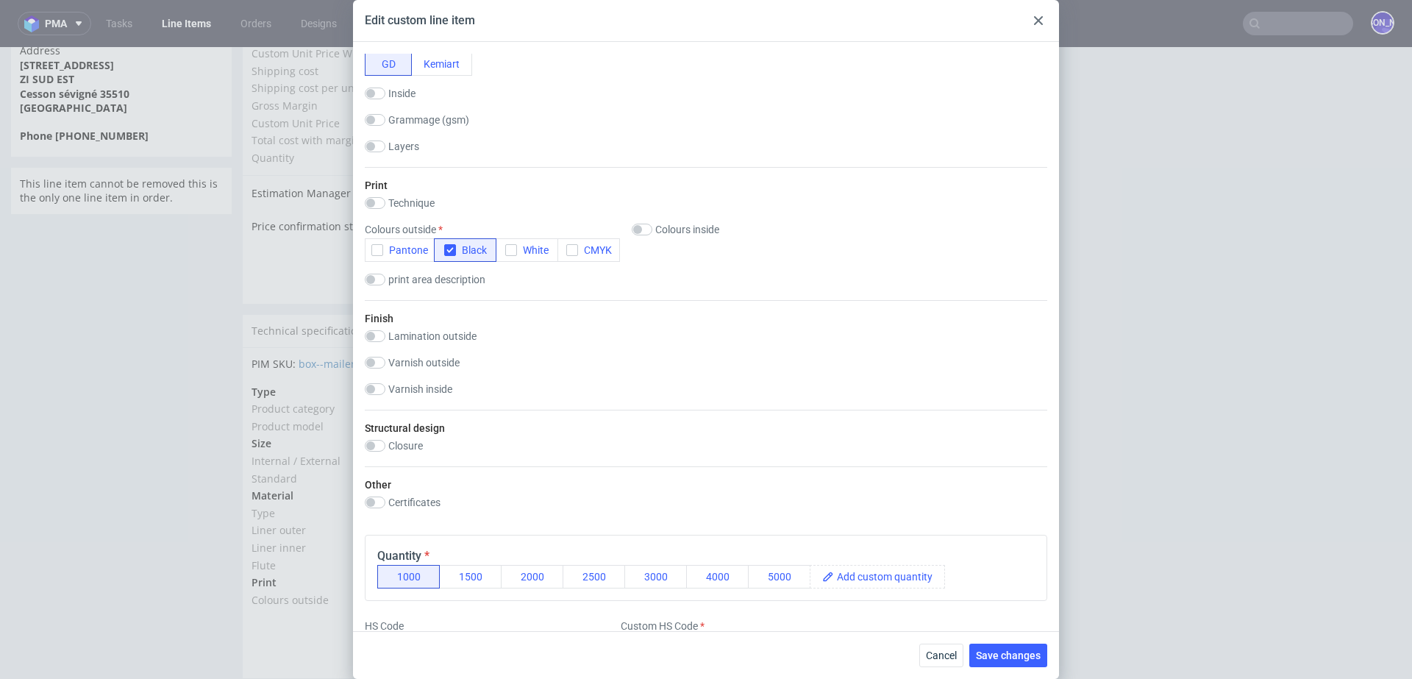
scroll to position [741, 0]
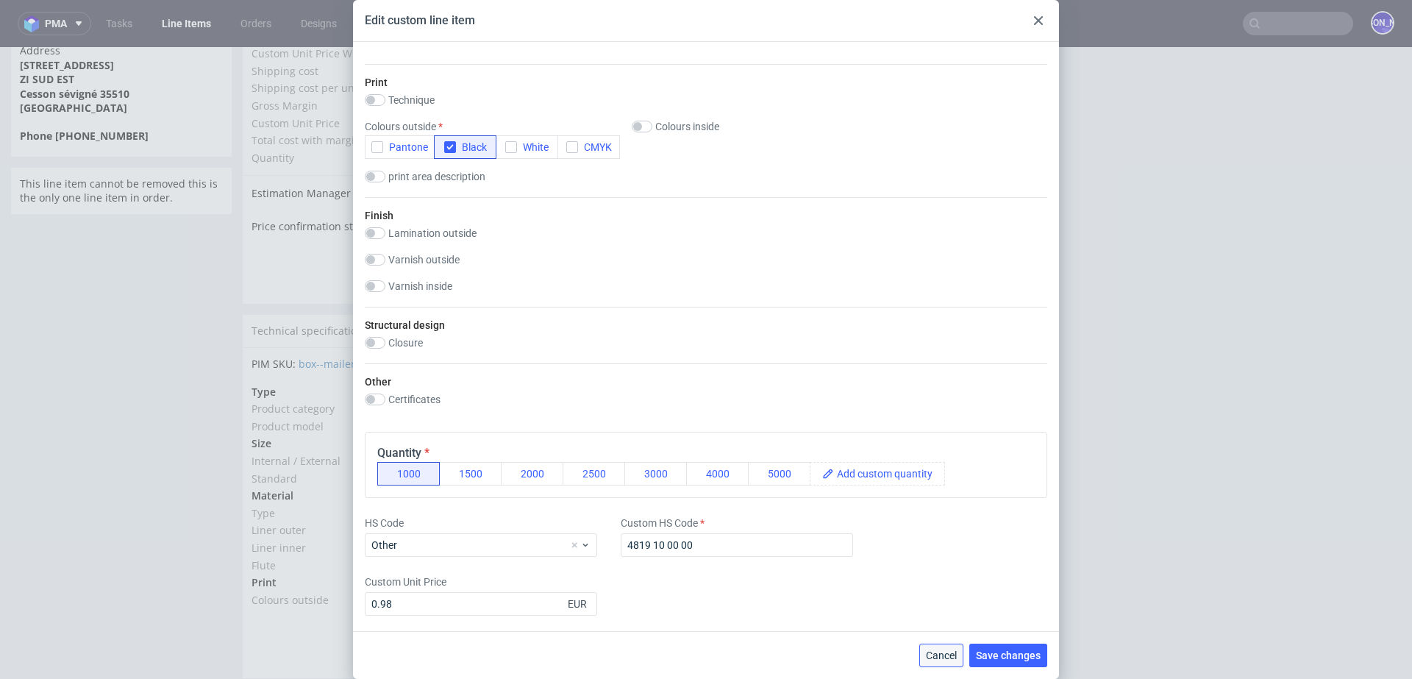
click at [932, 662] on button "Cancel" at bounding box center [941, 655] width 44 height 24
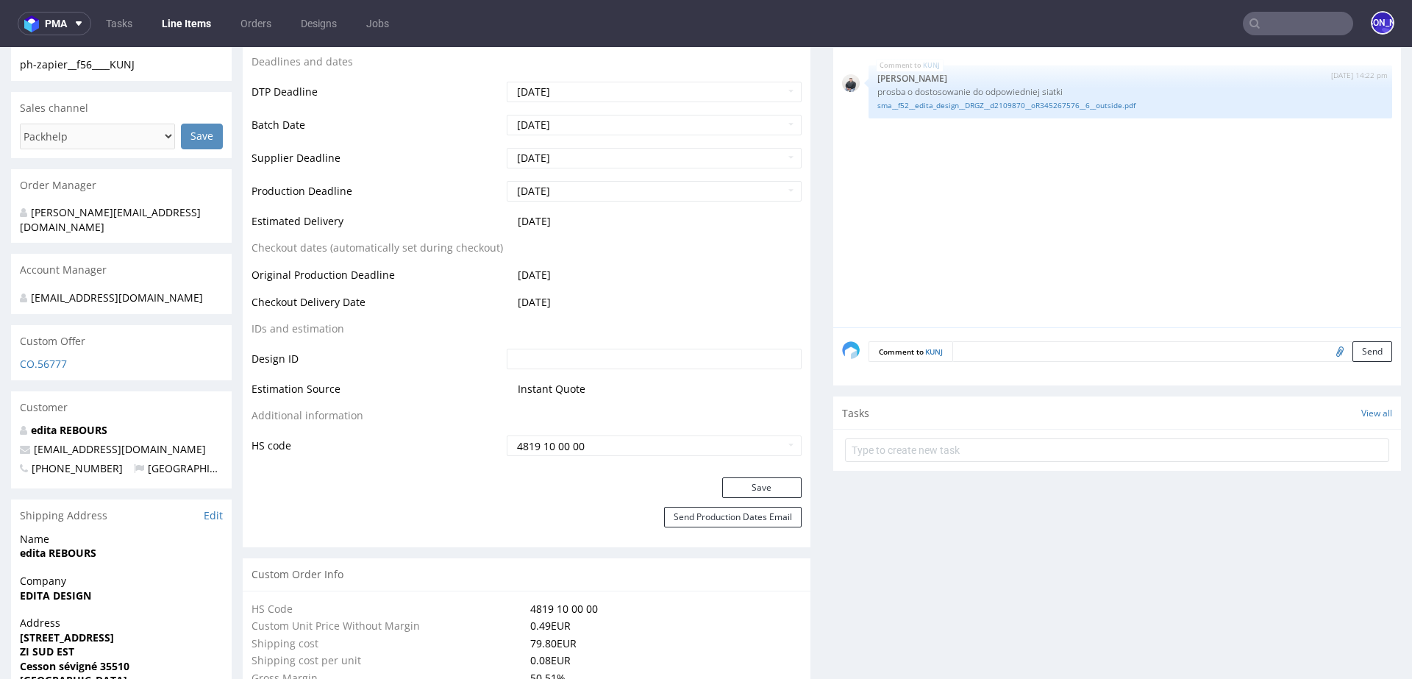
scroll to position [499, 0]
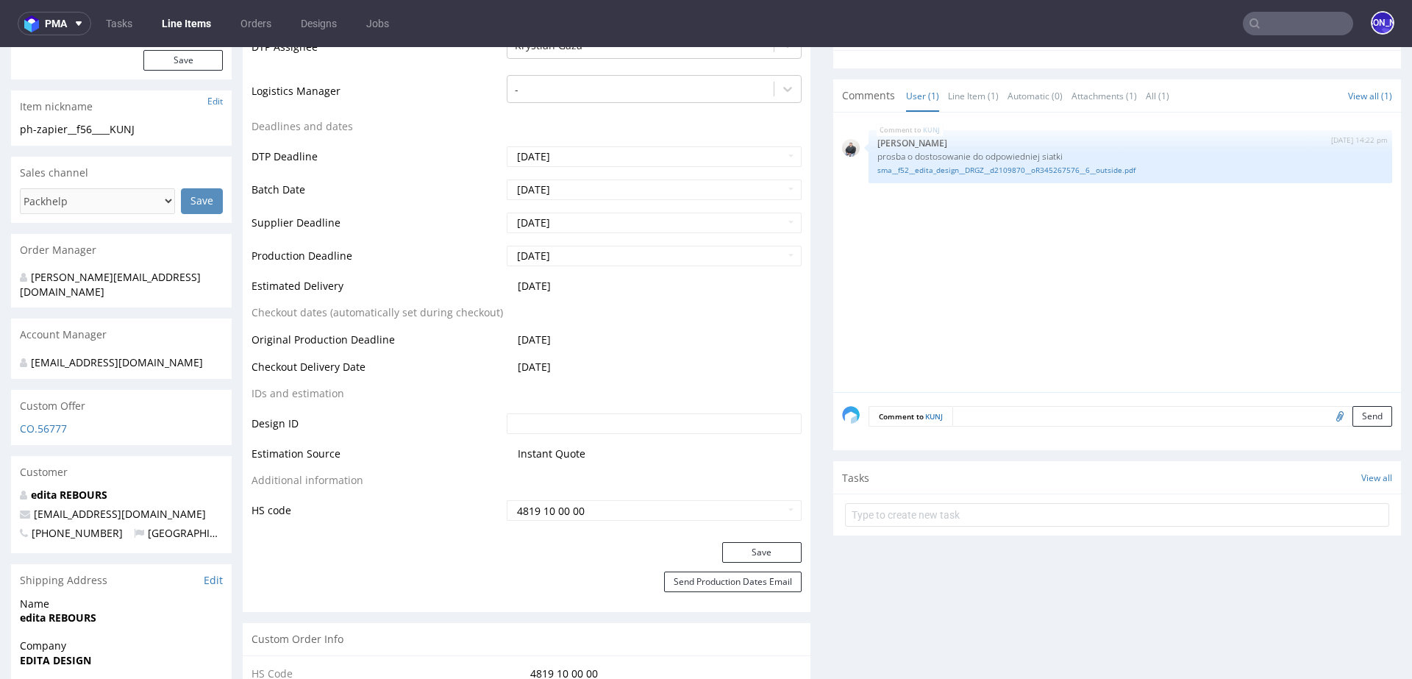
click at [986, 410] on textarea at bounding box center [1172, 416] width 440 height 21
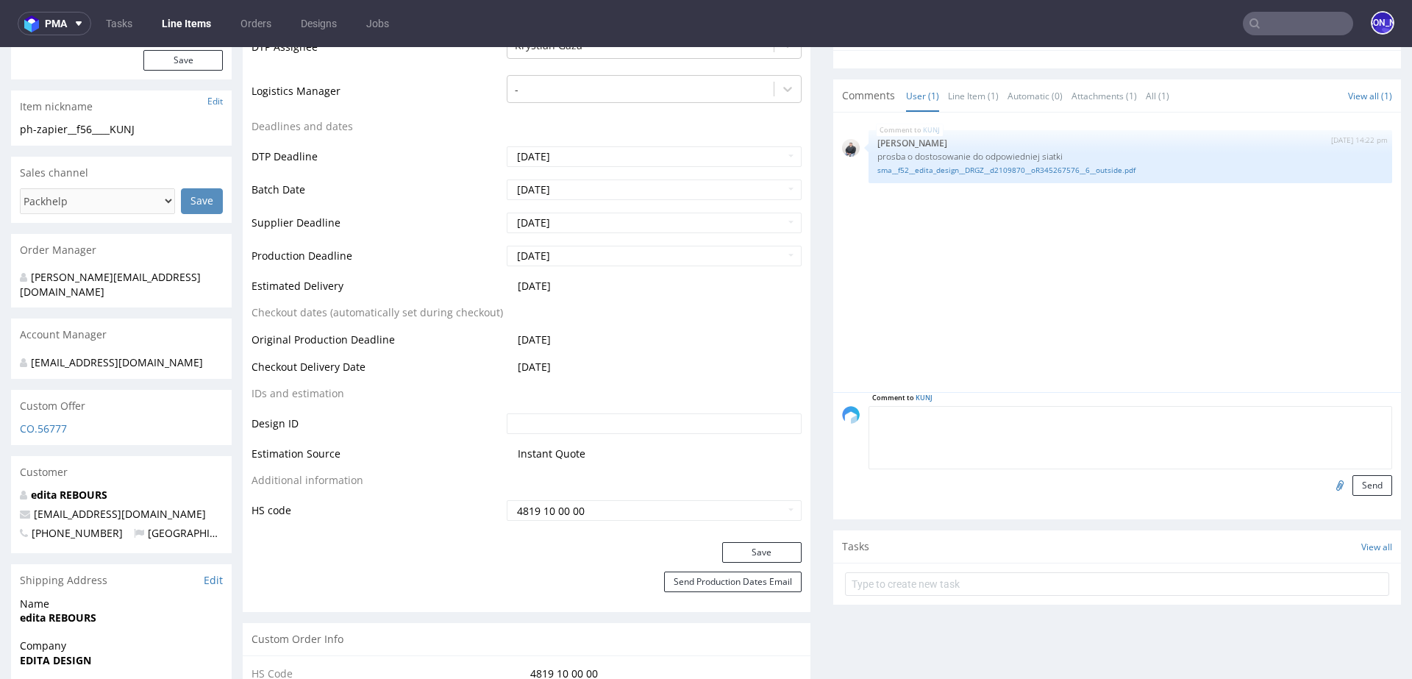
paste textarea "Logistics : taillift required"
type textarea "Logistics : taillift required"
click at [1360, 482] on button "Send" at bounding box center [1372, 485] width 40 height 21
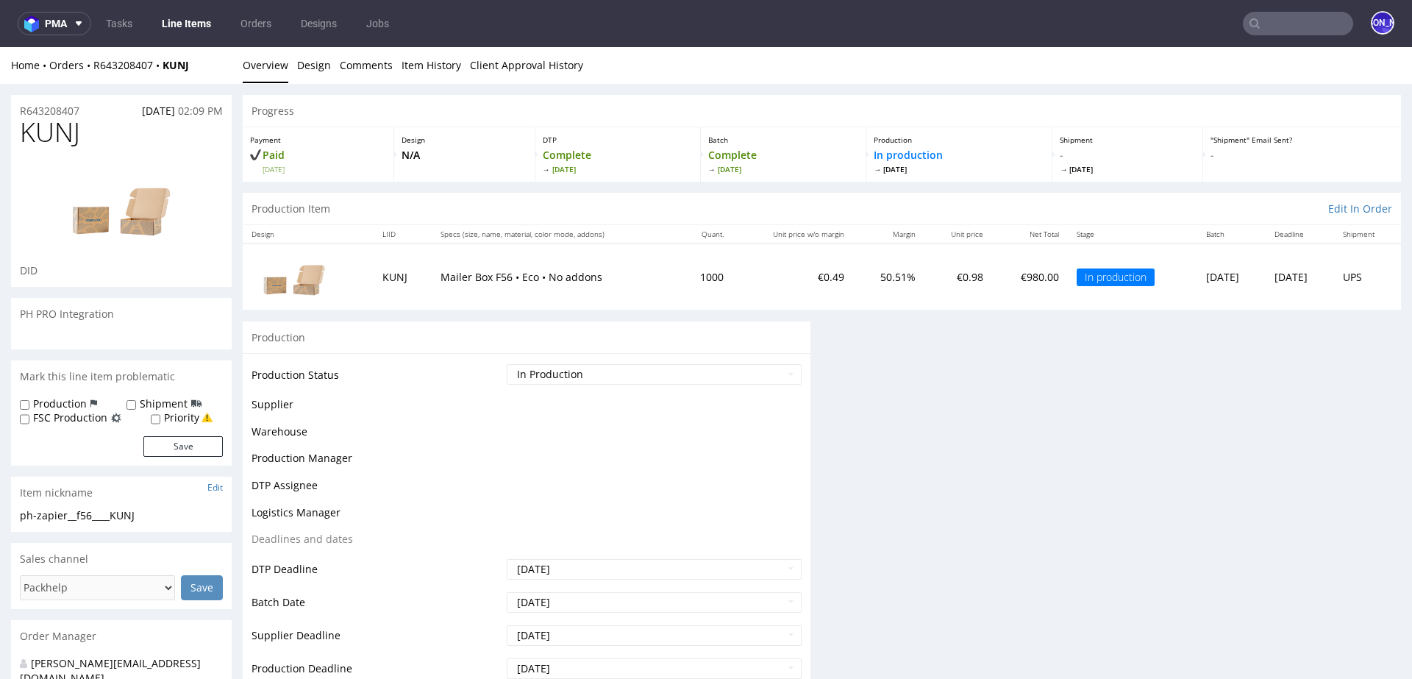
scroll to position [0, 0]
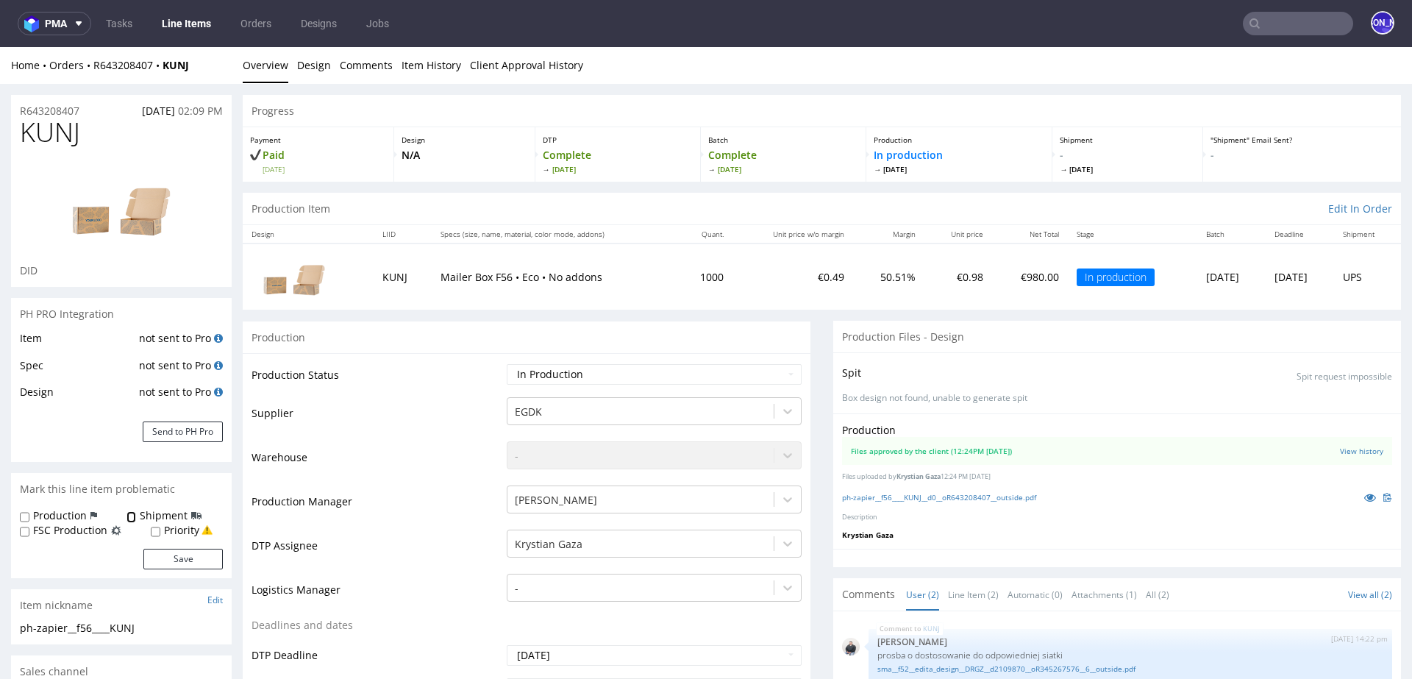
click at [126, 517] on input "Shipment" at bounding box center [131, 517] width 10 height 12
checkbox input "true"
click at [177, 563] on button "Save" at bounding box center [182, 559] width 79 height 21
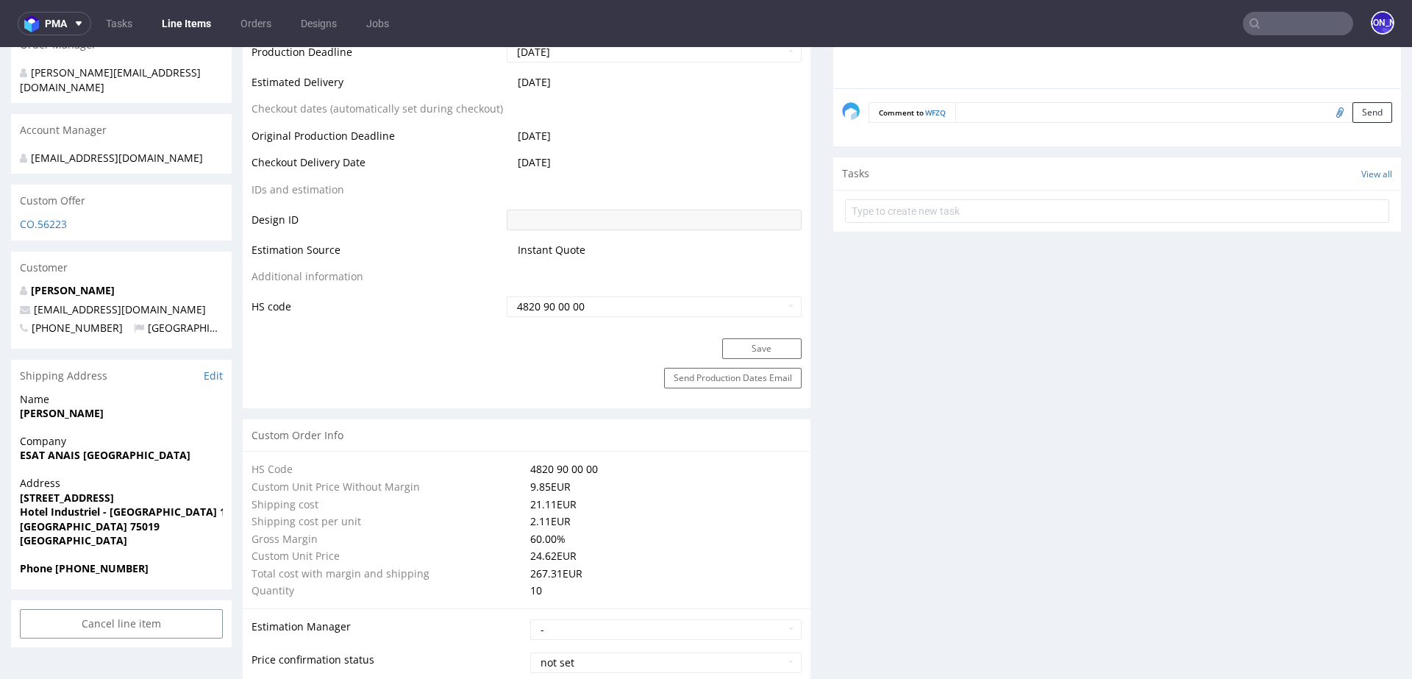
scroll to position [762, 0]
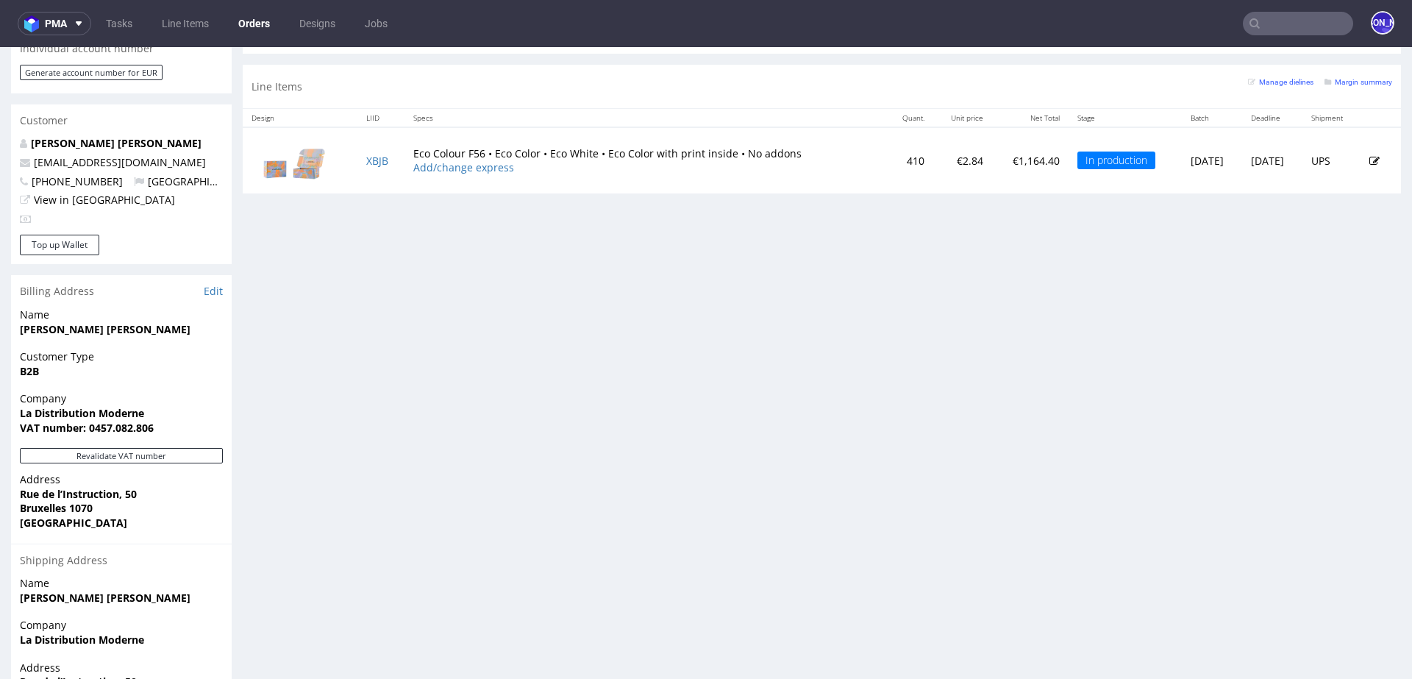
scroll to position [710, 0]
drag, startPoint x: 145, startPoint y: 151, endPoint x: 29, endPoint y: 146, distance: 115.5
click at [29, 154] on p "[EMAIL_ADDRESS][DOMAIN_NAME]" at bounding box center [121, 161] width 203 height 15
copy span "[EMAIL_ADDRESS][DOMAIN_NAME]"
click at [1273, 21] on input "text" at bounding box center [1298, 24] width 110 height 24
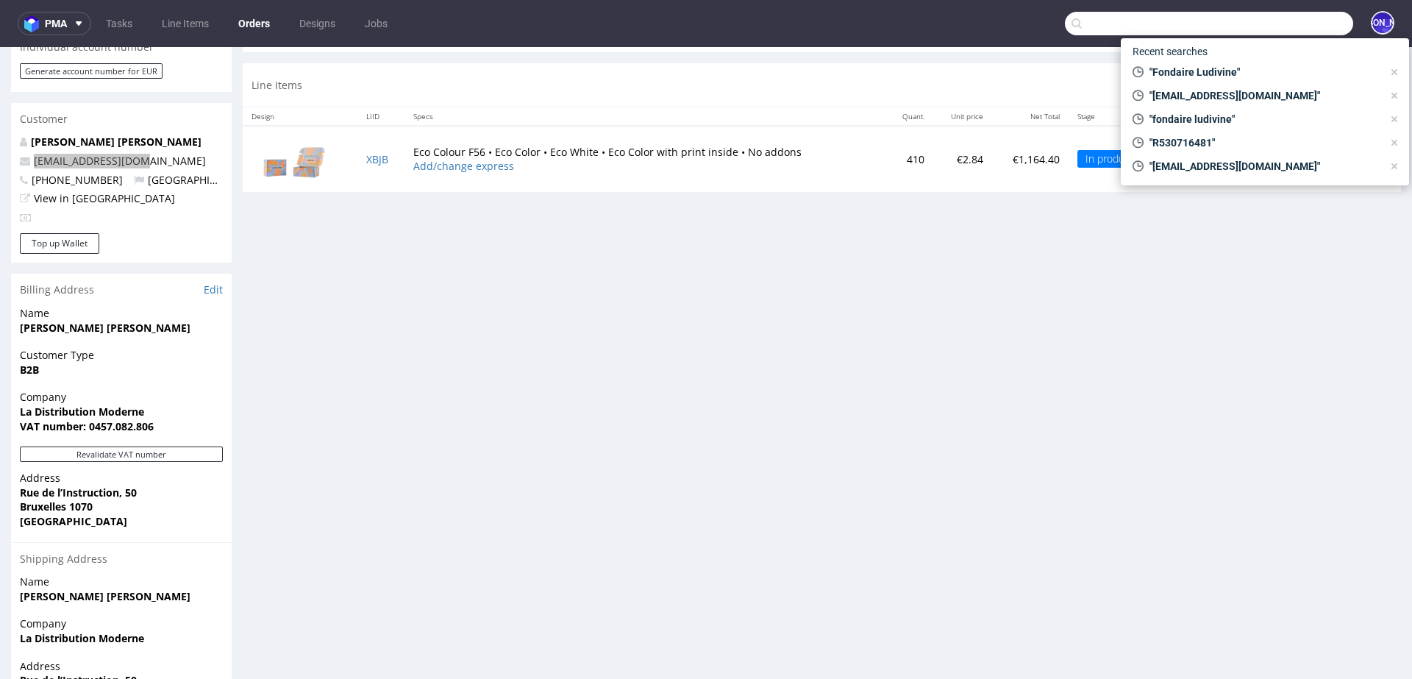
paste input "[DOMAIN_NAME][EMAIL_ADDRESS][DOMAIN_NAME]"
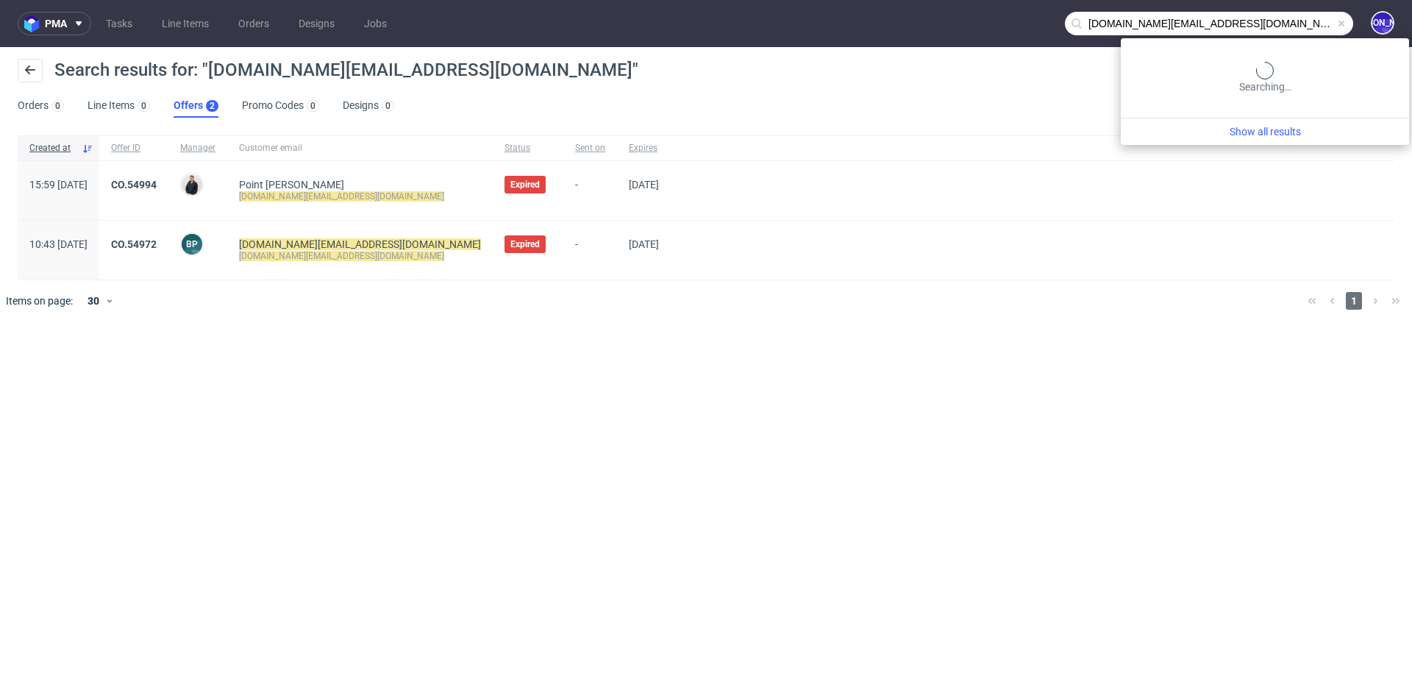
click at [1309, 21] on input "[DOMAIN_NAME][EMAIL_ADDRESS][DOMAIN_NAME]" at bounding box center [1209, 24] width 288 height 24
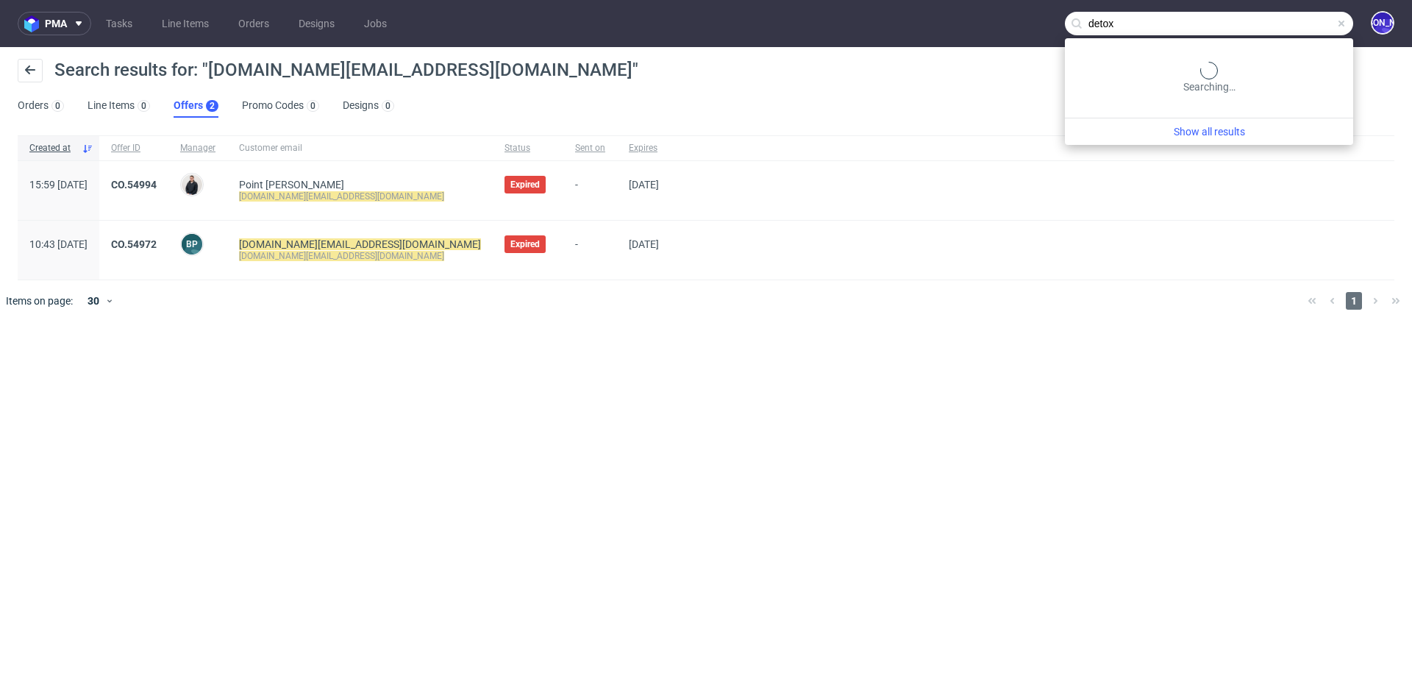
type input "detox"
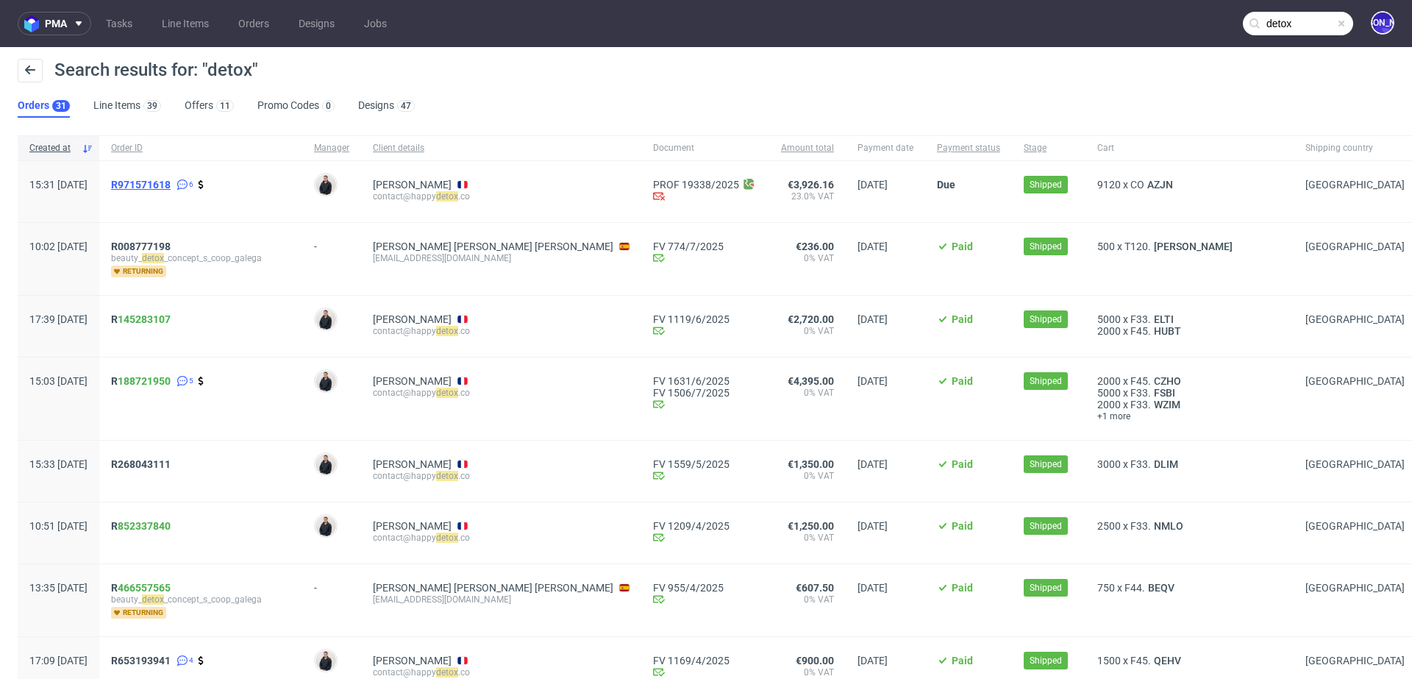
click at [171, 185] on span "R971571618" at bounding box center [141, 185] width 60 height 12
